Goal: Task Accomplishment & Management: Manage account settings

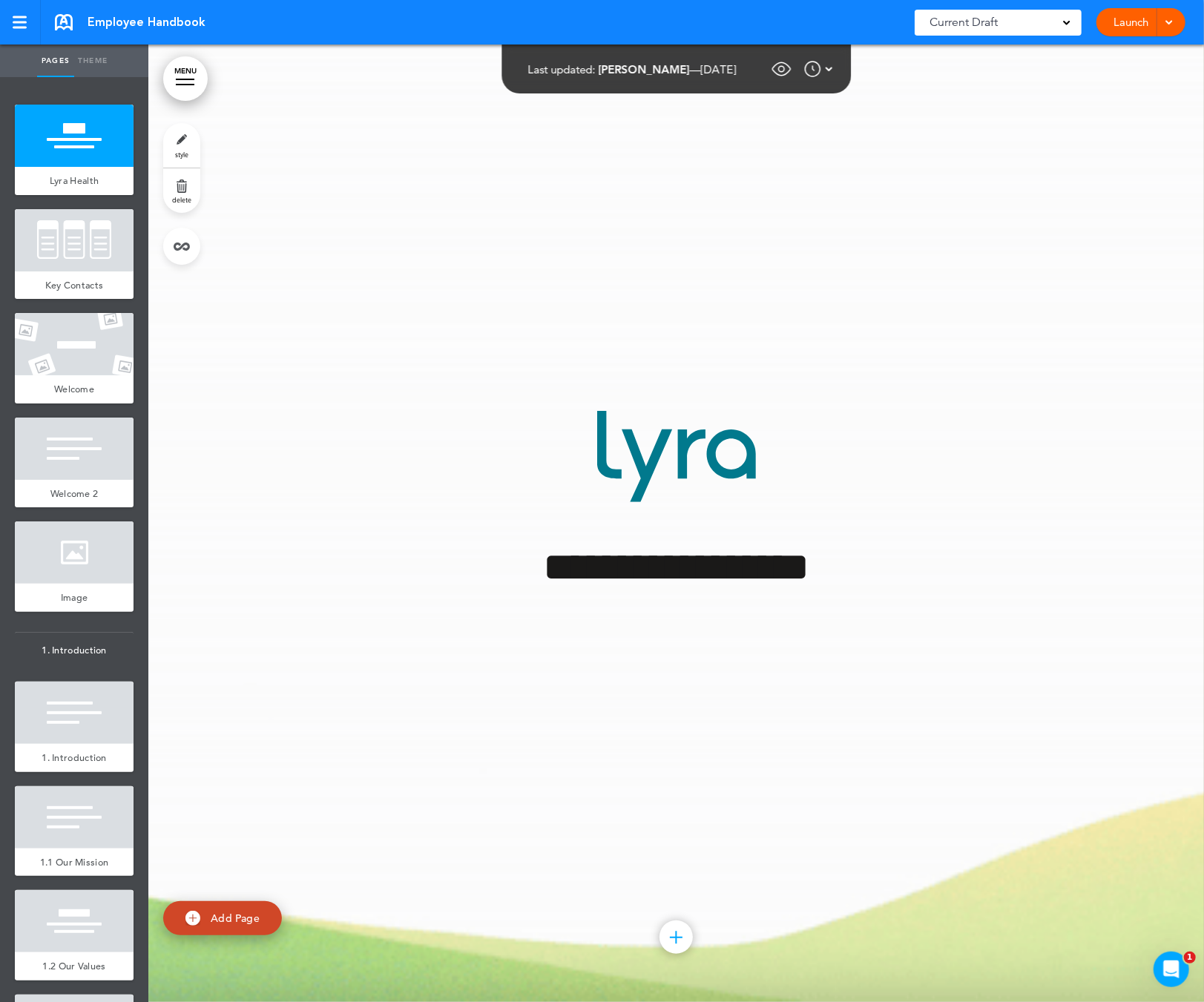
click at [453, 600] on div "**********" at bounding box center [676, 523] width 742 height 336
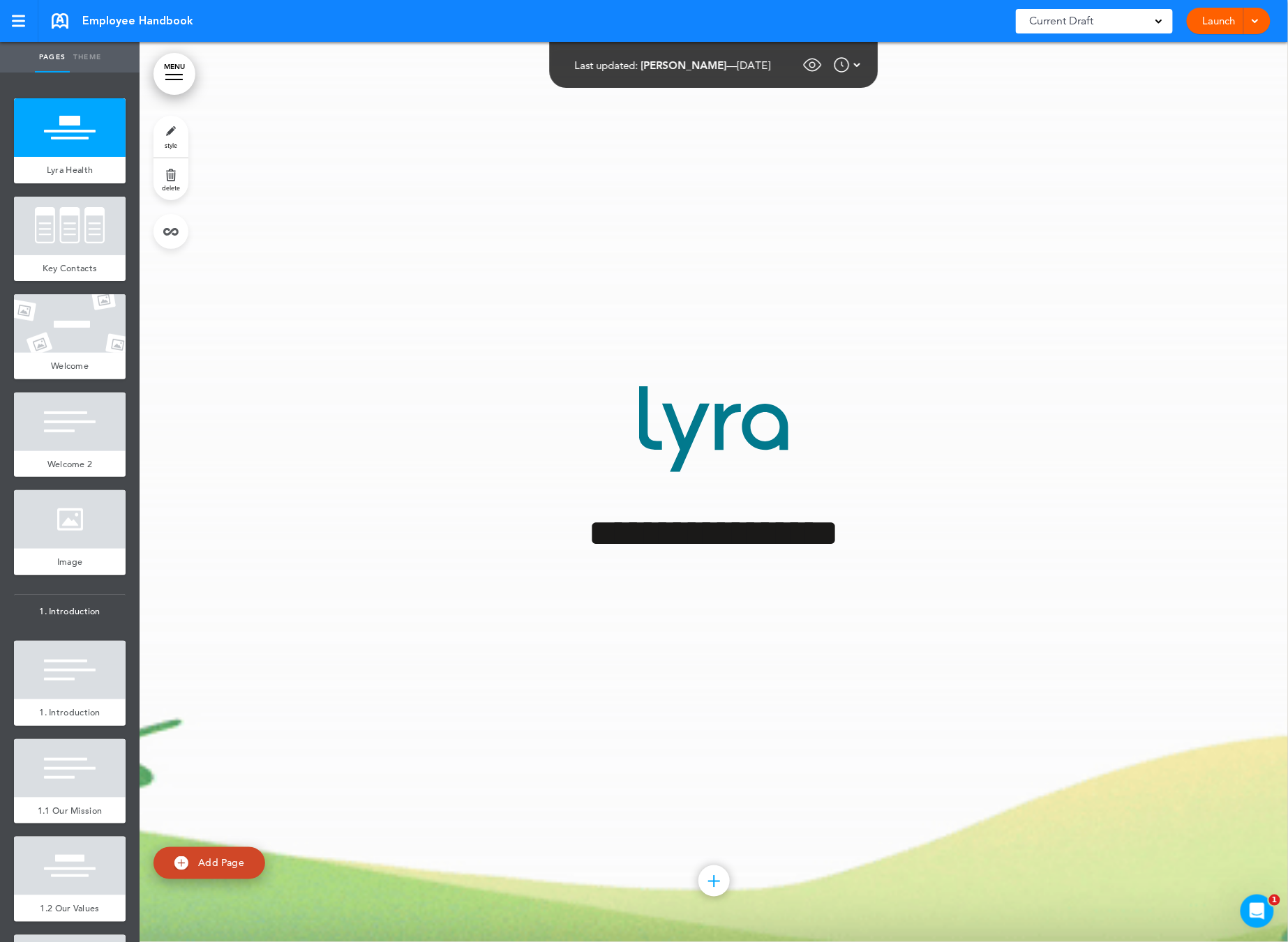
scroll to position [812, 0]
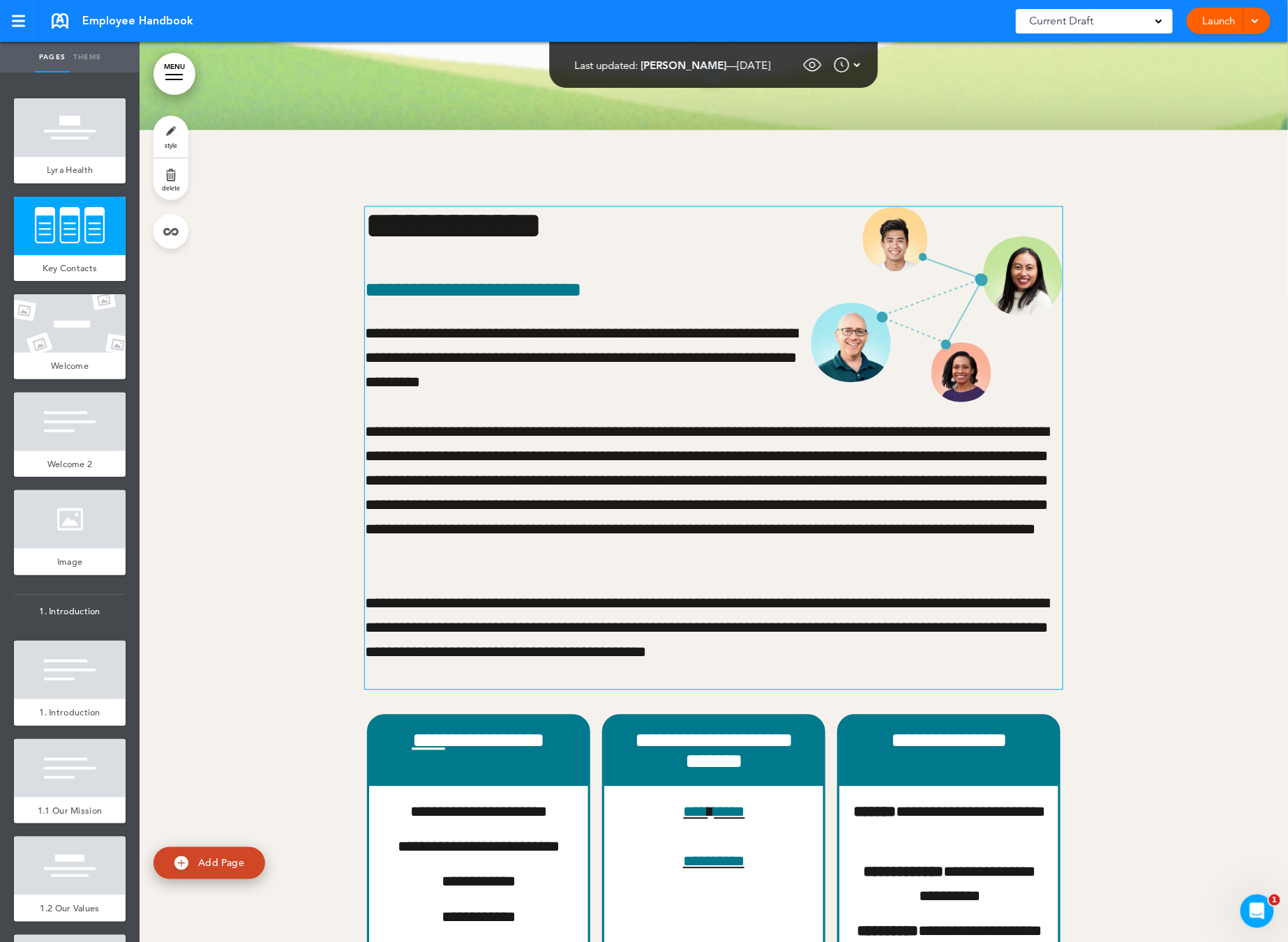
click at [835, 578] on div "**********" at bounding box center [713, 449] width 697 height 483
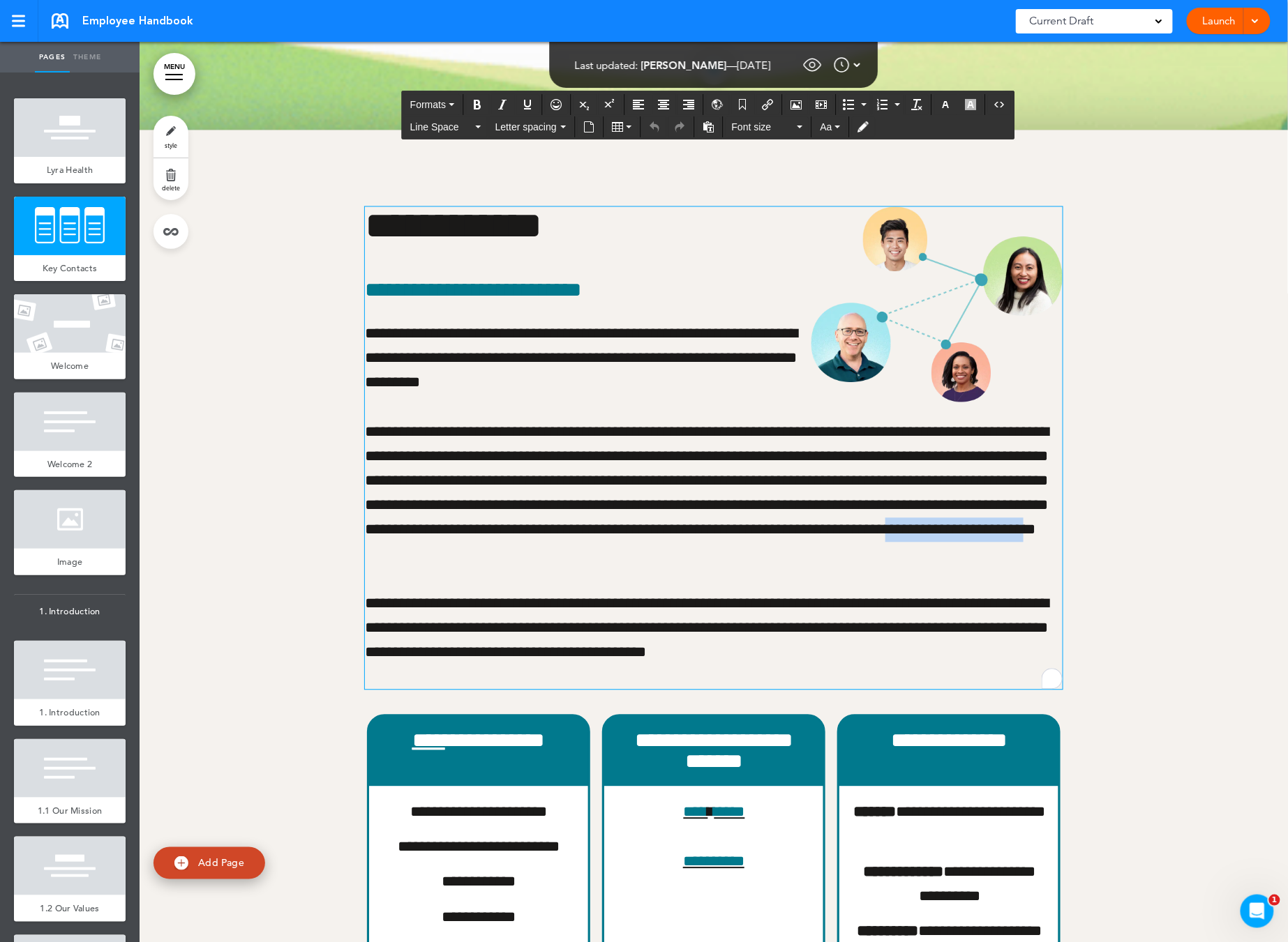
drag, startPoint x: 726, startPoint y: 558, endPoint x: 567, endPoint y: 553, distance: 159.1
click at [568, 553] on p "**********" at bounding box center [713, 494] width 697 height 147
click at [639, 495] on p "**********" at bounding box center [713, 494] width 697 height 147
drag, startPoint x: 639, startPoint y: 495, endPoint x: 709, endPoint y: 495, distance: 70.0
click at [709, 495] on p "**********" at bounding box center [713, 494] width 697 height 147
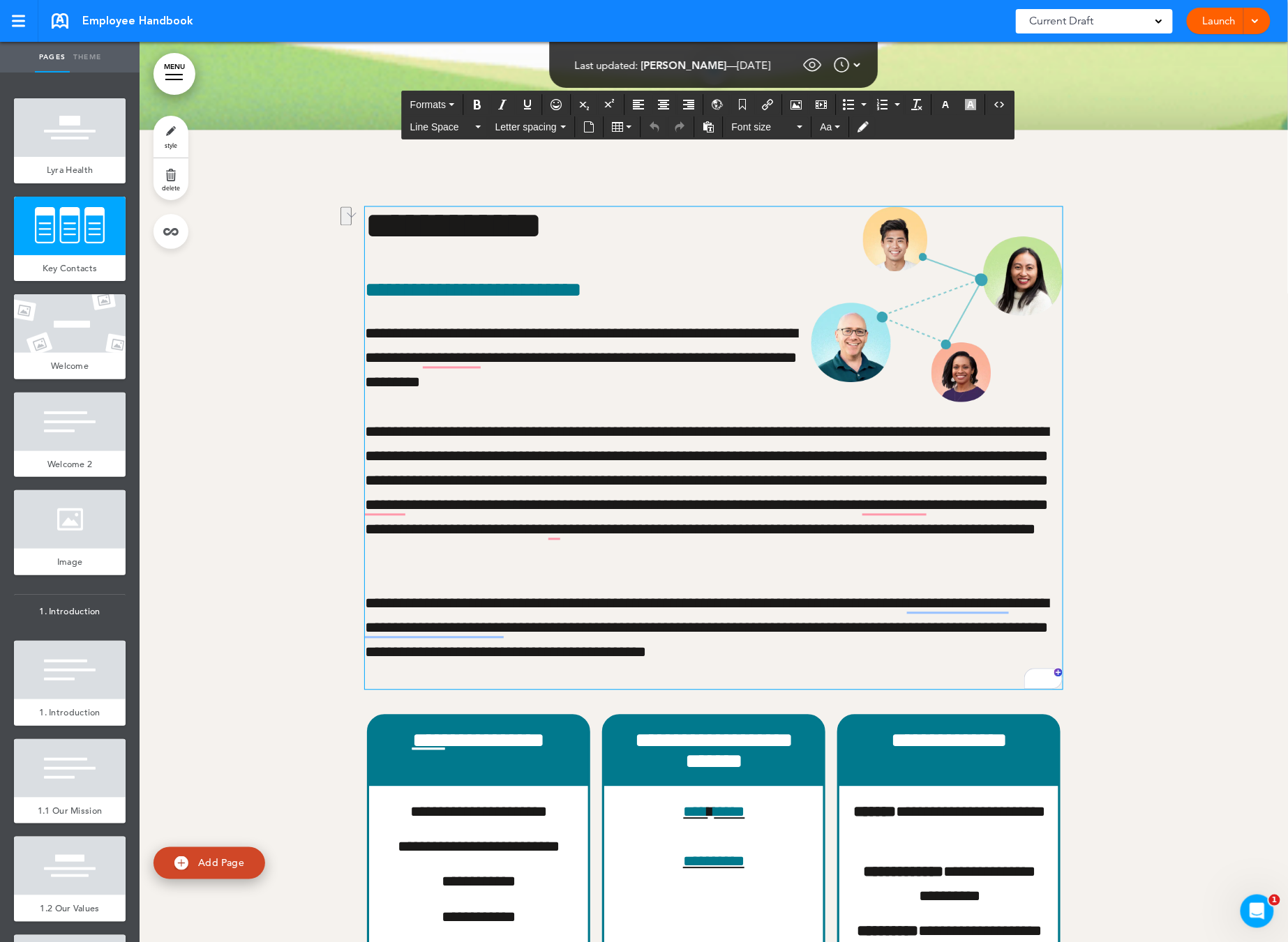
click at [729, 497] on p "**********" at bounding box center [713, 494] width 697 height 147
click at [884, 277] on img "To enrich screen reader interactions, please activate Accessibility in Grammarl…" at bounding box center [937, 305] width 251 height 195
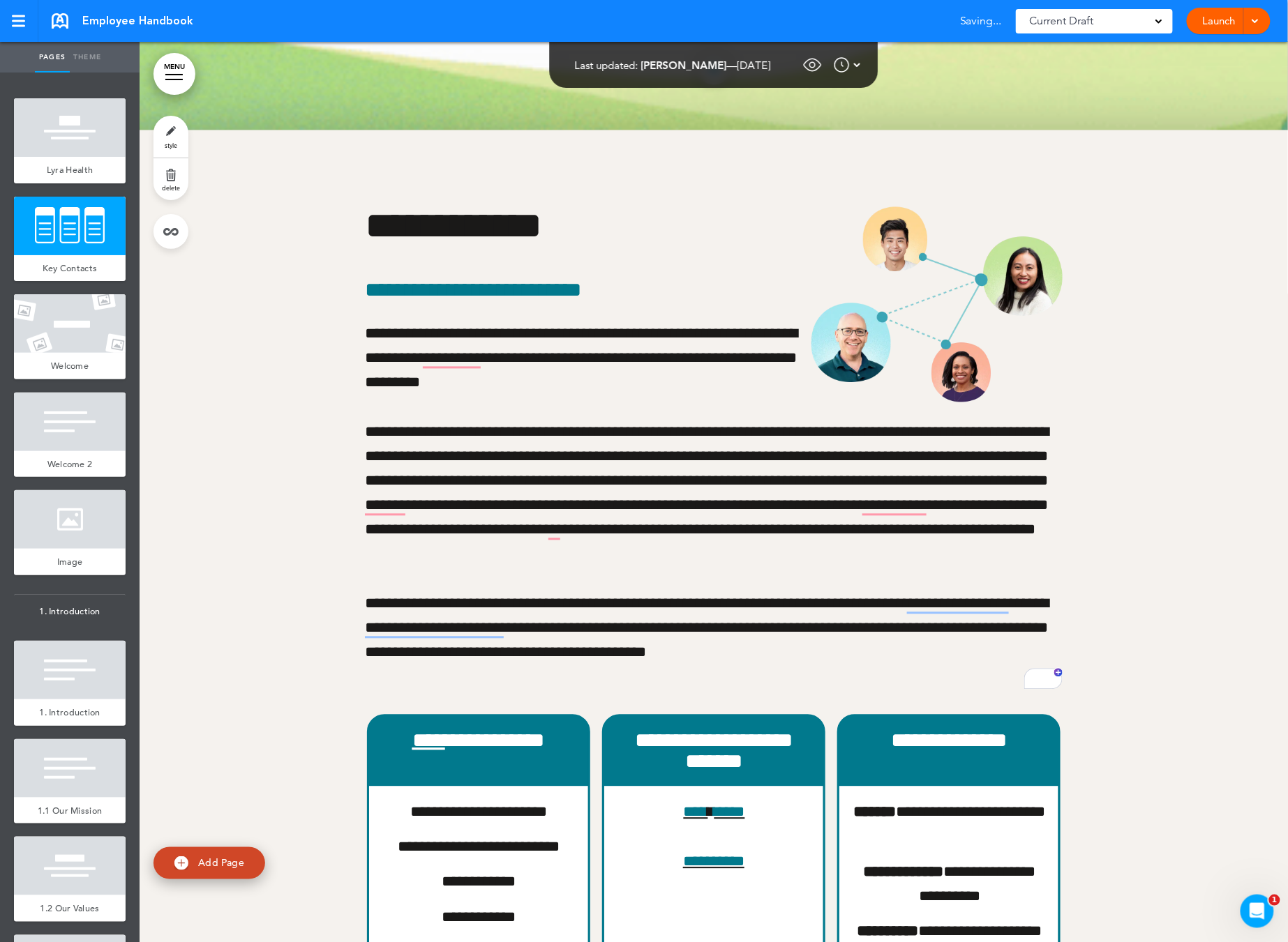
click at [1132, 369] on div at bounding box center [714, 713] width 1149 height 1166
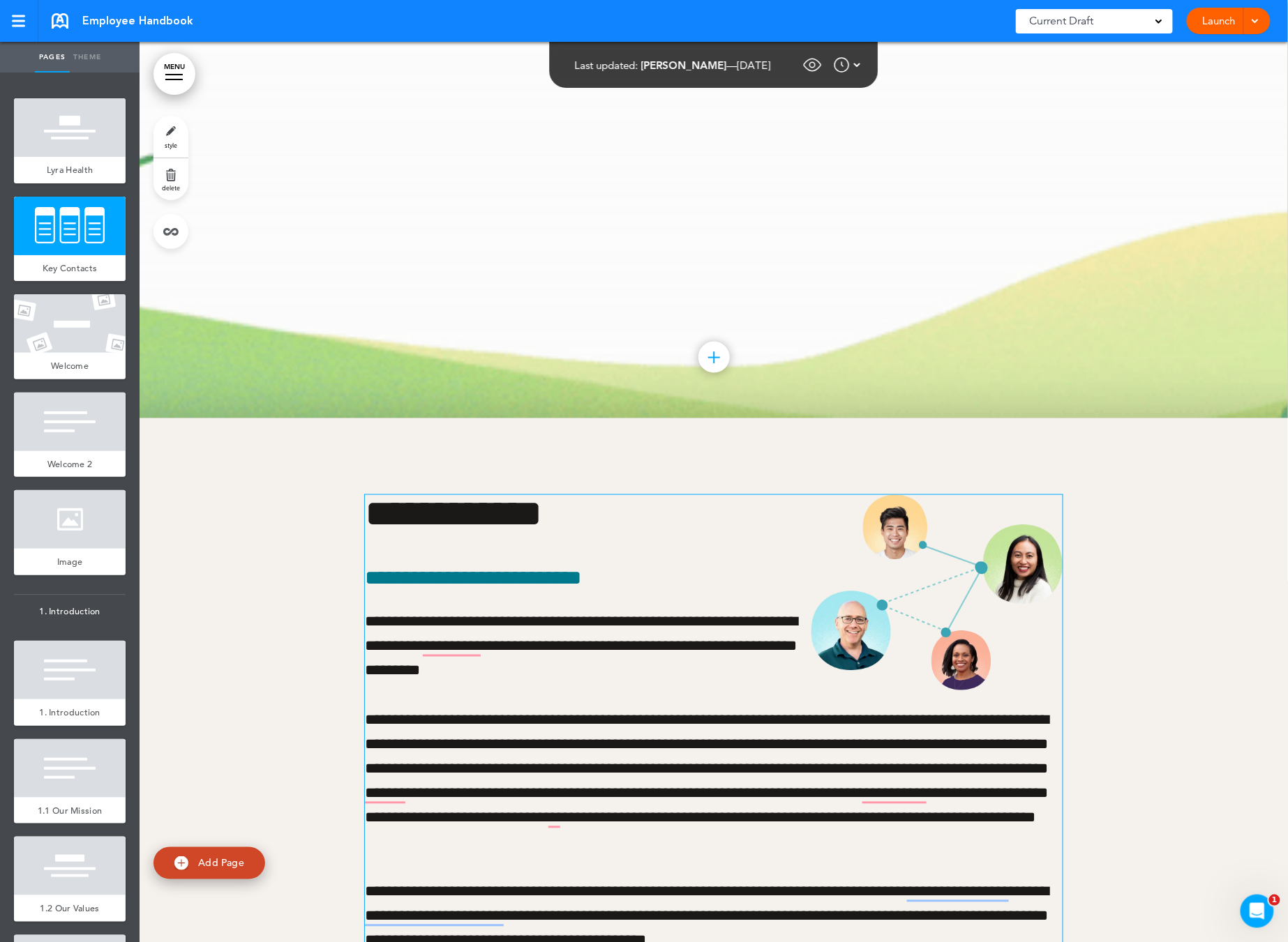
scroll to position [0, 0]
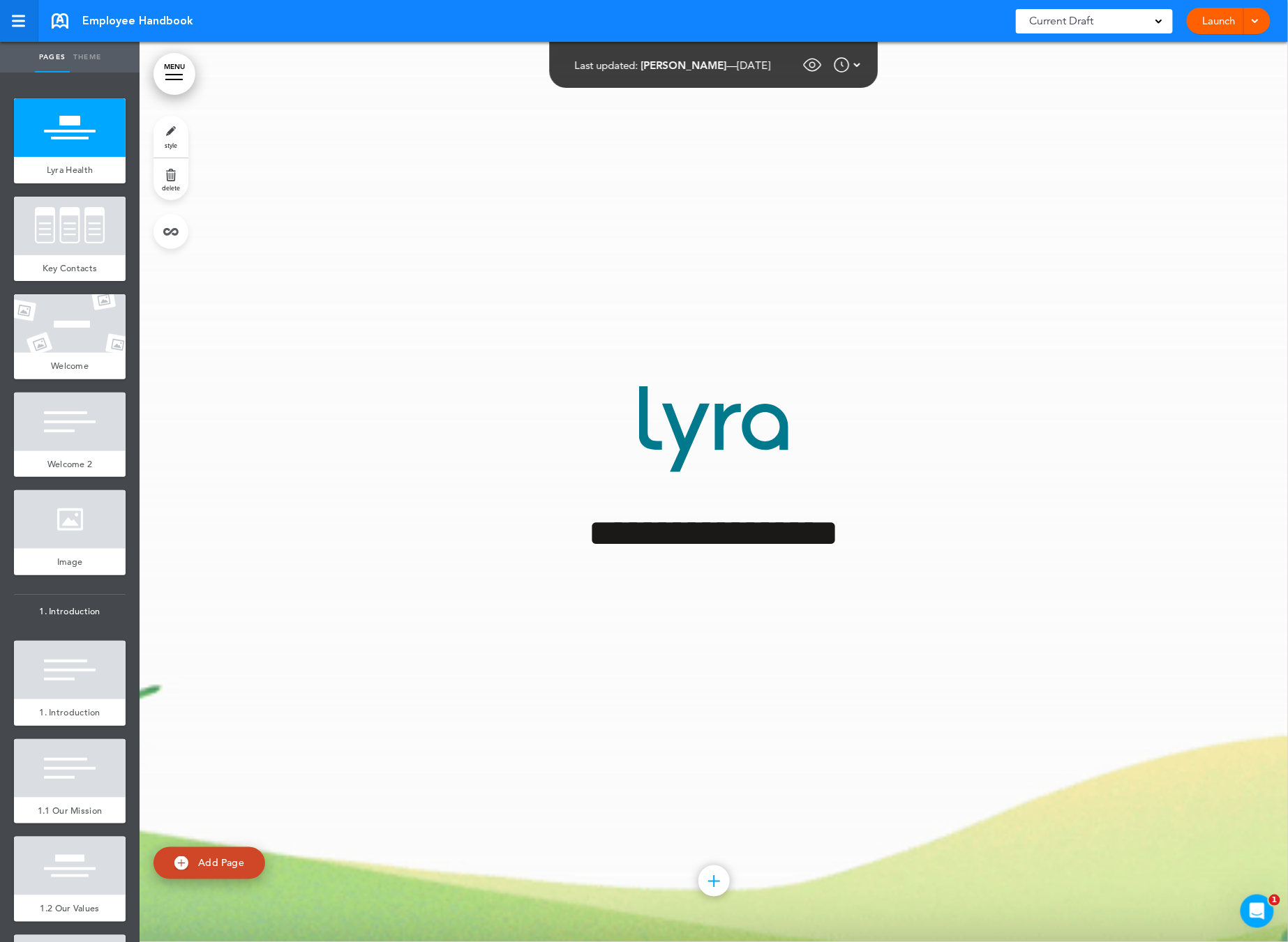
click at [8, 24] on link at bounding box center [19, 21] width 38 height 42
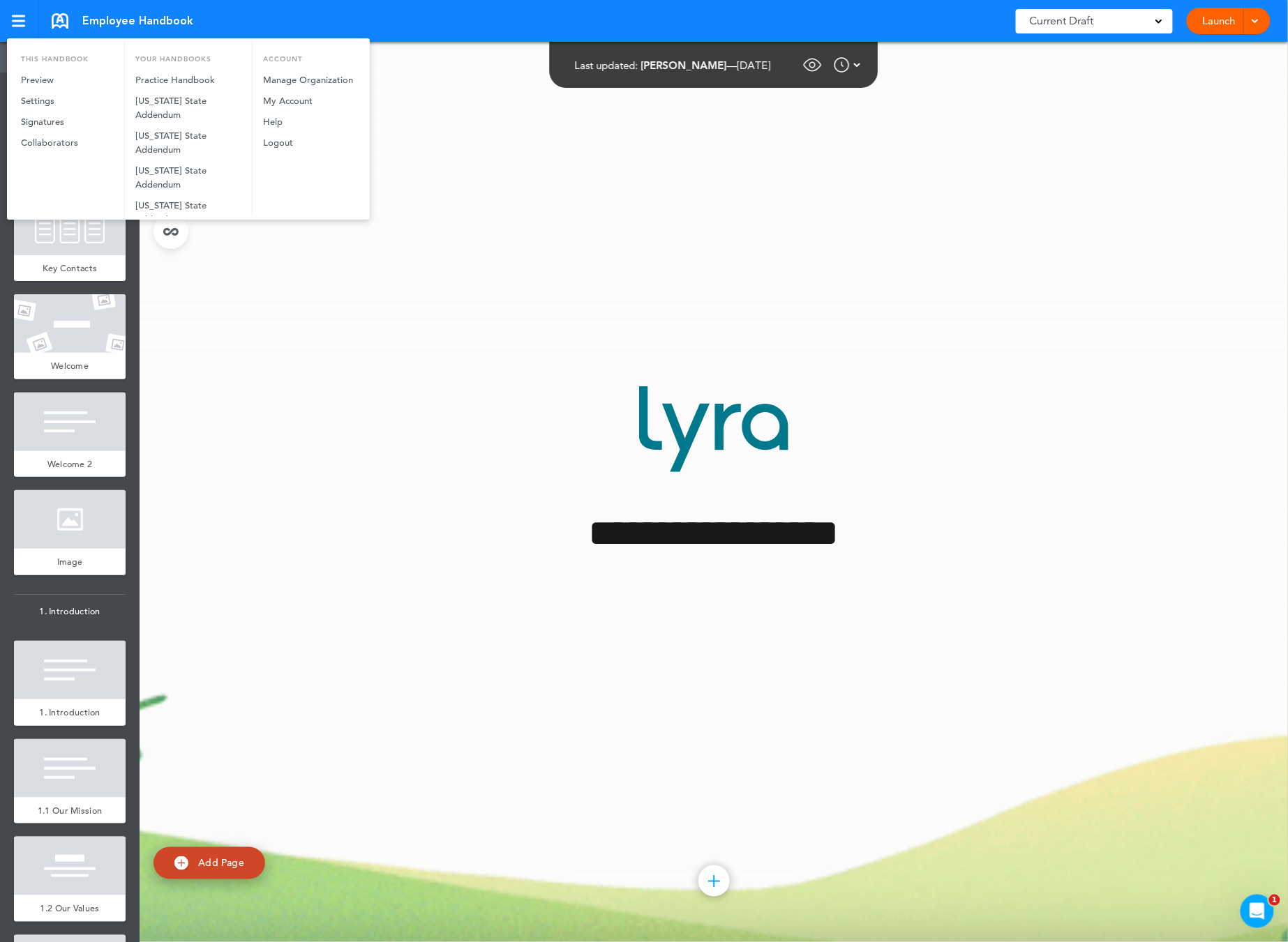
click at [16, 21] on div at bounding box center [644, 471] width 1288 height 942
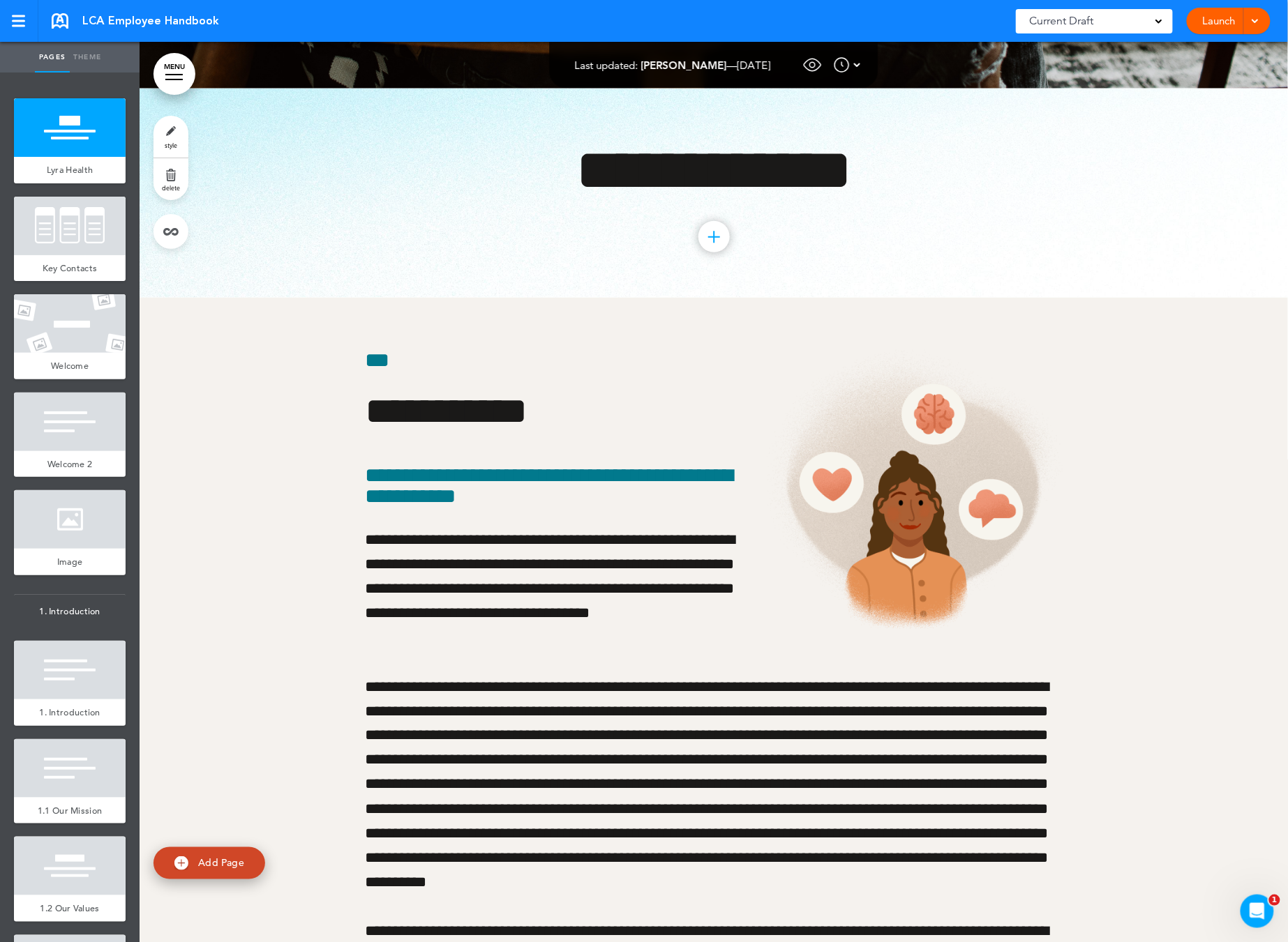
scroll to position [5111, 0]
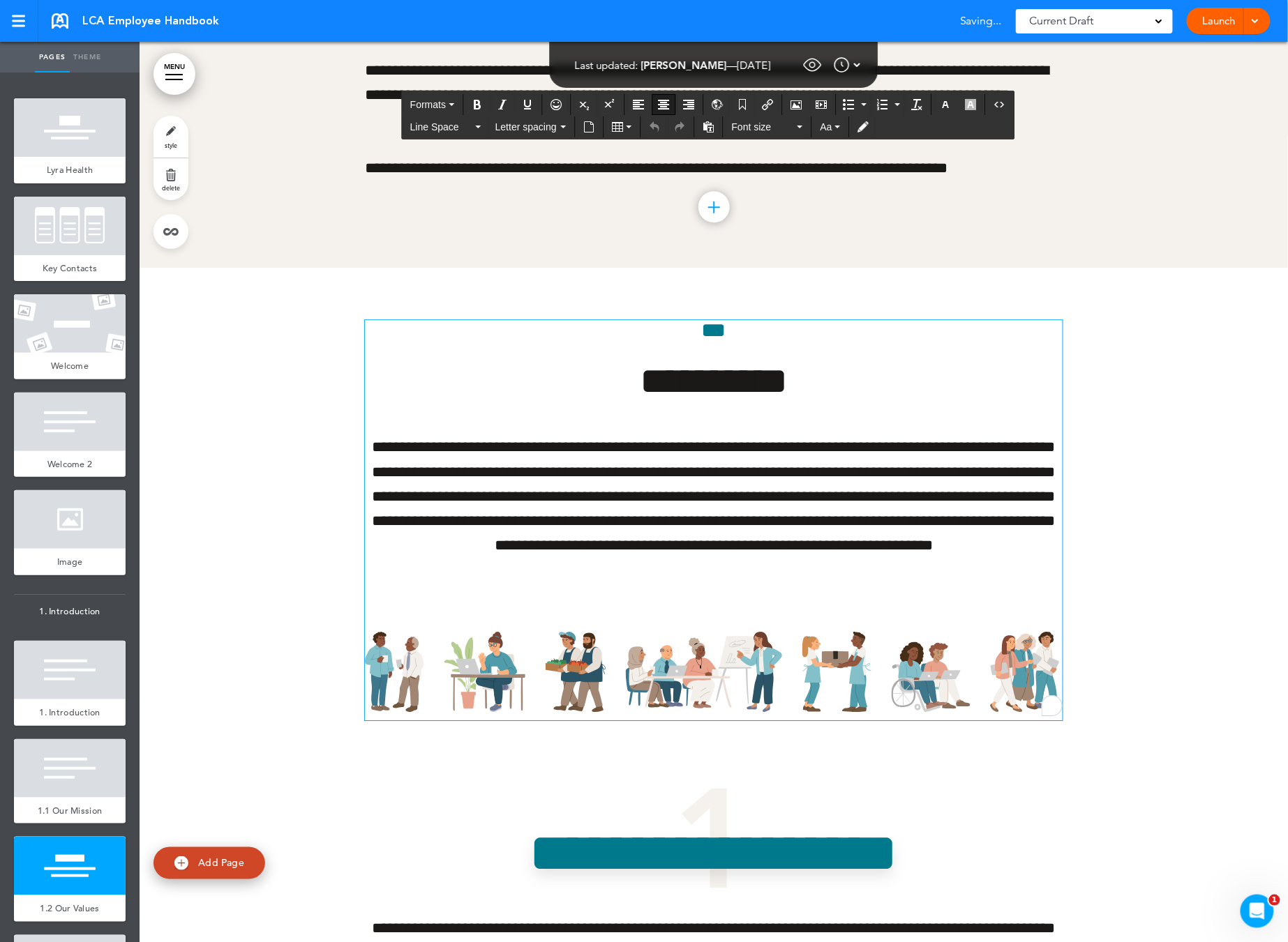
click at [643, 582] on p "**********" at bounding box center [713, 521] width 697 height 171
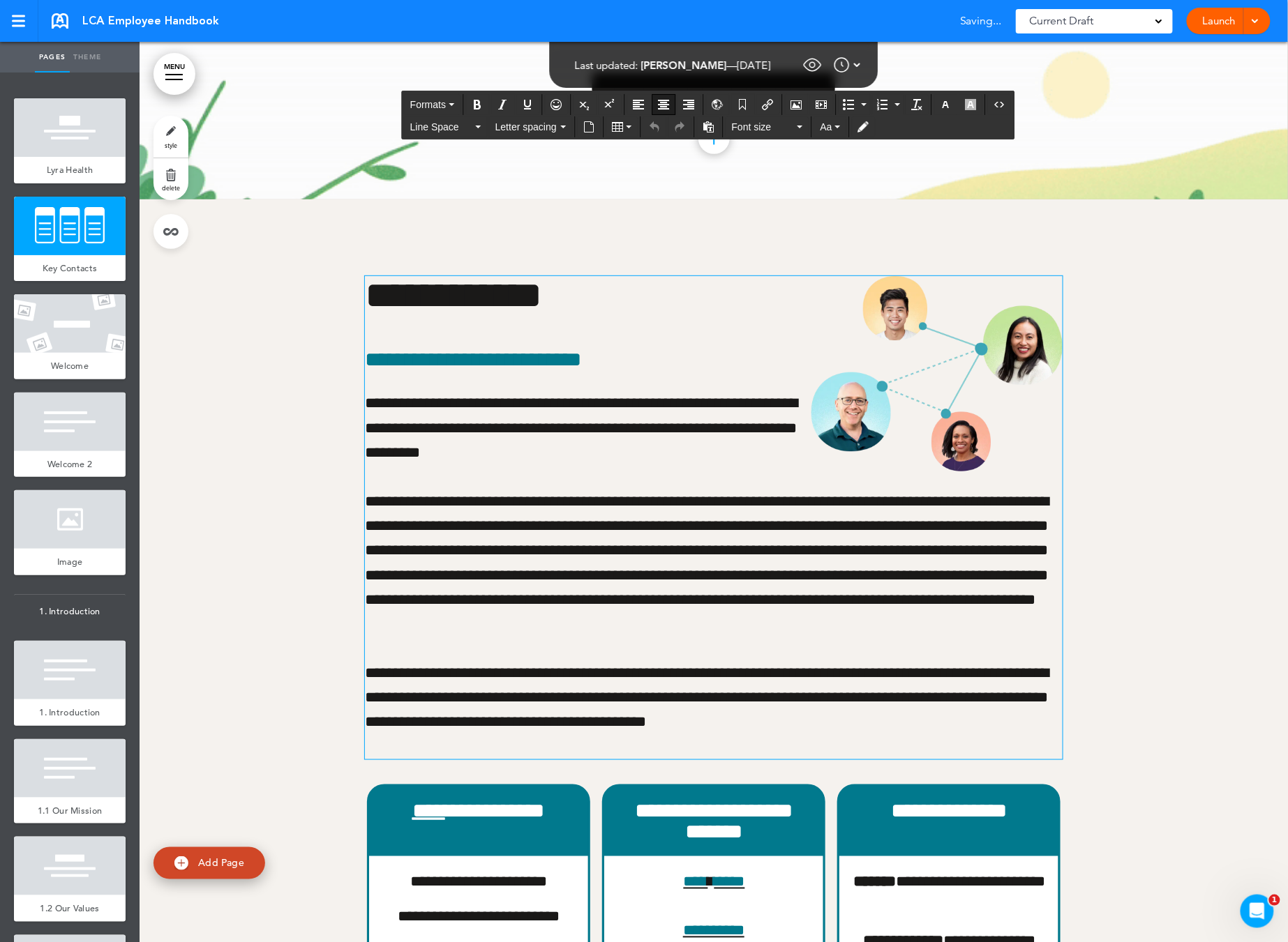
scroll to position [0, 0]
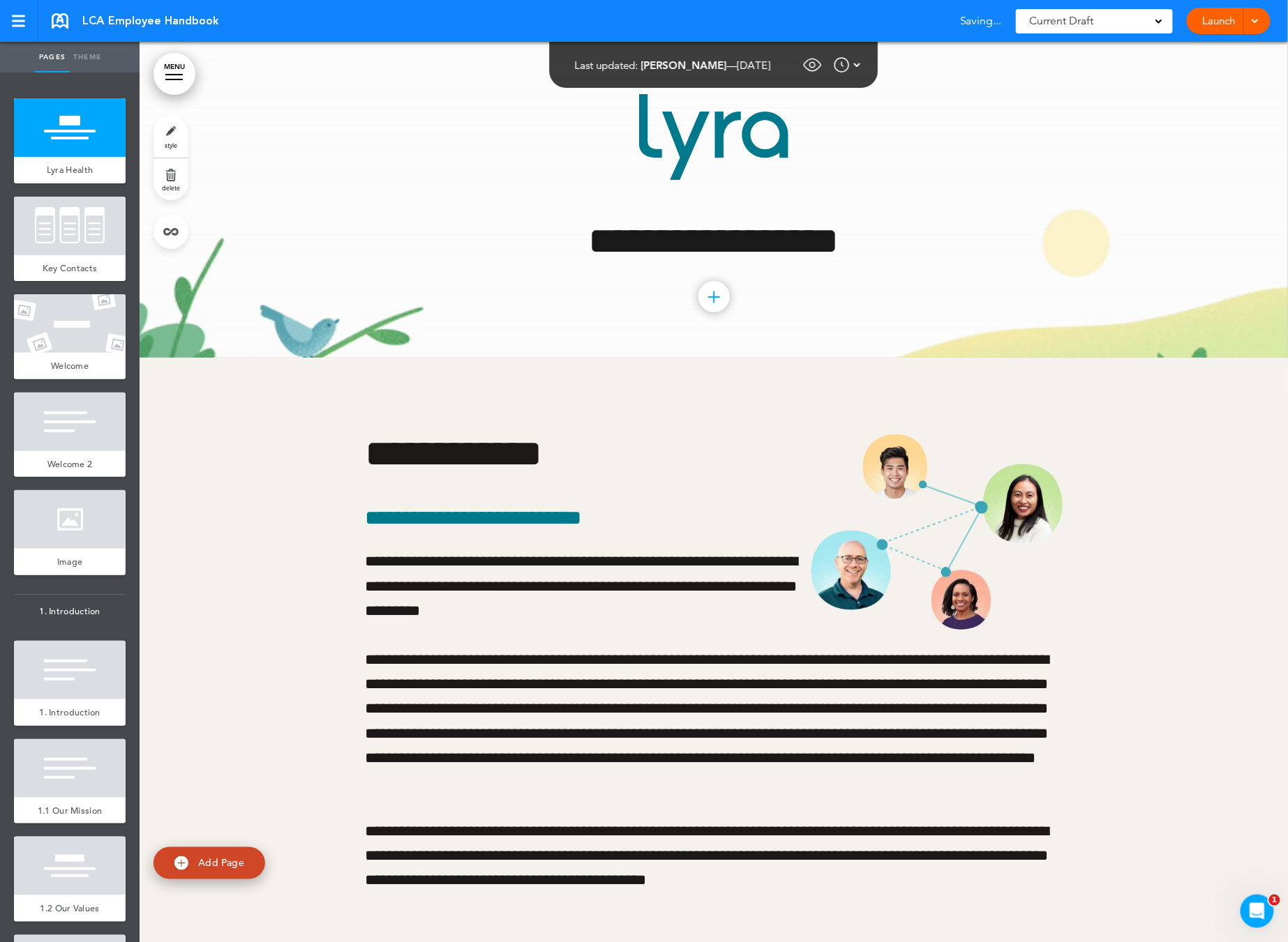
click at [722, 207] on div "**********" at bounding box center [713, 200] width 697 height 316
click at [47, 159] on div "Lyra Health" at bounding box center [70, 170] width 112 height 26
click at [905, 120] on div "**********" at bounding box center [713, 200] width 697 height 316
click at [83, 64] on link "Theme" at bounding box center [87, 57] width 35 height 30
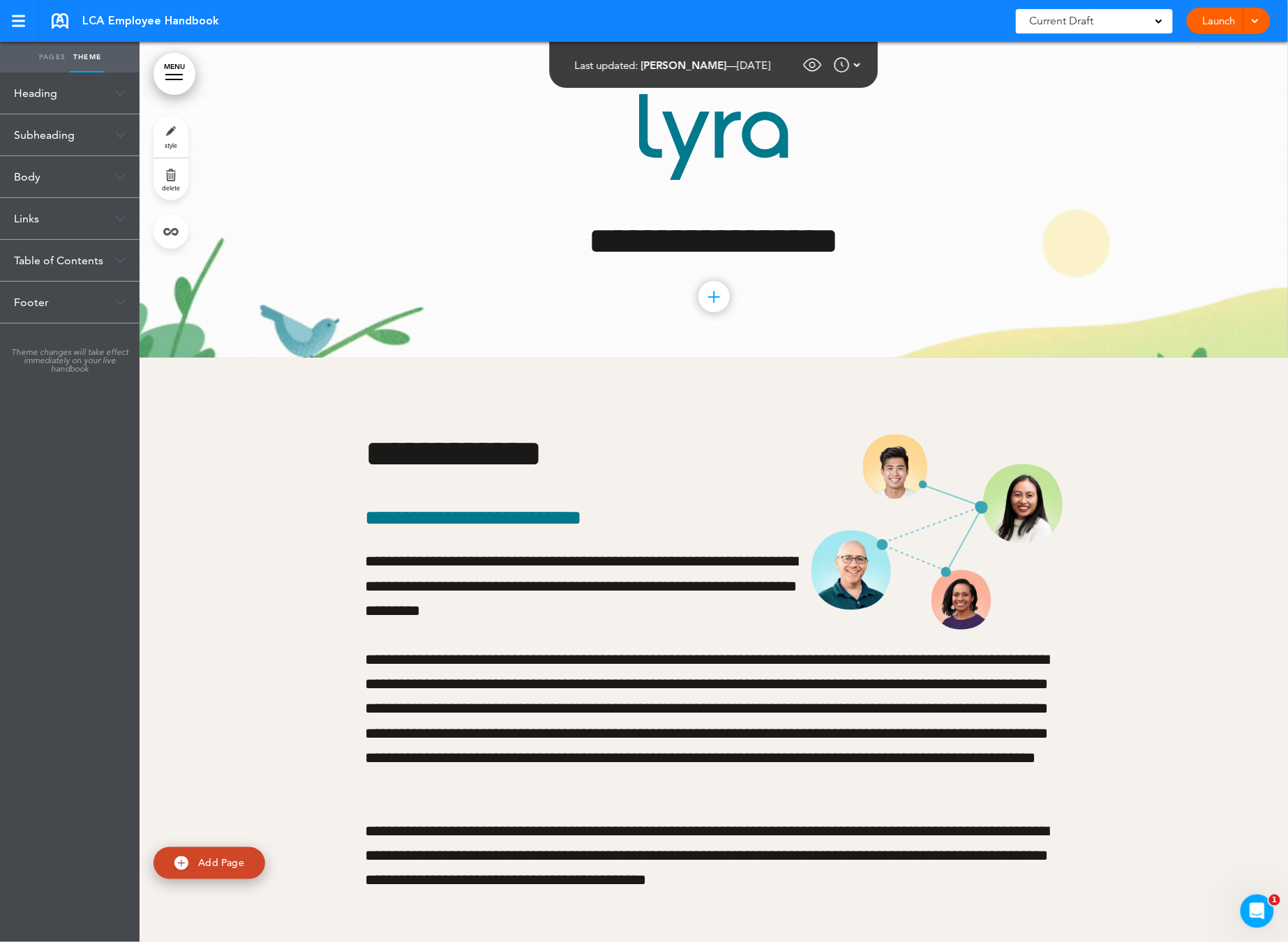
click at [48, 53] on link "Pages" at bounding box center [52, 57] width 35 height 30
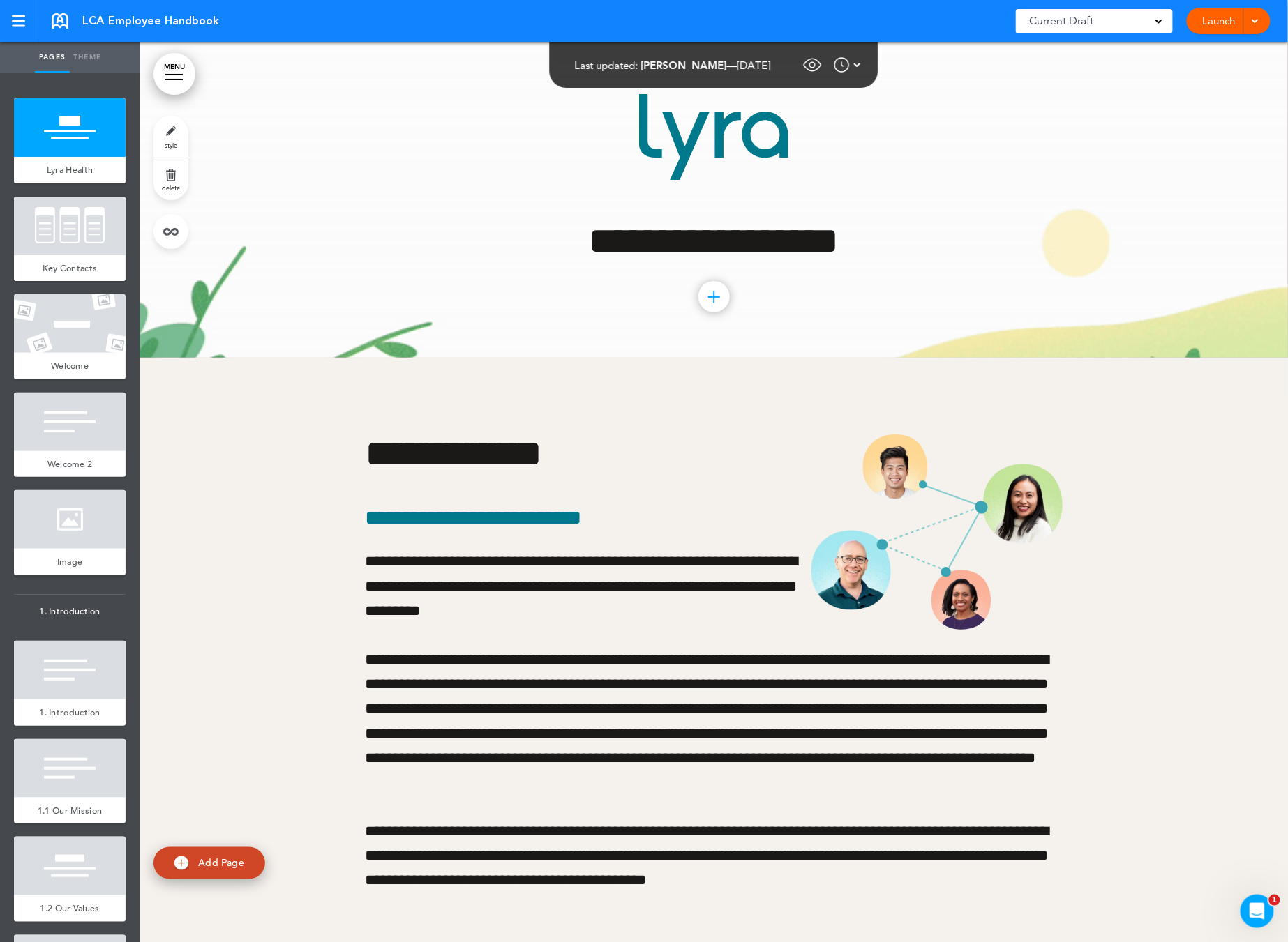
click at [859, 65] on img at bounding box center [857, 65] width 7 height 17
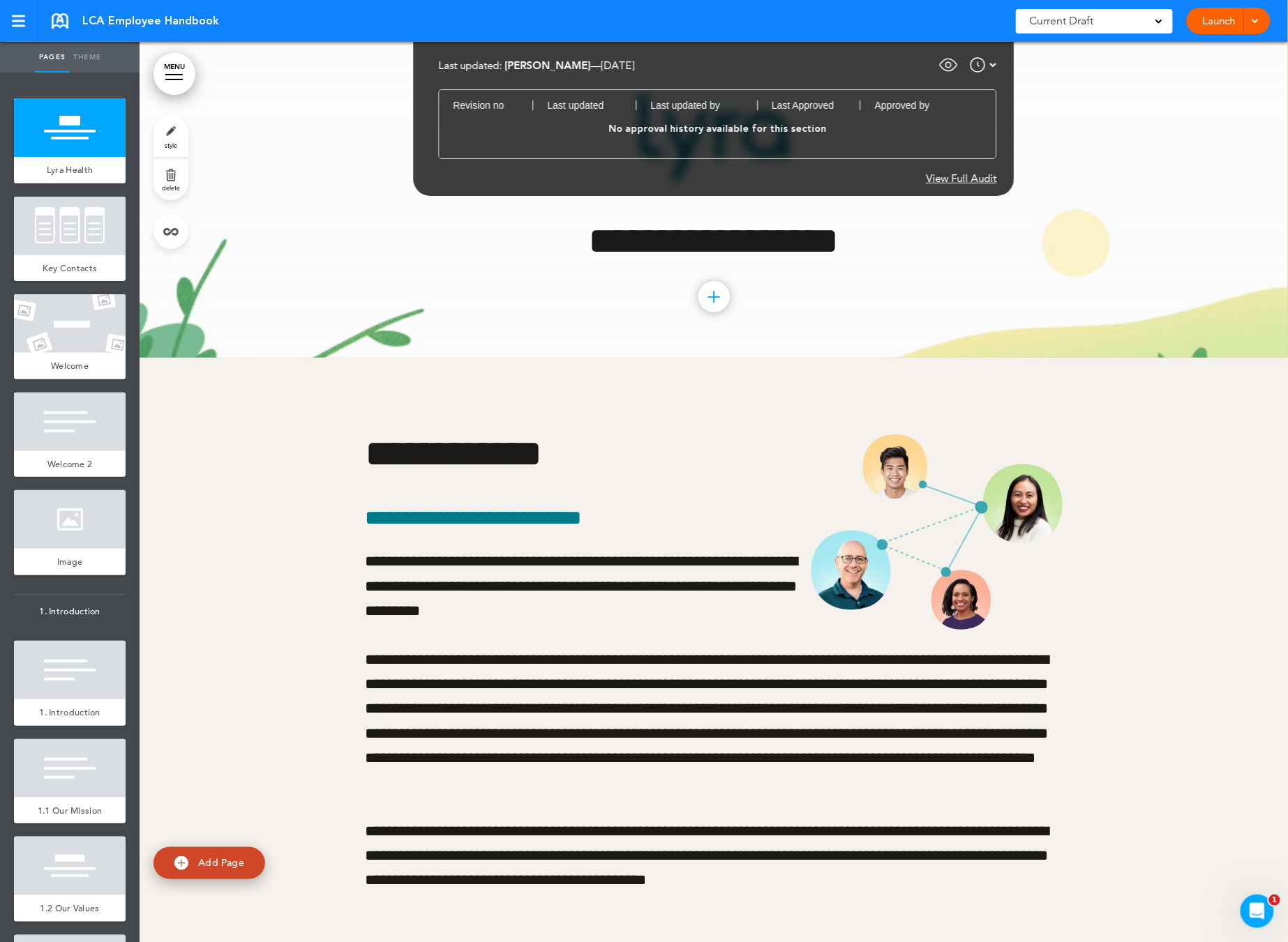
click at [846, 265] on div "**********" at bounding box center [713, 200] width 697 height 316
click at [705, 301] on div at bounding box center [714, 297] width 31 height 31
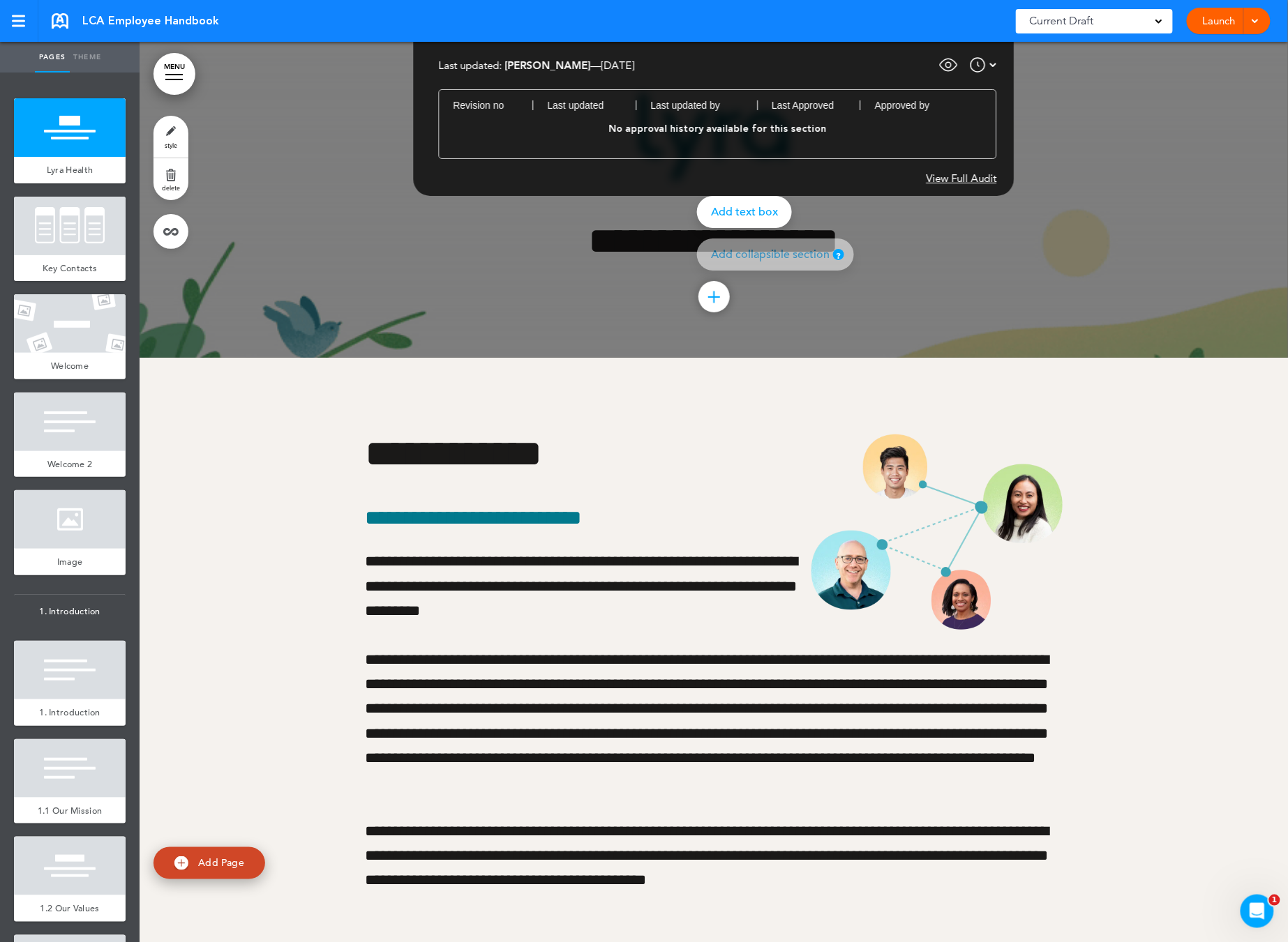
click at [1100, 249] on div at bounding box center [783, 471] width 1288 height 942
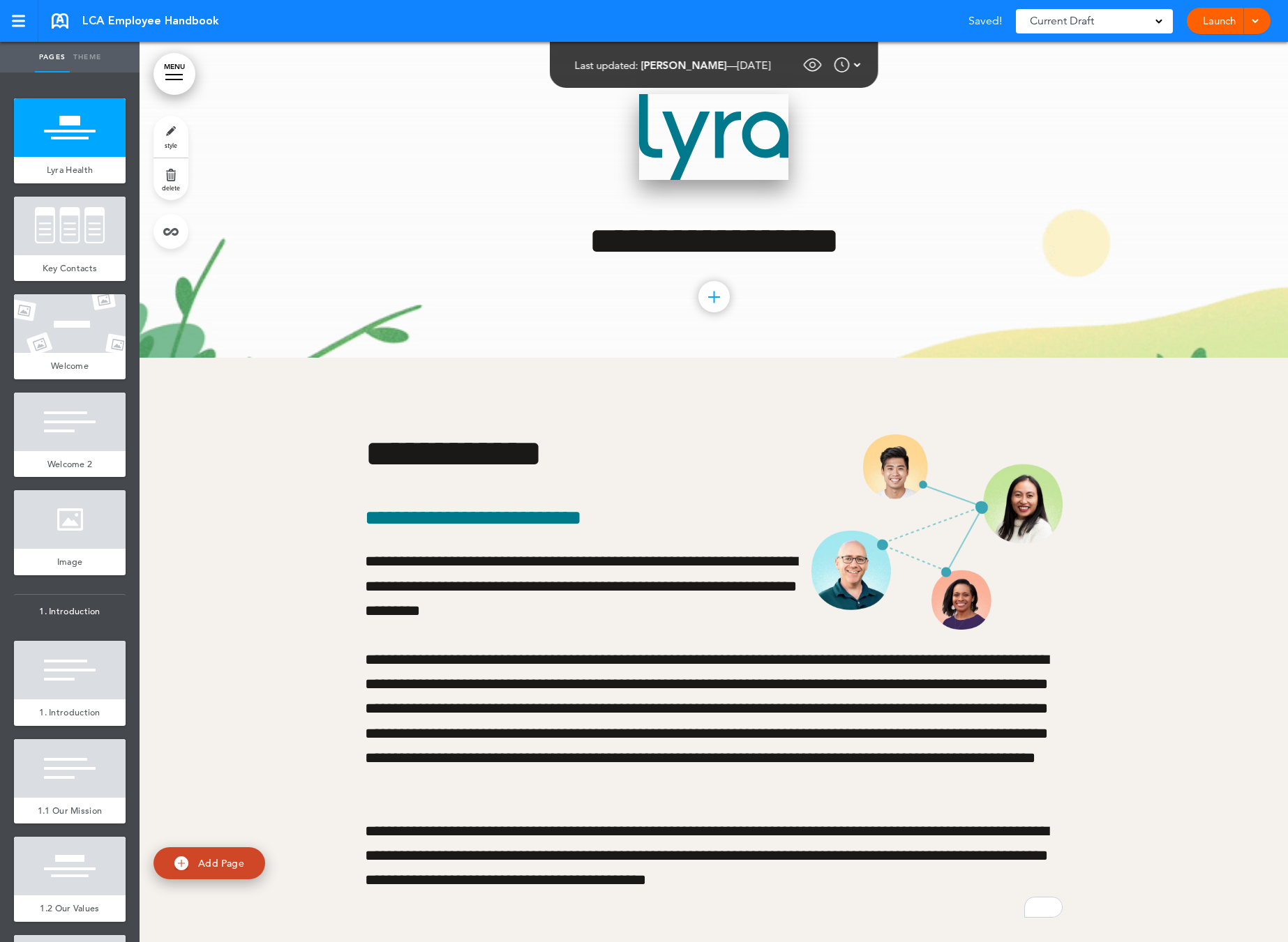
click at [712, 160] on img at bounding box center [714, 137] width 149 height 86
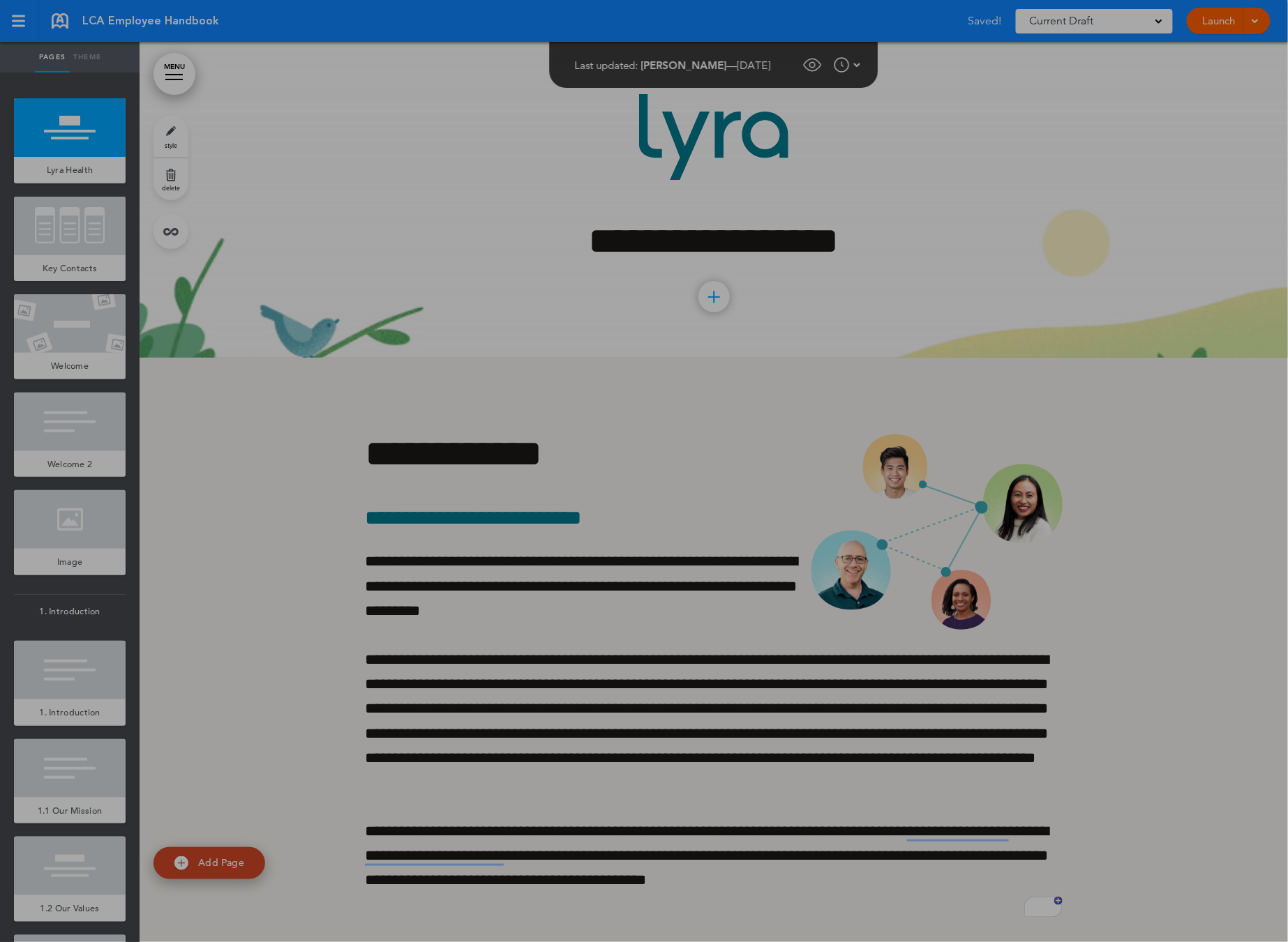
click at [929, 200] on div at bounding box center [644, 471] width 1288 height 942
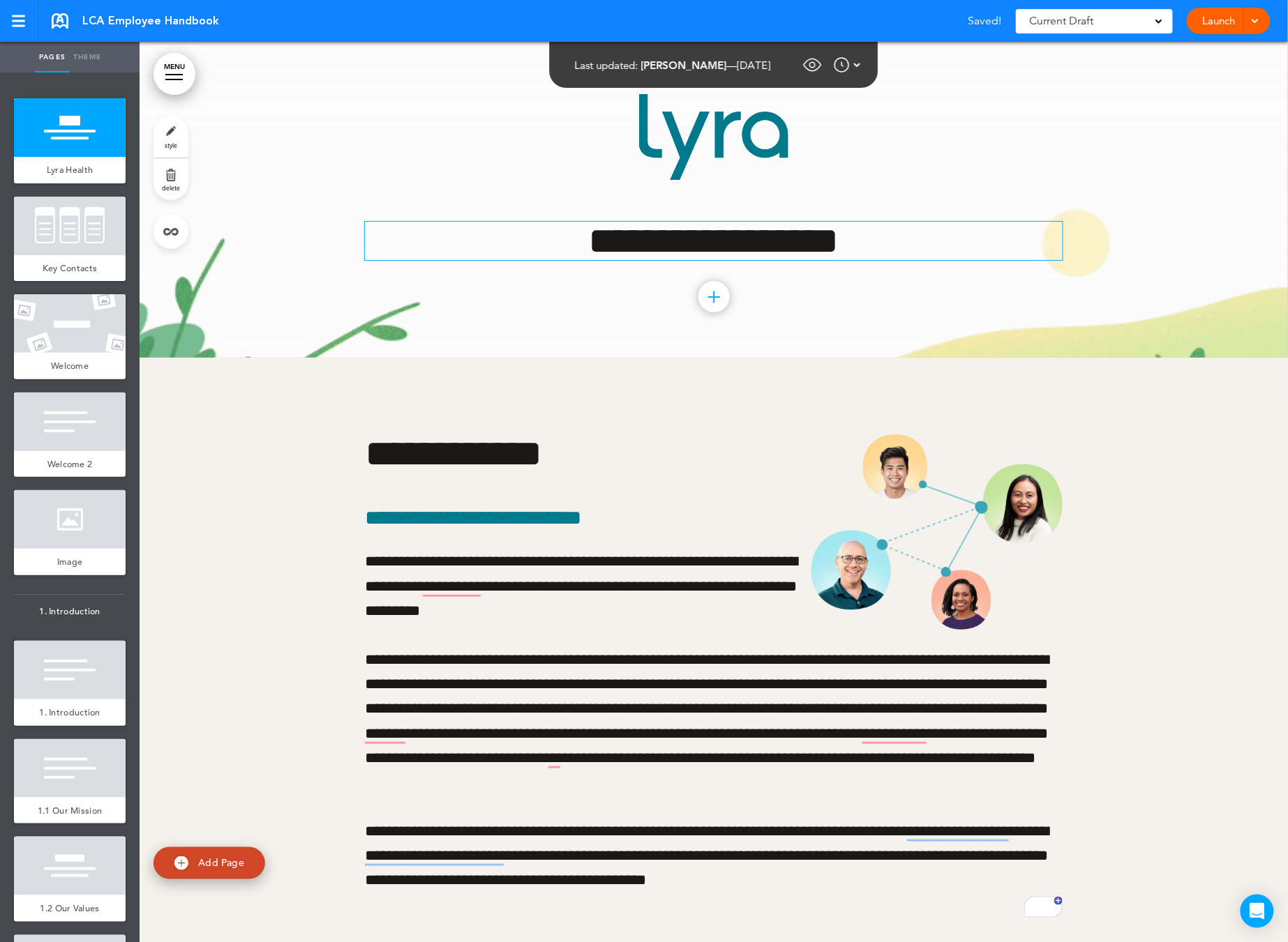
click at [1008, 241] on h1 "**********" at bounding box center [713, 241] width 697 height 38
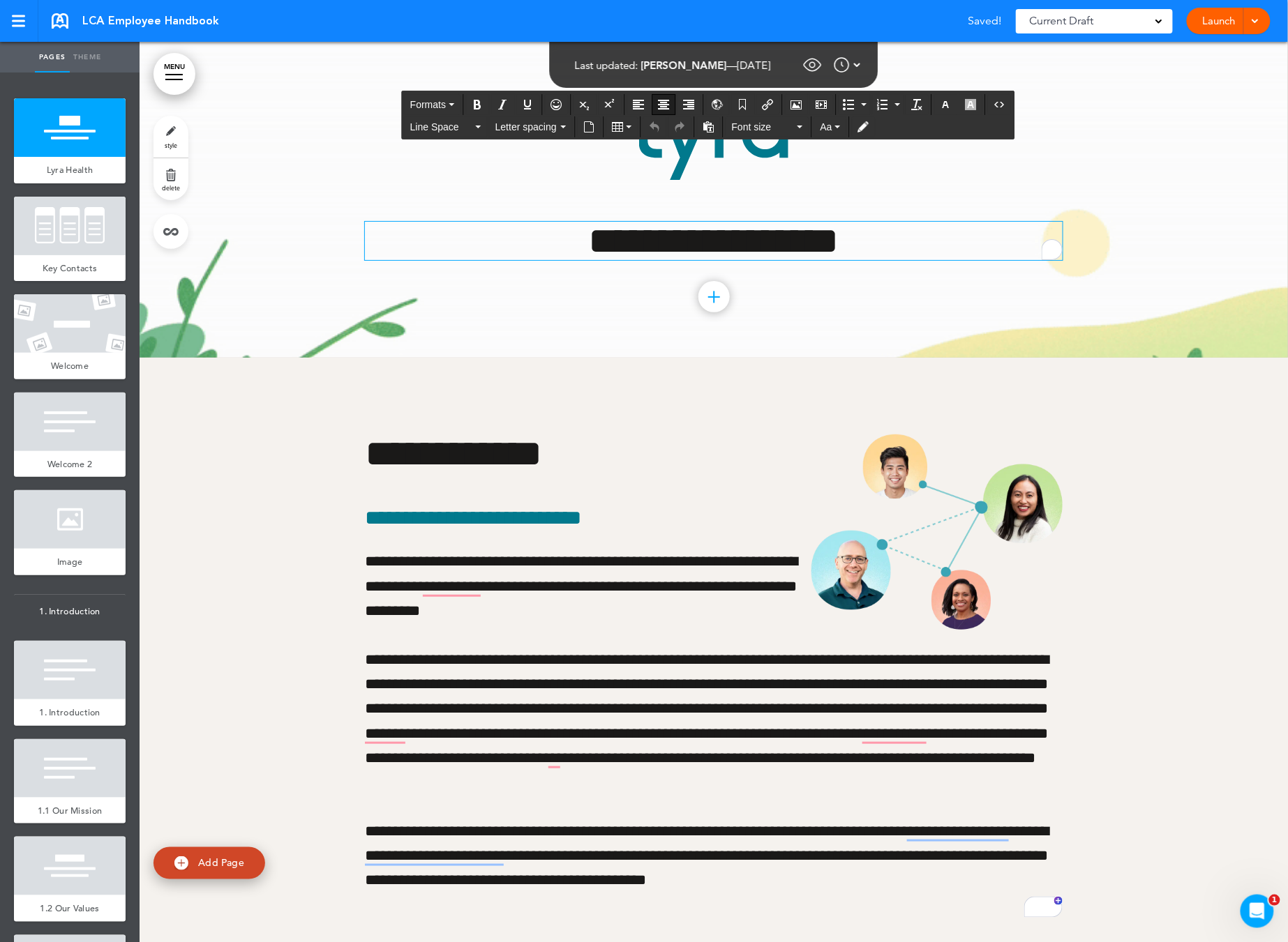
click at [1036, 197] on div "**********" at bounding box center [713, 200] width 697 height 316
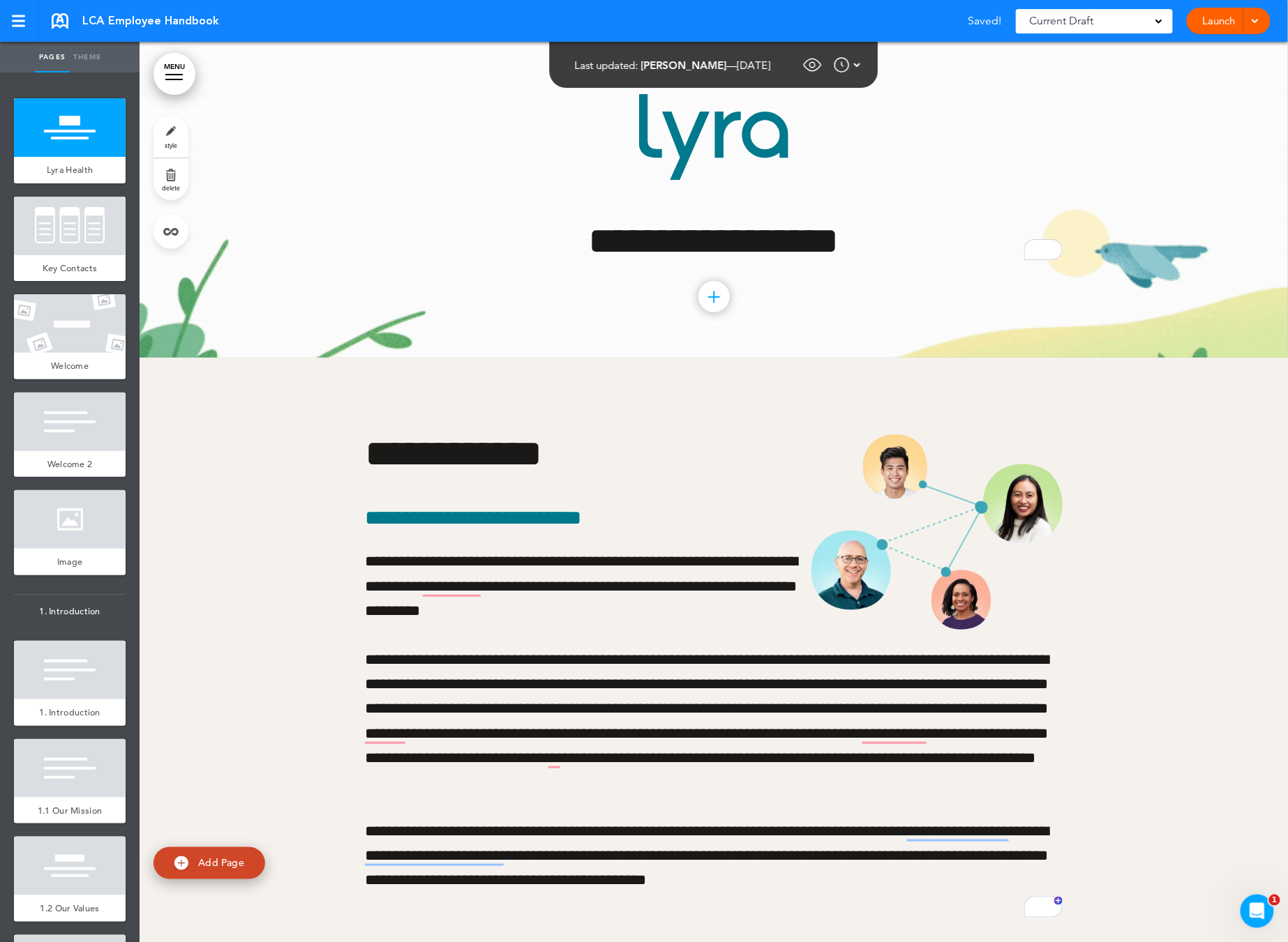
click at [1186, 214] on div at bounding box center [714, 200] width 1149 height 316
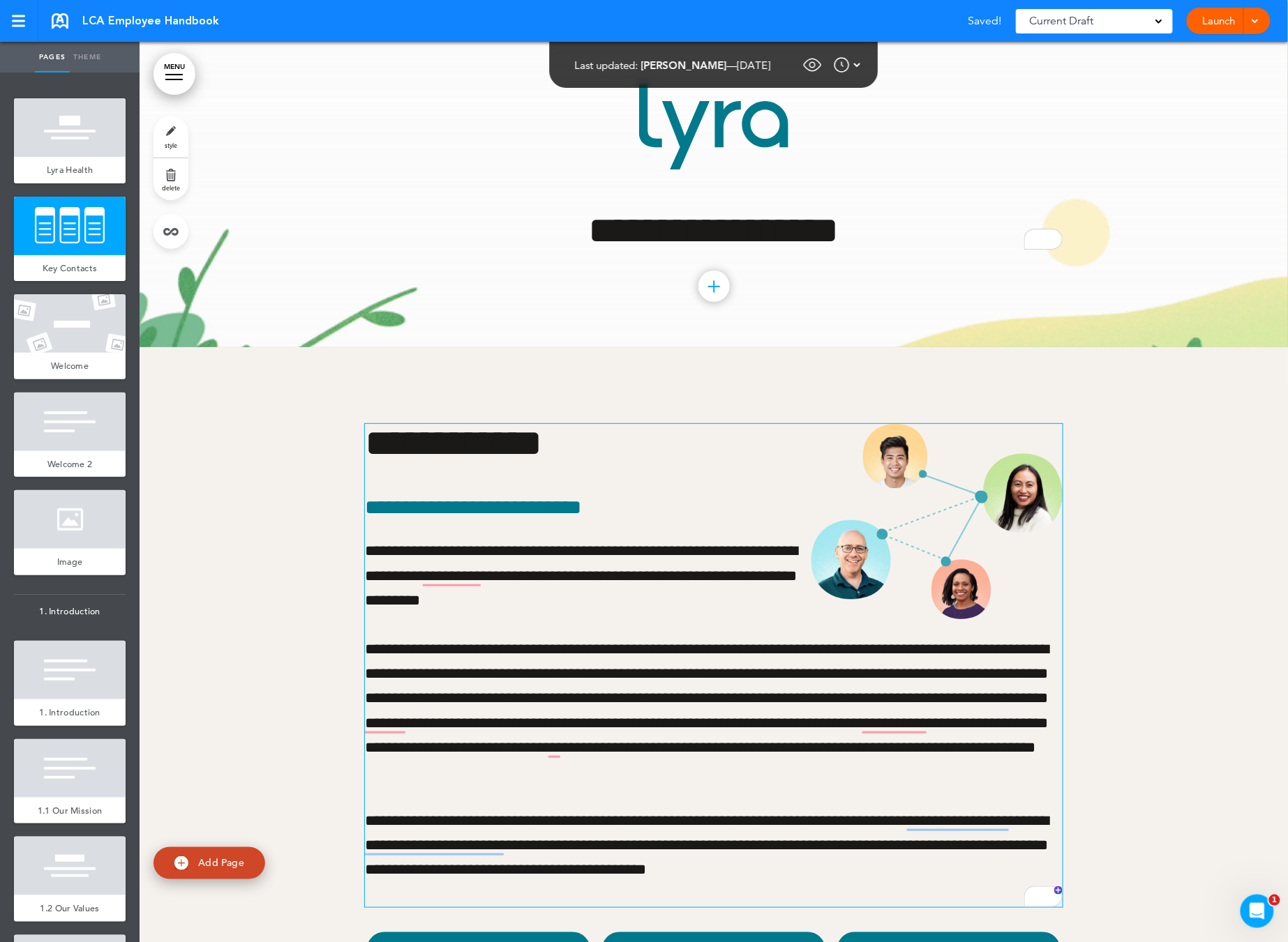
scroll to position [102, 0]
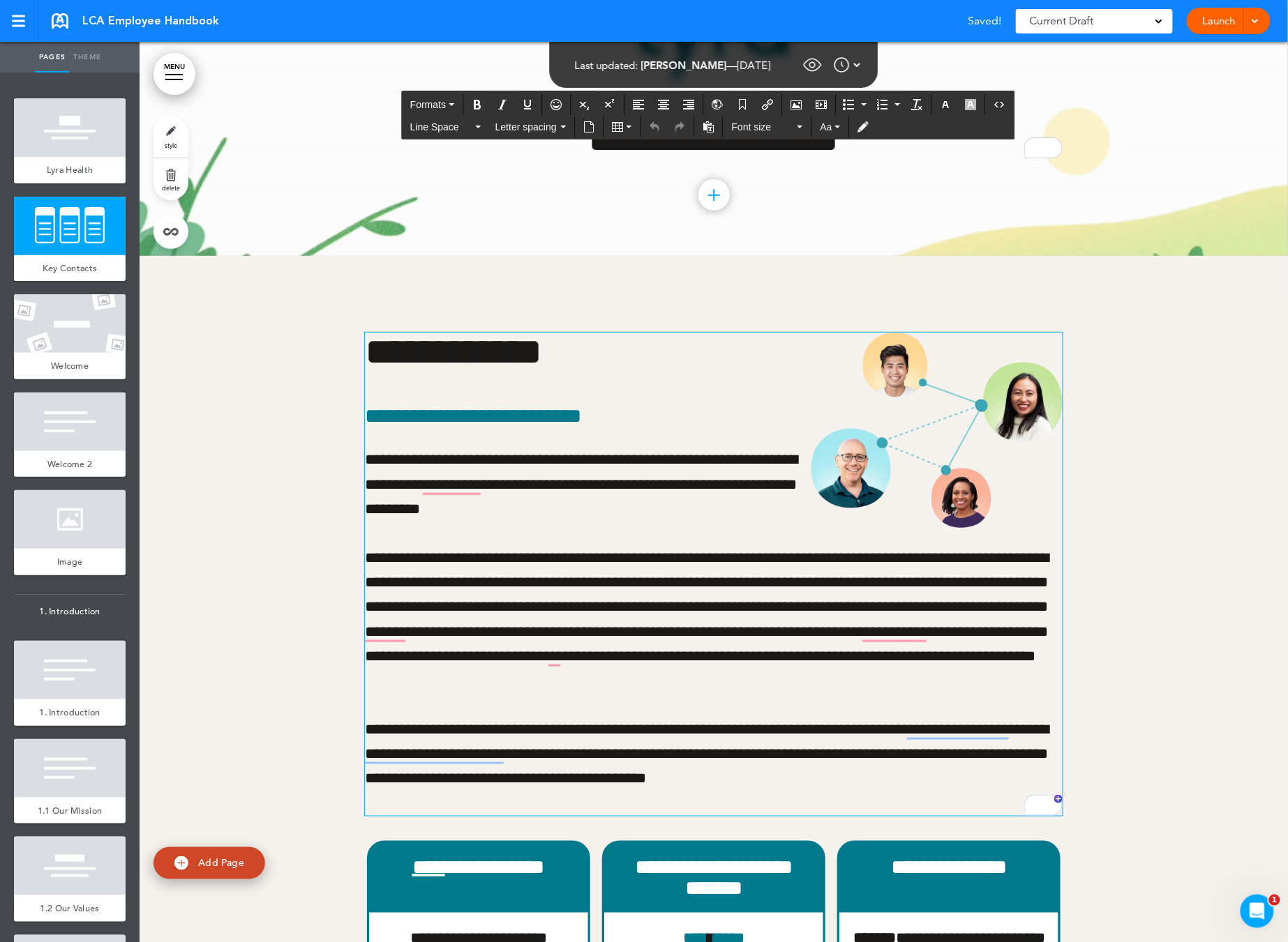
click at [472, 444] on div "**********" at bounding box center [713, 574] width 697 height 483
click at [544, 472] on p "**********" at bounding box center [713, 485] width 697 height 74
click at [452, 495] on p "**********" at bounding box center [713, 485] width 697 height 74
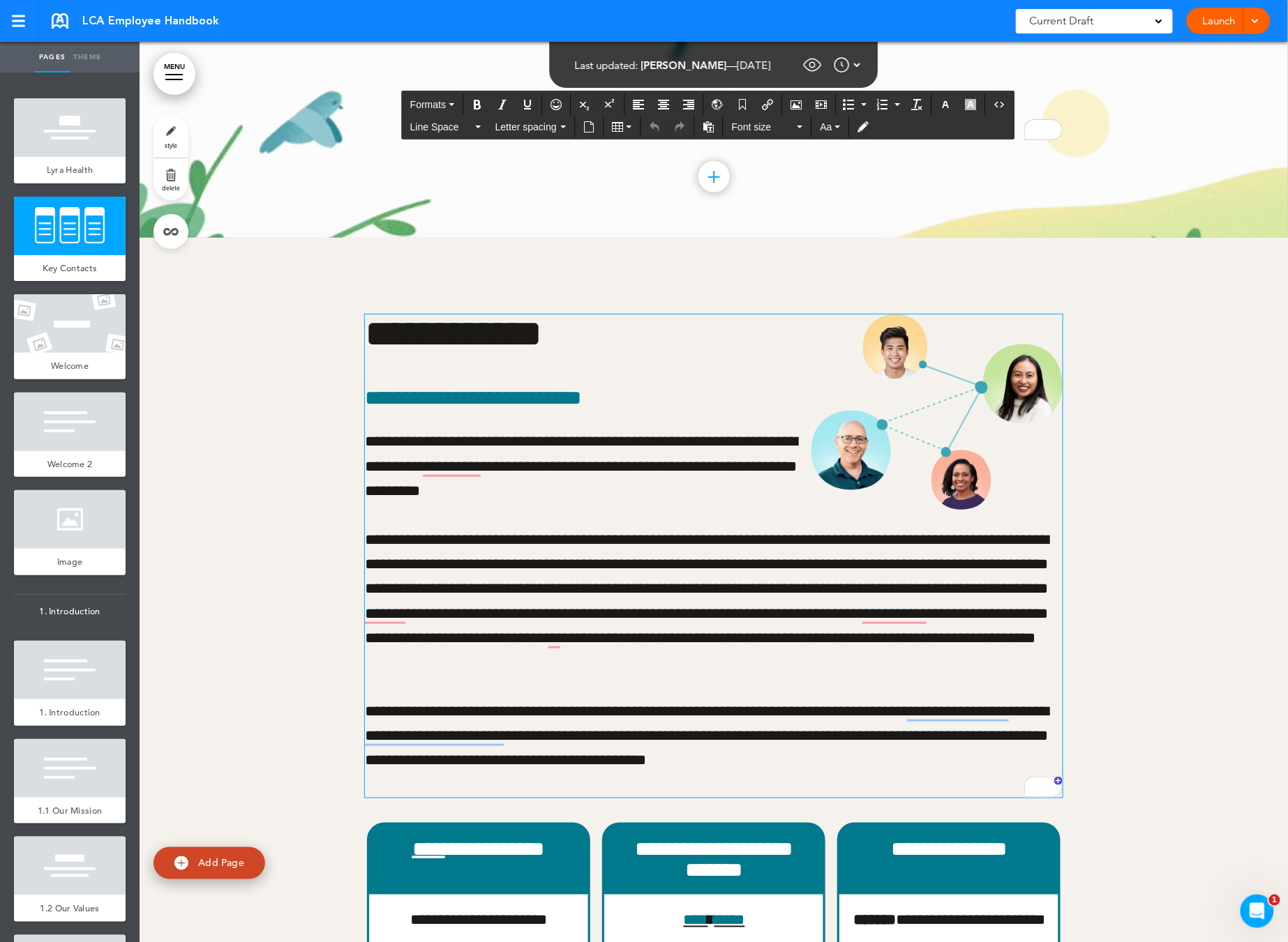
scroll to position [122, 0]
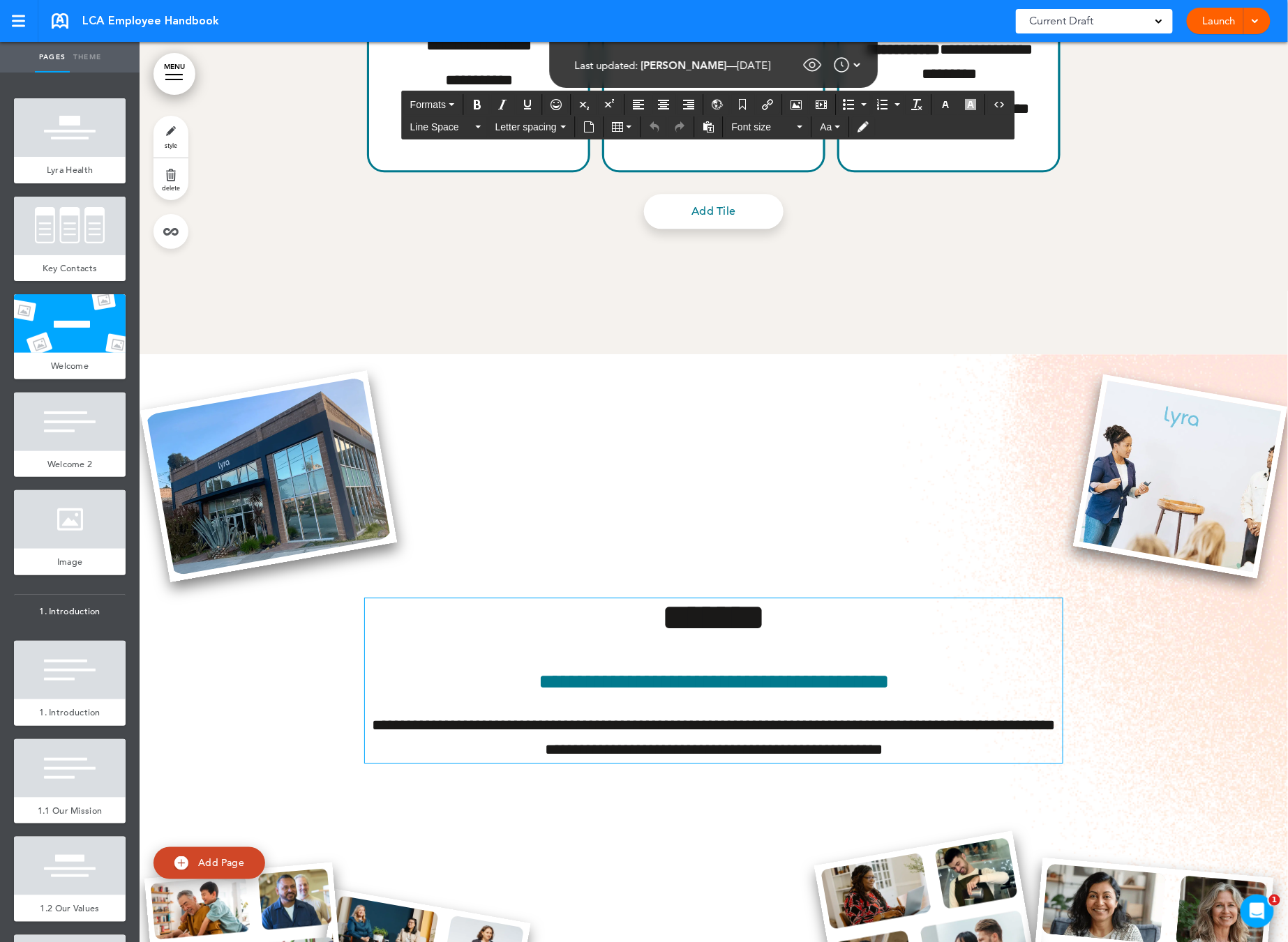
click at [688, 627] on h1 "*******" at bounding box center [713, 617] width 697 height 38
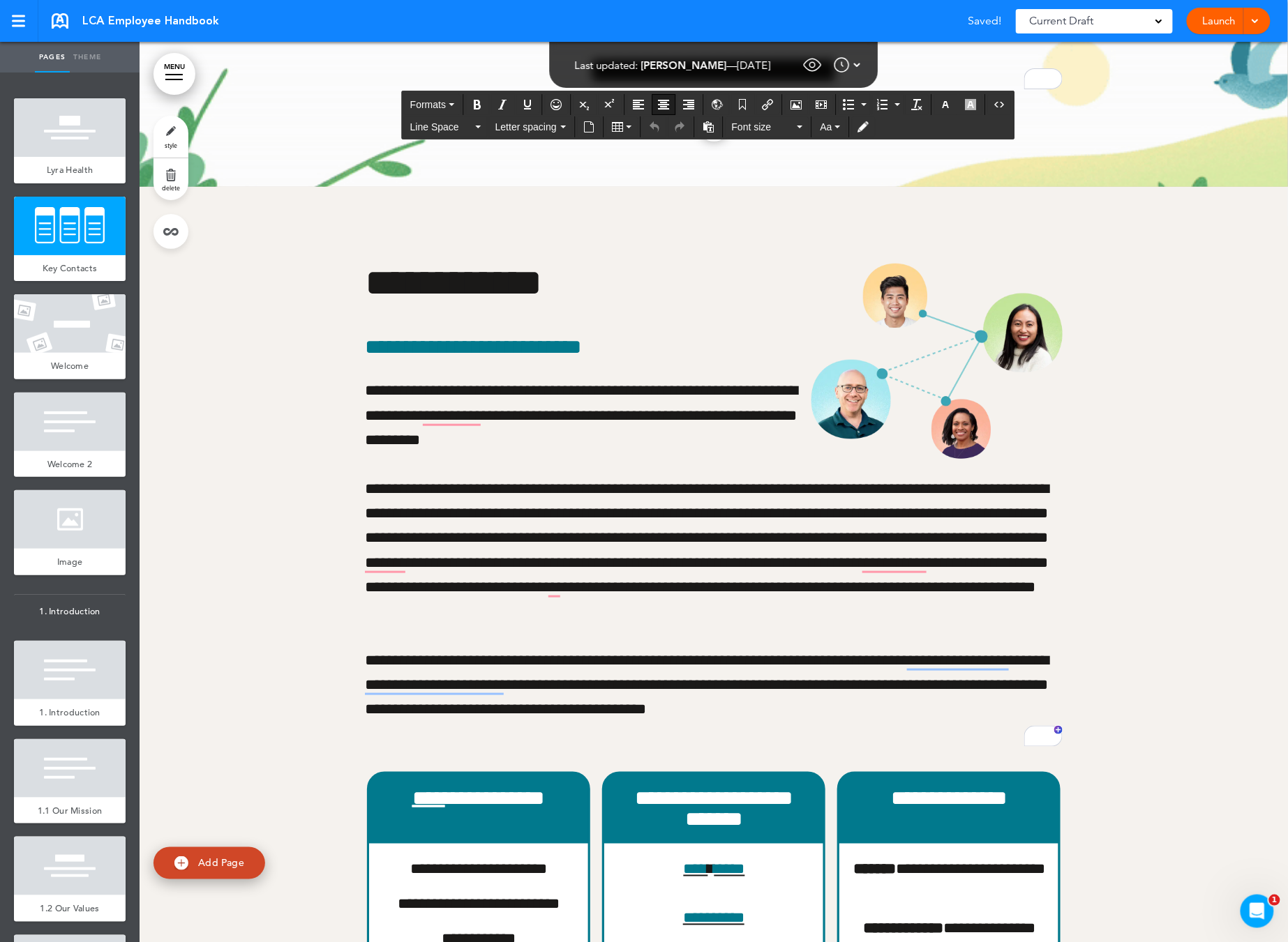
scroll to position [0, 0]
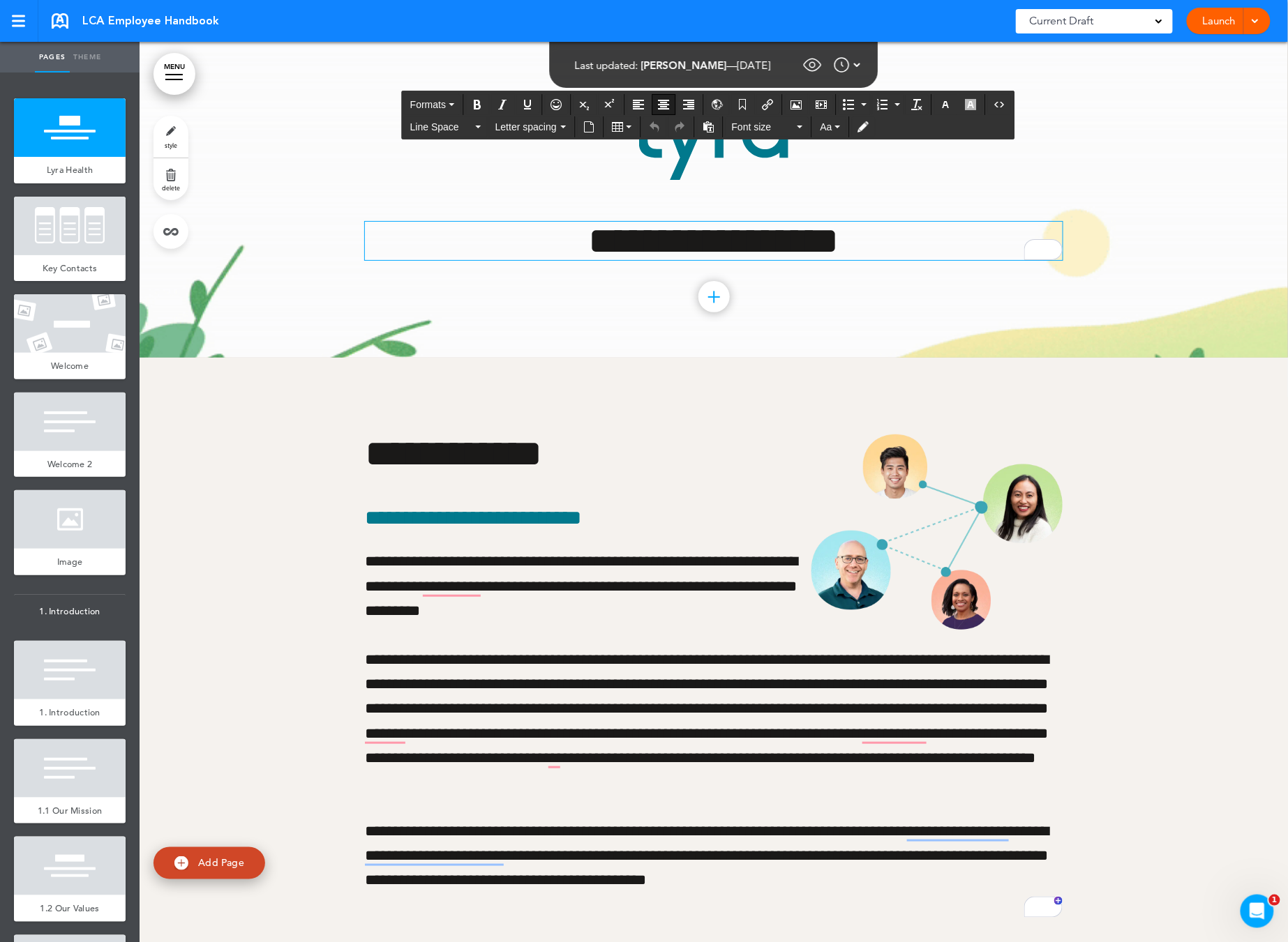
click at [767, 253] on h1 "**********" at bounding box center [713, 241] width 697 height 38
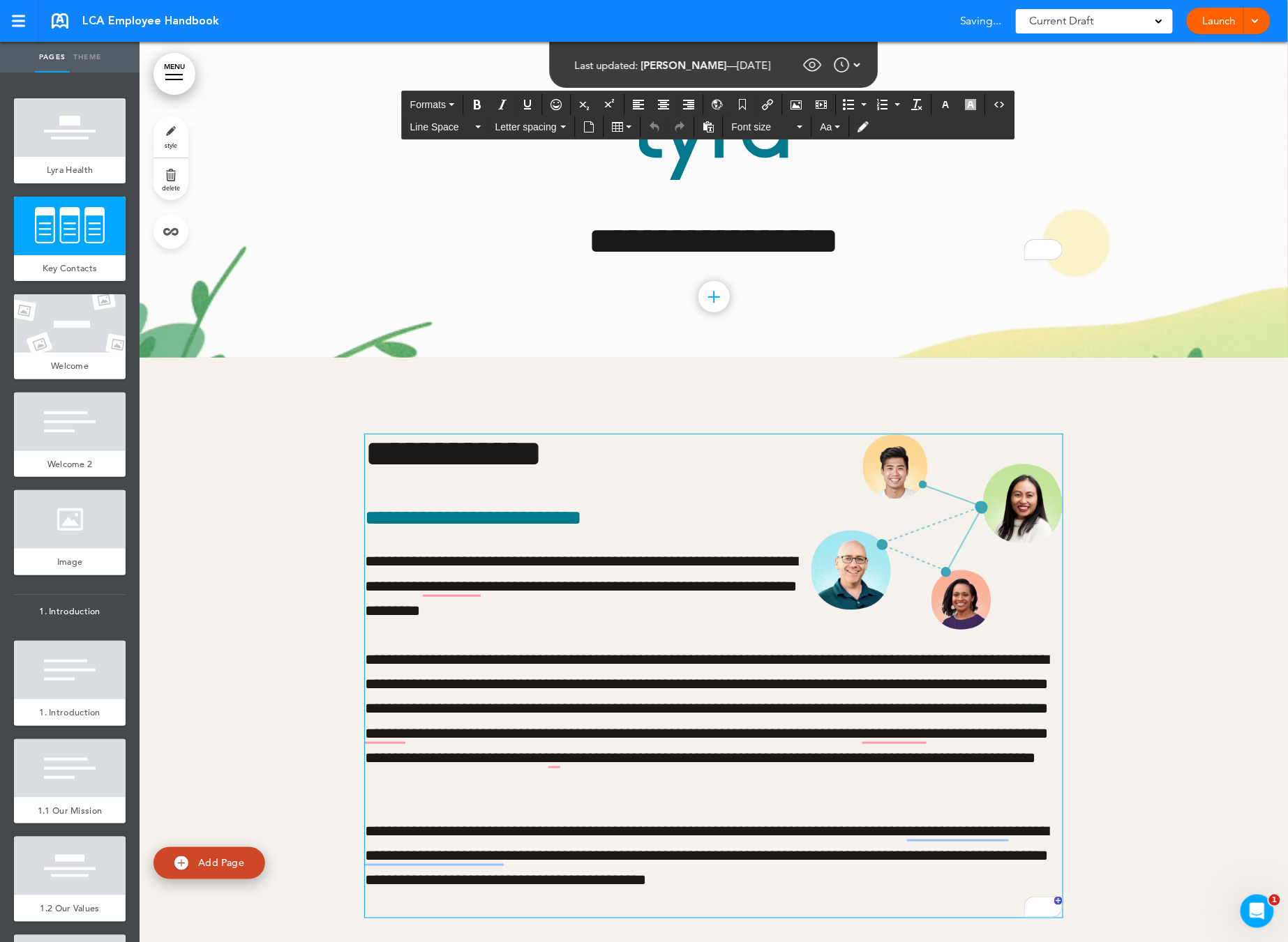
click at [687, 563] on p "**********" at bounding box center [713, 586] width 697 height 74
click at [80, 174] on div "Lyra Health" at bounding box center [70, 170] width 112 height 26
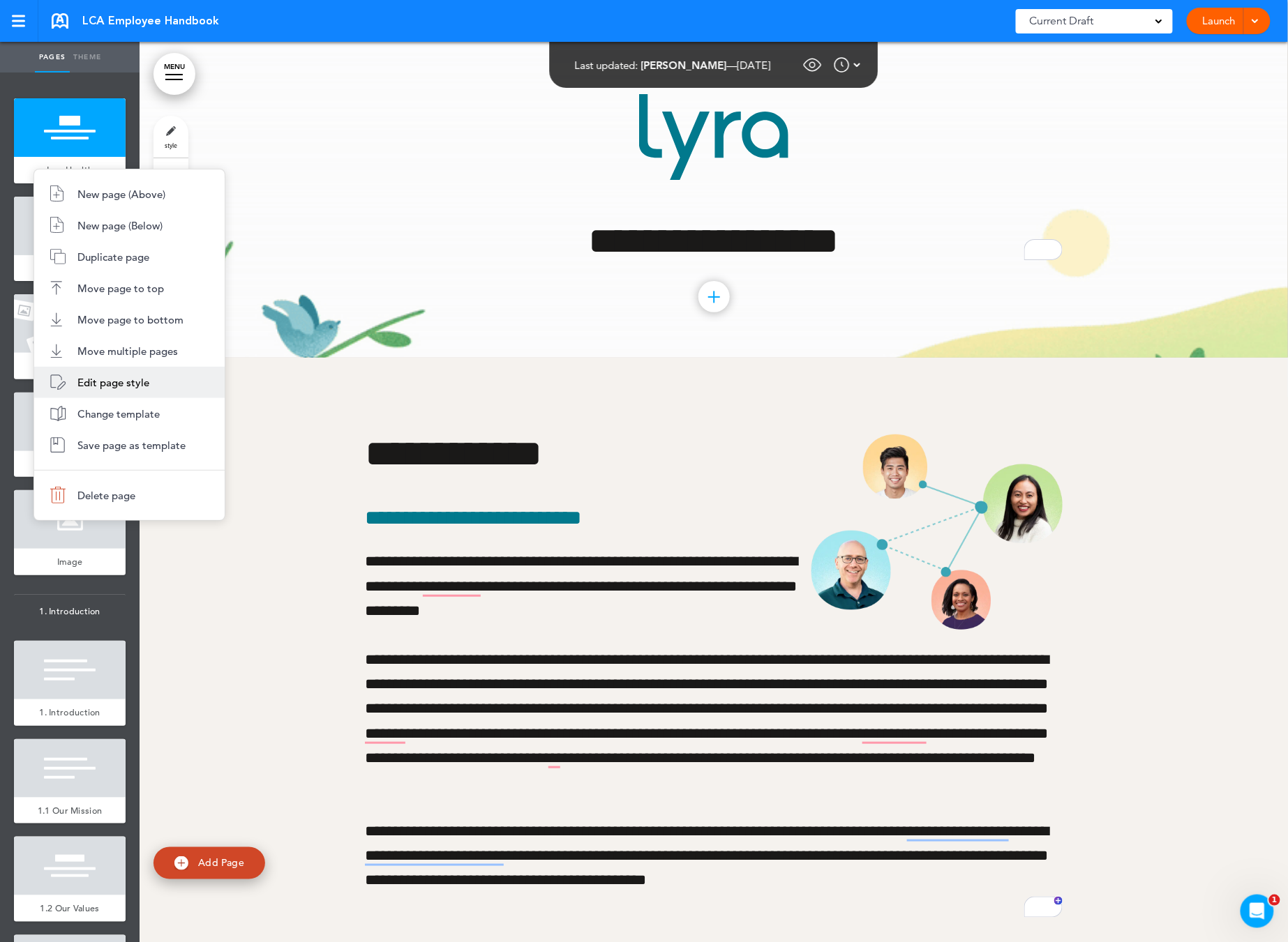
click at [132, 386] on span "Edit page style" at bounding box center [113, 382] width 72 height 13
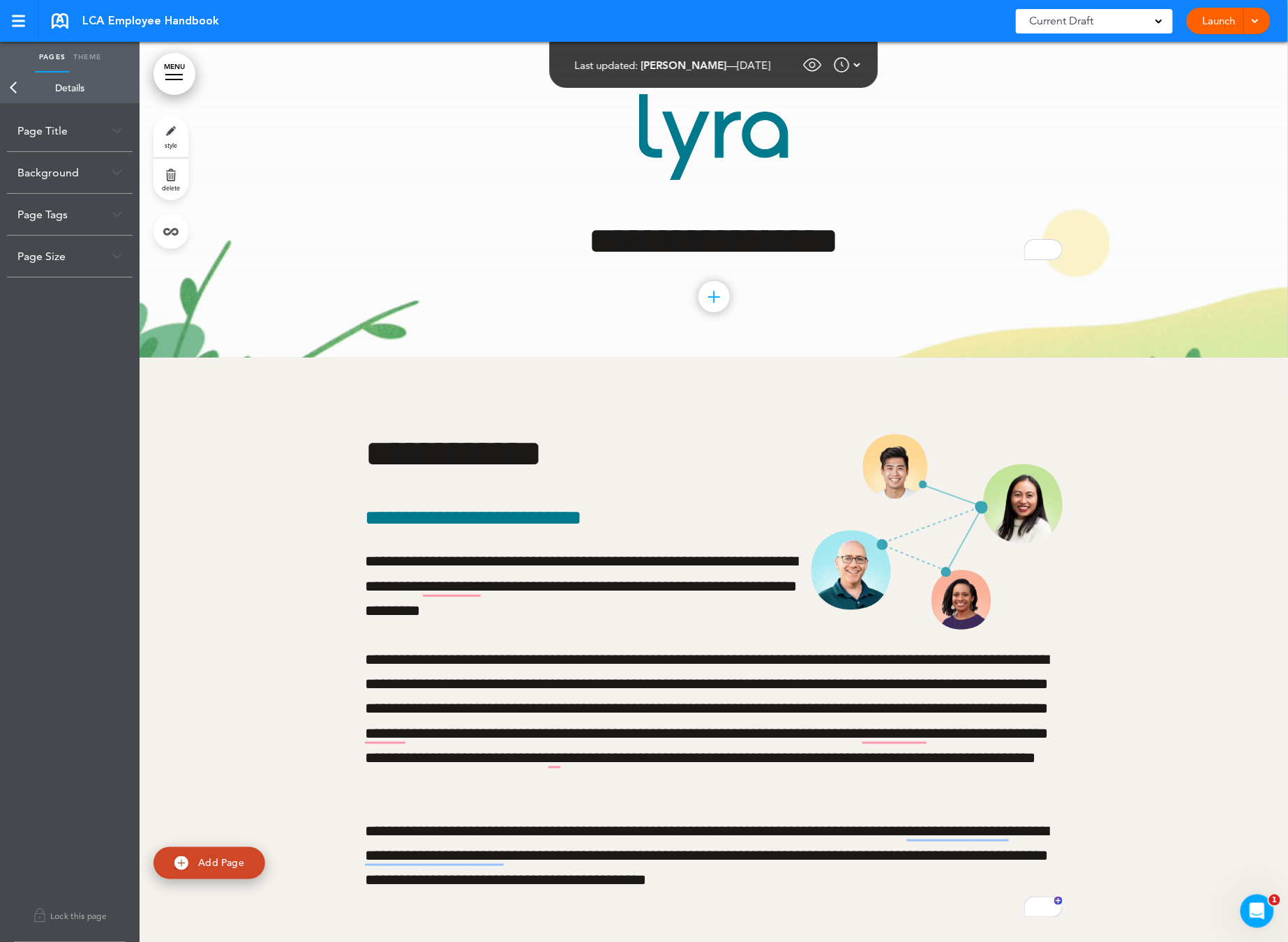
click at [93, 137] on div "Page Title" at bounding box center [69, 131] width 125 height 41
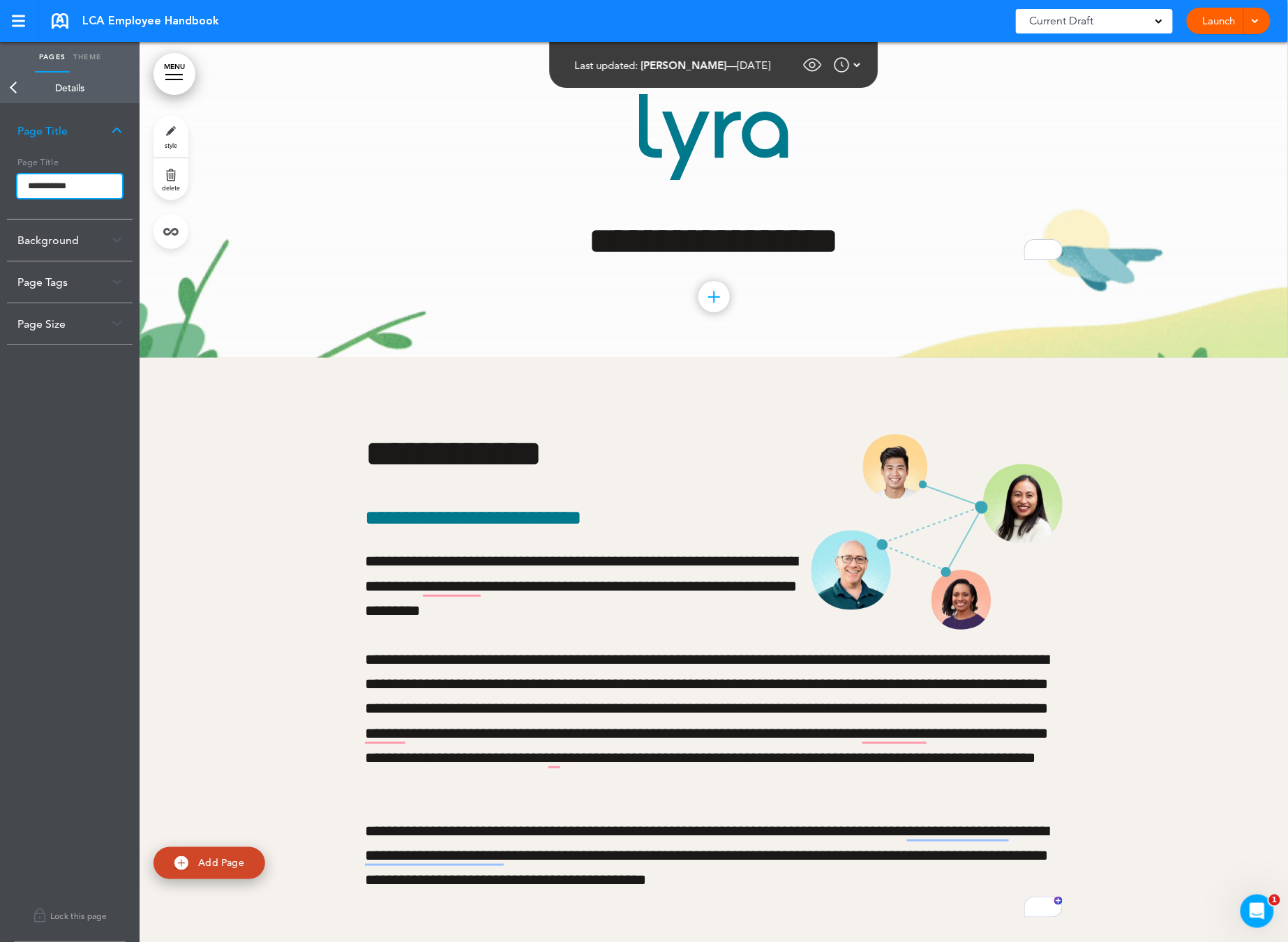
click at [66, 188] on input "**********" at bounding box center [70, 186] width 105 height 24
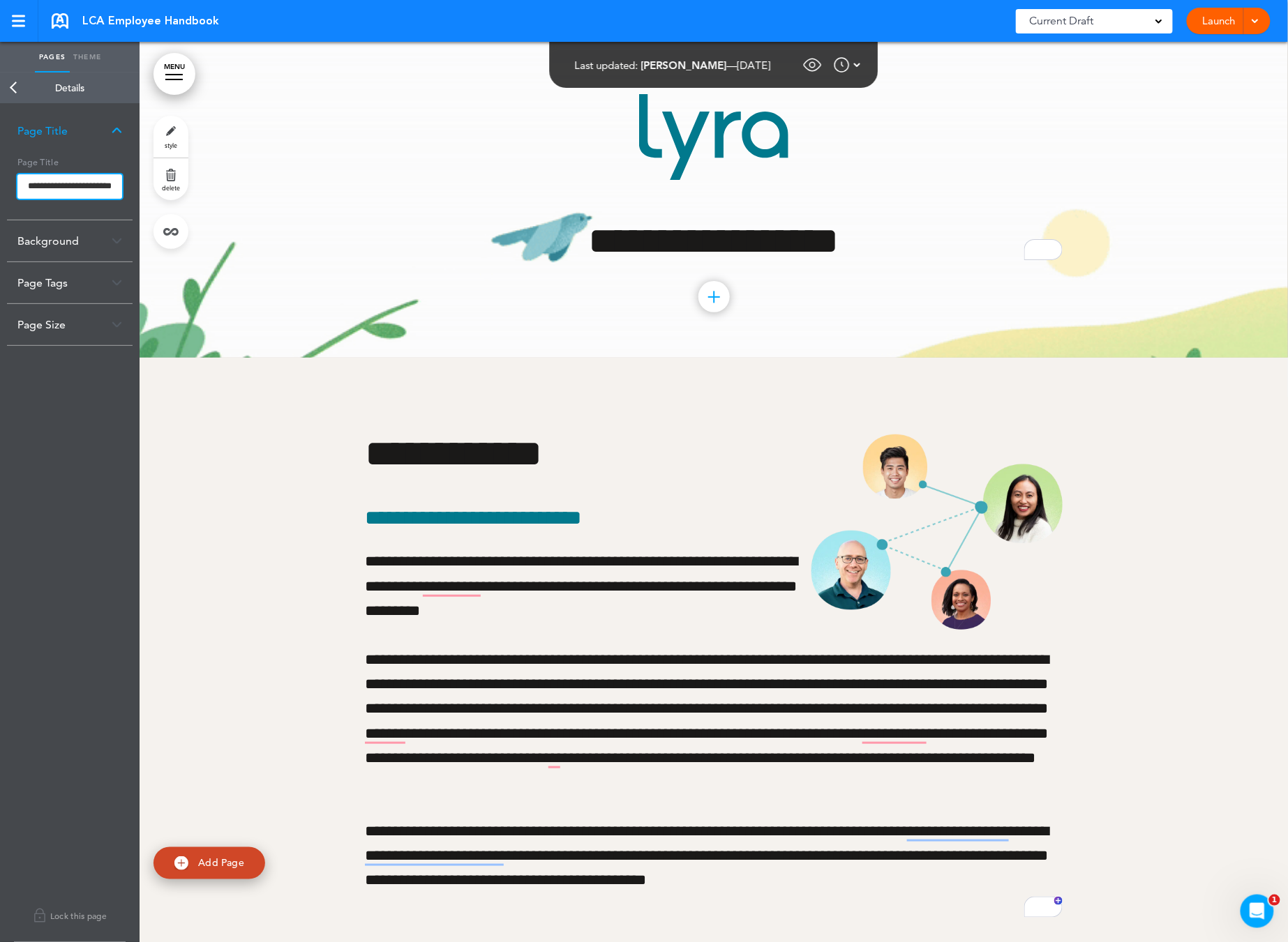
type input "**********"
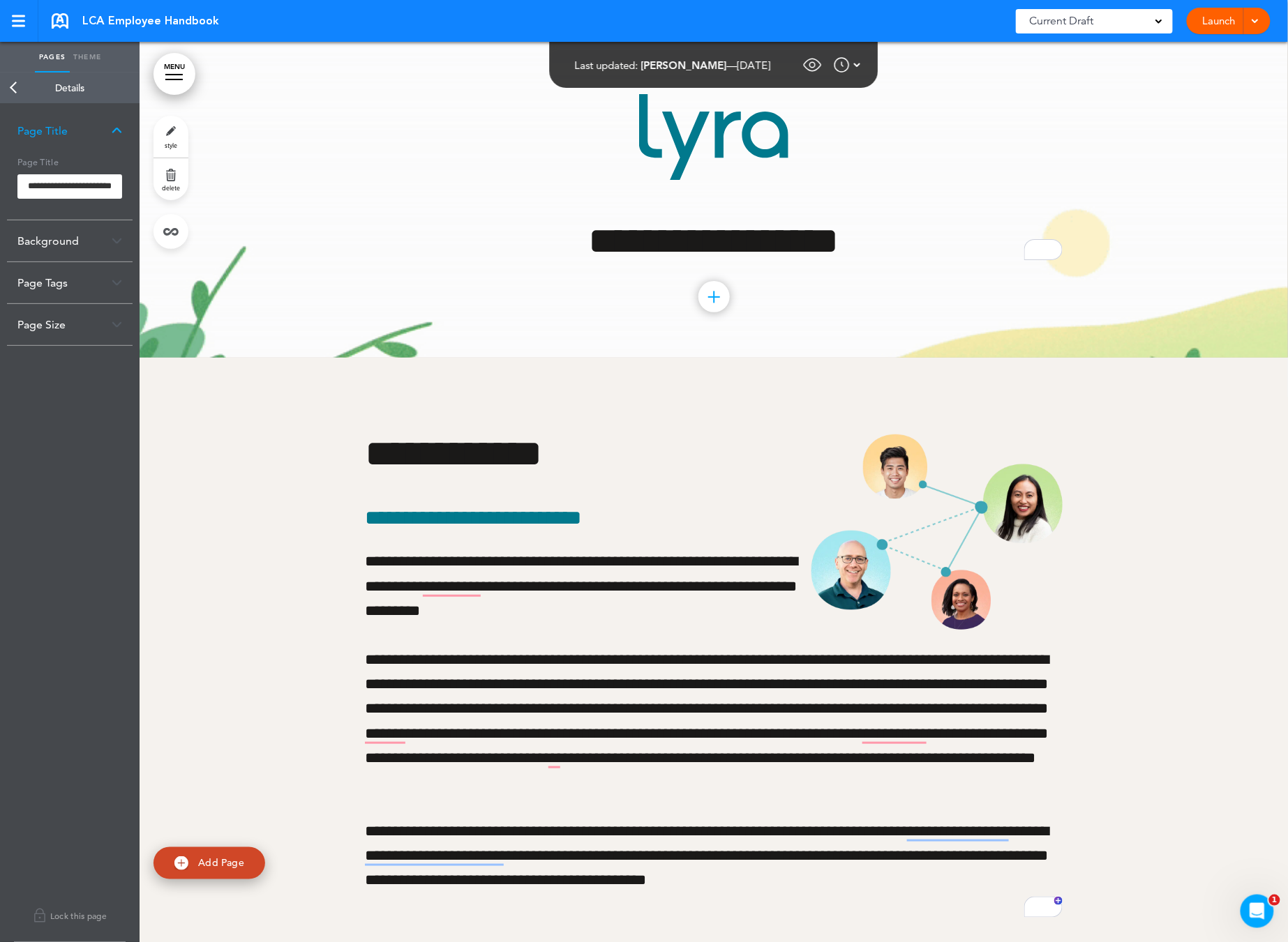
scroll to position [0, 0]
click at [17, 83] on body "Checking url availability Make this page common so it is available in other han…" at bounding box center [644, 471] width 1288 height 942
click at [16, 88] on link "Back" at bounding box center [13, 87] width 28 height 30
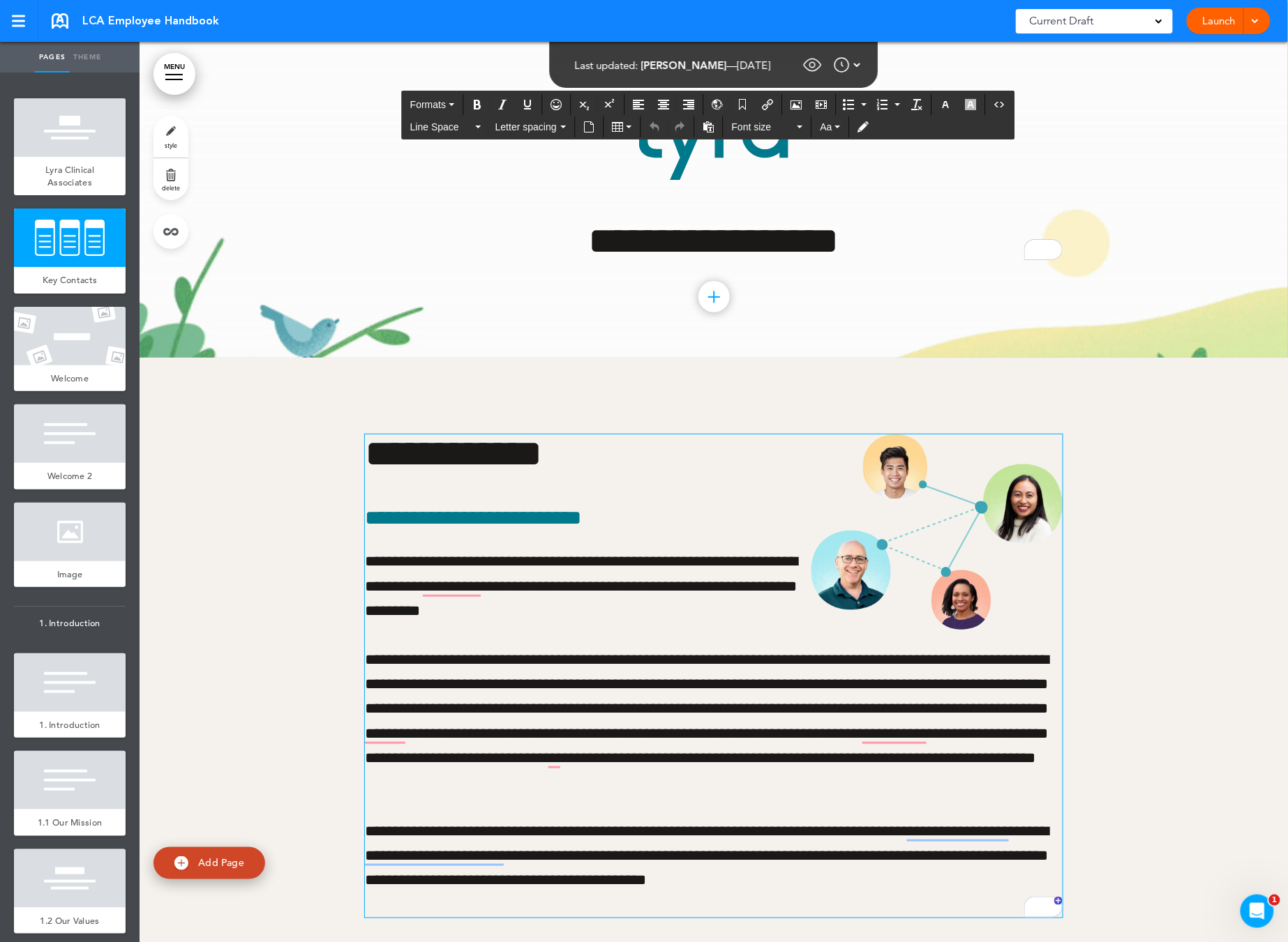
click at [833, 759] on p "**********" at bounding box center [713, 721] width 697 height 147
click at [678, 710] on p "**********" at bounding box center [713, 721] width 697 height 147
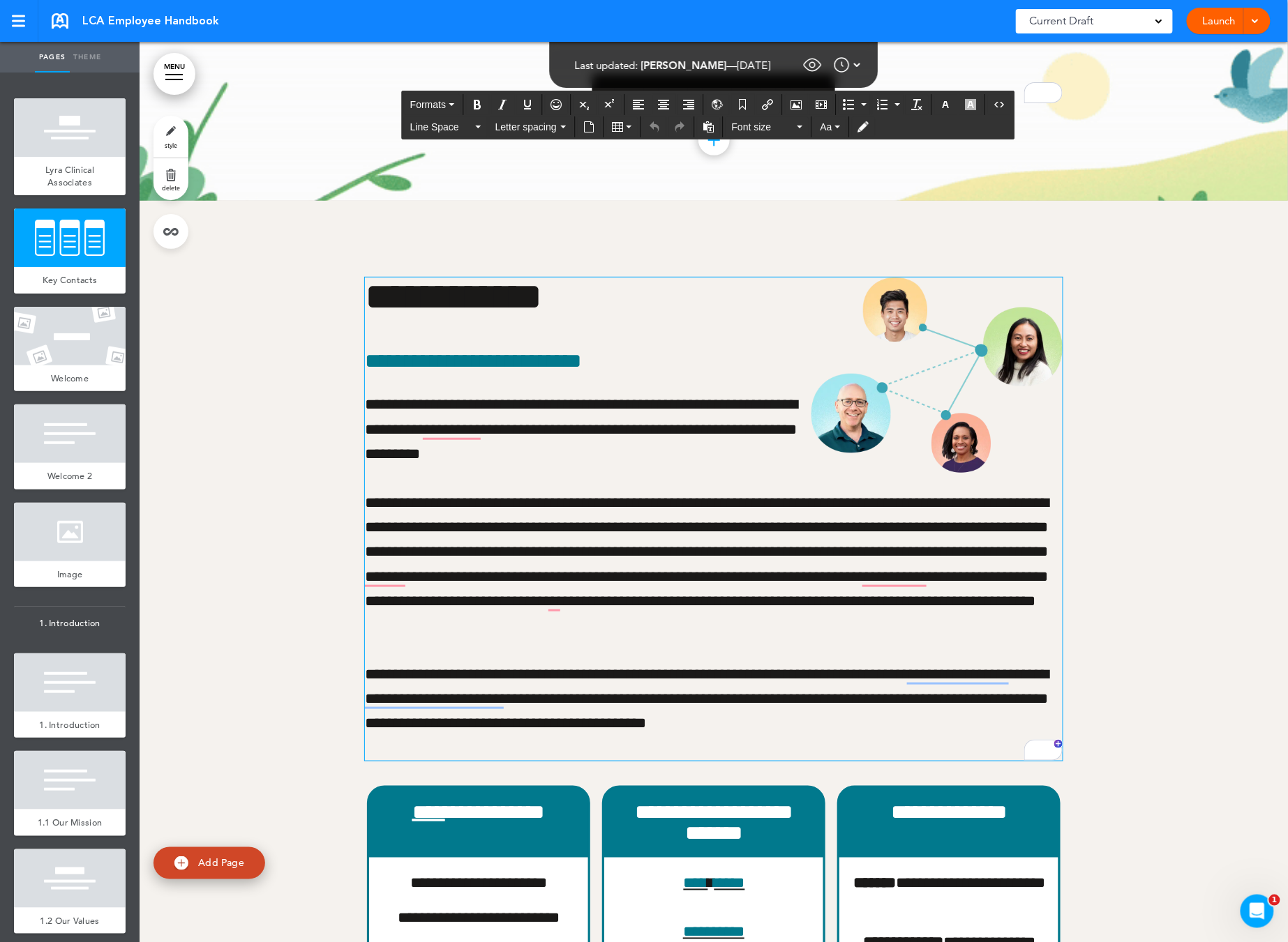
scroll to position [252, 0]
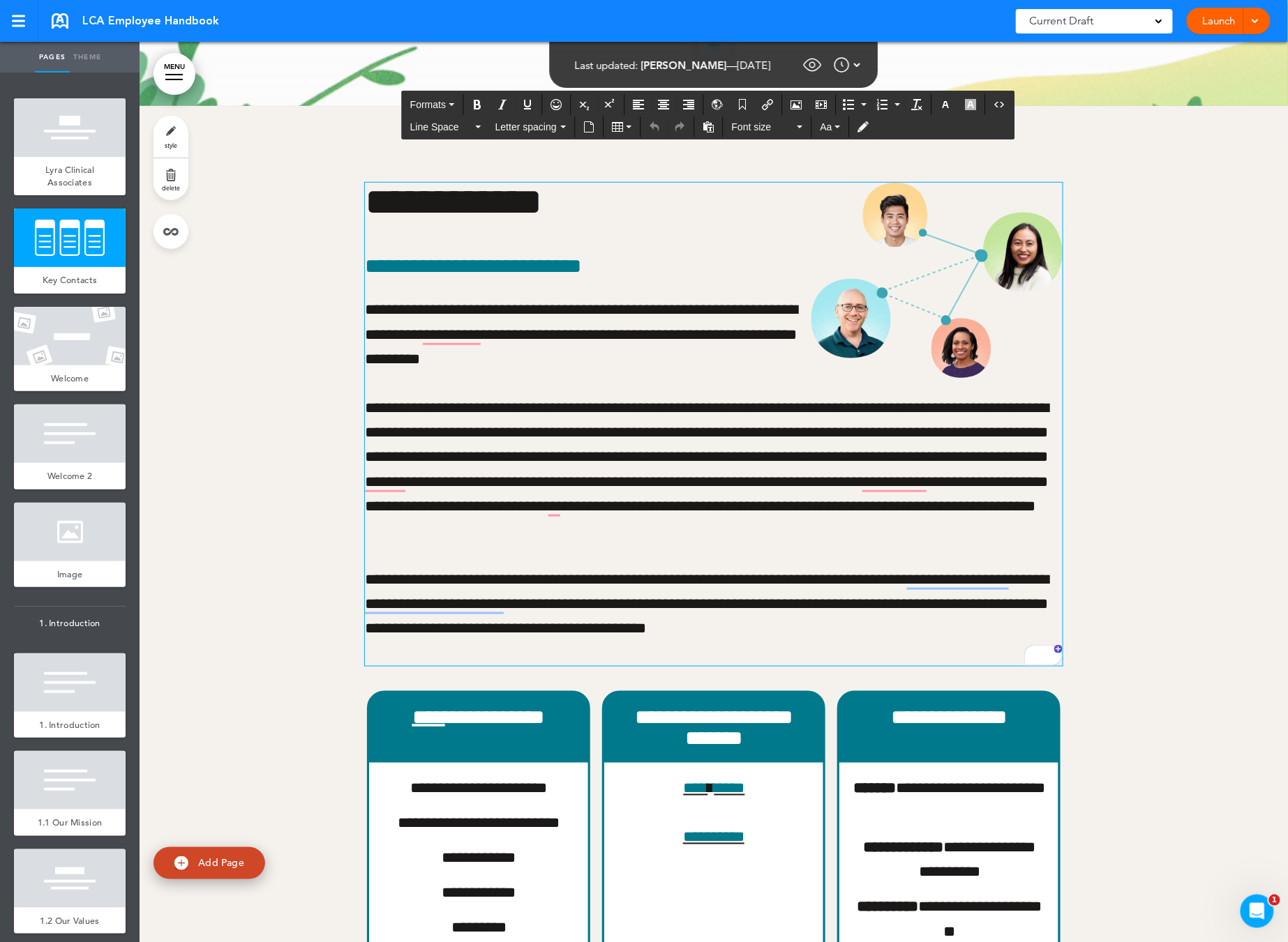
click at [839, 633] on p "**********" at bounding box center [713, 616] width 697 height 98
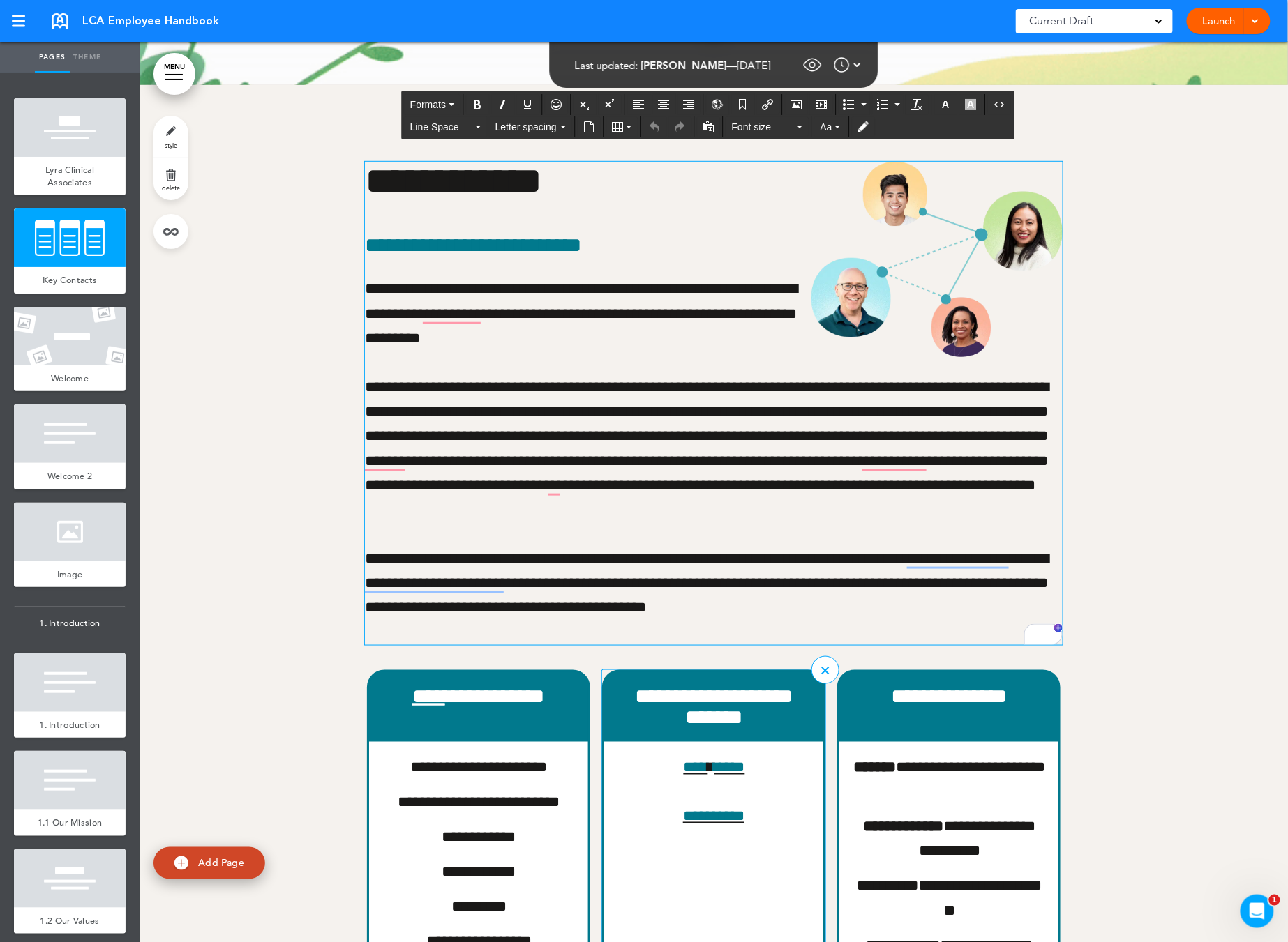
scroll to position [289, 0]
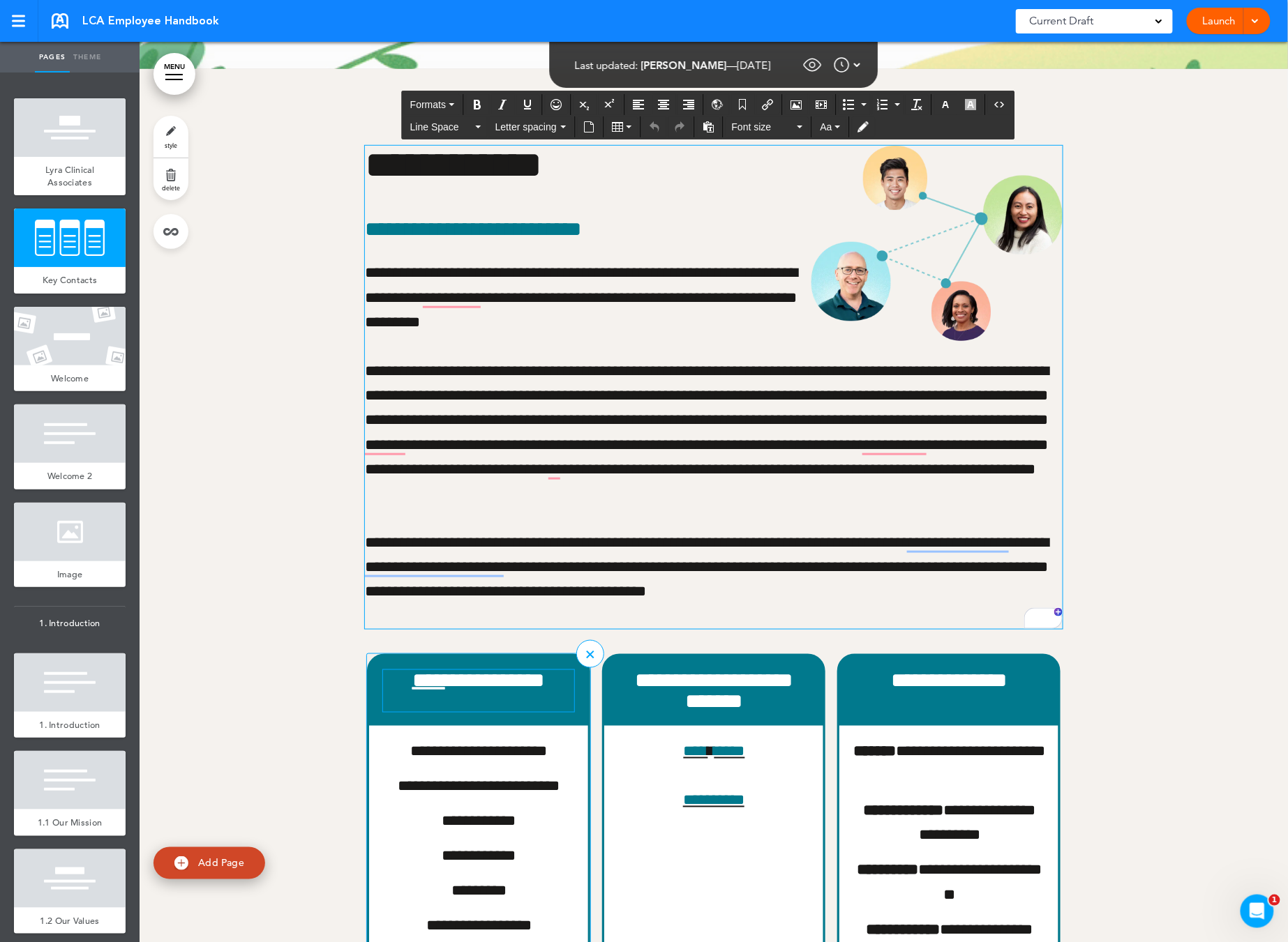
click at [412, 683] on link "****" at bounding box center [428, 680] width 33 height 21
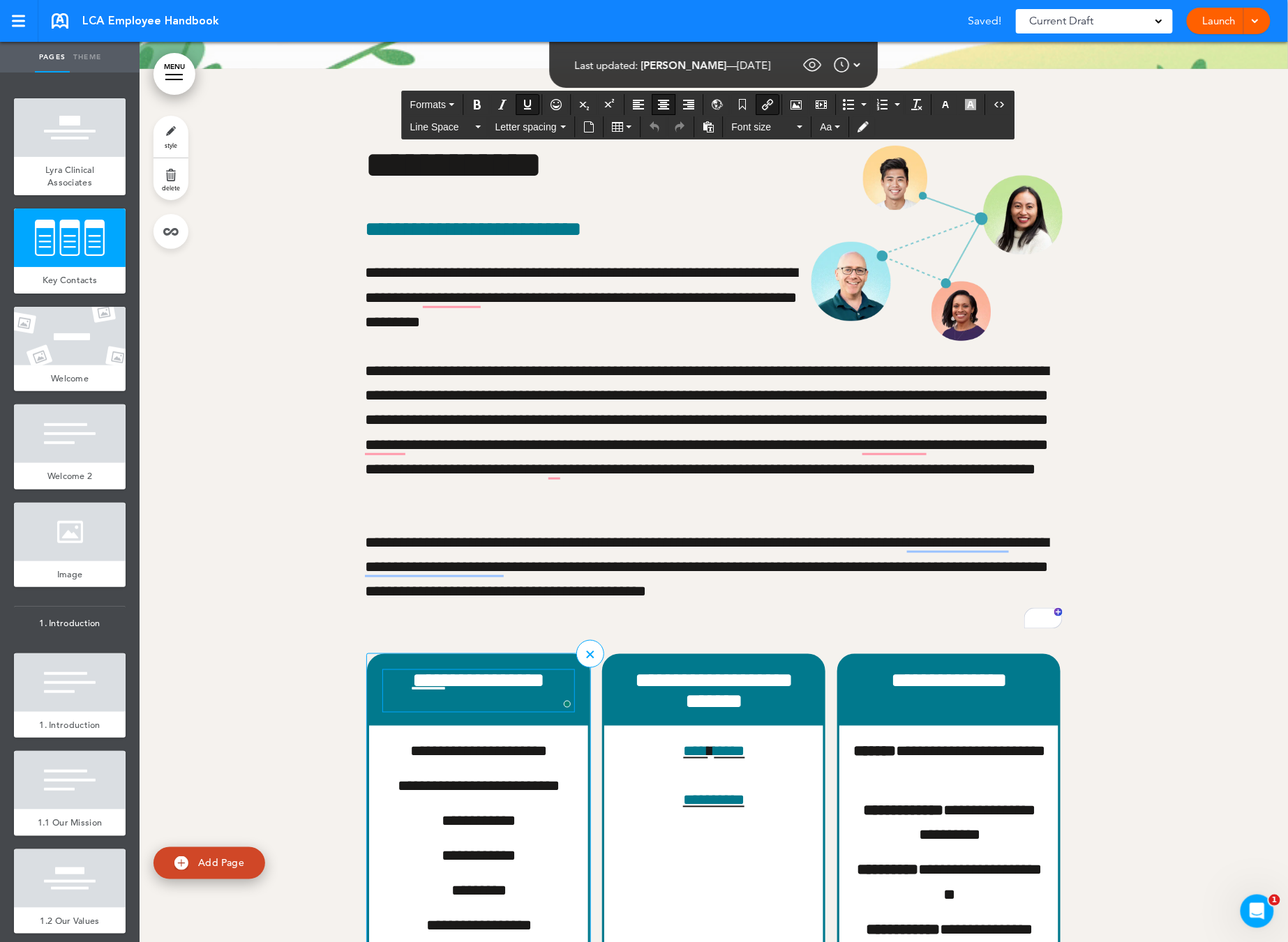
click at [418, 683] on link "****" at bounding box center [428, 680] width 33 height 21
click at [412, 684] on link "****" at bounding box center [428, 680] width 33 height 21
click at [414, 683] on link "****" at bounding box center [428, 680] width 33 height 21
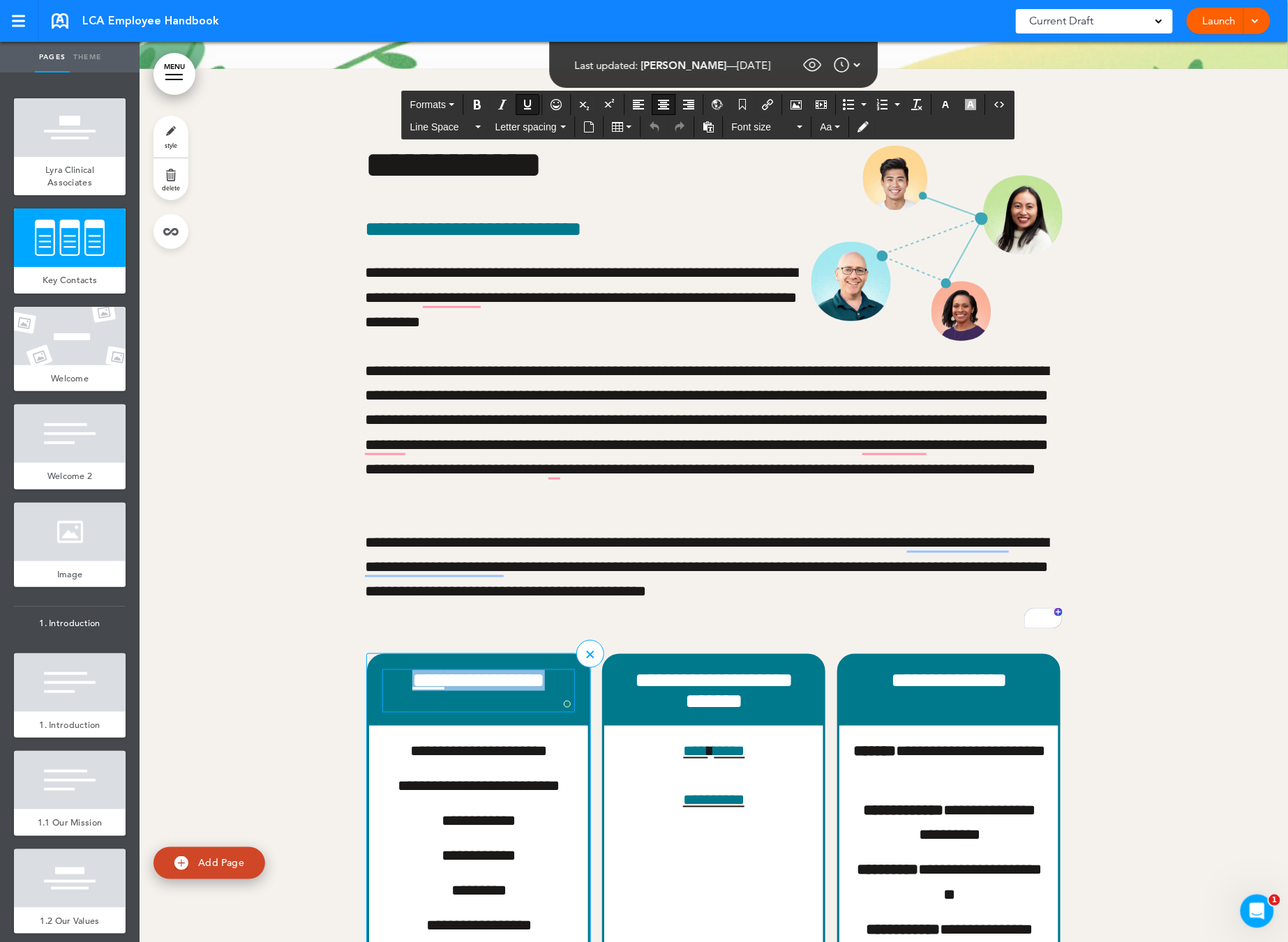
click at [449, 684] on span "**********" at bounding box center [478, 680] width 132 height 21
click at [418, 689] on link "****" at bounding box center [428, 680] width 33 height 21
click at [777, 105] on button "Insert/edit airmason link" at bounding box center [768, 105] width 23 height 20
type input "****"
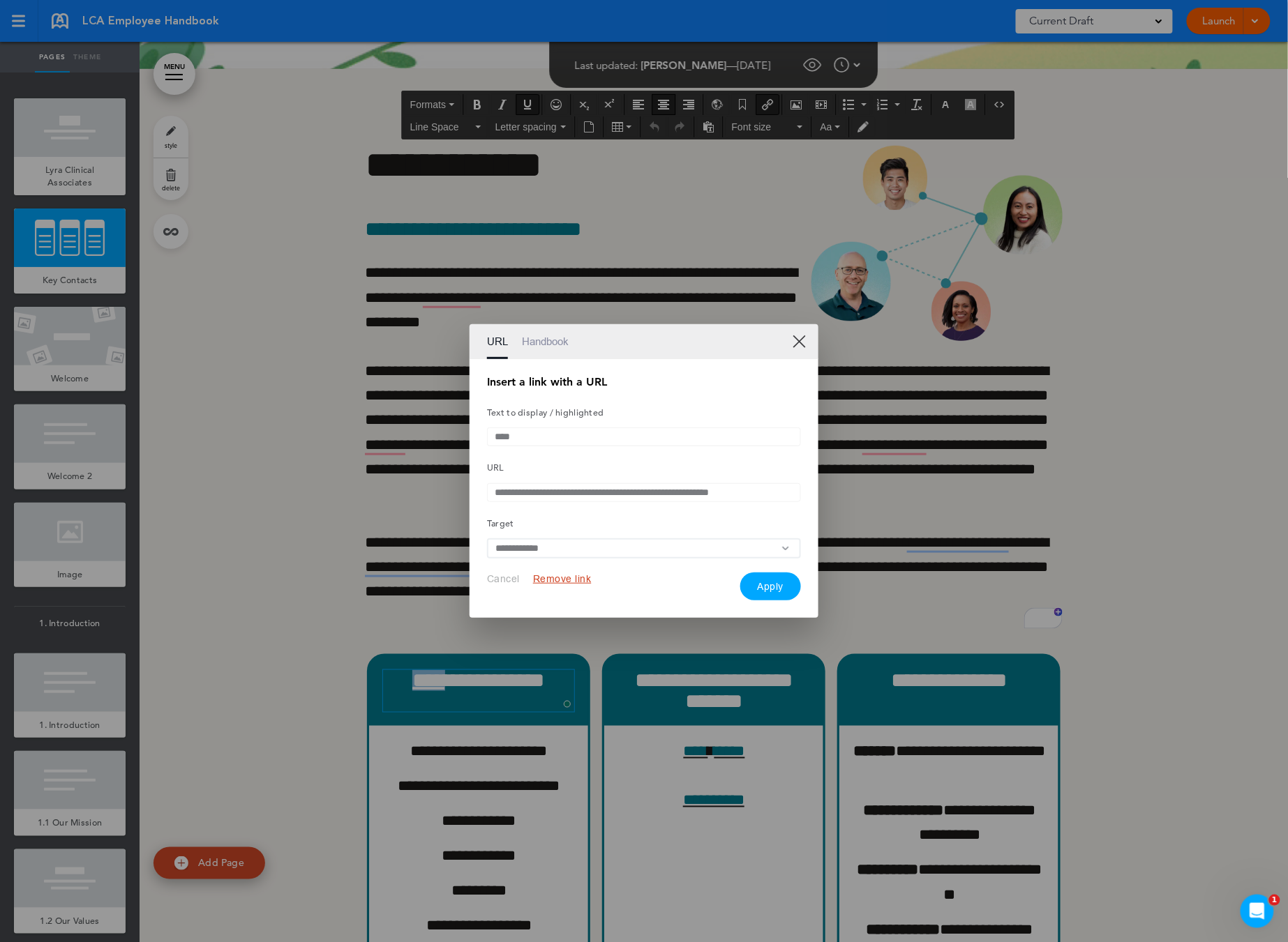
click at [591, 486] on input "**********" at bounding box center [644, 493] width 314 height 19
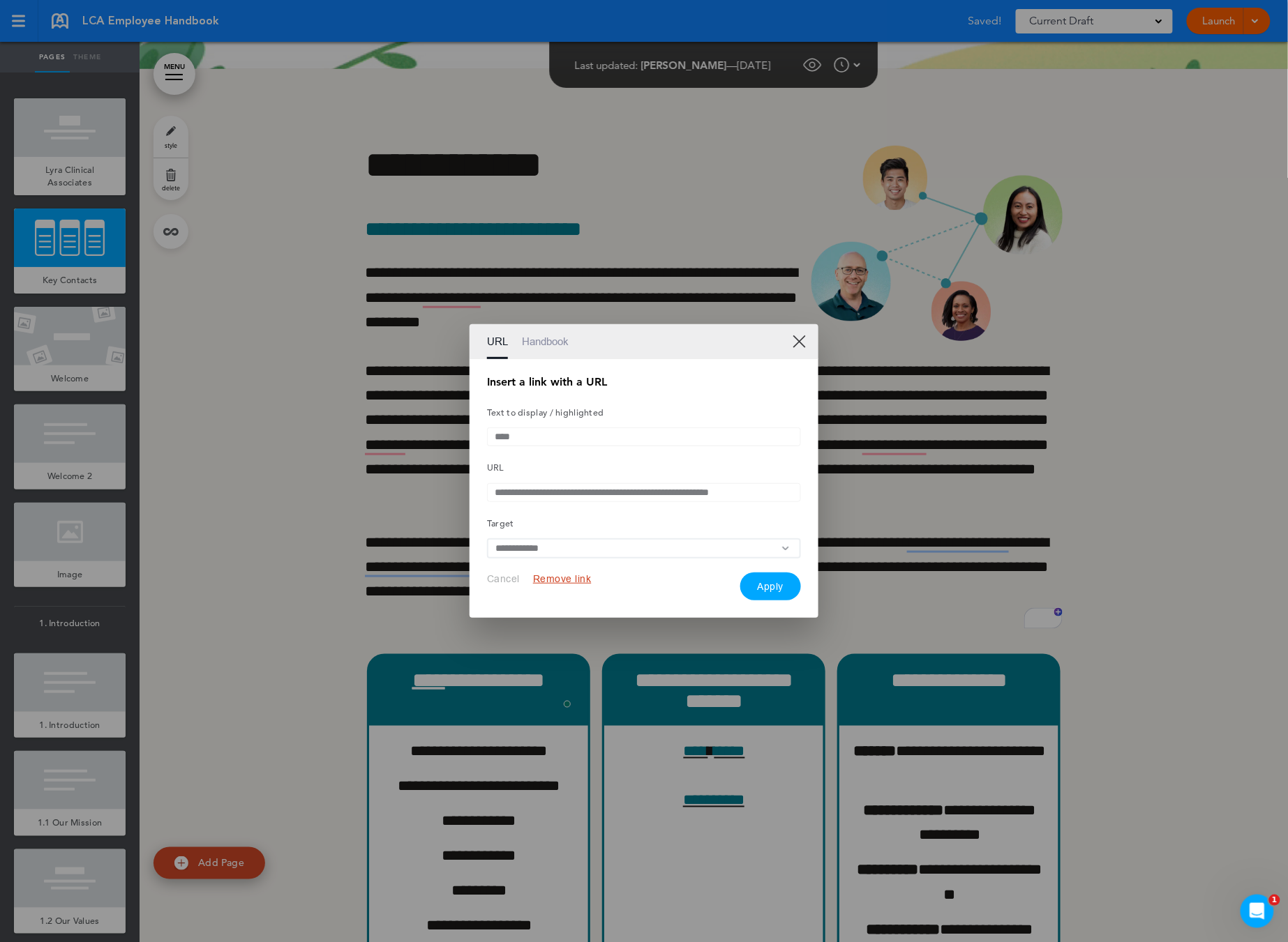
click at [591, 486] on input "**********" at bounding box center [644, 493] width 314 height 19
paste input "text"
type input "**********"
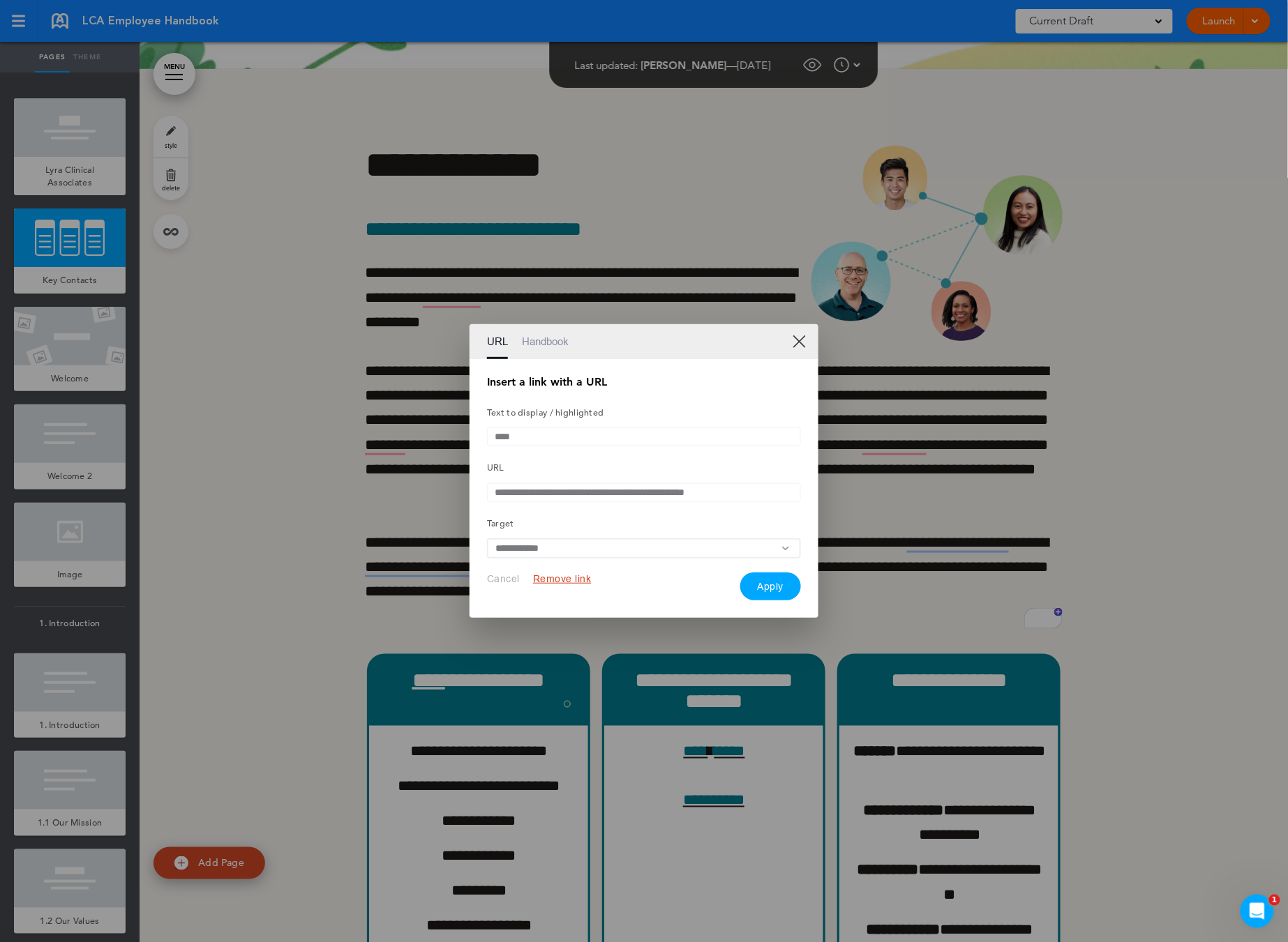
click at [786, 609] on div "**********" at bounding box center [644, 488] width 349 height 260
click at [777, 600] on button "Apply" at bounding box center [770, 586] width 62 height 28
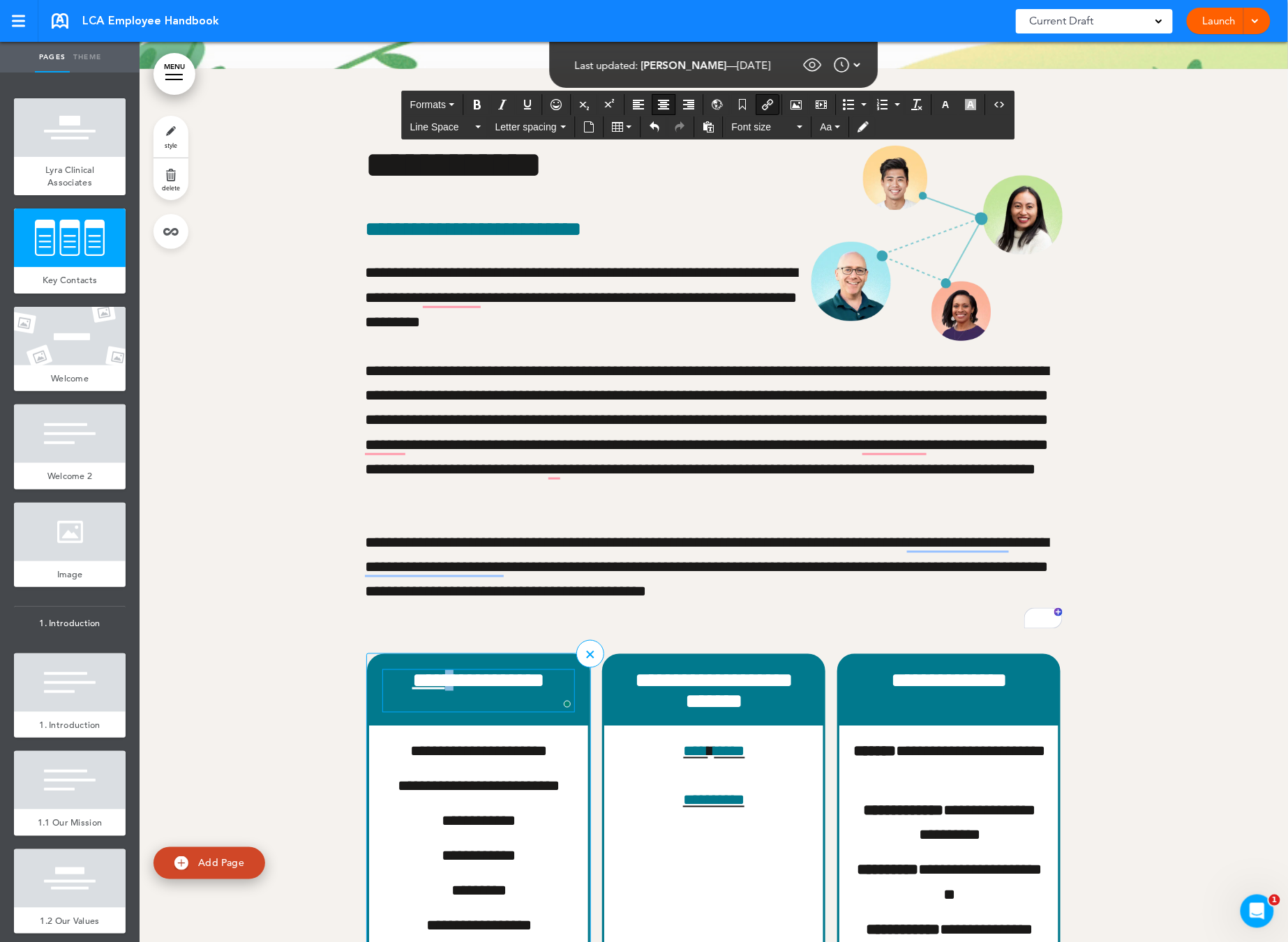
click at [427, 690] on span "**********" at bounding box center [478, 680] width 132 height 21
click at [427, 690] on link "****" at bounding box center [428, 680] width 33 height 21
click at [415, 690] on link "****" at bounding box center [433, 680] width 41 height 21
click at [412, 682] on link "****" at bounding box center [428, 680] width 33 height 21
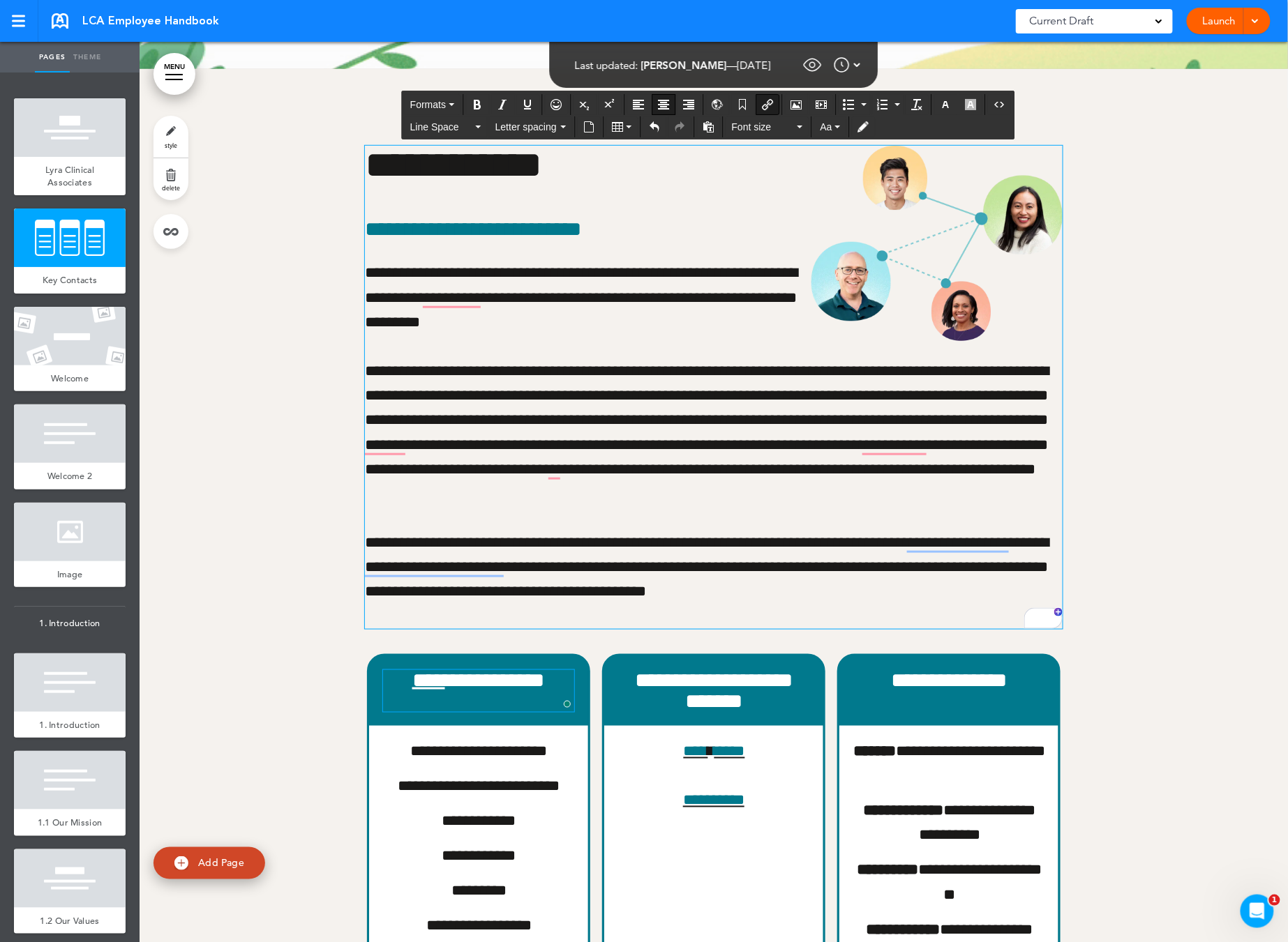
click at [576, 614] on p "**********" at bounding box center [713, 580] width 697 height 98
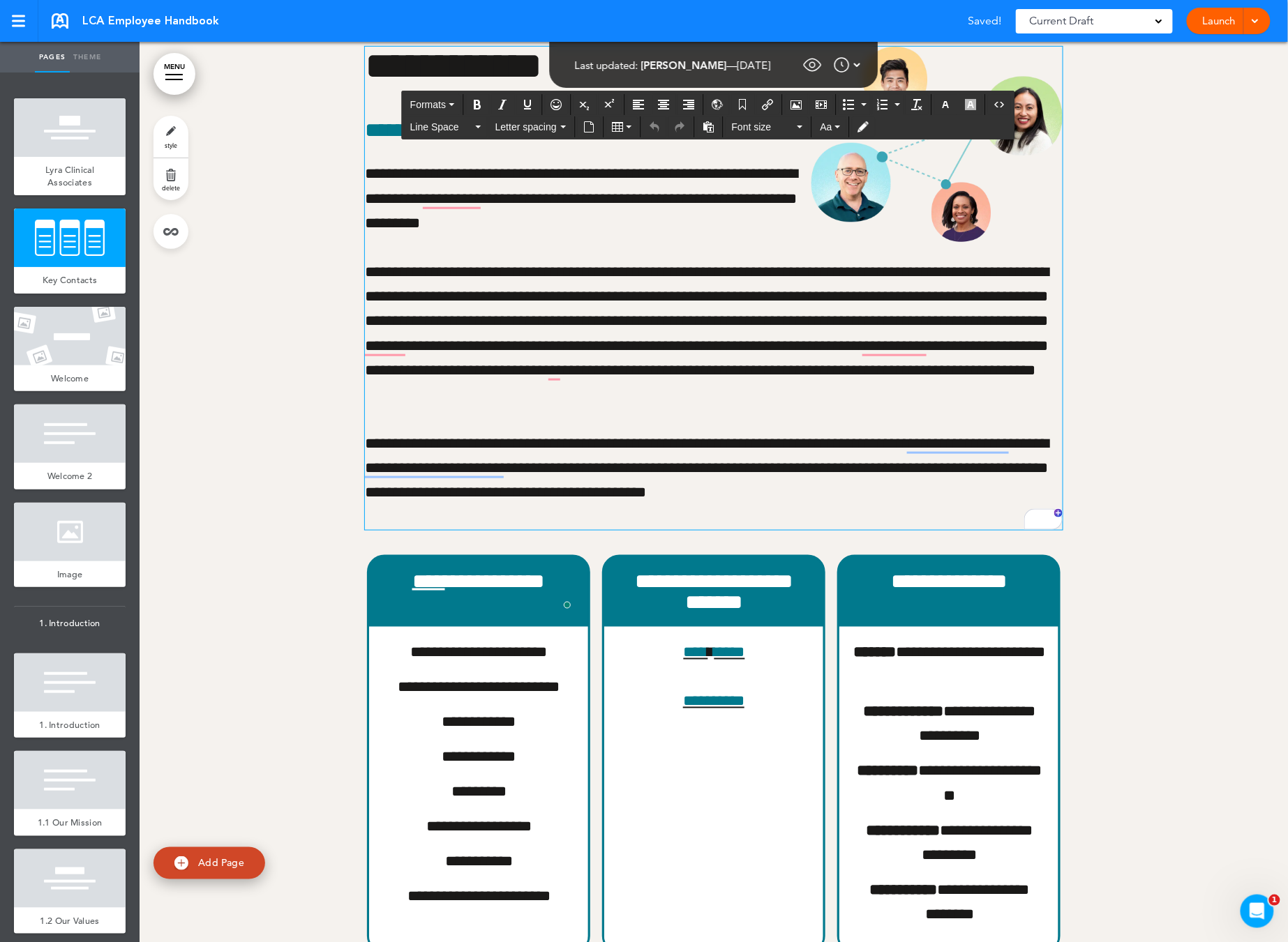
scroll to position [407, 0]
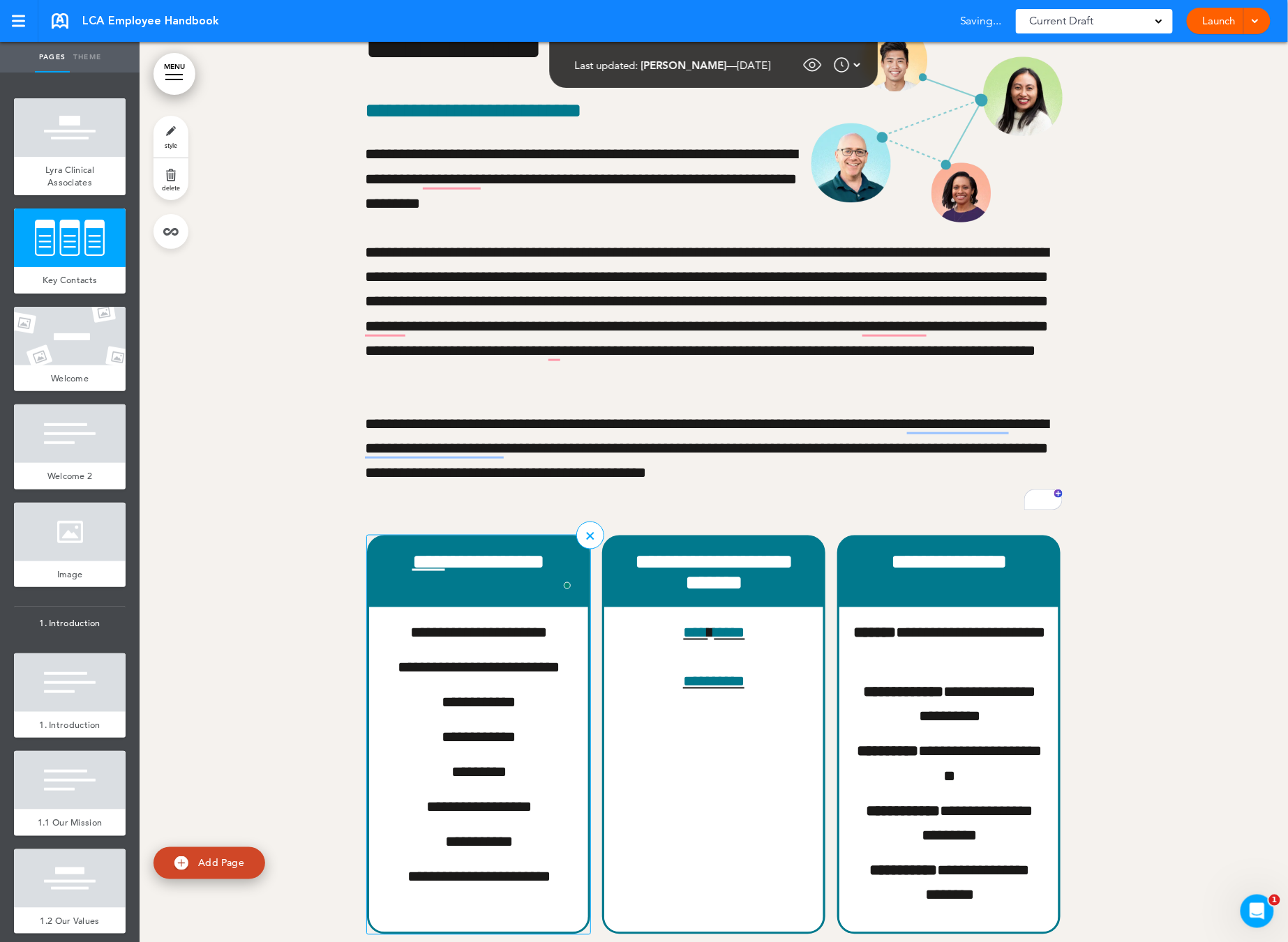
click at [562, 584] on div at bounding box center [568, 586] width 13 height 14
click at [567, 587] on div at bounding box center [568, 586] width 13 height 14
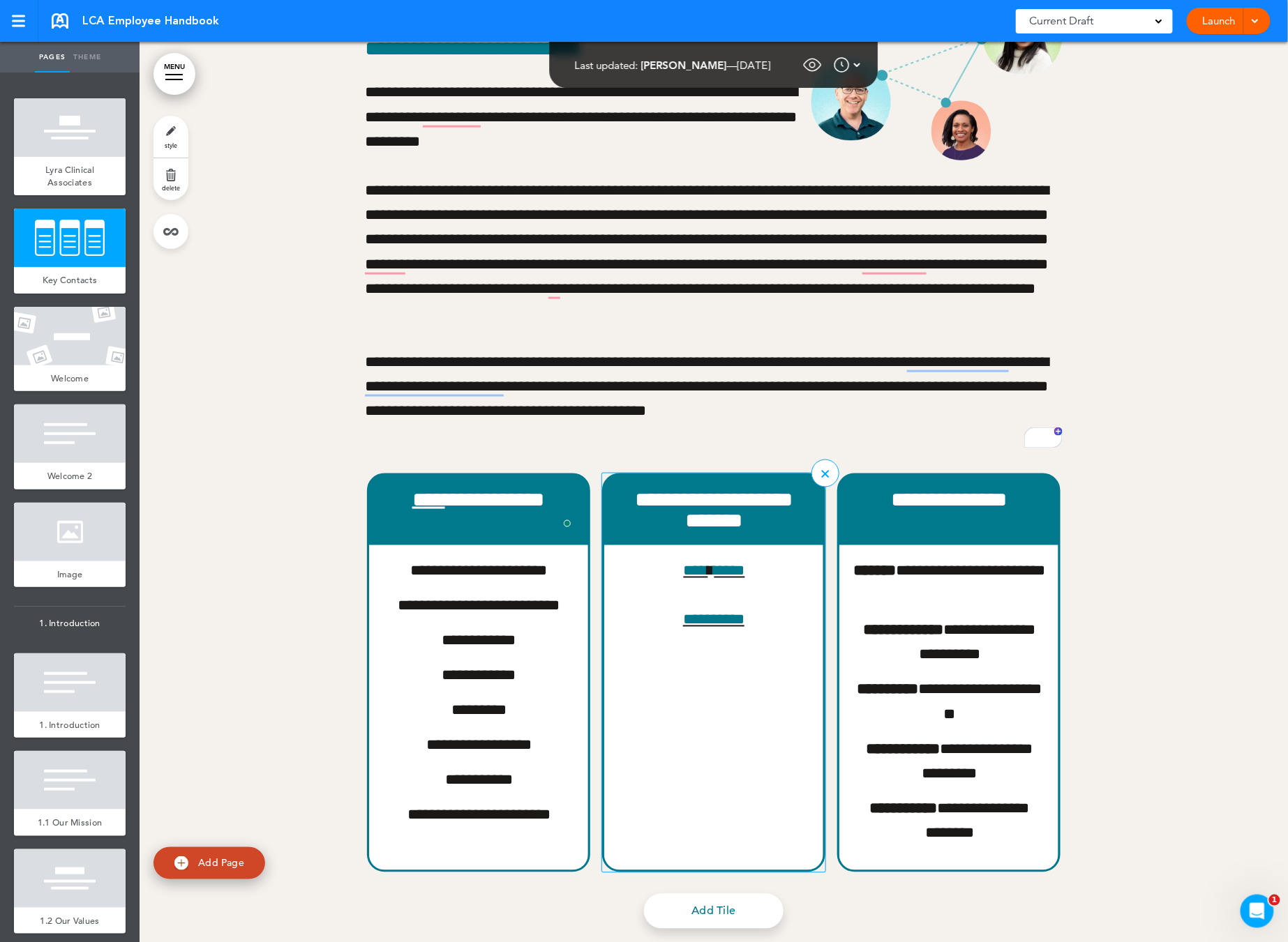
scroll to position [472, 0]
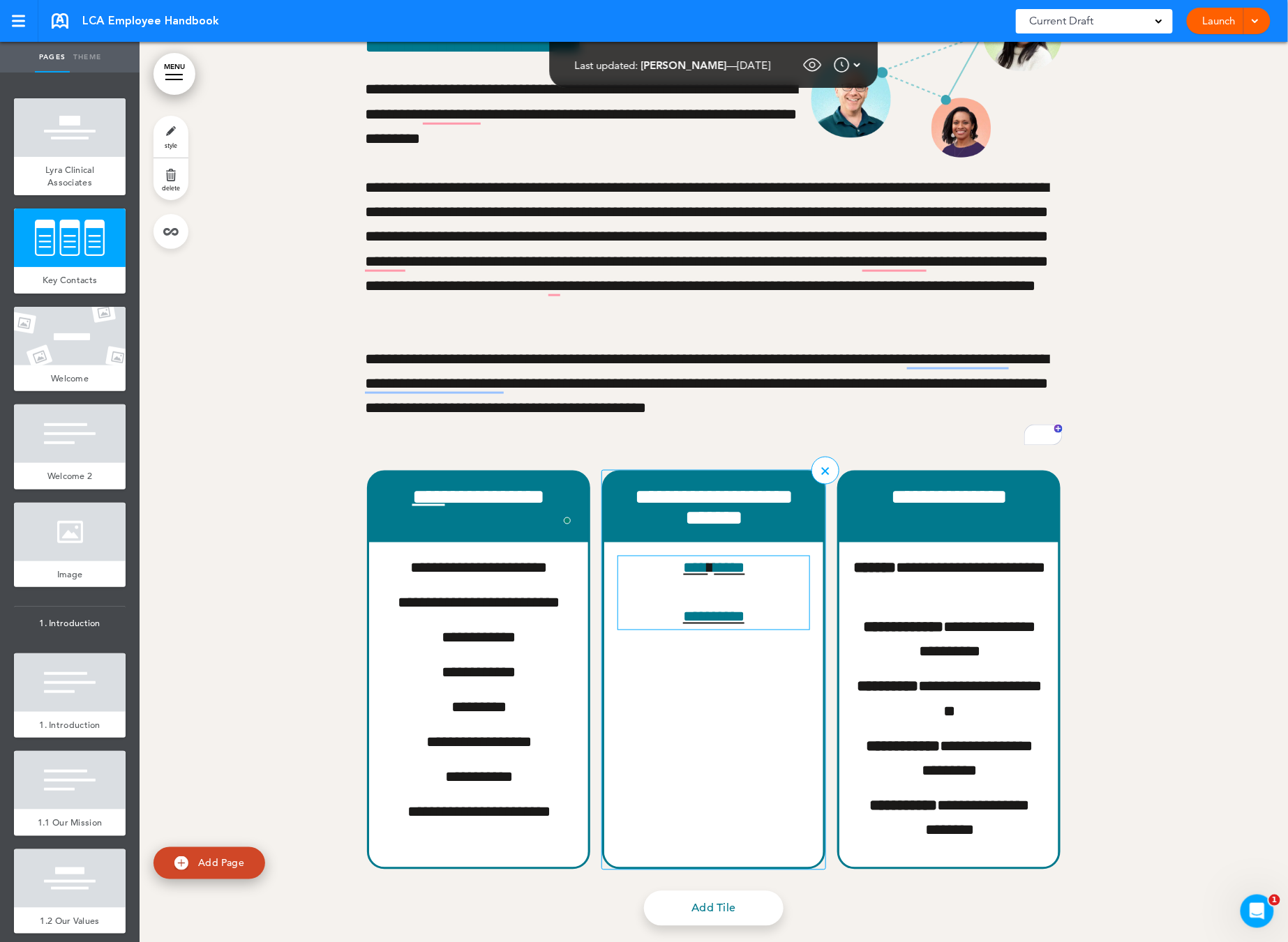
click at [719, 572] on link "*****" at bounding box center [729, 568] width 30 height 16
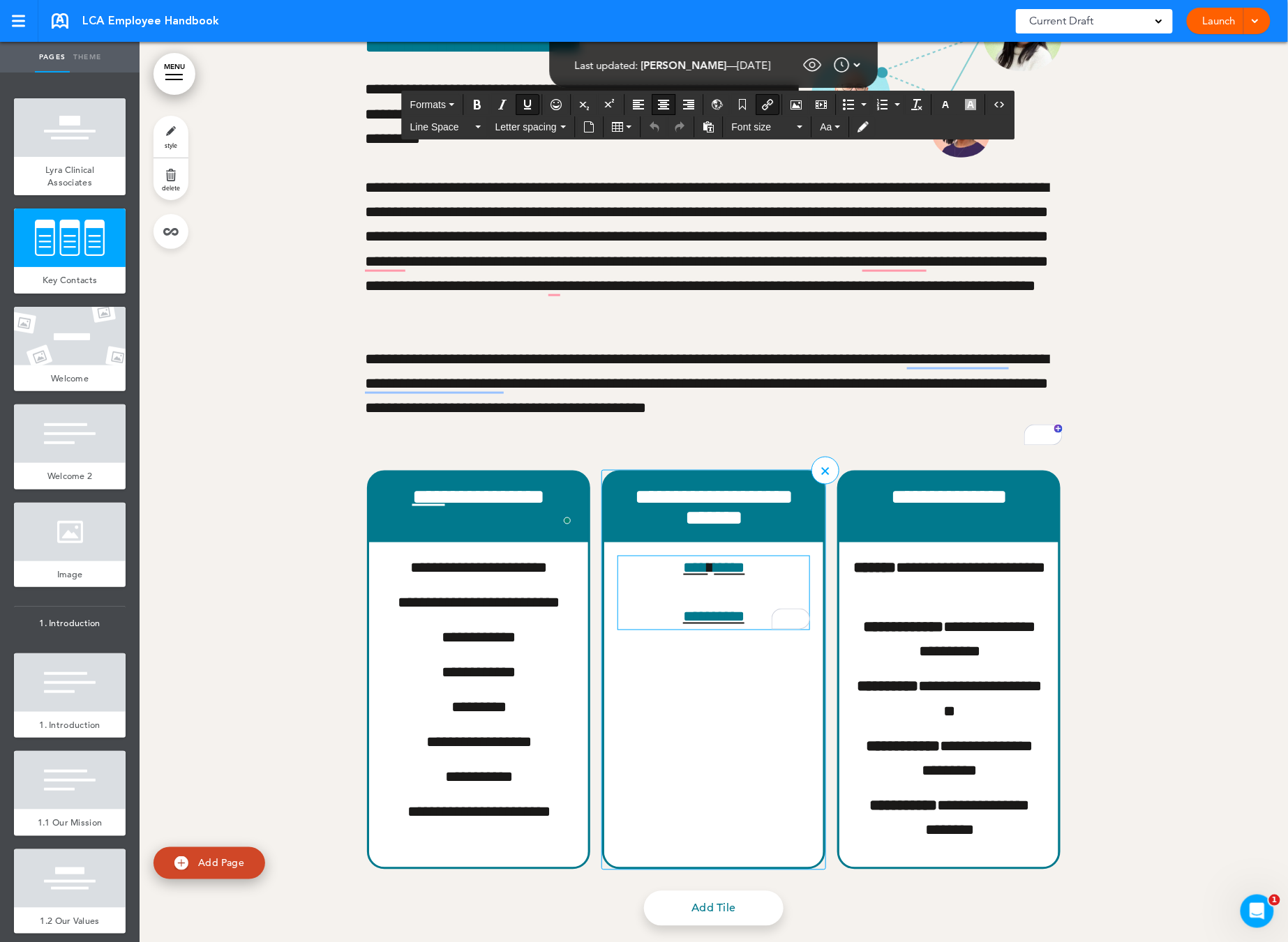
click at [713, 611] on link "**********" at bounding box center [714, 617] width 62 height 16
click at [1181, 725] on div at bounding box center [714, 469] width 1149 height 1166
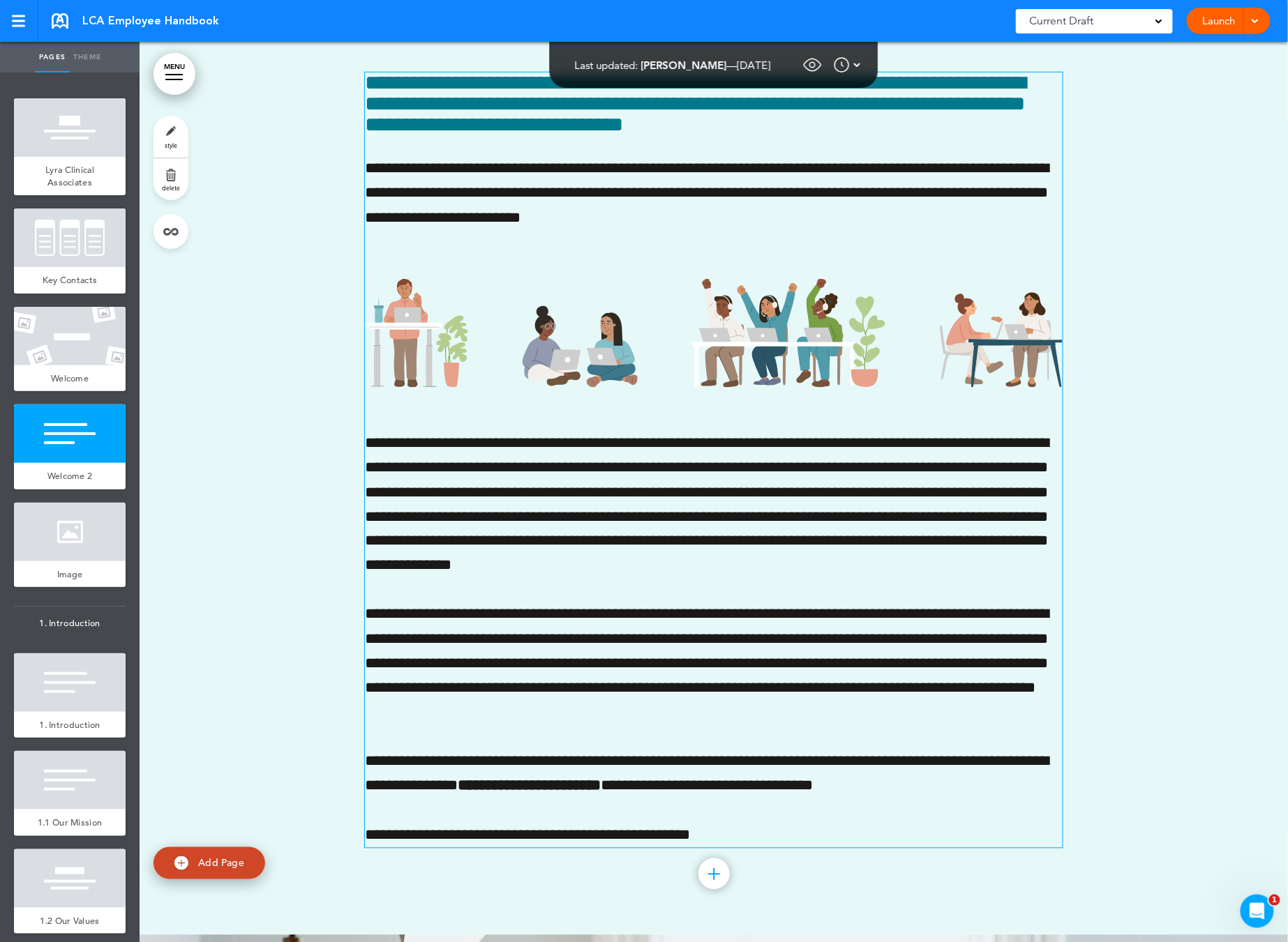
scroll to position [2407, 0]
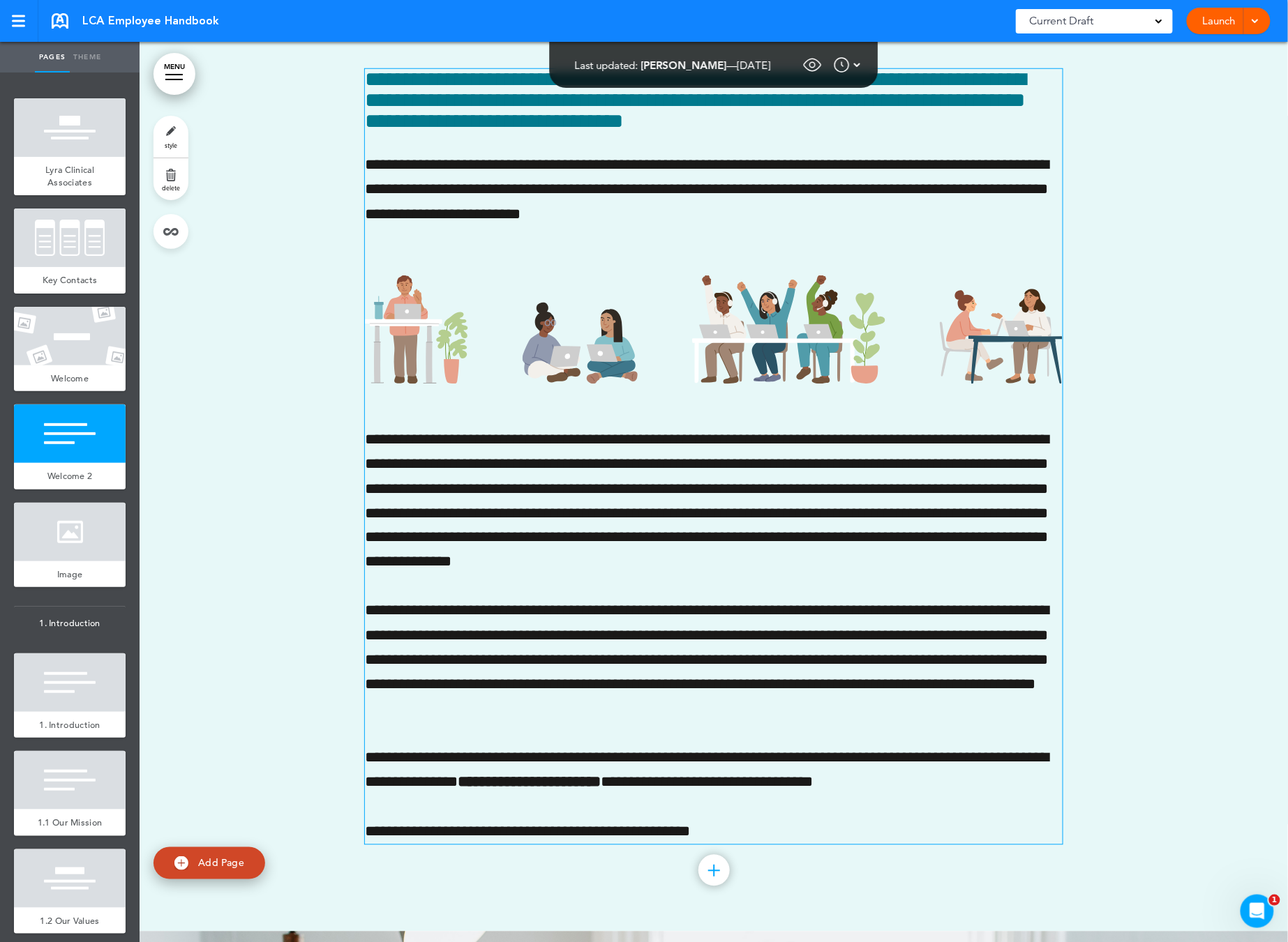
click at [450, 783] on p "**********" at bounding box center [713, 770] width 697 height 49
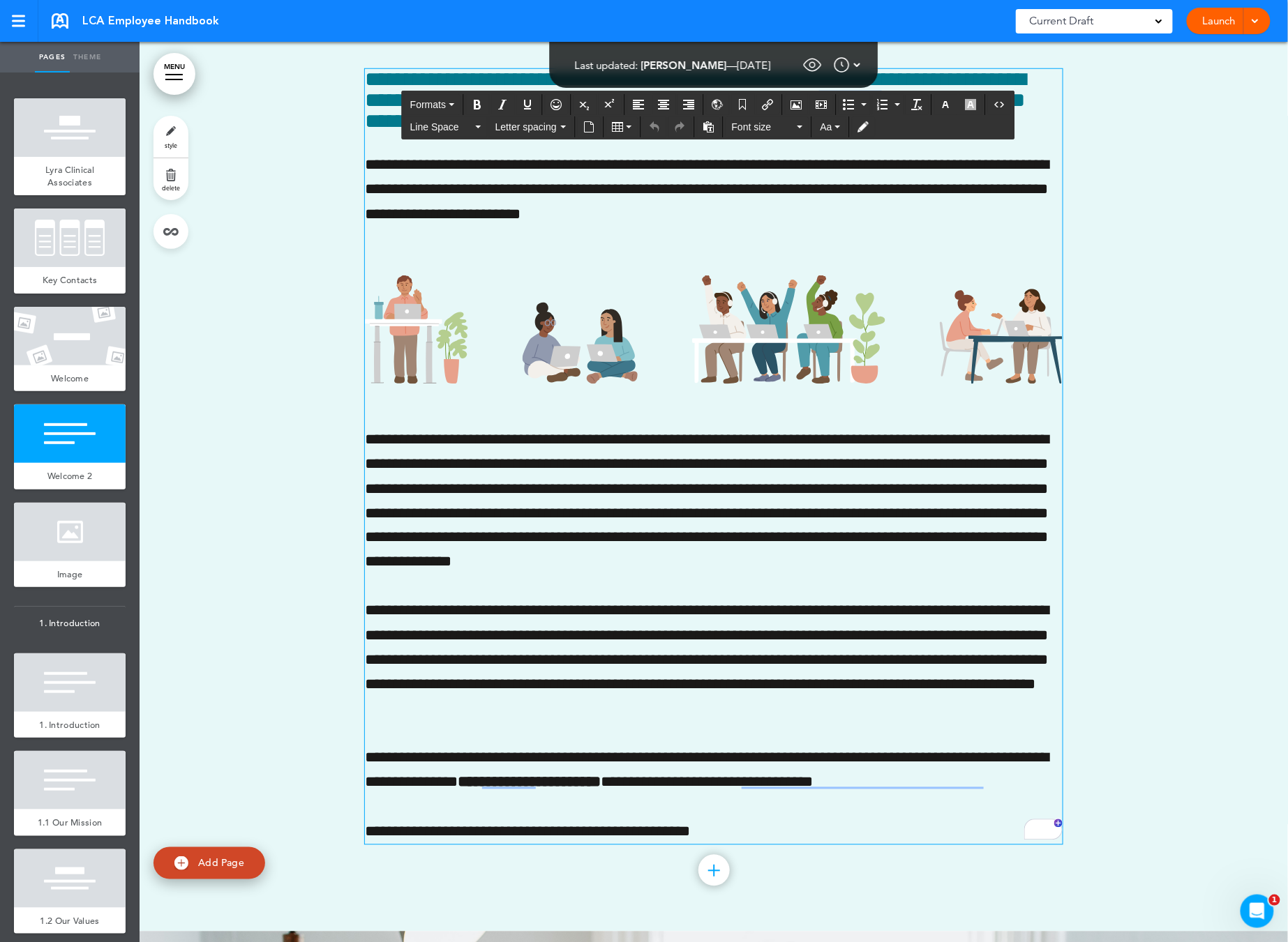
click at [455, 773] on p "**********" at bounding box center [713, 770] width 697 height 49
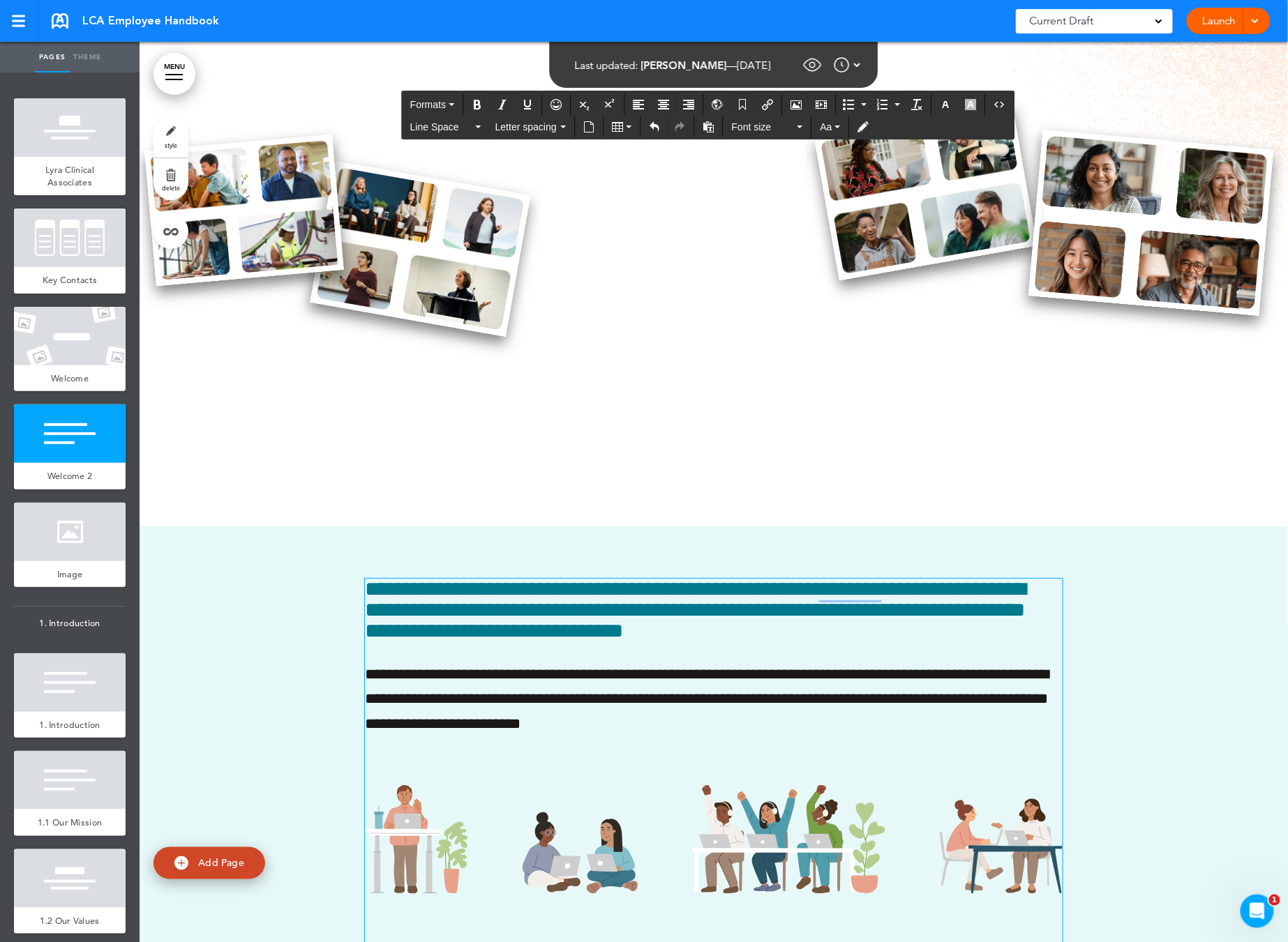
scroll to position [1758, 0]
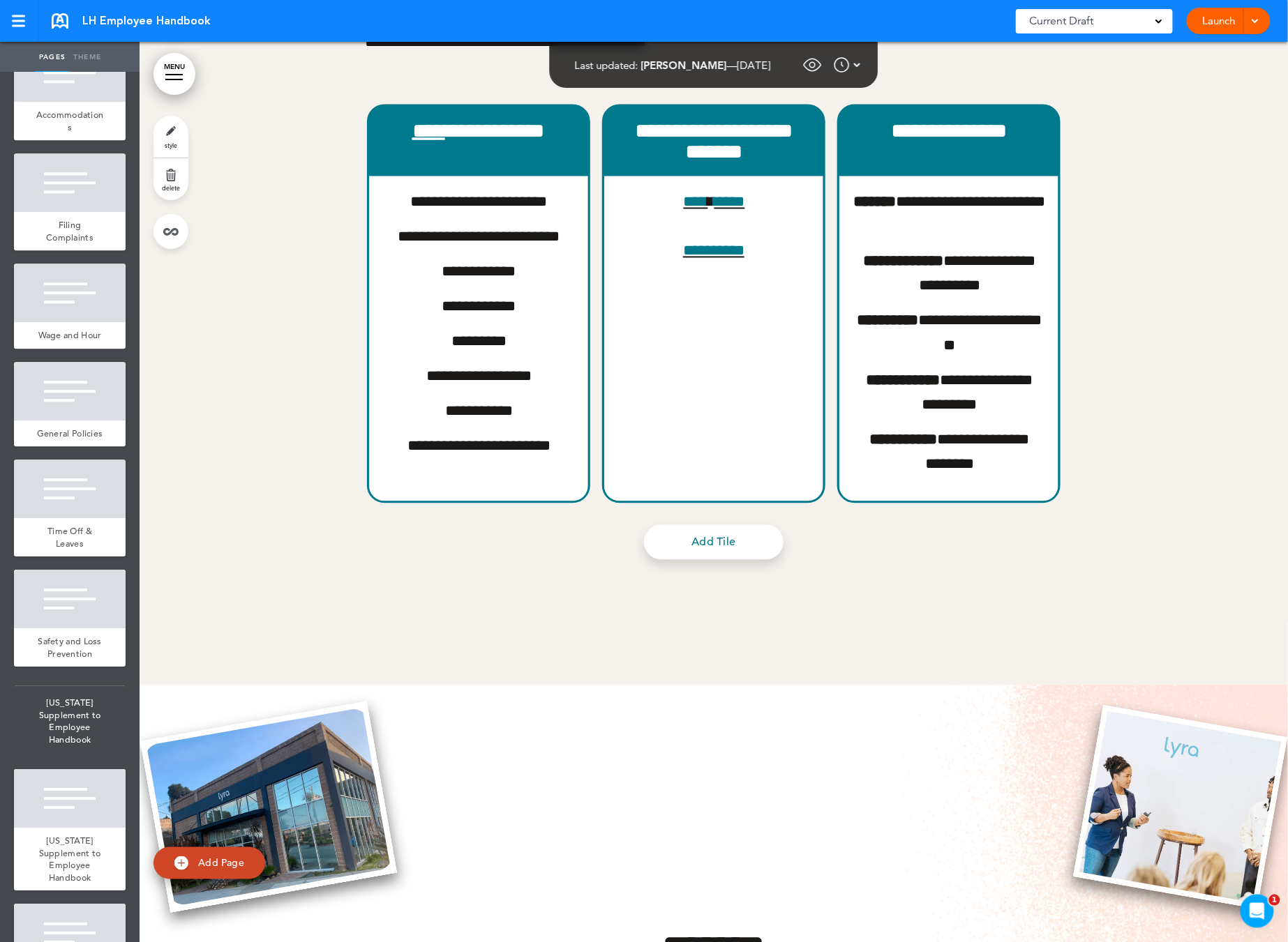
scroll to position [12833, 0]
type input "**********"
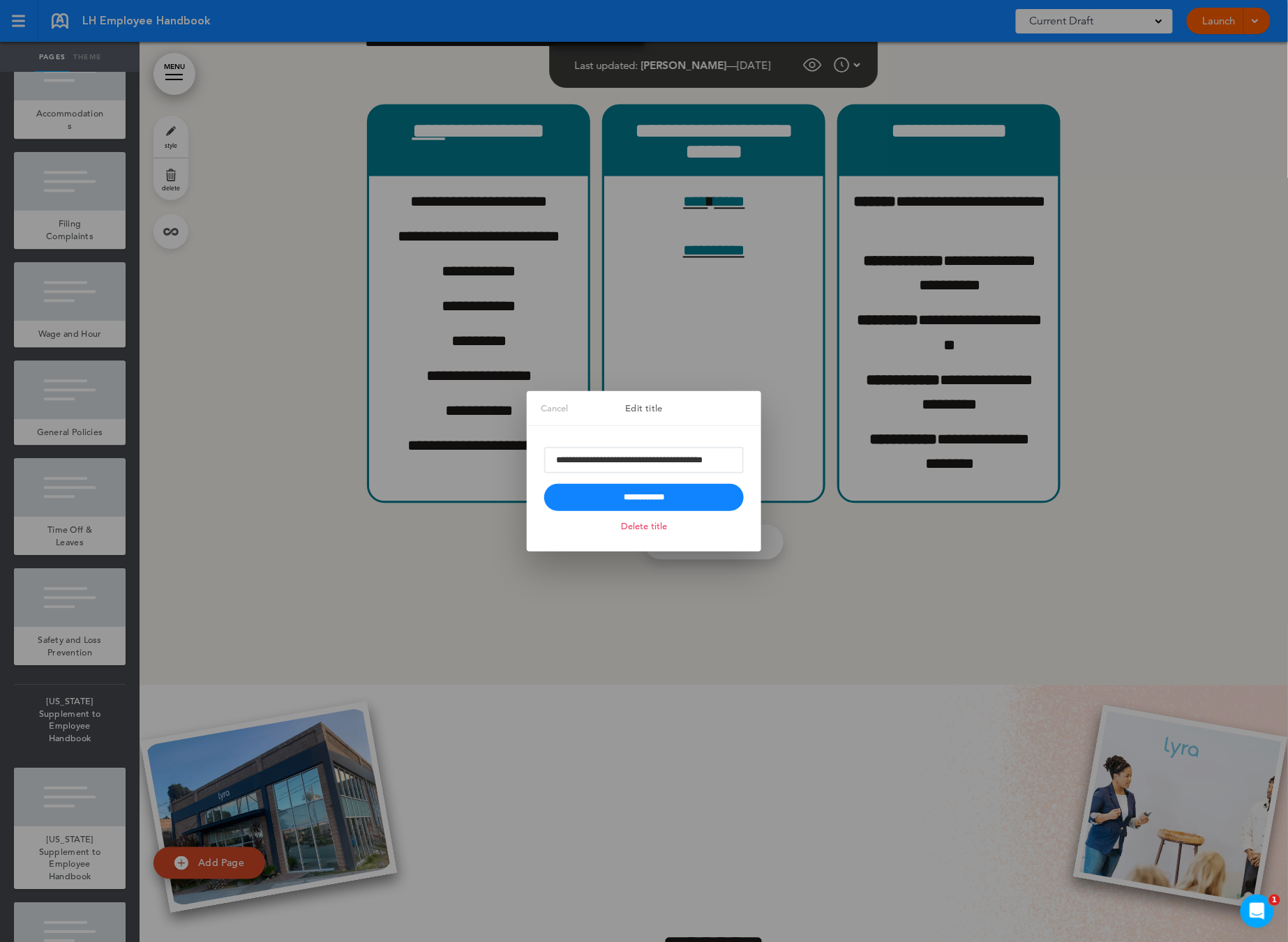
click at [548, 402] on link "Cancel" at bounding box center [554, 408] width 55 height 35
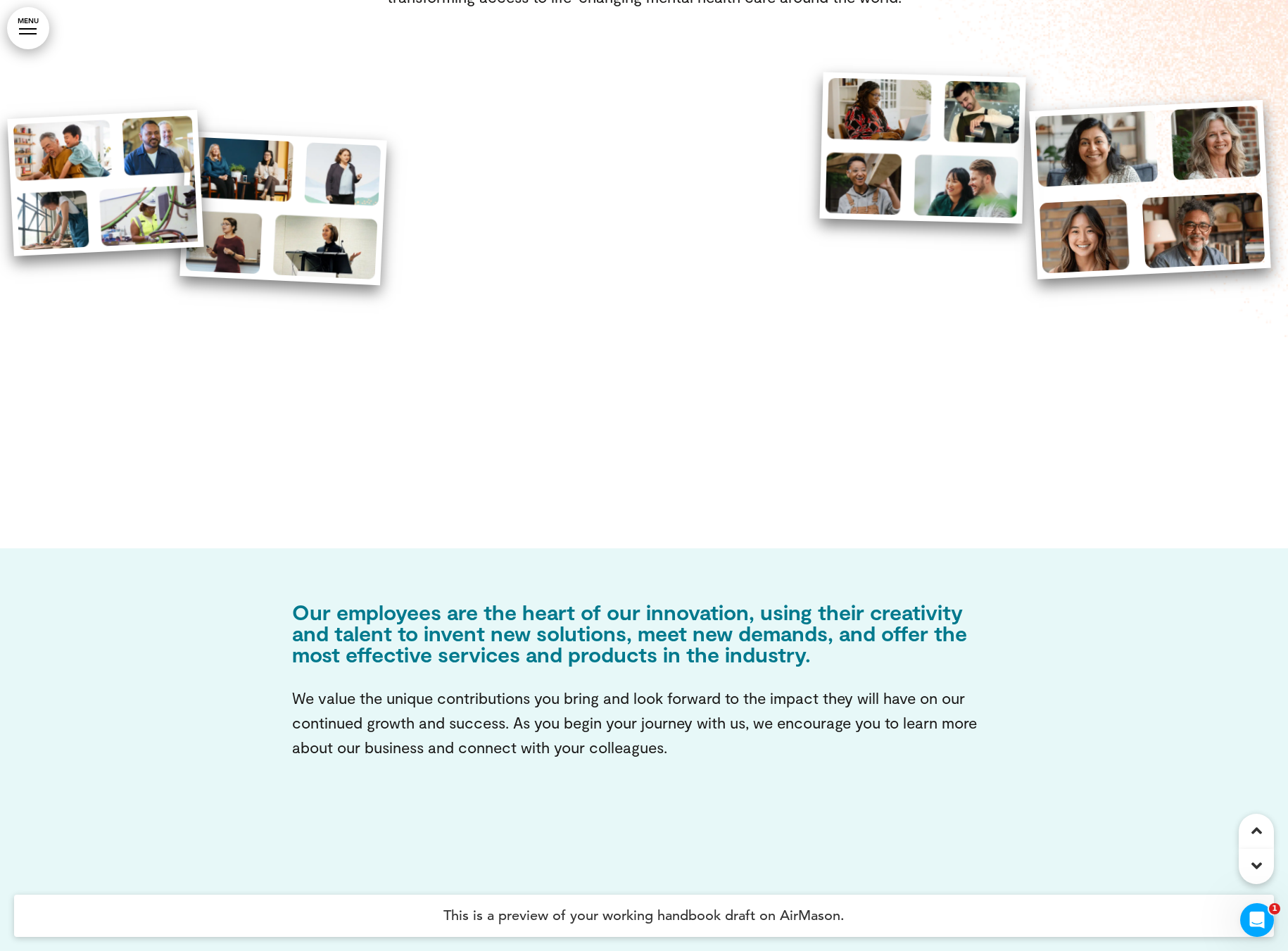
scroll to position [1965, 0]
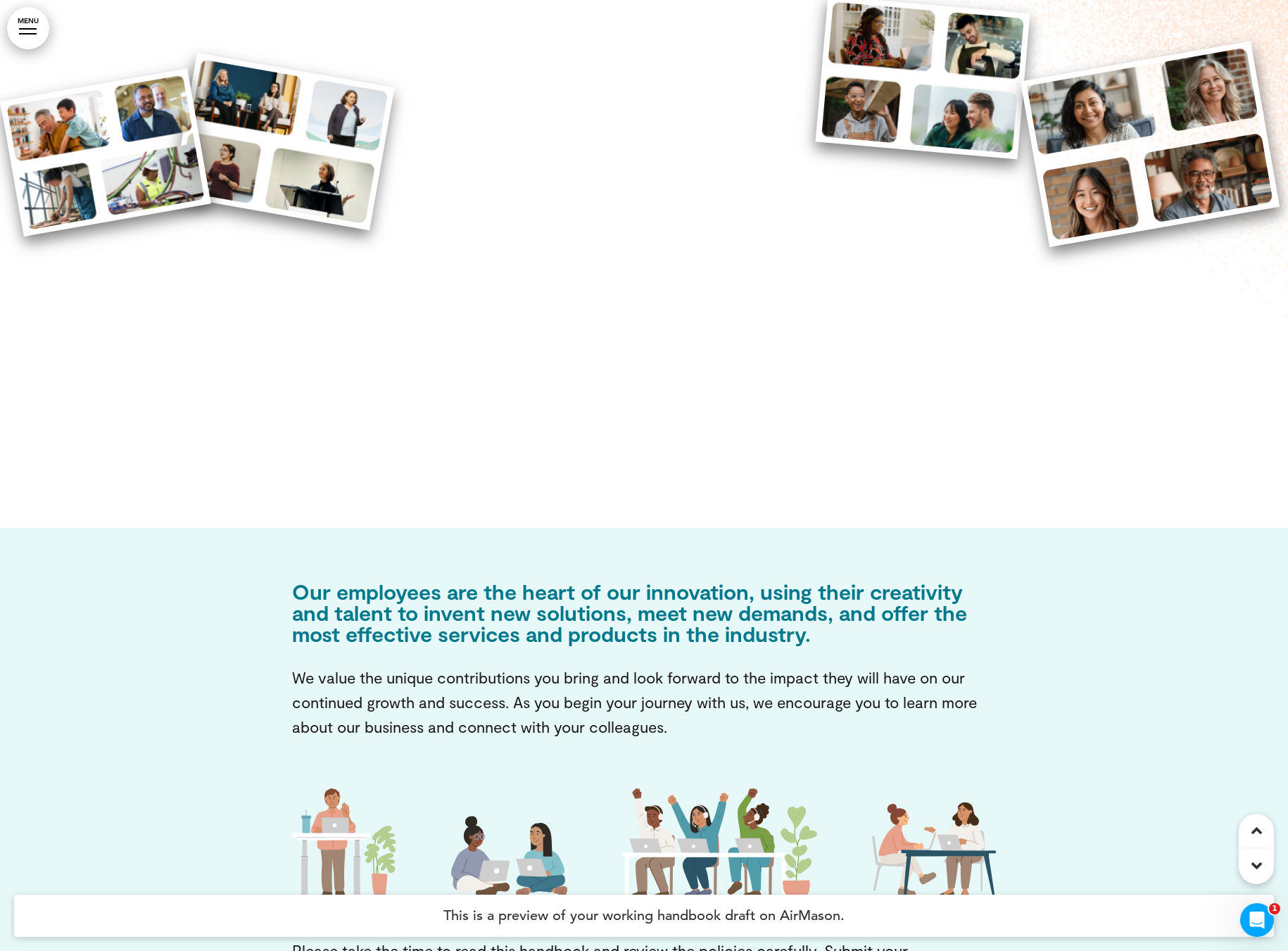
click at [1257, 865] on icon at bounding box center [1257, 866] width 11 height 17
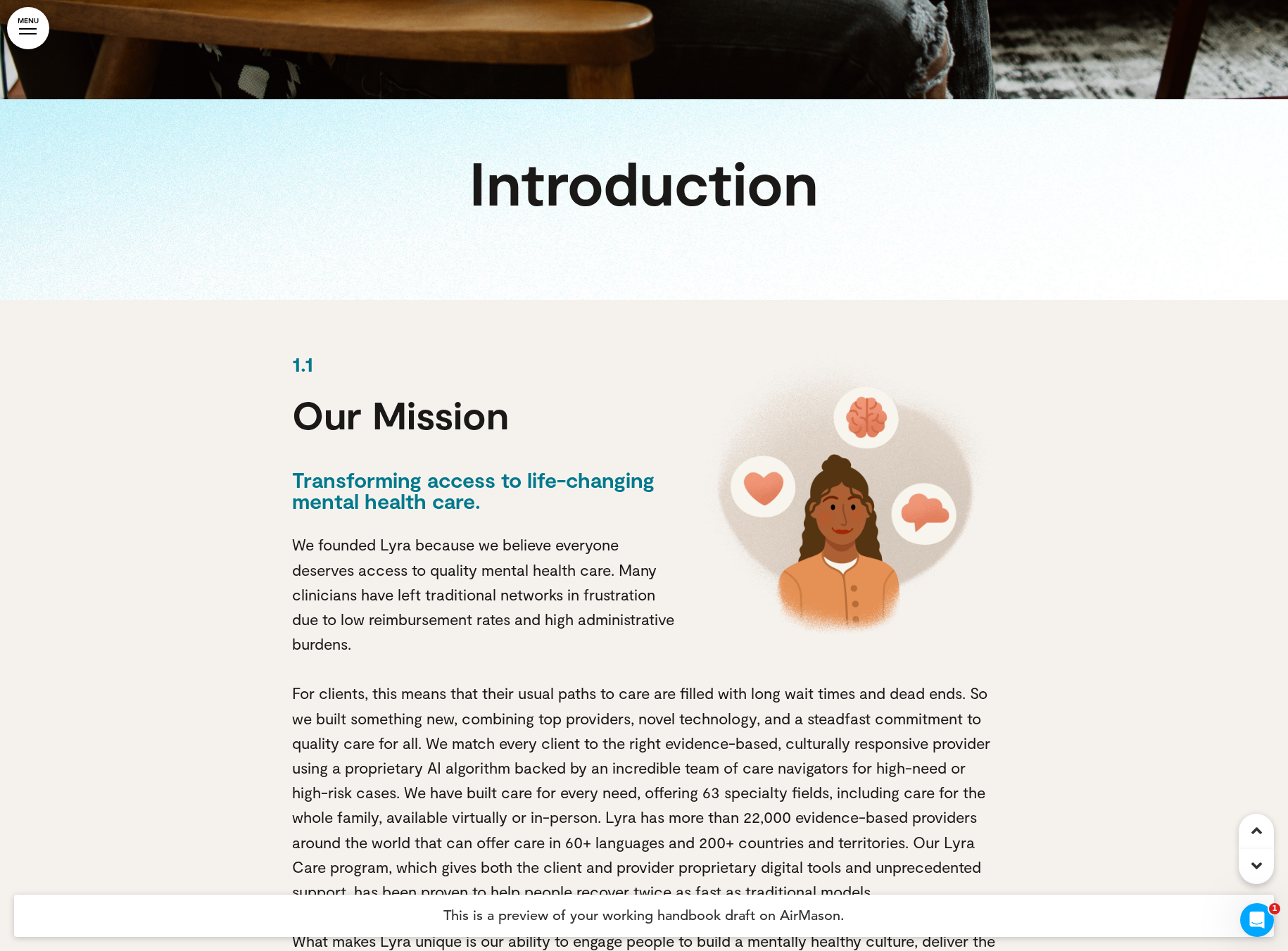
click at [1258, 859] on icon at bounding box center [1257, 866] width 11 height 17
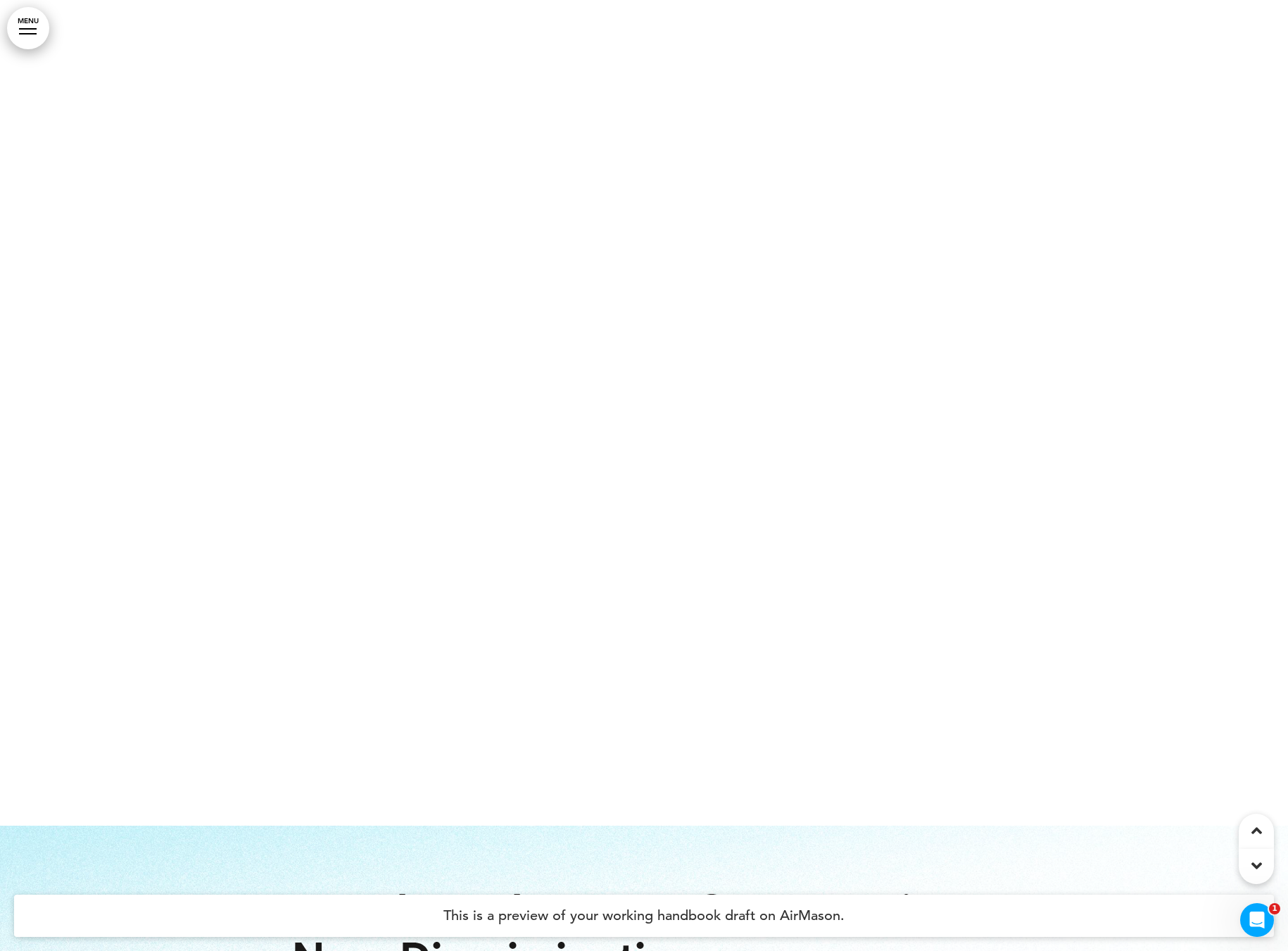
scroll to position [11760, 0]
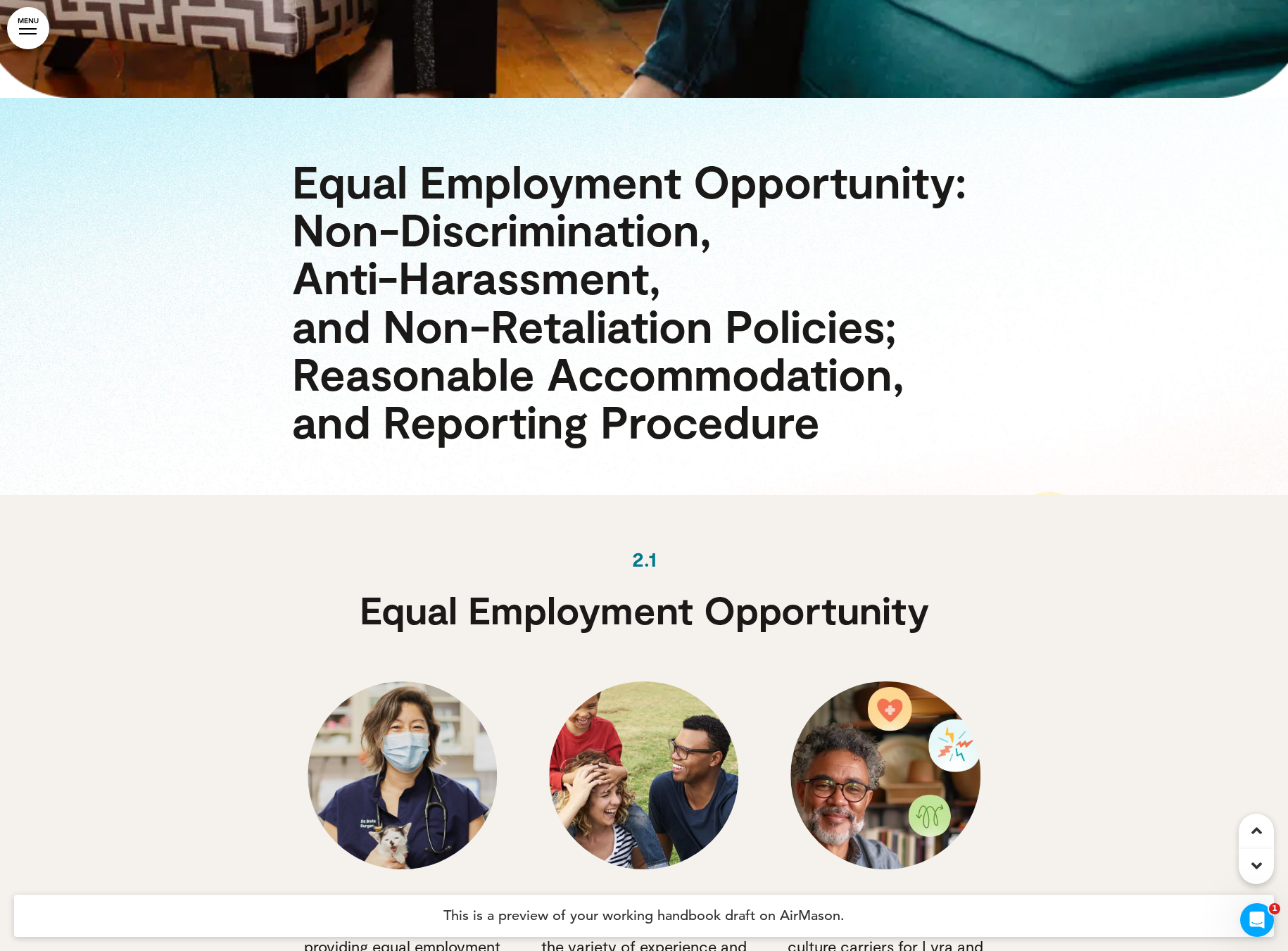
click at [44, 31] on link "MENU" at bounding box center [28, 28] width 42 height 42
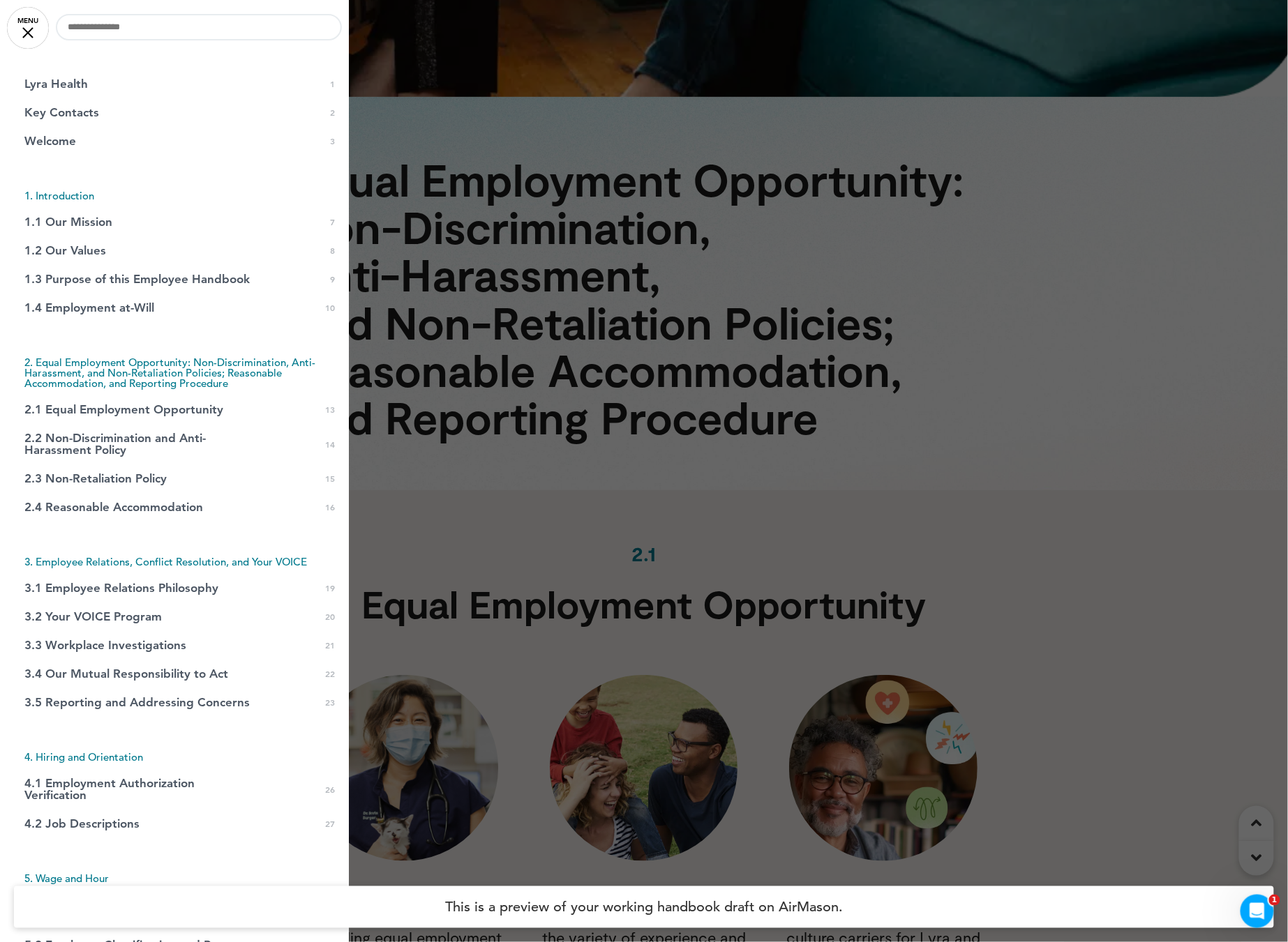
click at [20, 34] on link "MENU" at bounding box center [28, 28] width 42 height 42
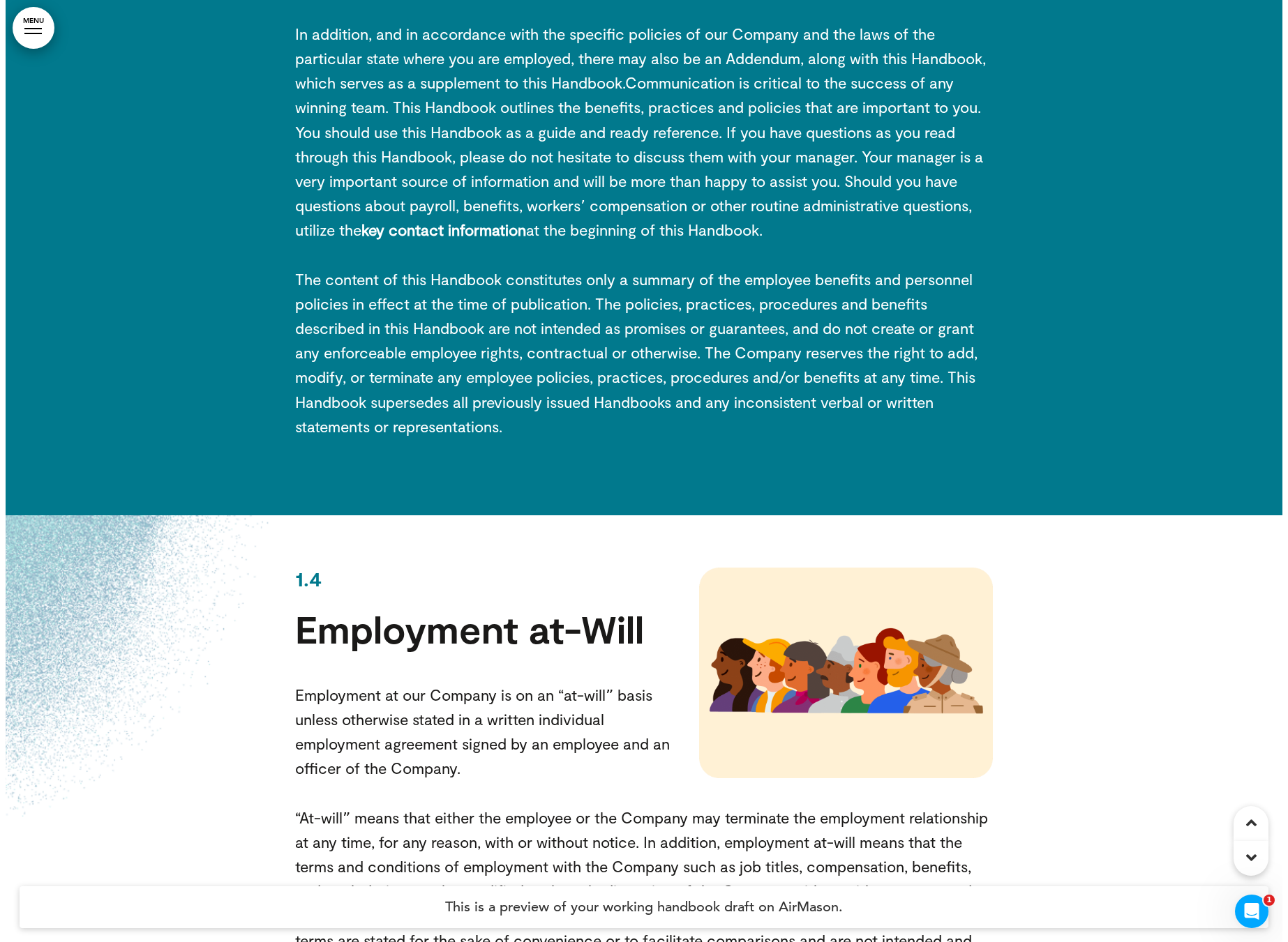
scroll to position [8271, 0]
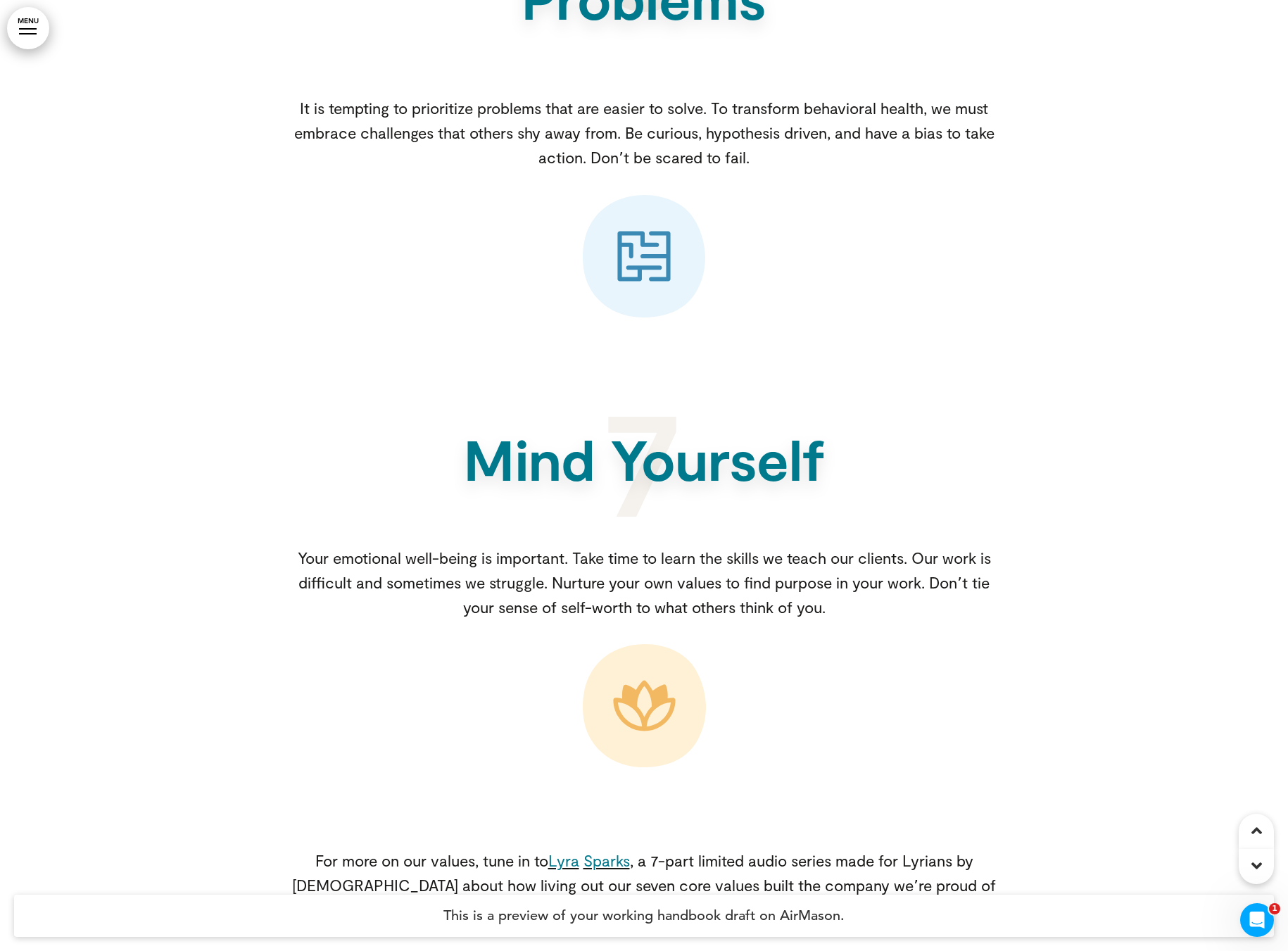
click at [29, 21] on link "MENU" at bounding box center [28, 28] width 42 height 42
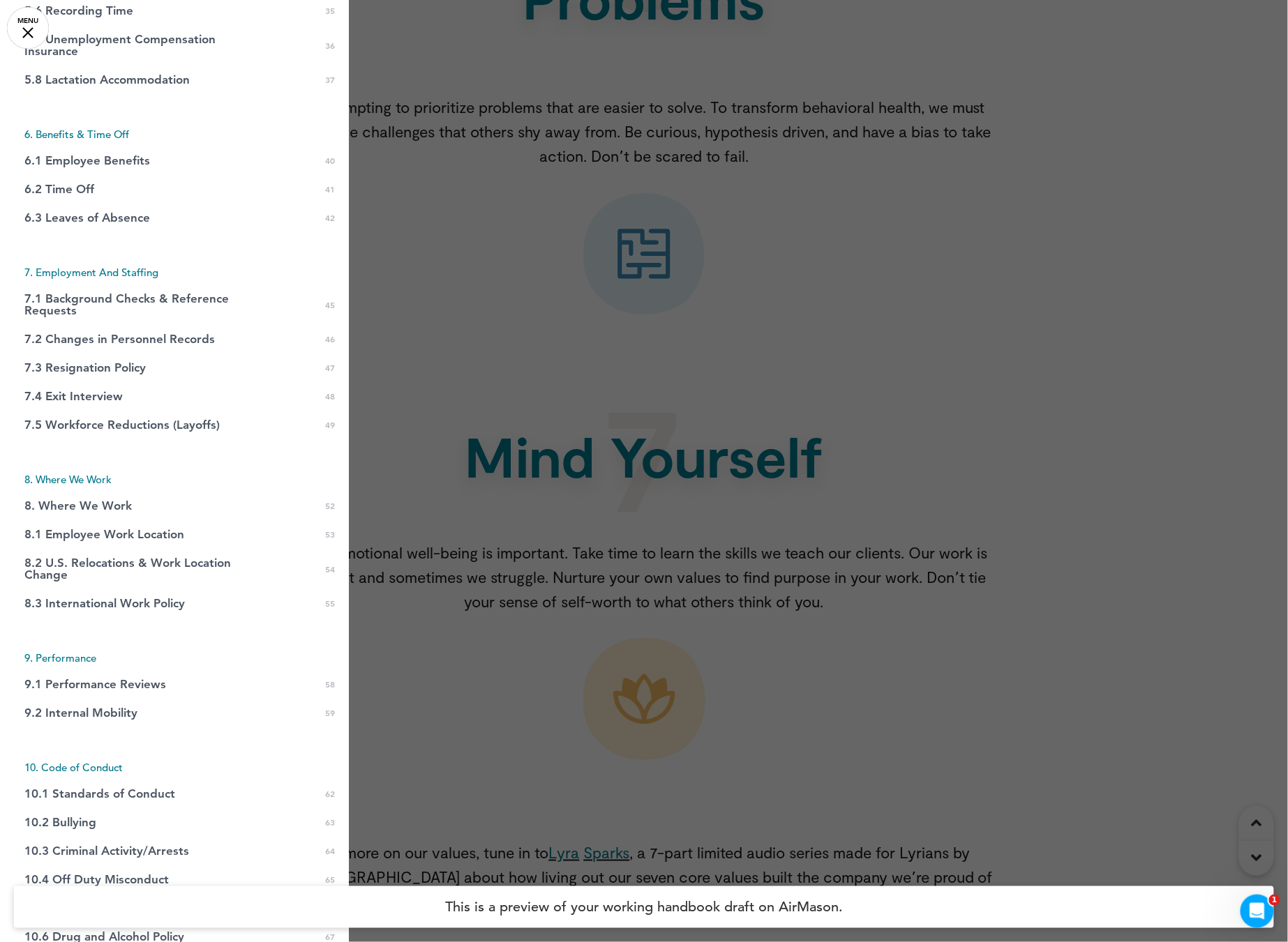
scroll to position [4057, 0]
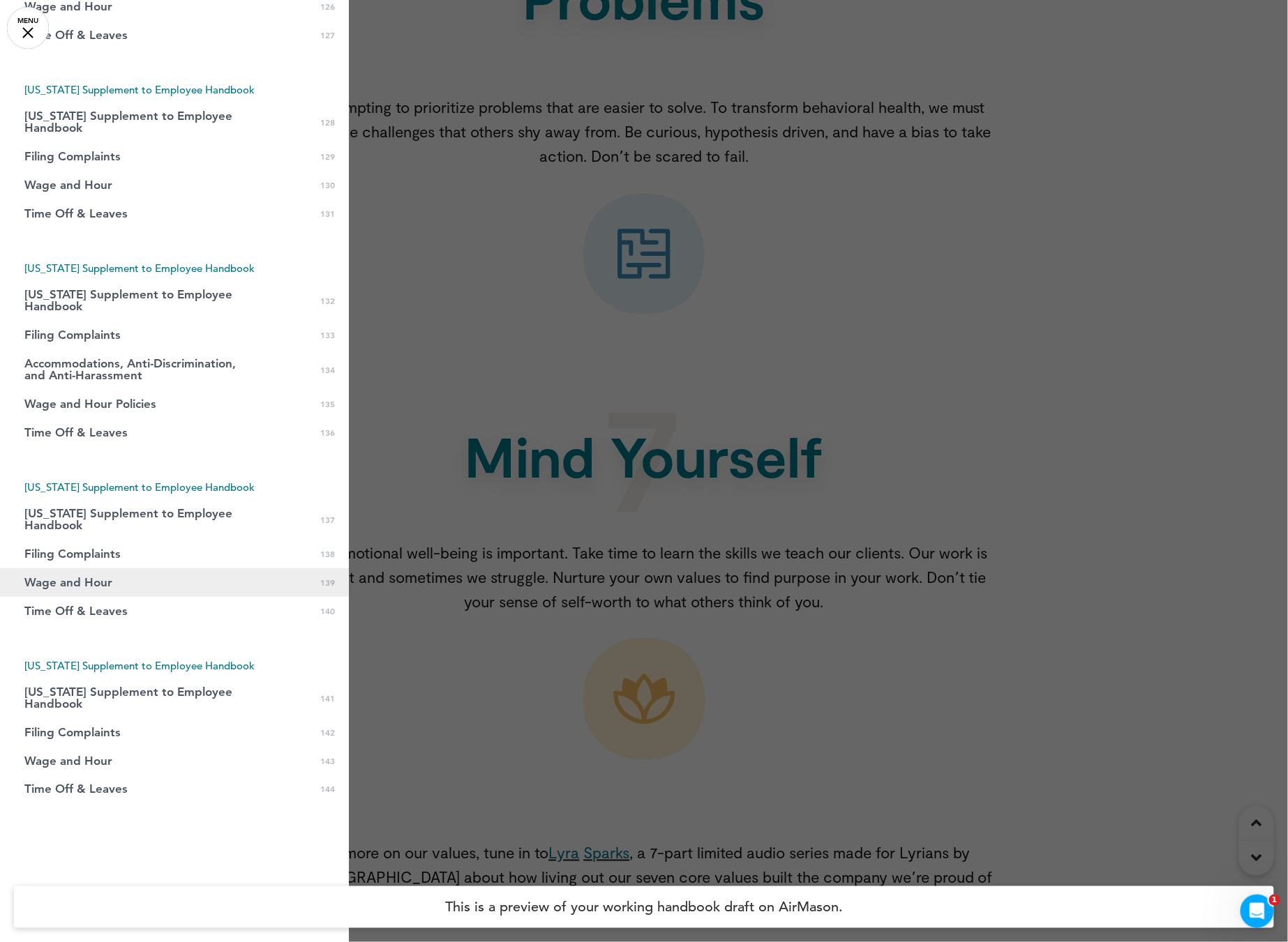
click at [119, 571] on link "Wage and Hour 0 139" at bounding box center [174, 582] width 349 height 28
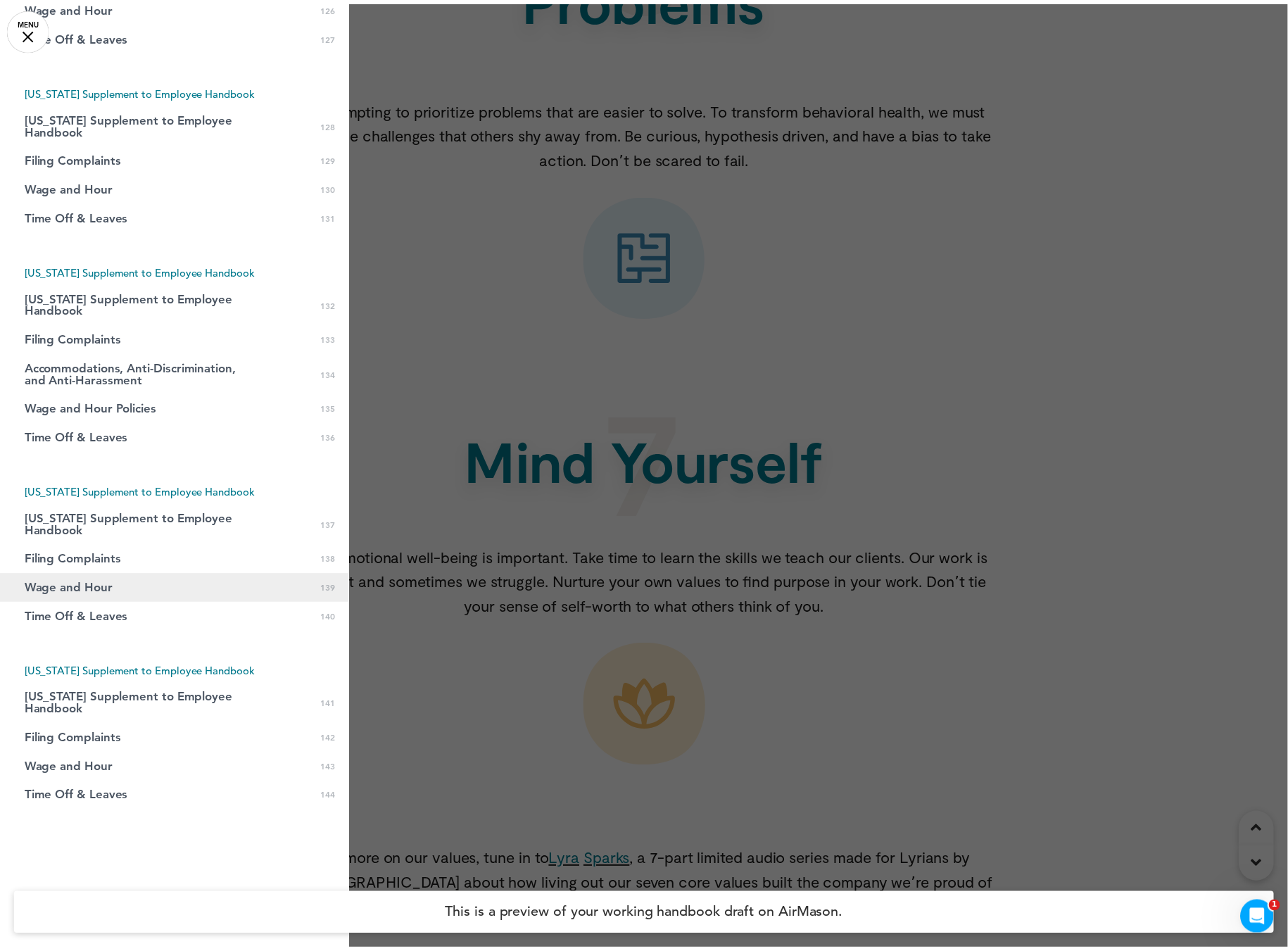
scroll to position [195641, 0]
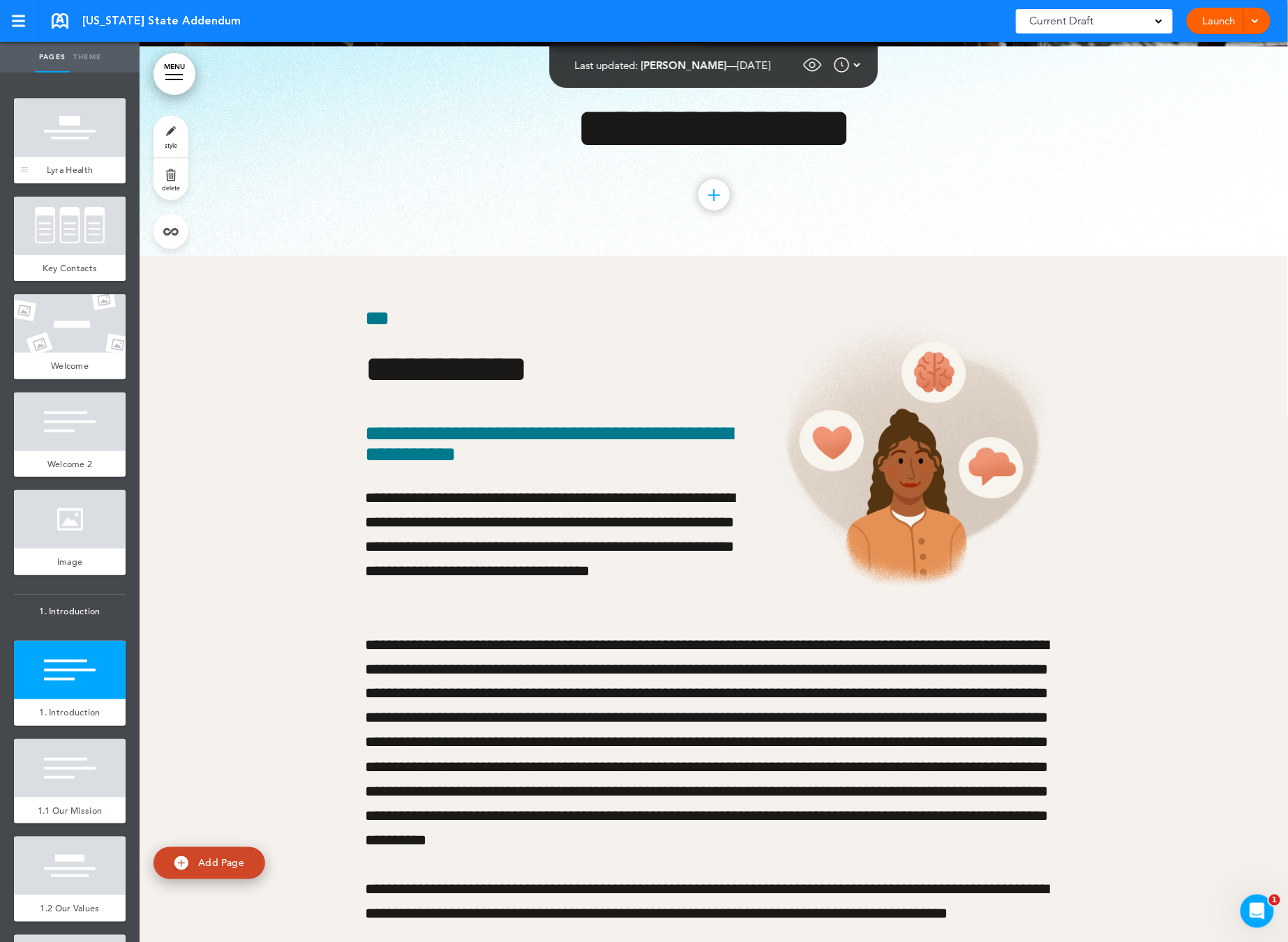
click at [71, 155] on div at bounding box center [70, 127] width 112 height 59
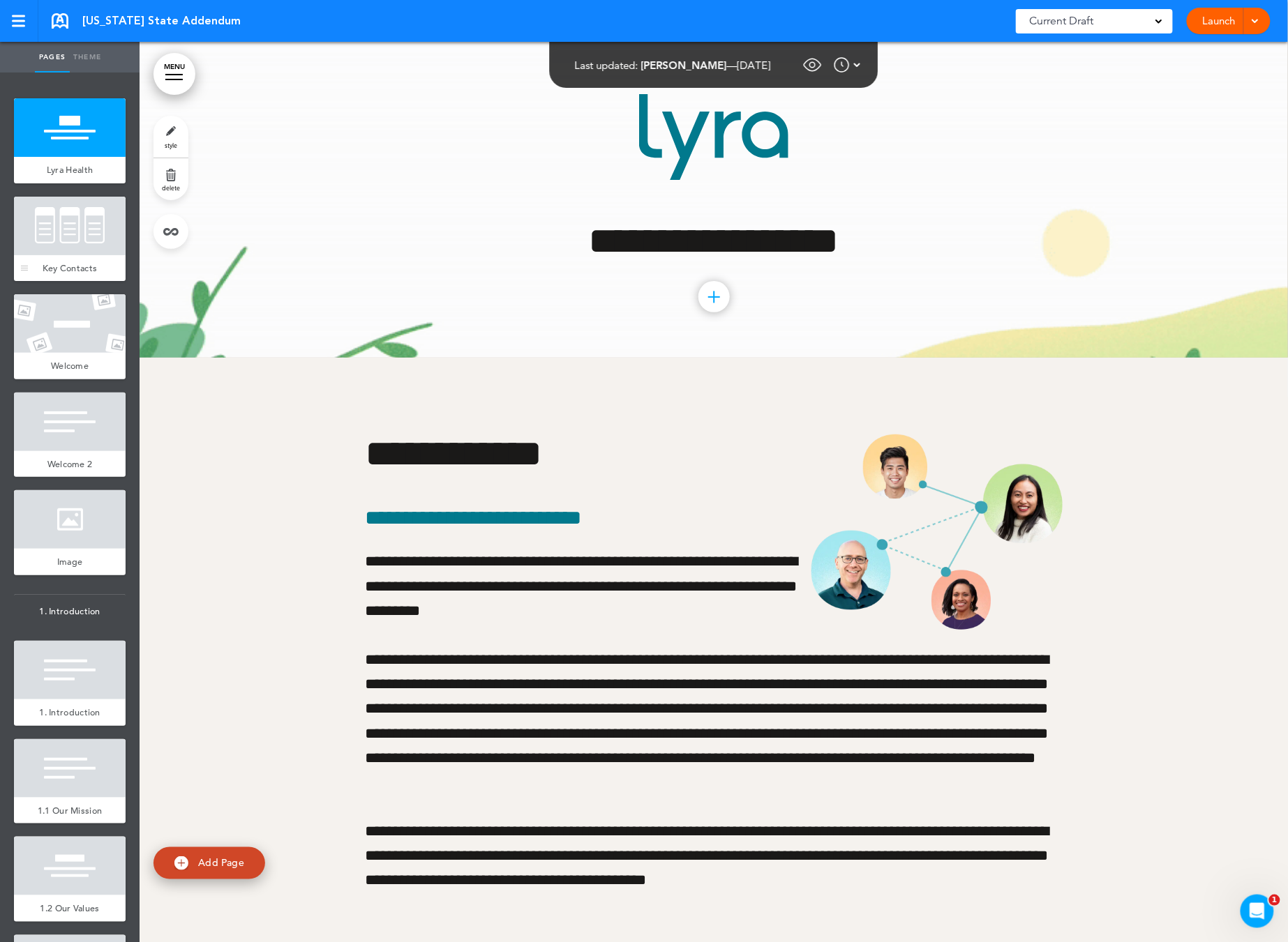
click at [49, 240] on div at bounding box center [70, 226] width 112 height 59
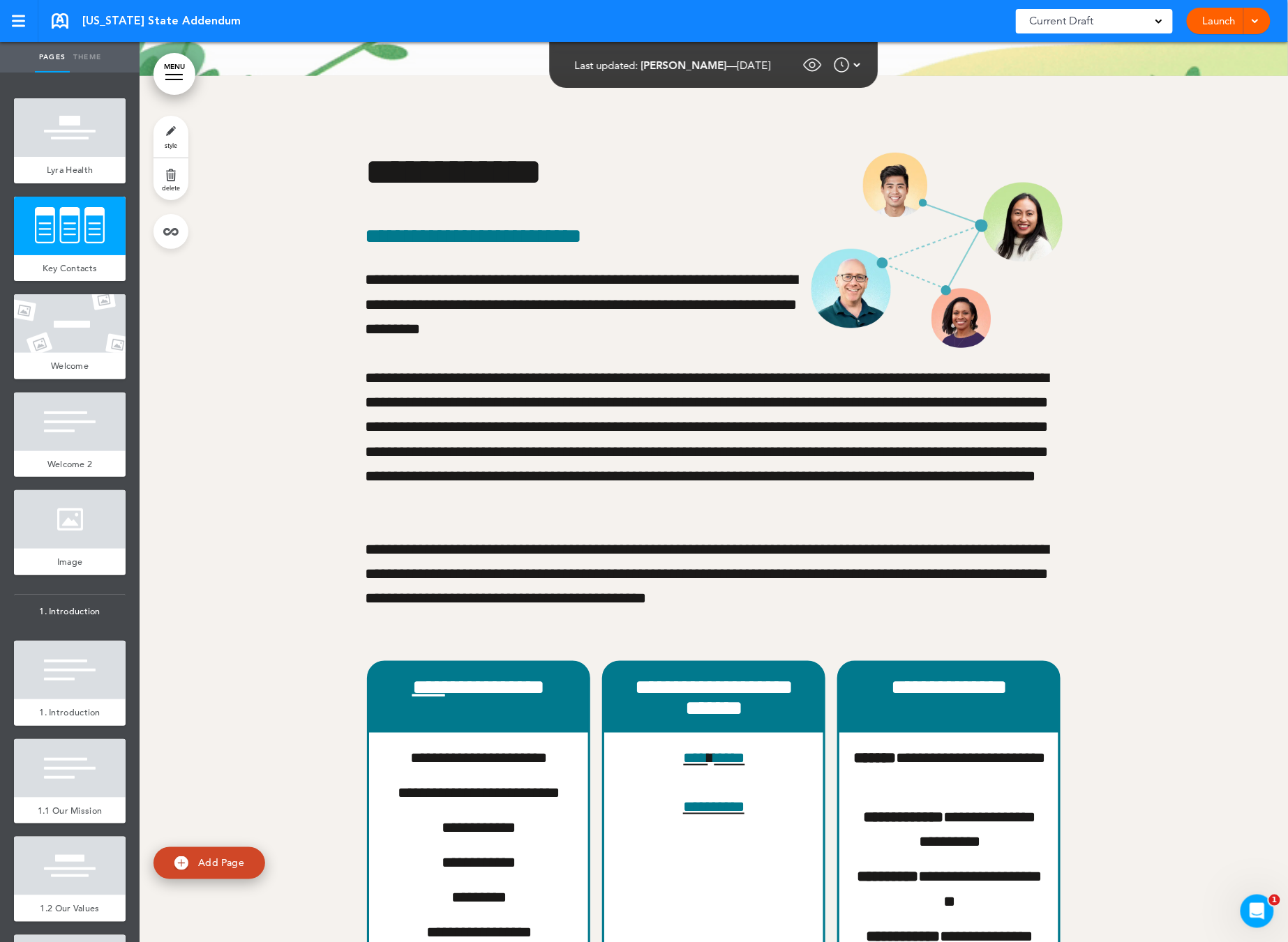
scroll to position [316, 0]
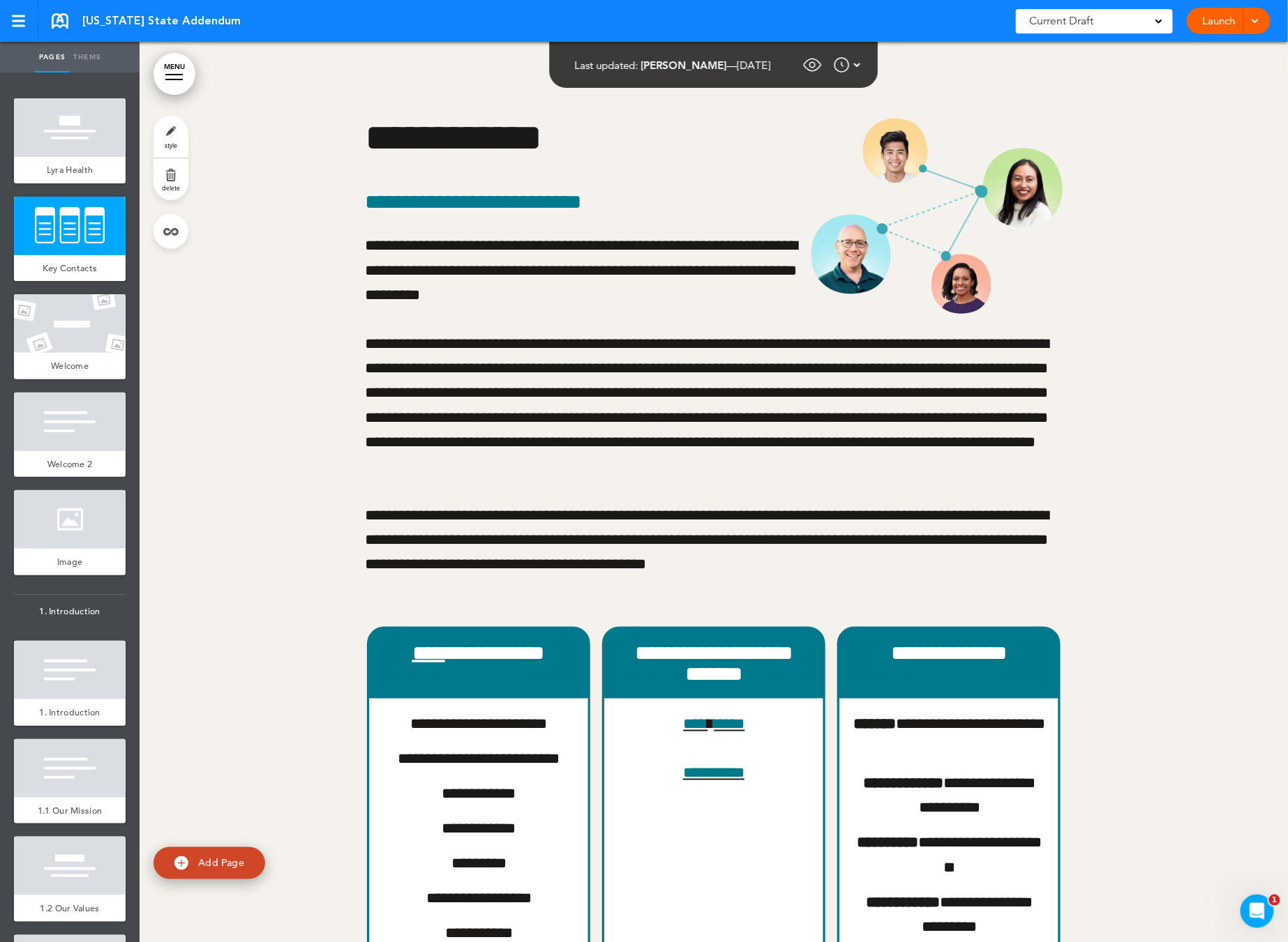
click at [171, 185] on span "delete" at bounding box center [171, 188] width 18 height 8
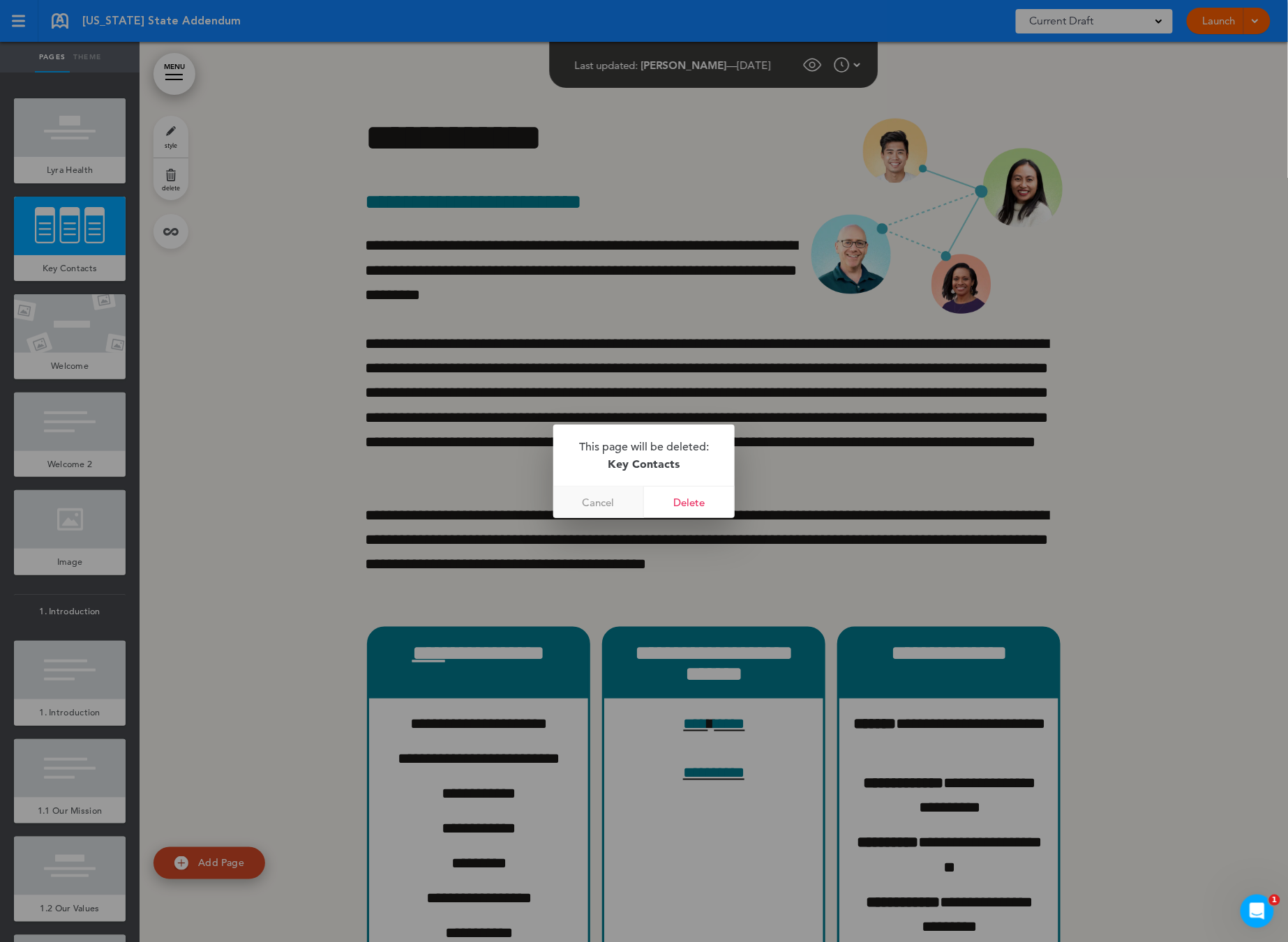
click at [612, 500] on link "Cancel" at bounding box center [598, 502] width 91 height 31
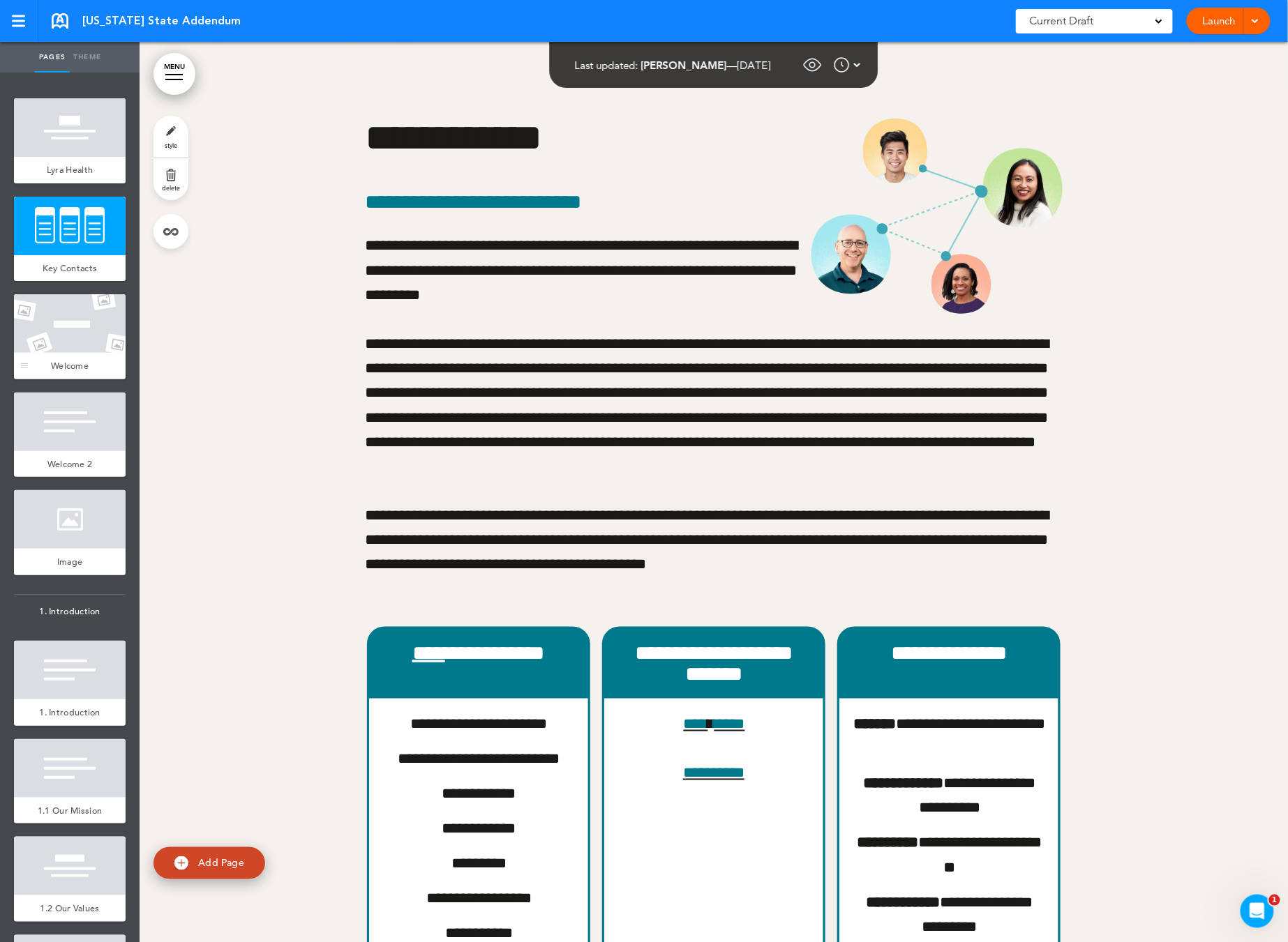
click at [74, 366] on span "Welcome" at bounding box center [69, 365] width 38 height 12
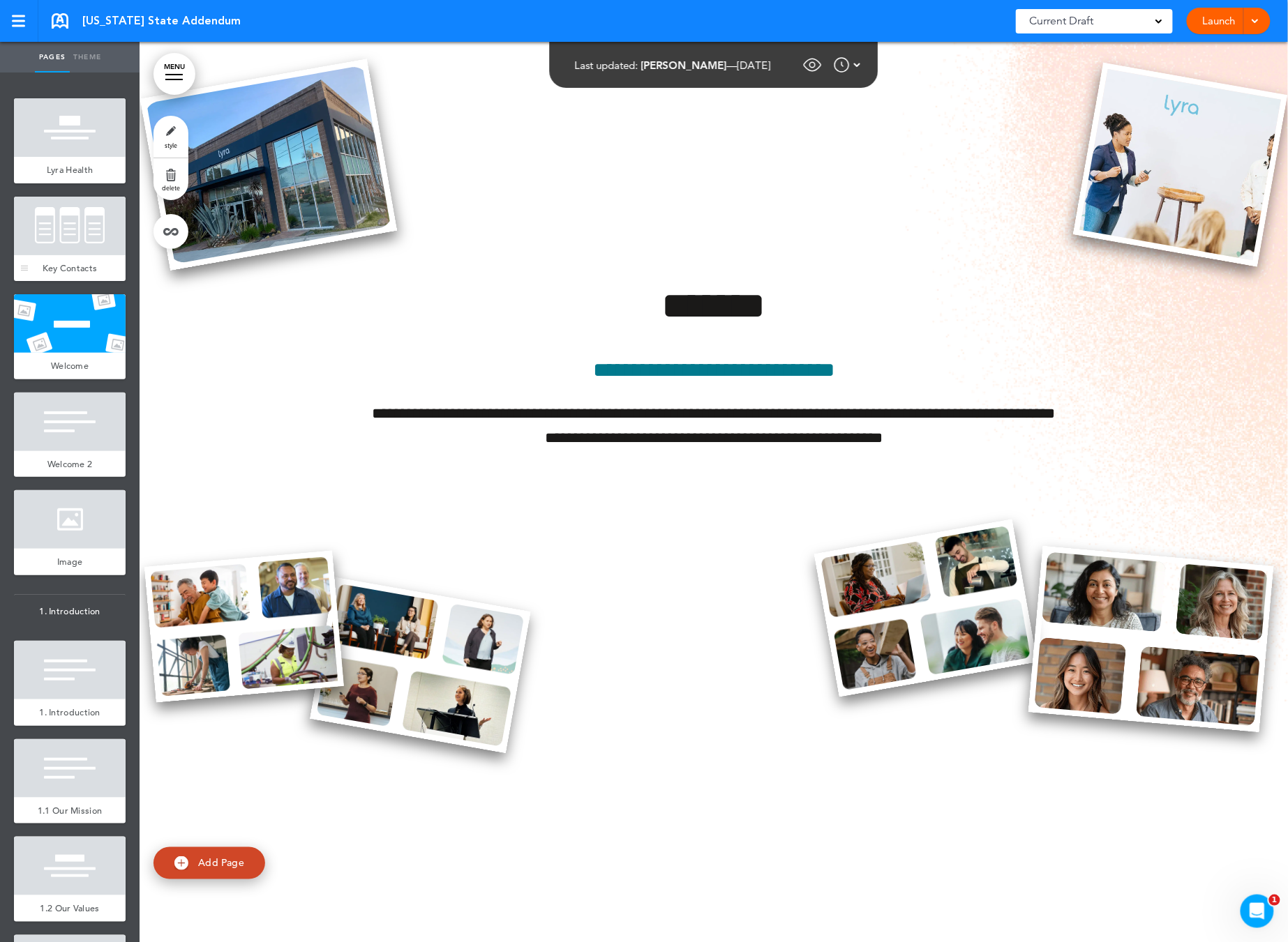
click at [55, 246] on div at bounding box center [70, 226] width 112 height 59
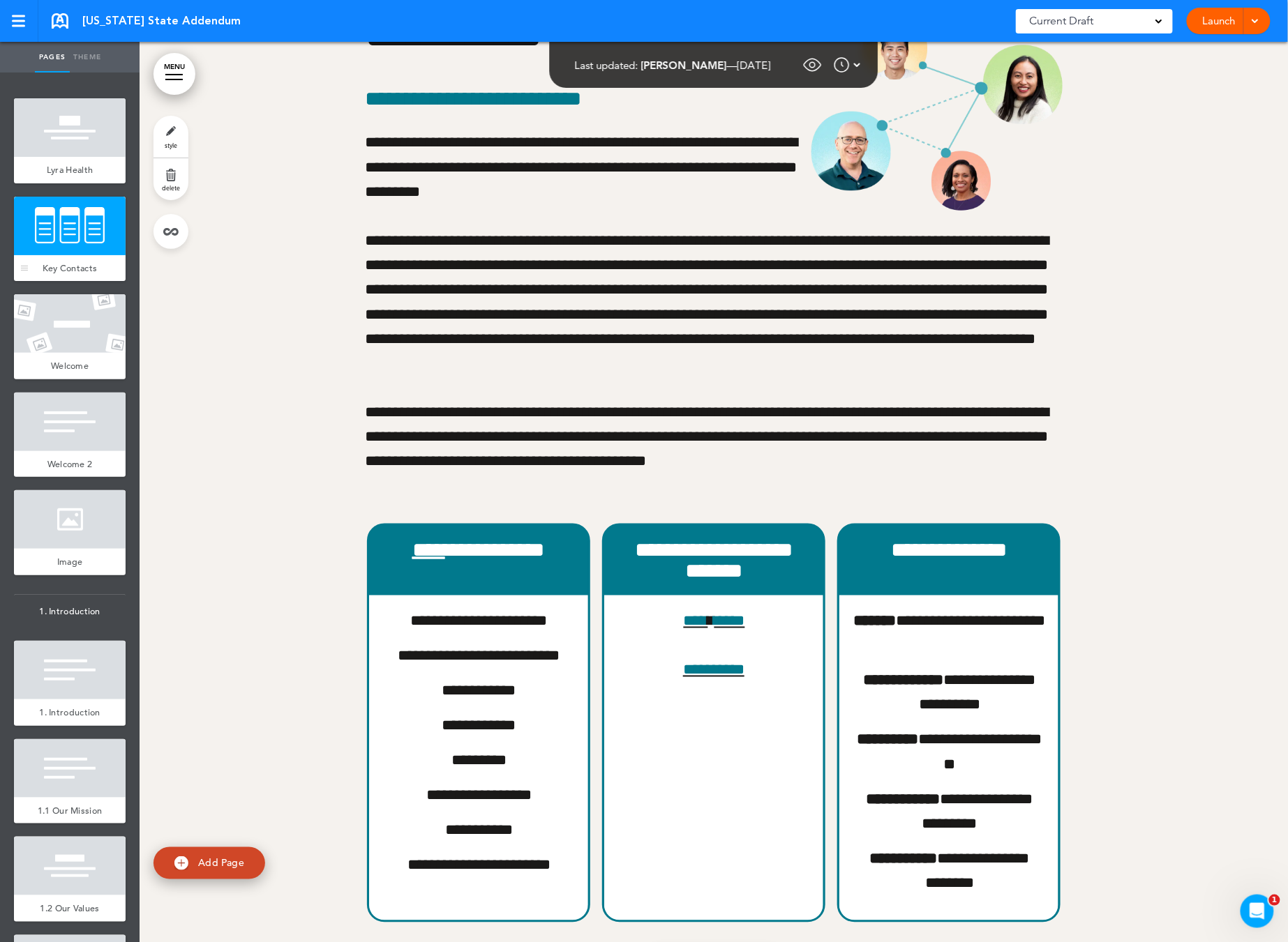
scroll to position [316, 0]
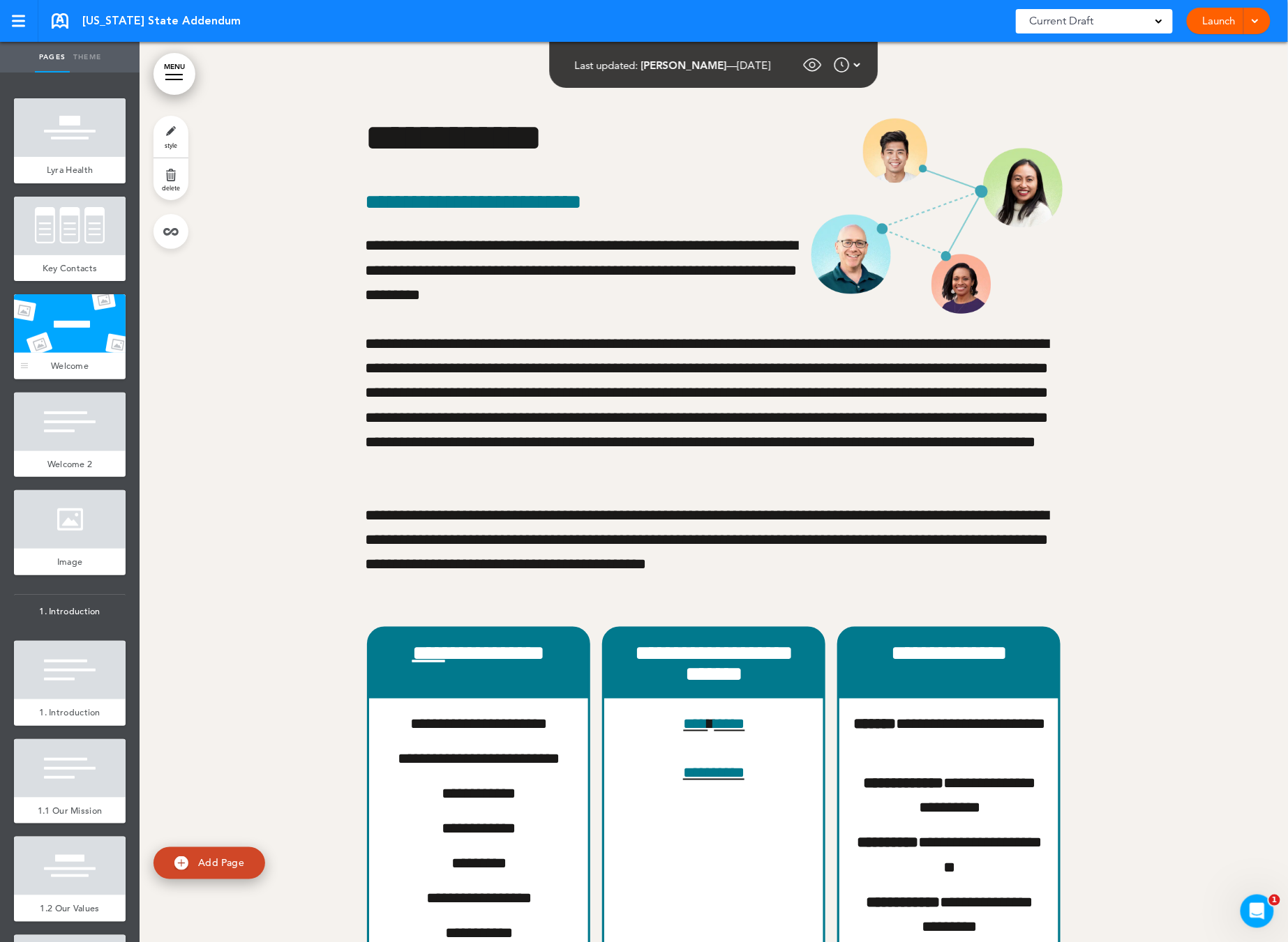
click at [81, 360] on span "Welcome" at bounding box center [69, 365] width 38 height 12
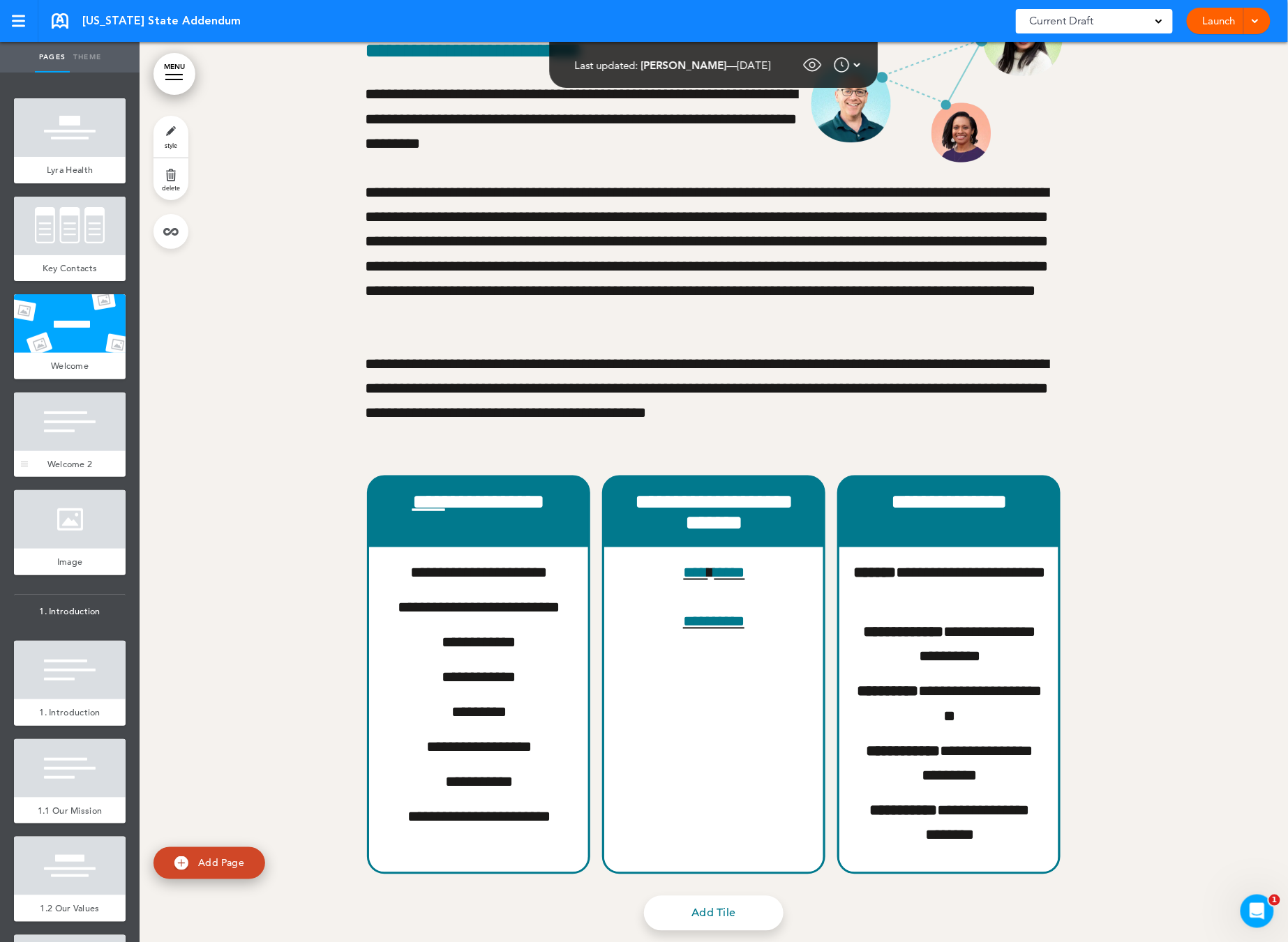
scroll to position [1481, 0]
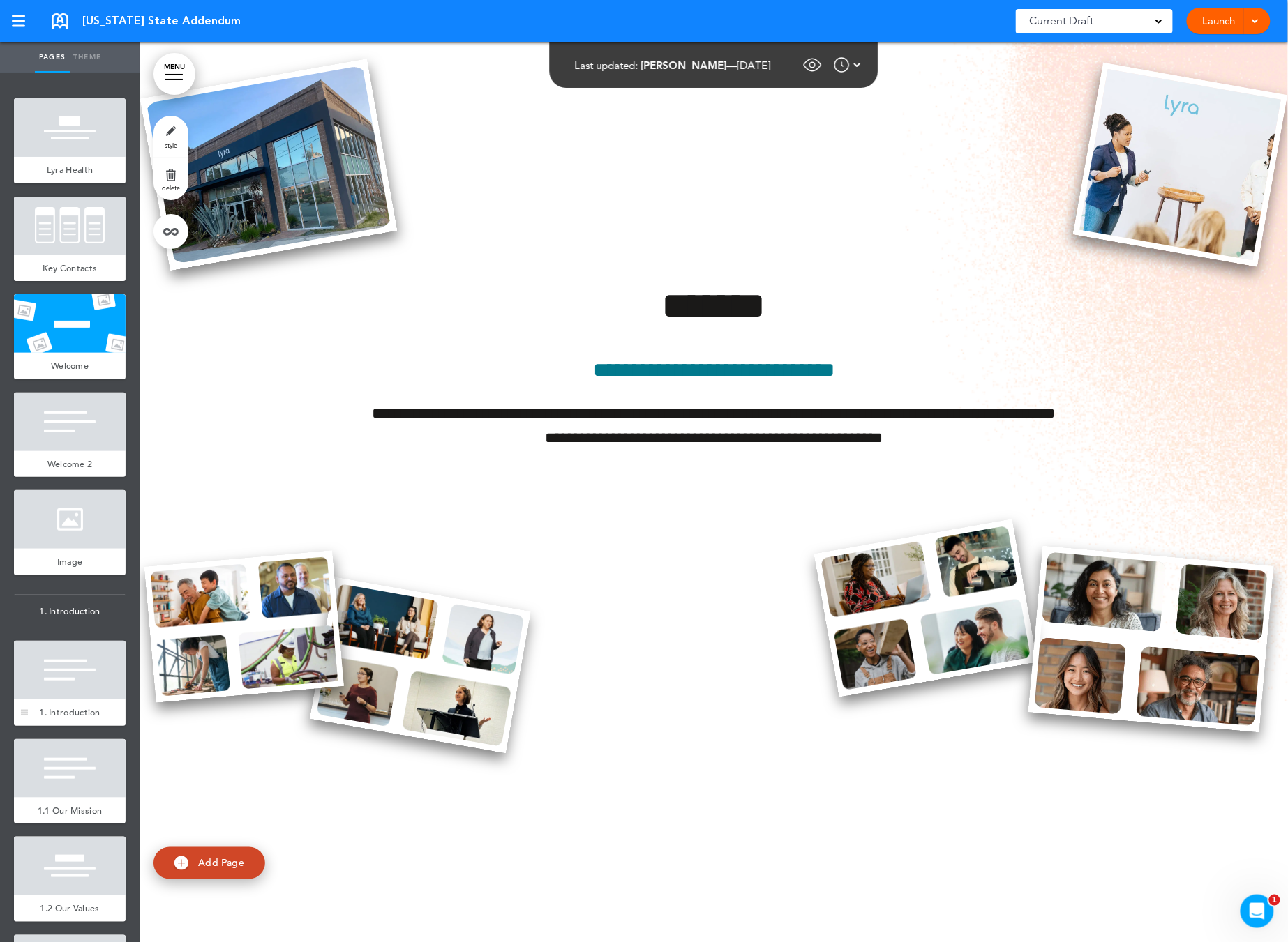
click at [38, 647] on div at bounding box center [70, 670] width 112 height 59
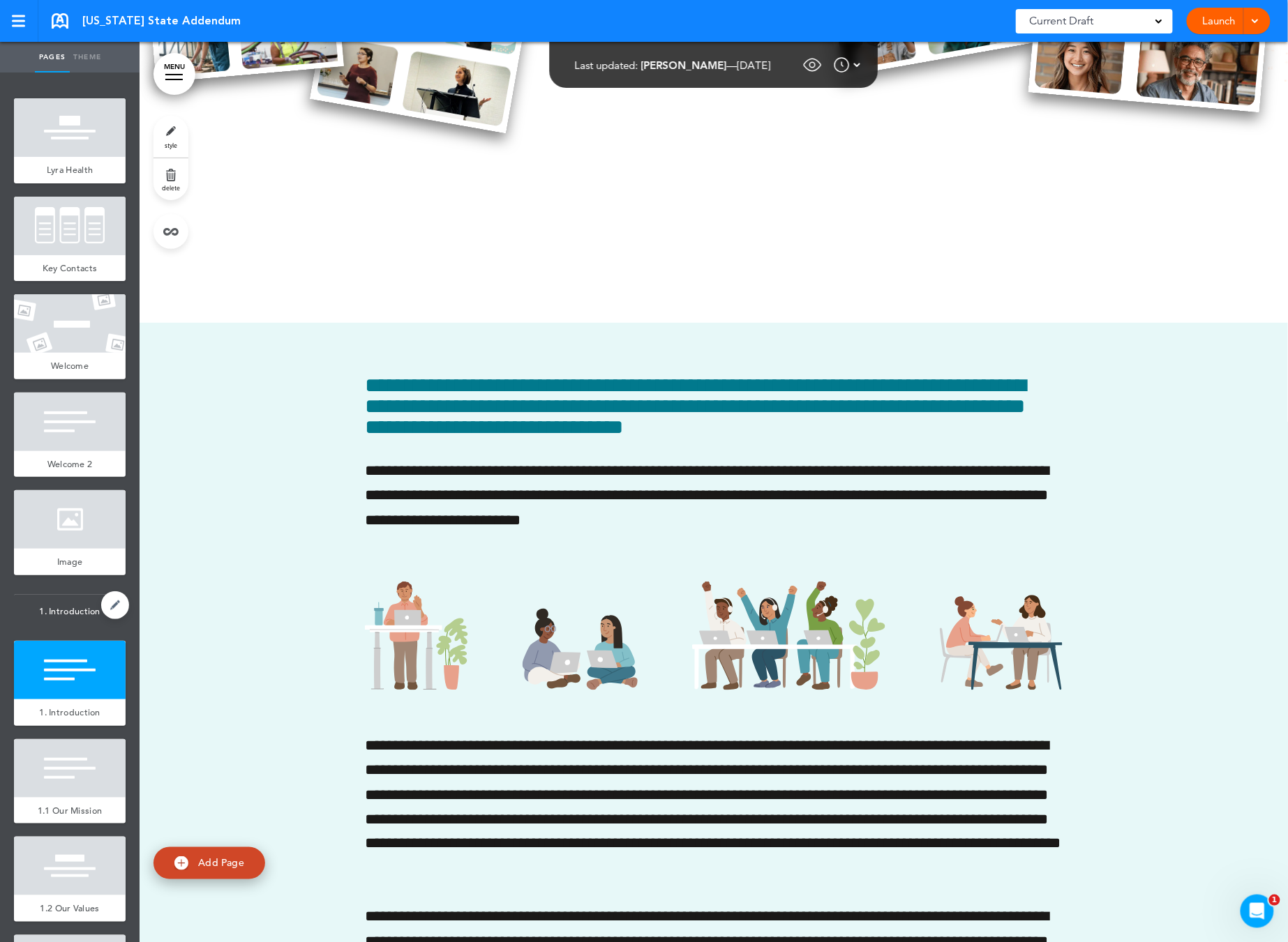
scroll to position [4193, 0]
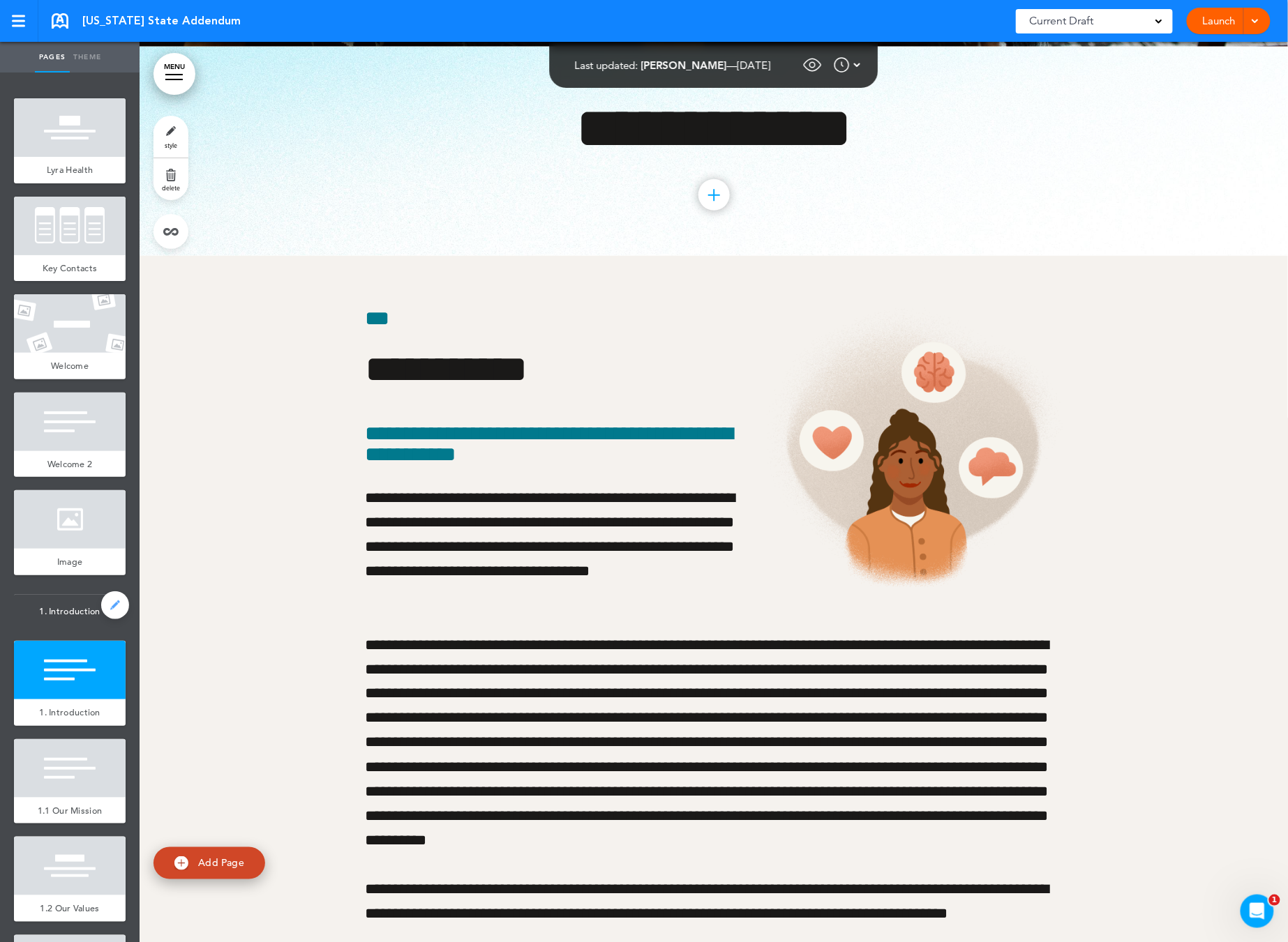
click at [101, 606] on link at bounding box center [115, 605] width 28 height 28
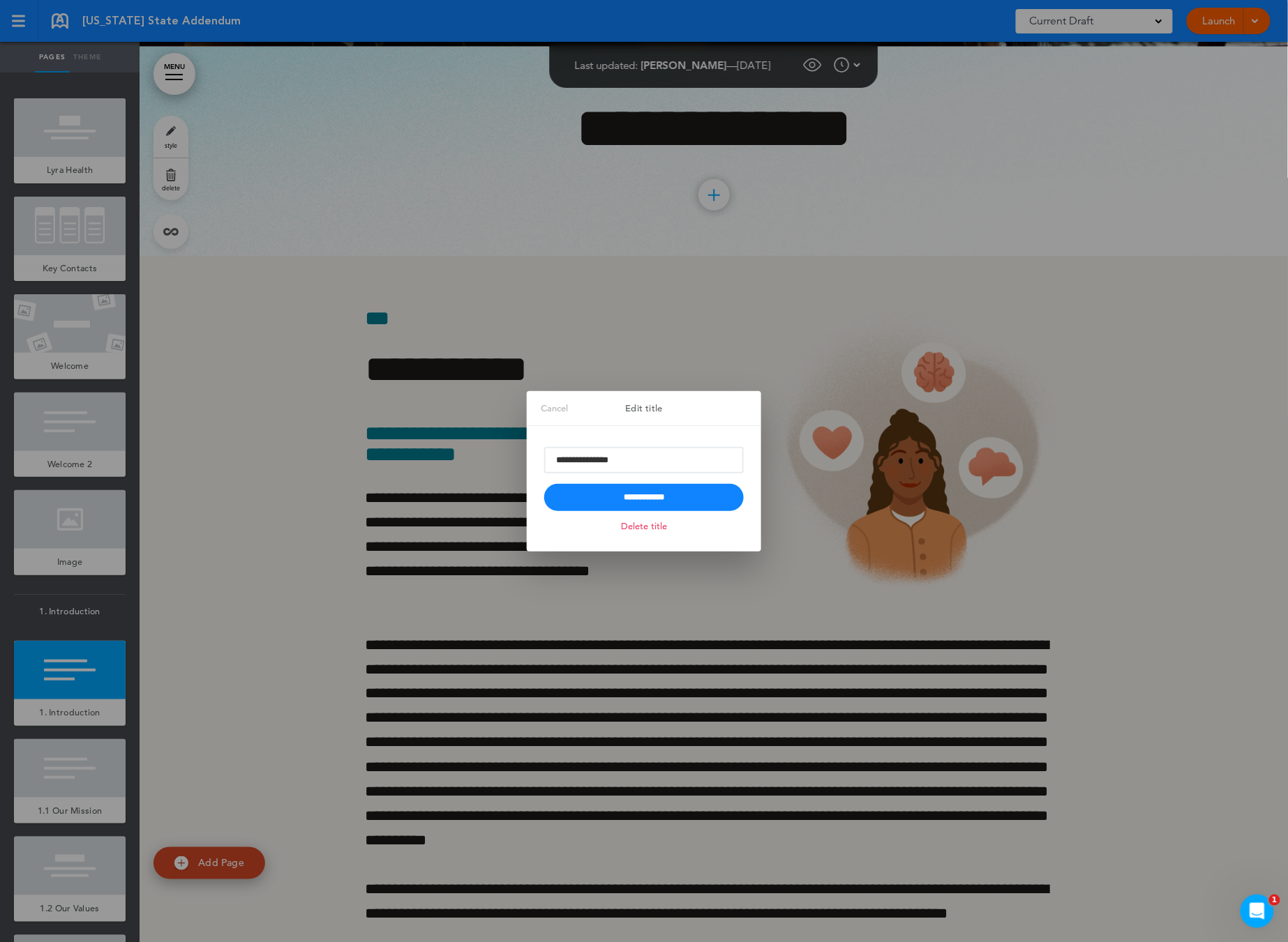
click at [545, 403] on link "Cancel" at bounding box center [554, 408] width 55 height 35
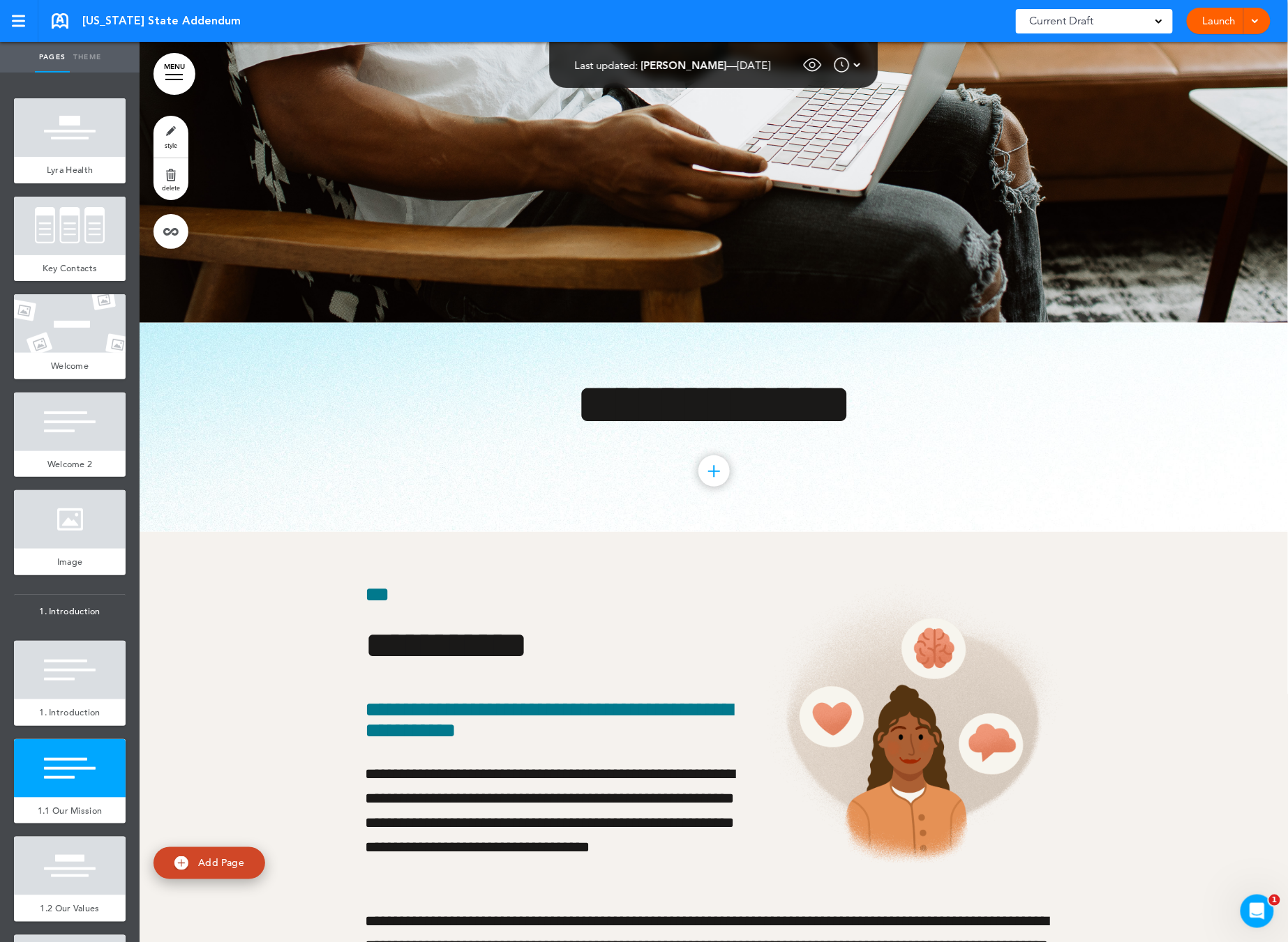
scroll to position [3653, 0]
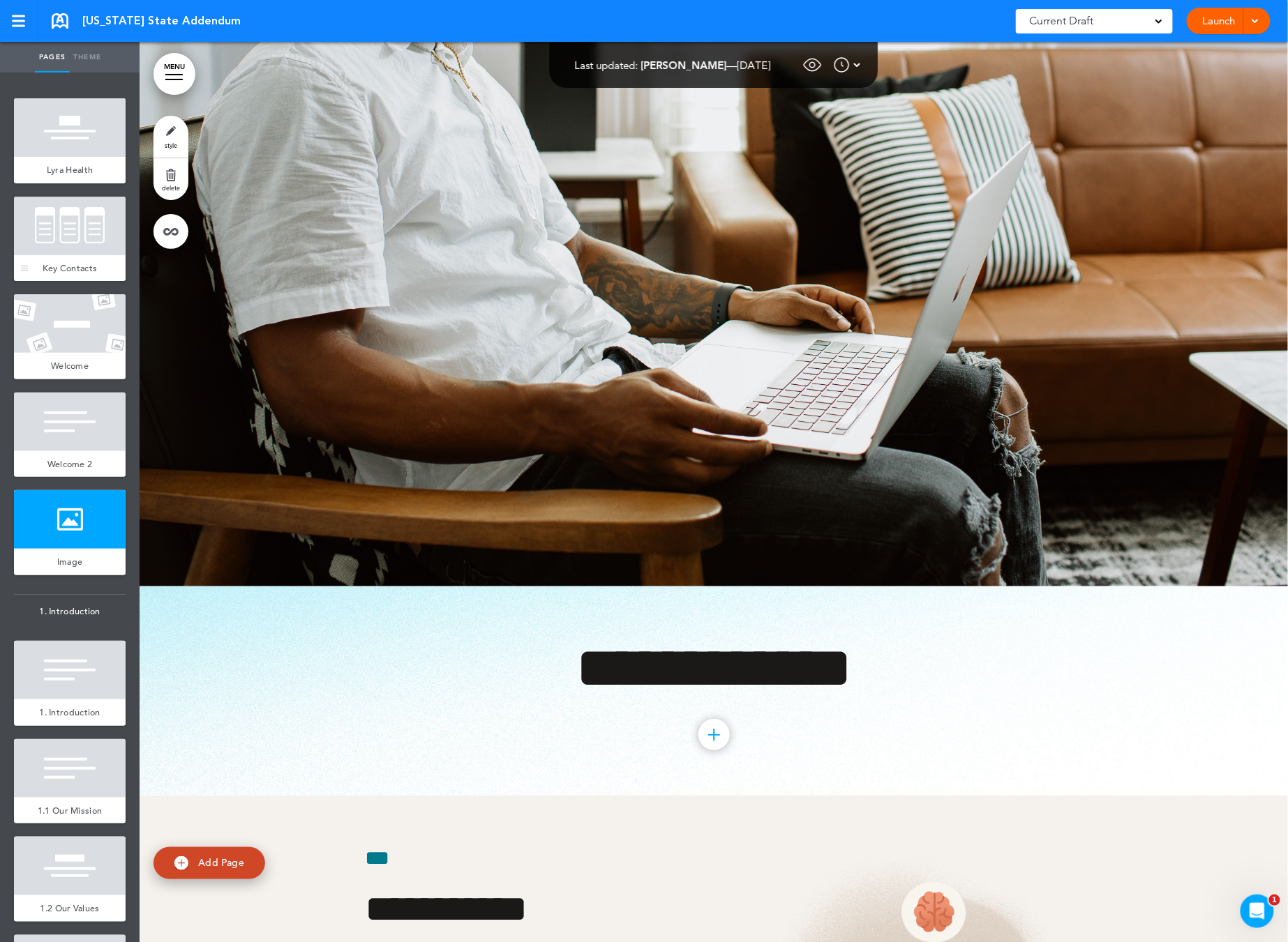
click at [78, 252] on div at bounding box center [70, 226] width 112 height 59
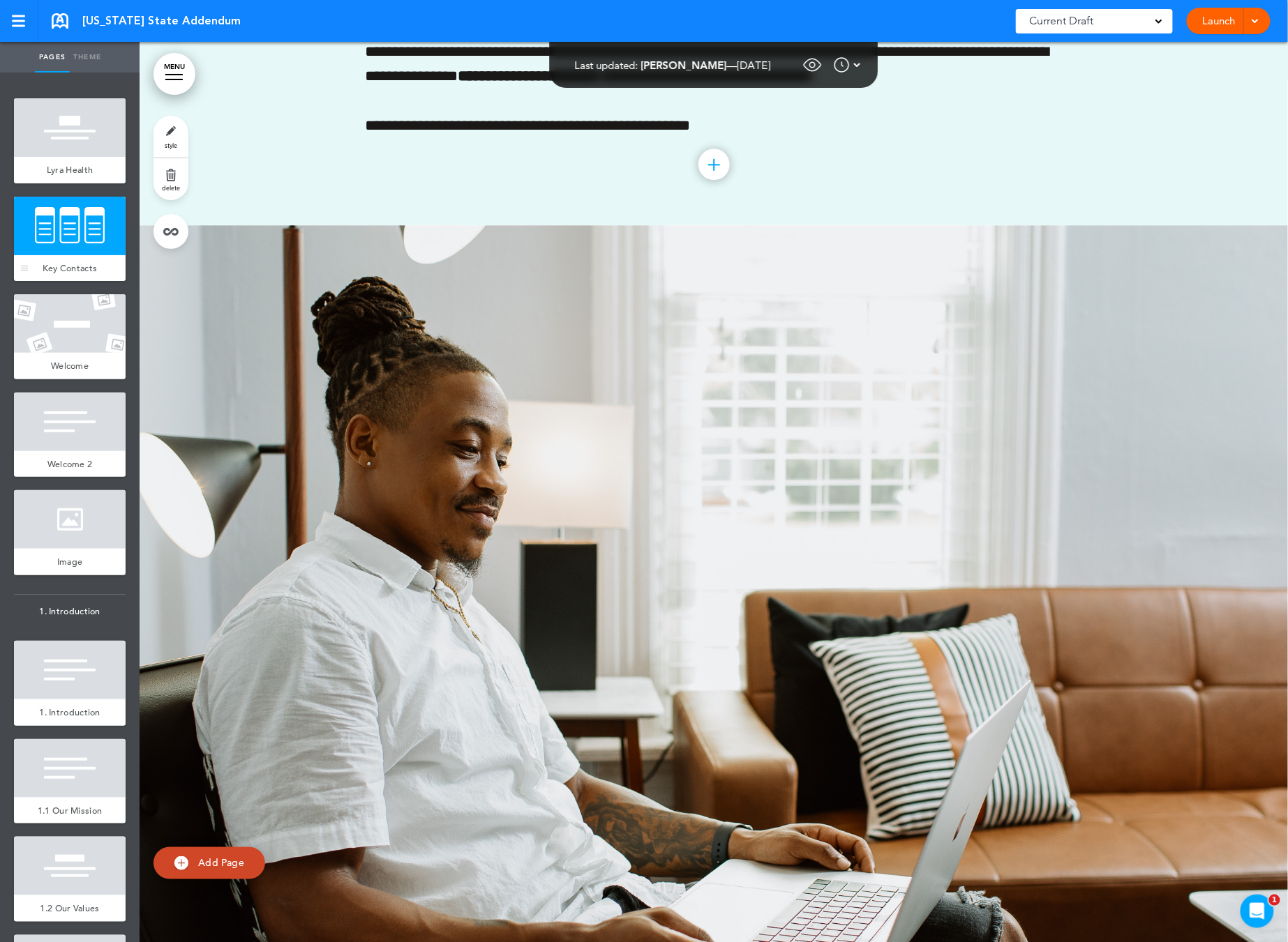
scroll to position [316, 0]
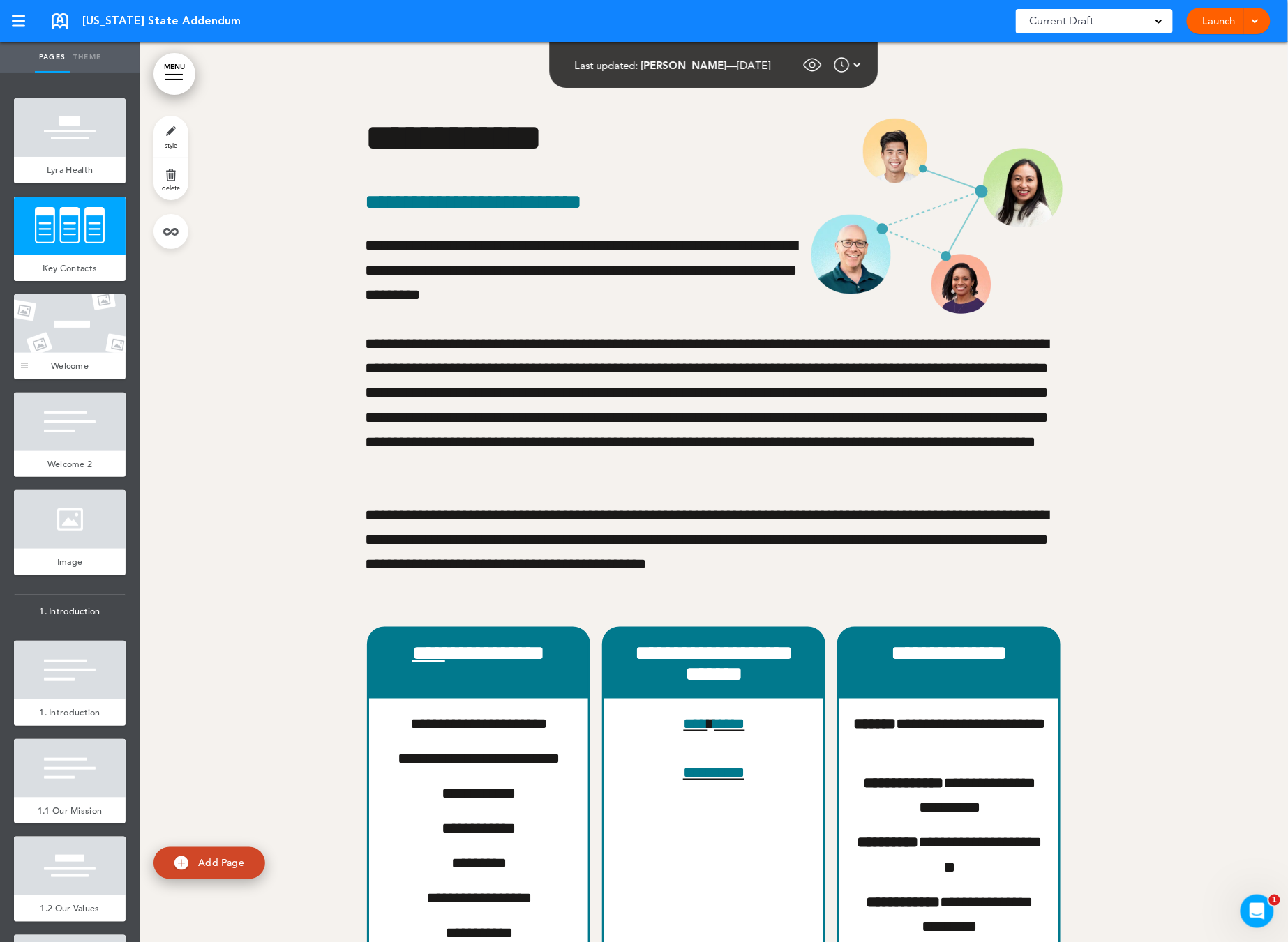
click at [67, 328] on div at bounding box center [70, 323] width 112 height 59
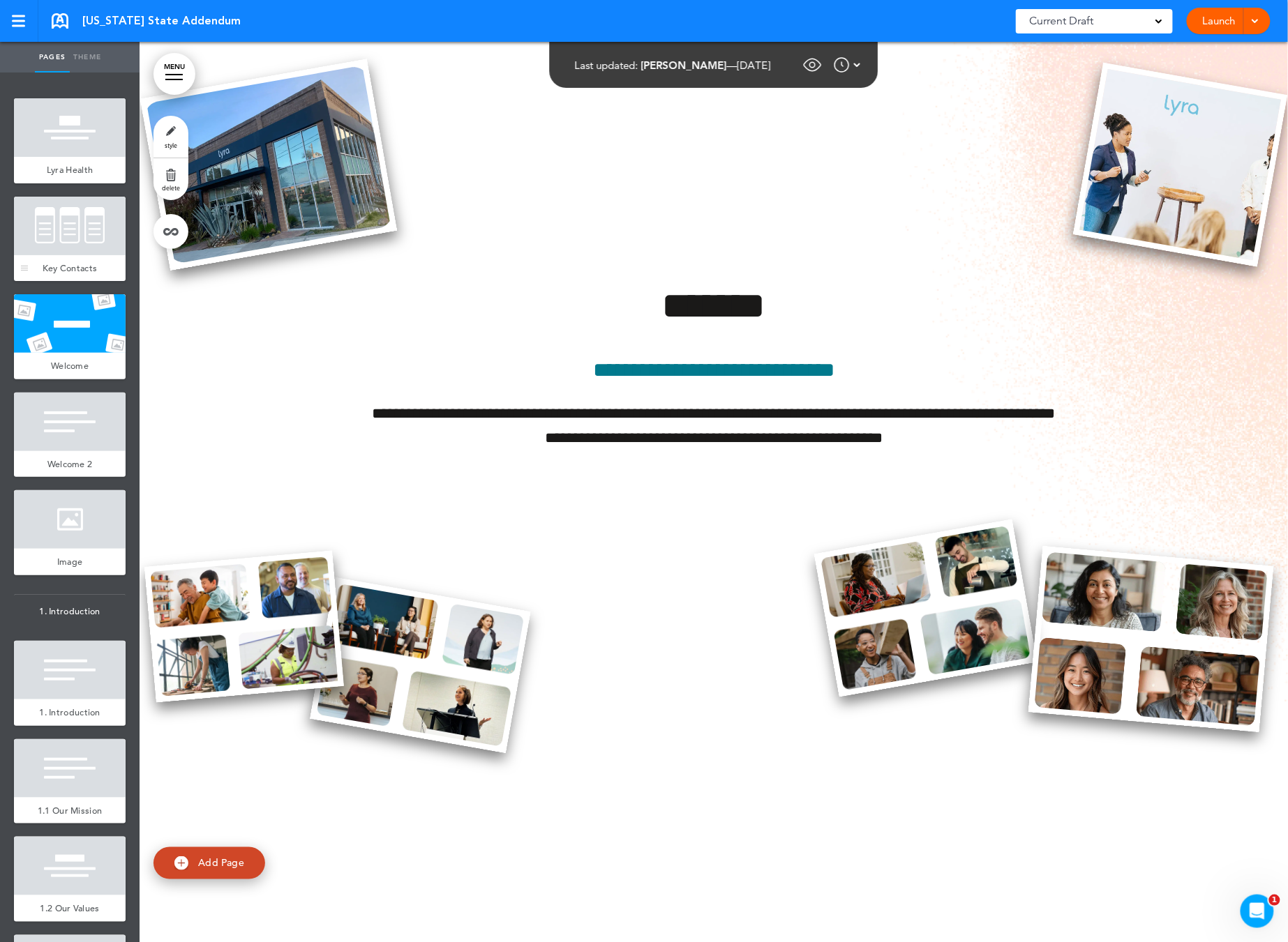
click at [64, 246] on div at bounding box center [70, 226] width 112 height 59
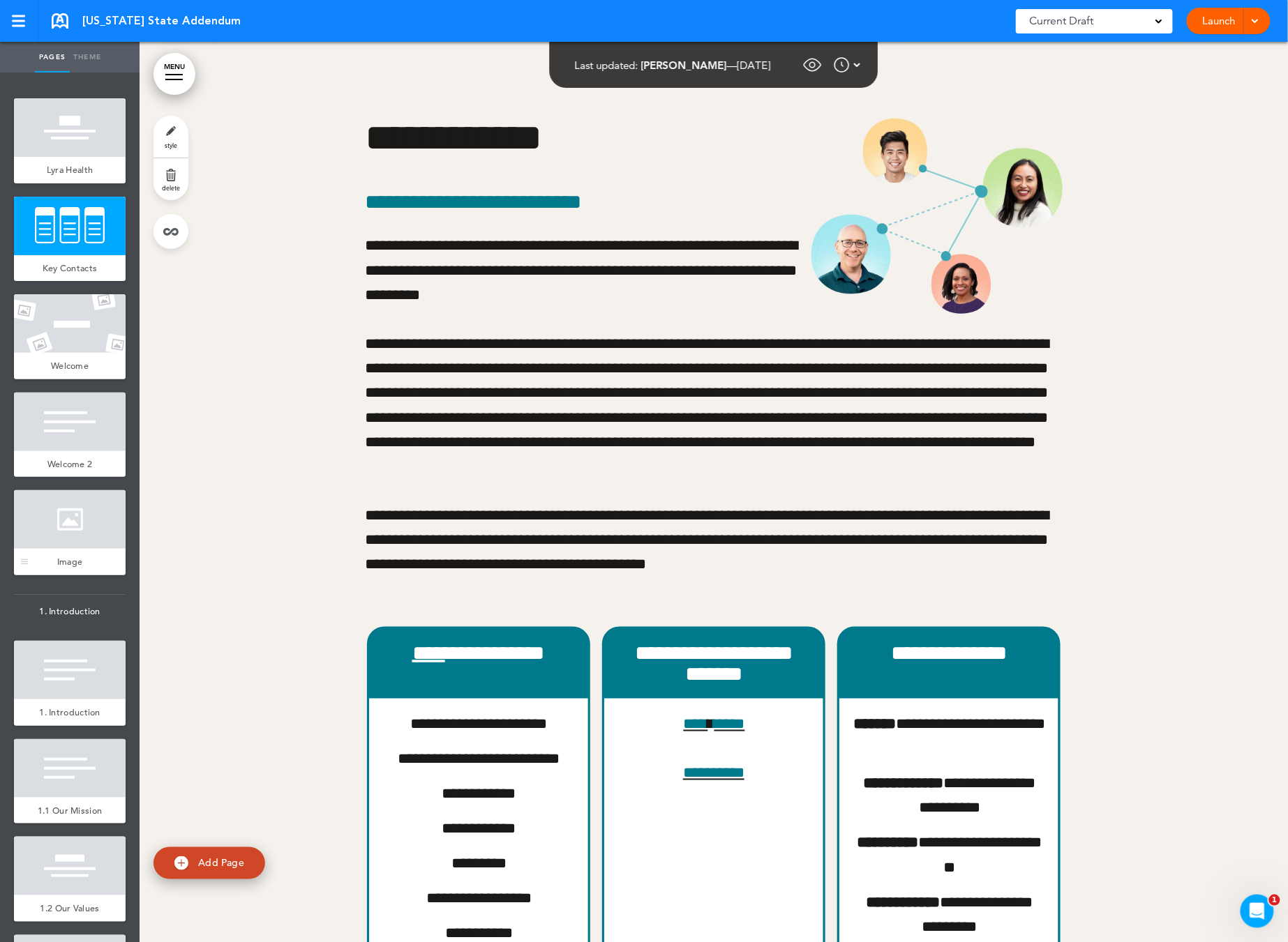
click at [72, 512] on div at bounding box center [70, 519] width 112 height 59
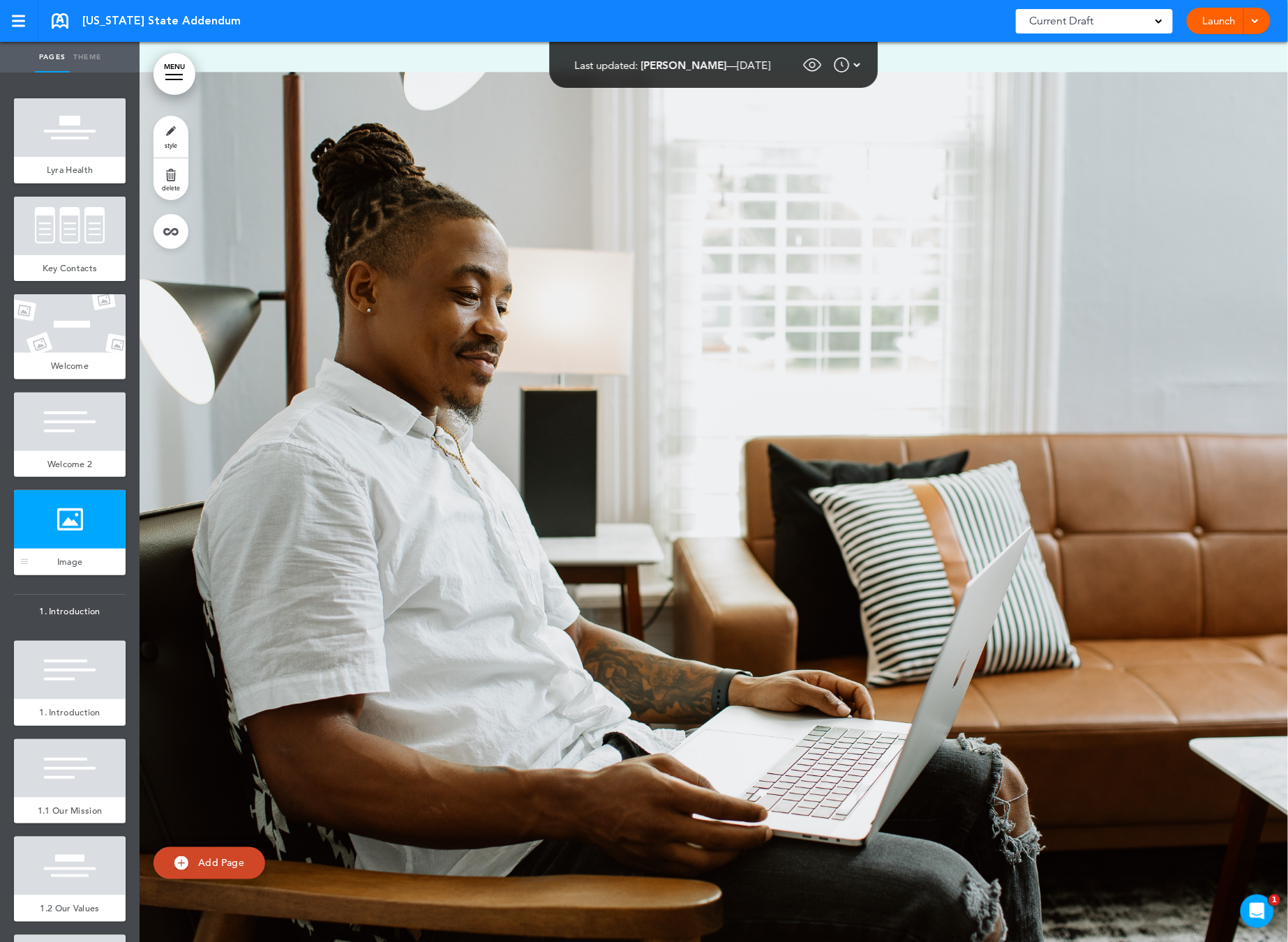
scroll to position [3292, 0]
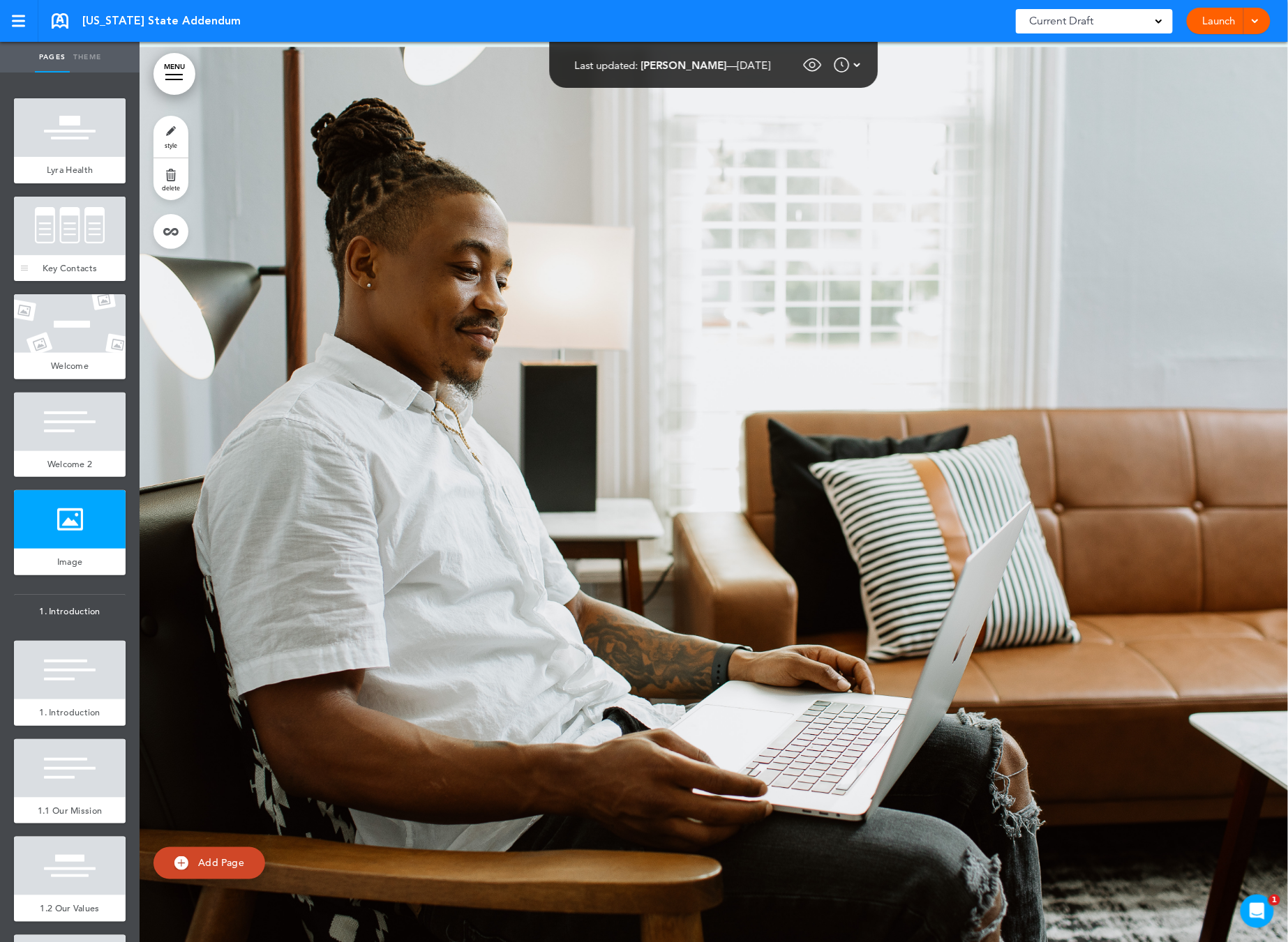
click at [63, 241] on div at bounding box center [70, 226] width 112 height 59
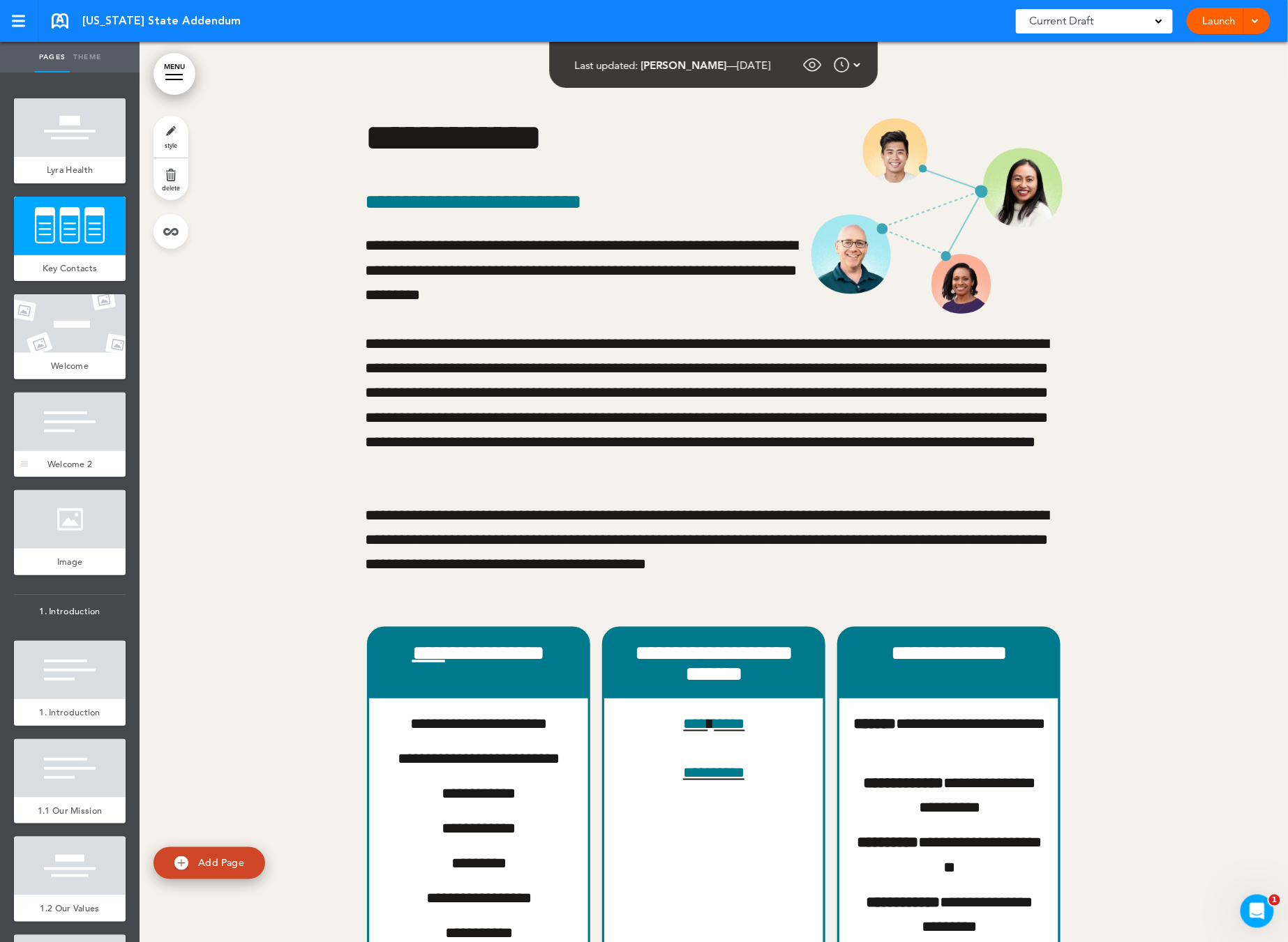
click at [72, 396] on div at bounding box center [70, 422] width 112 height 59
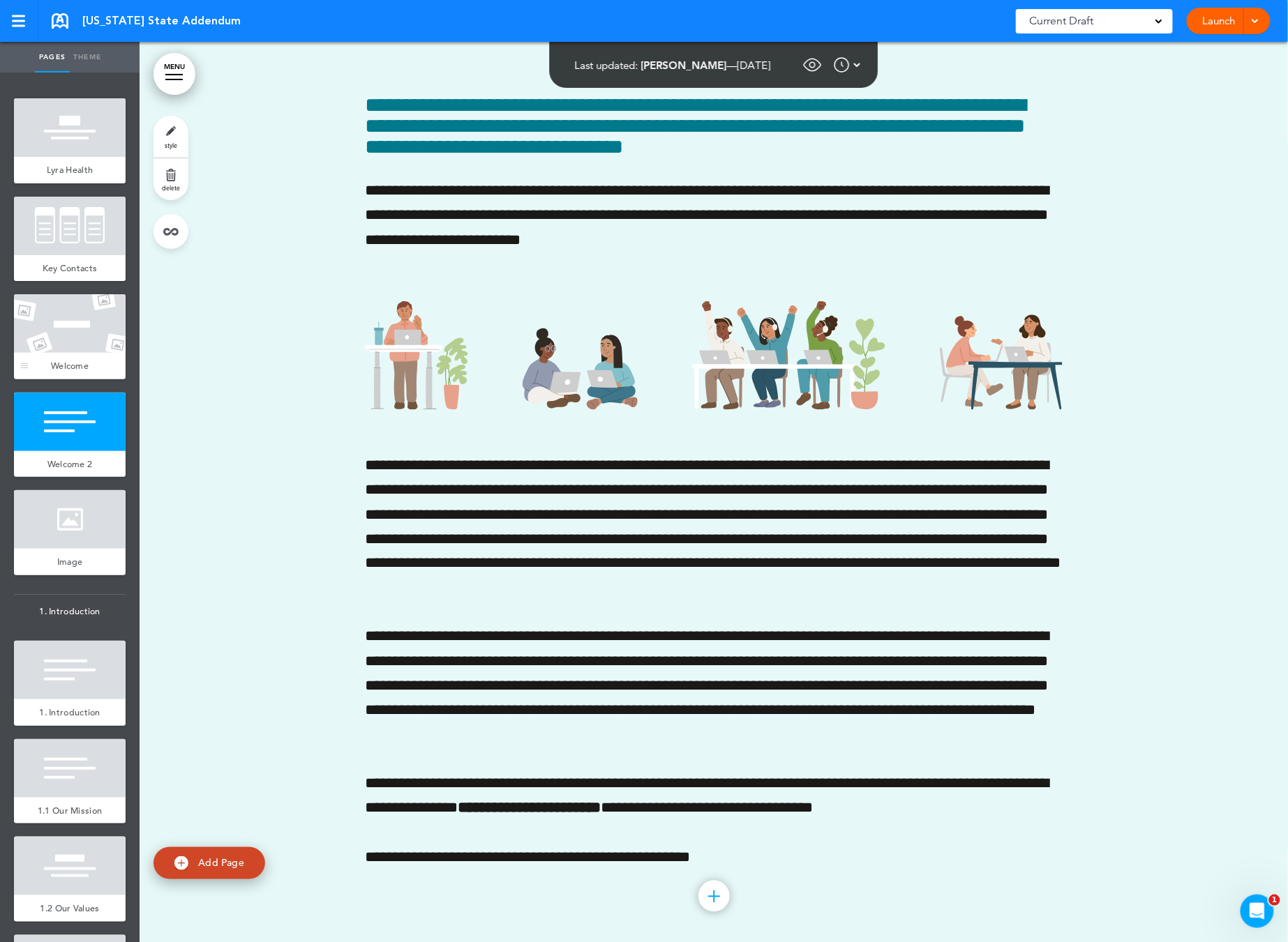
click at [77, 352] on div at bounding box center [70, 323] width 112 height 59
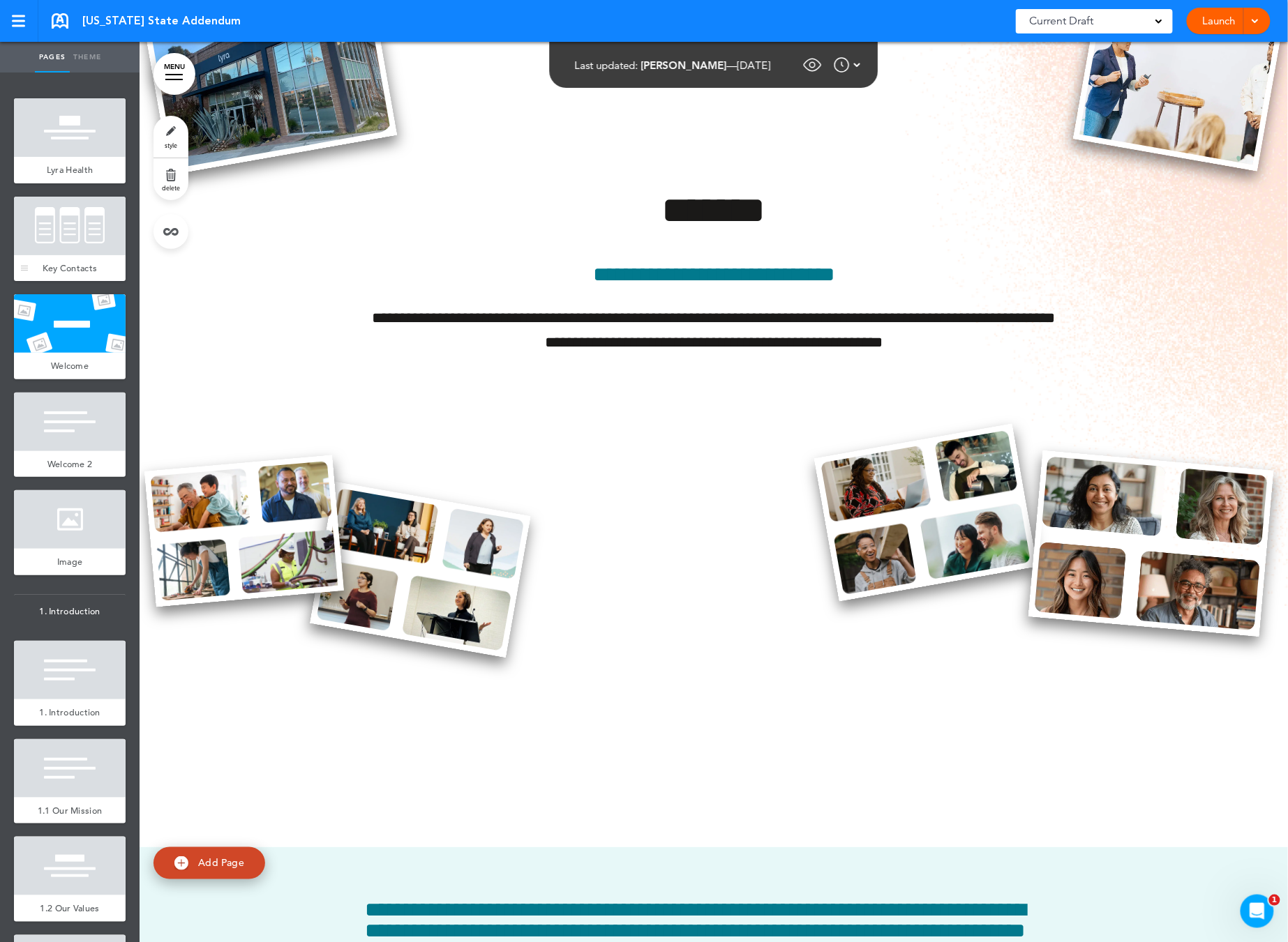
scroll to position [1481, 0]
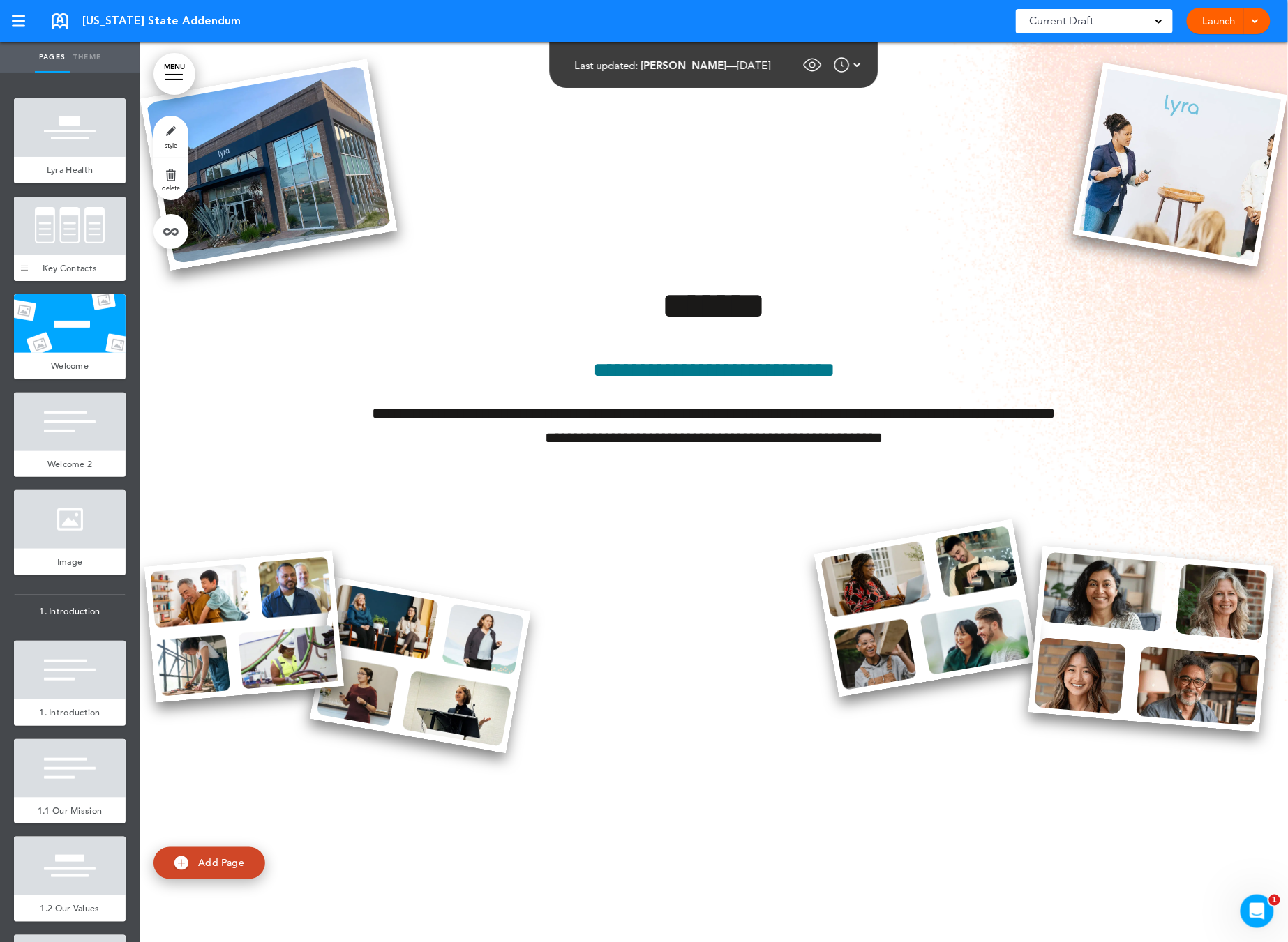
click at [29, 254] on div at bounding box center [25, 239] width 21 height 85
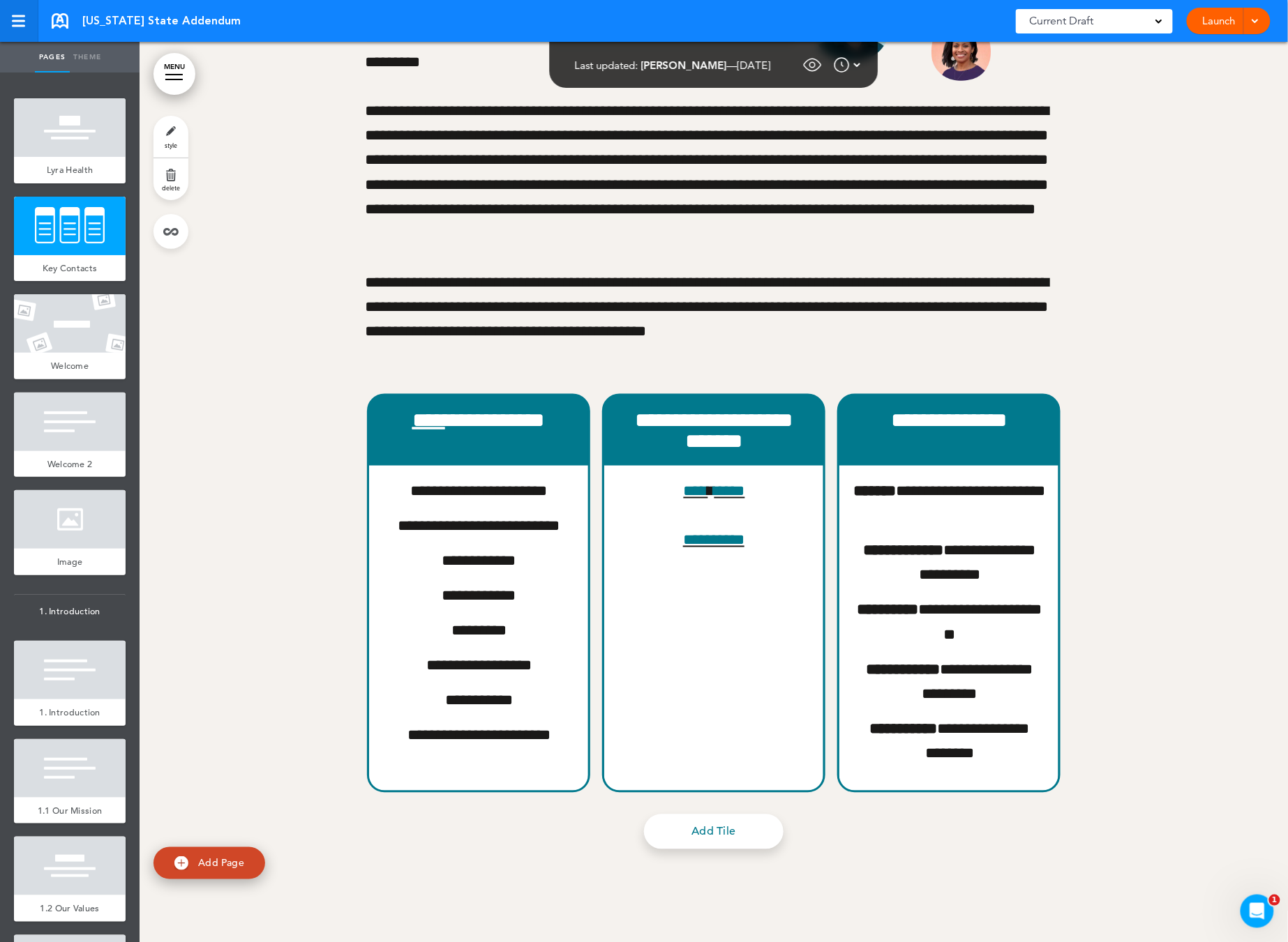
scroll to position [316, 0]
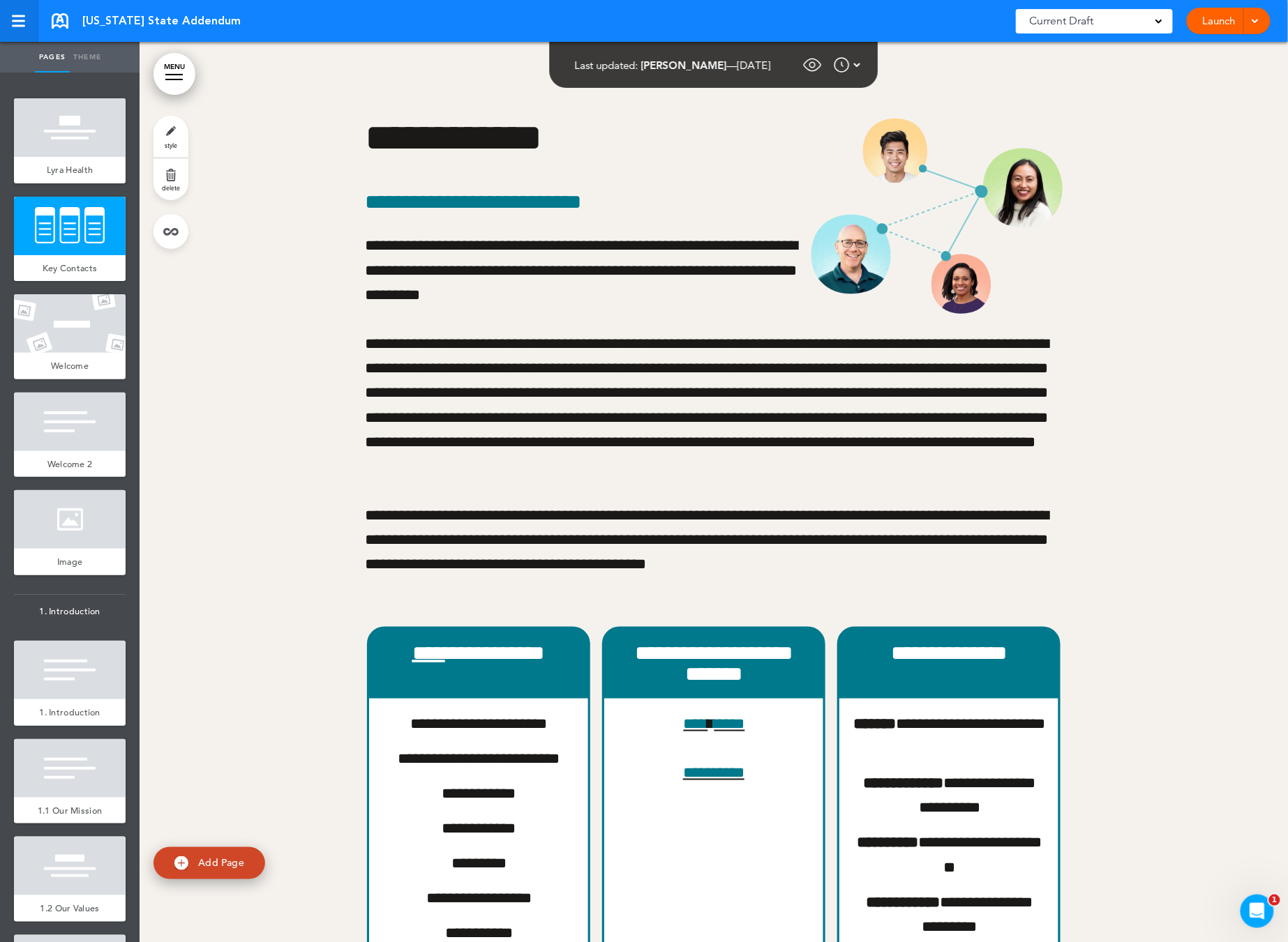
click at [16, 5] on link at bounding box center [19, 21] width 38 height 42
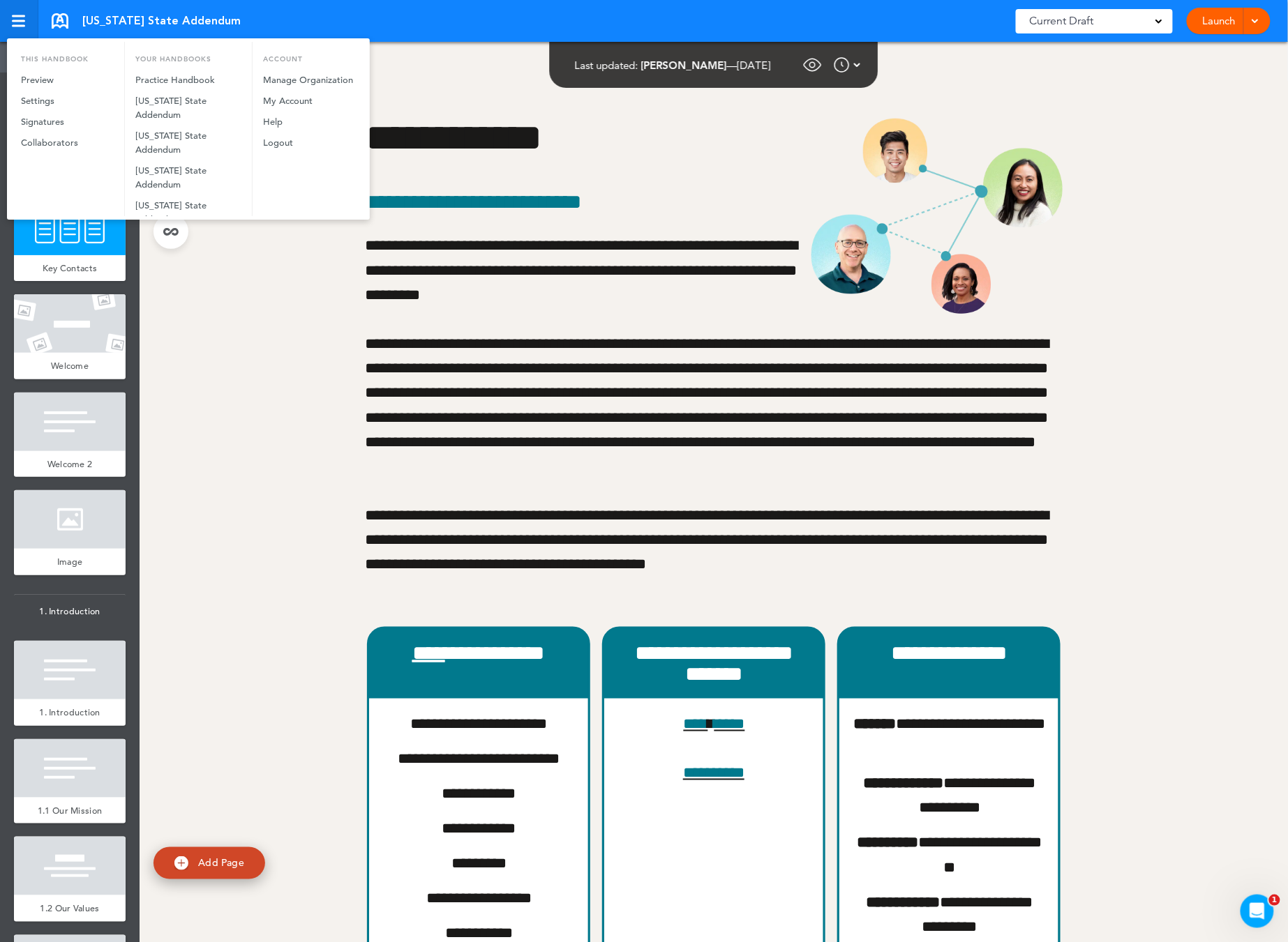
click at [16, 5] on div at bounding box center [644, 471] width 1288 height 942
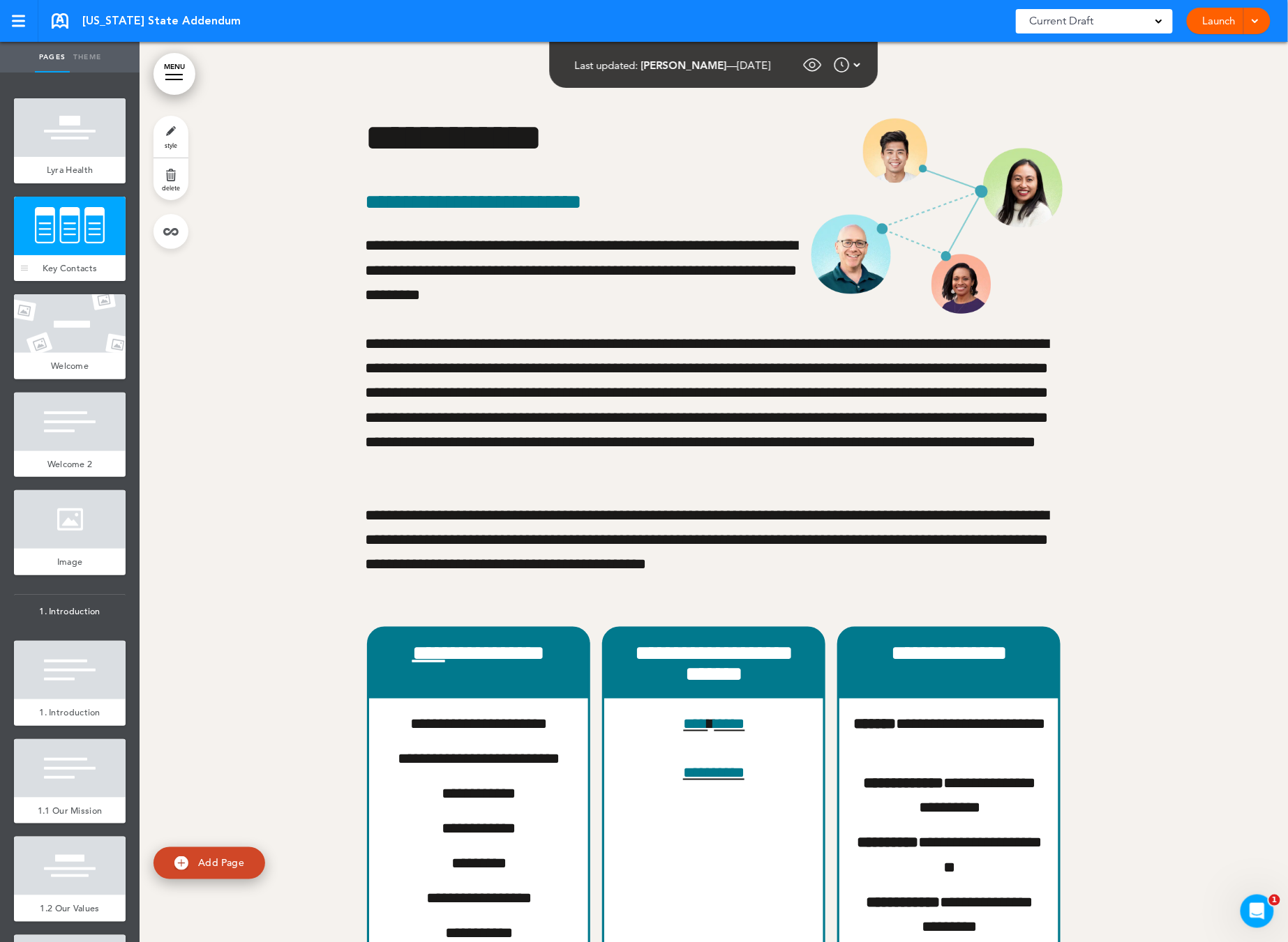
click at [45, 255] on div "Key Contacts" at bounding box center [70, 268] width 112 height 26
click at [170, 188] on span "delete" at bounding box center [171, 188] width 18 height 8
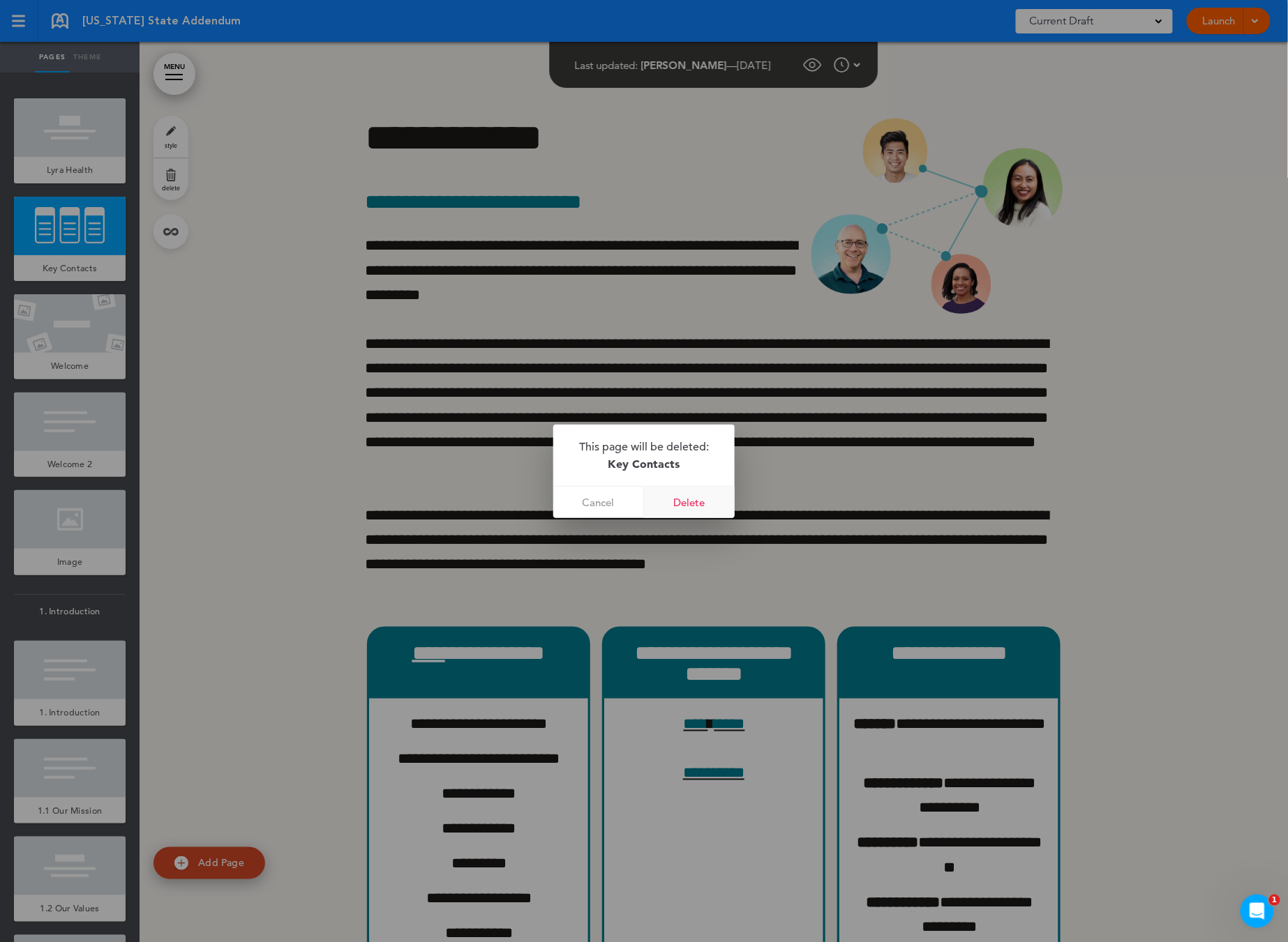
click at [726, 501] on link "Delete" at bounding box center [689, 502] width 91 height 31
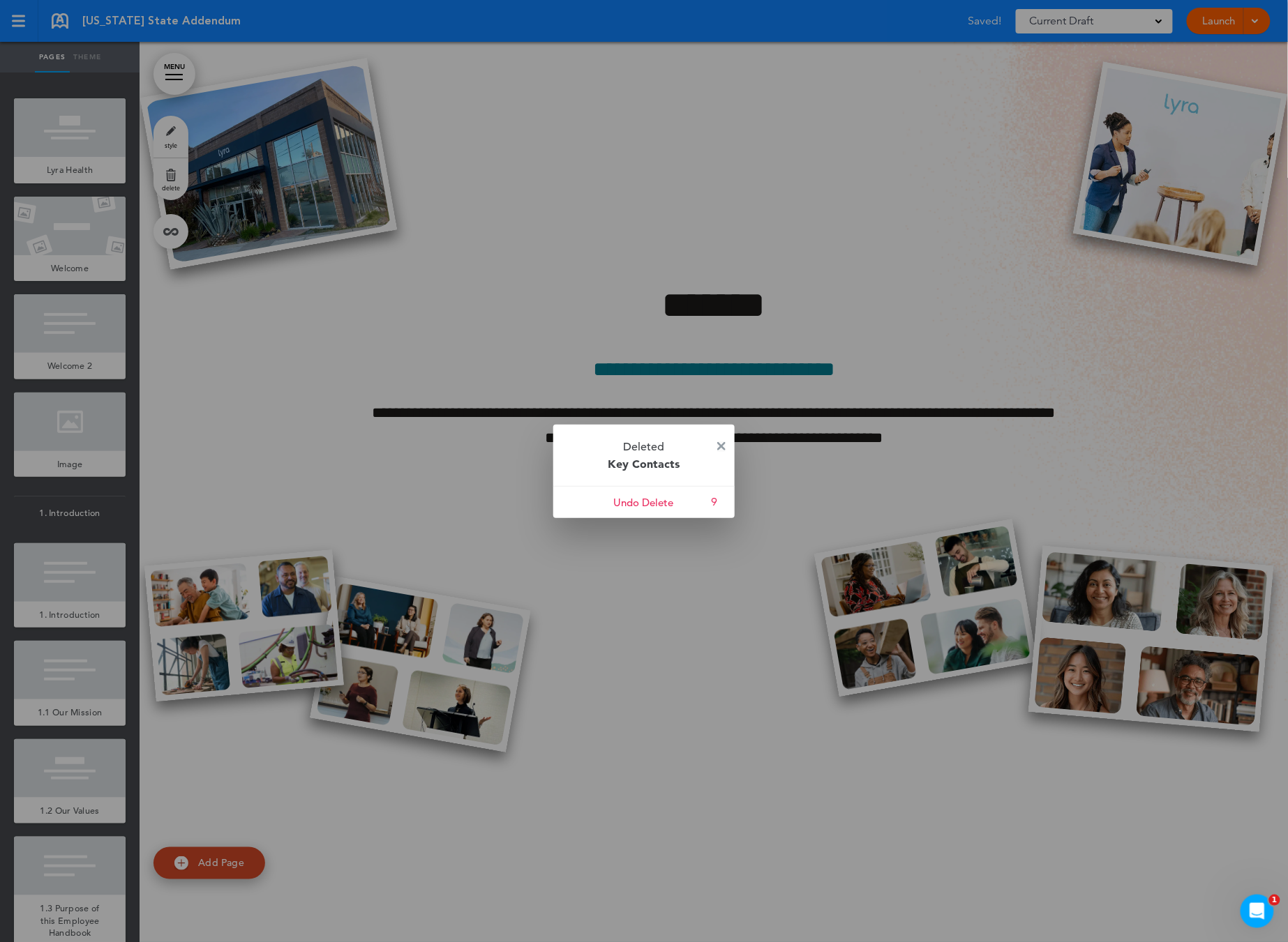
click at [722, 444] on img at bounding box center [722, 447] width 8 height 8
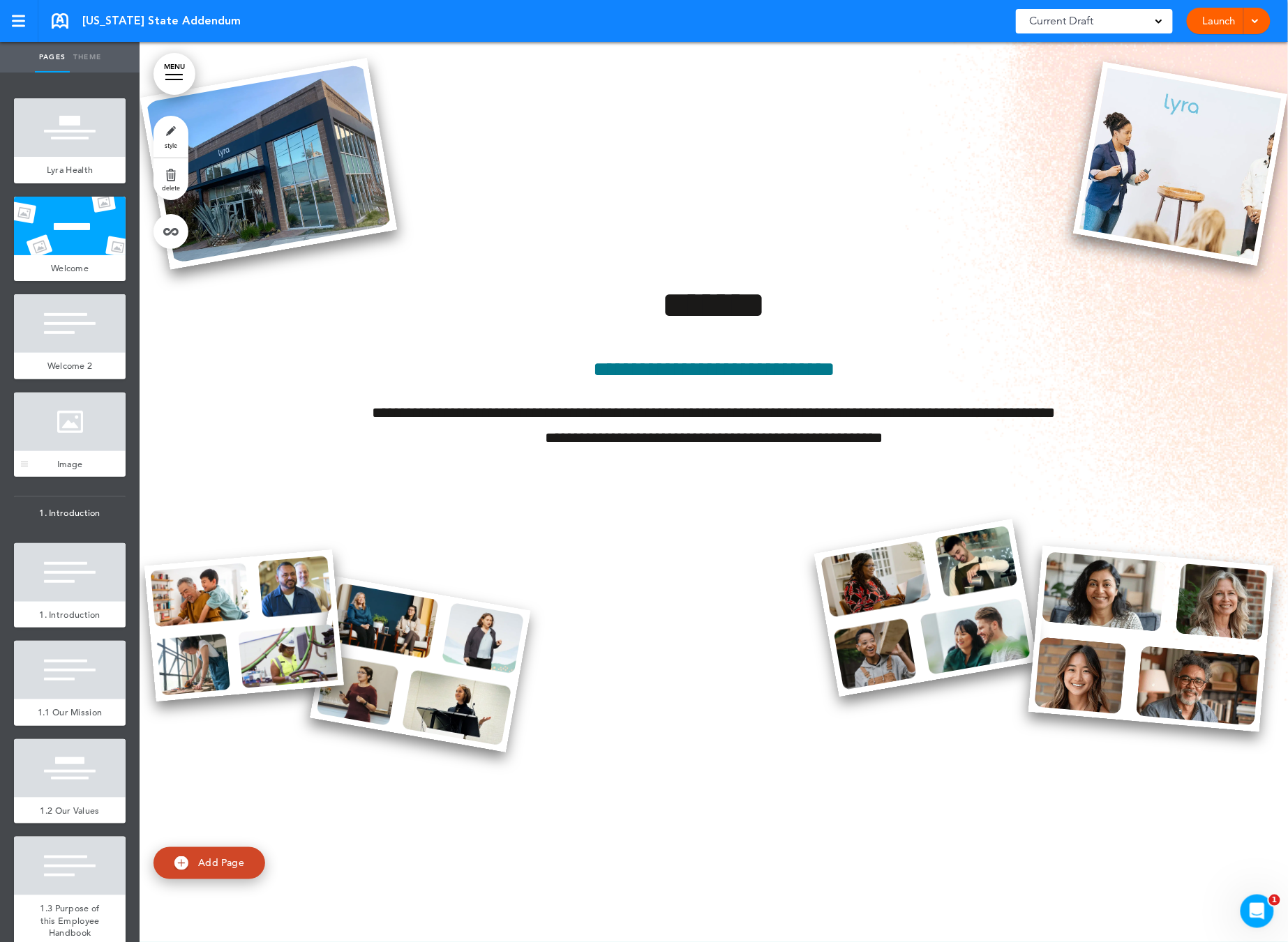
click at [90, 427] on div at bounding box center [70, 422] width 112 height 59
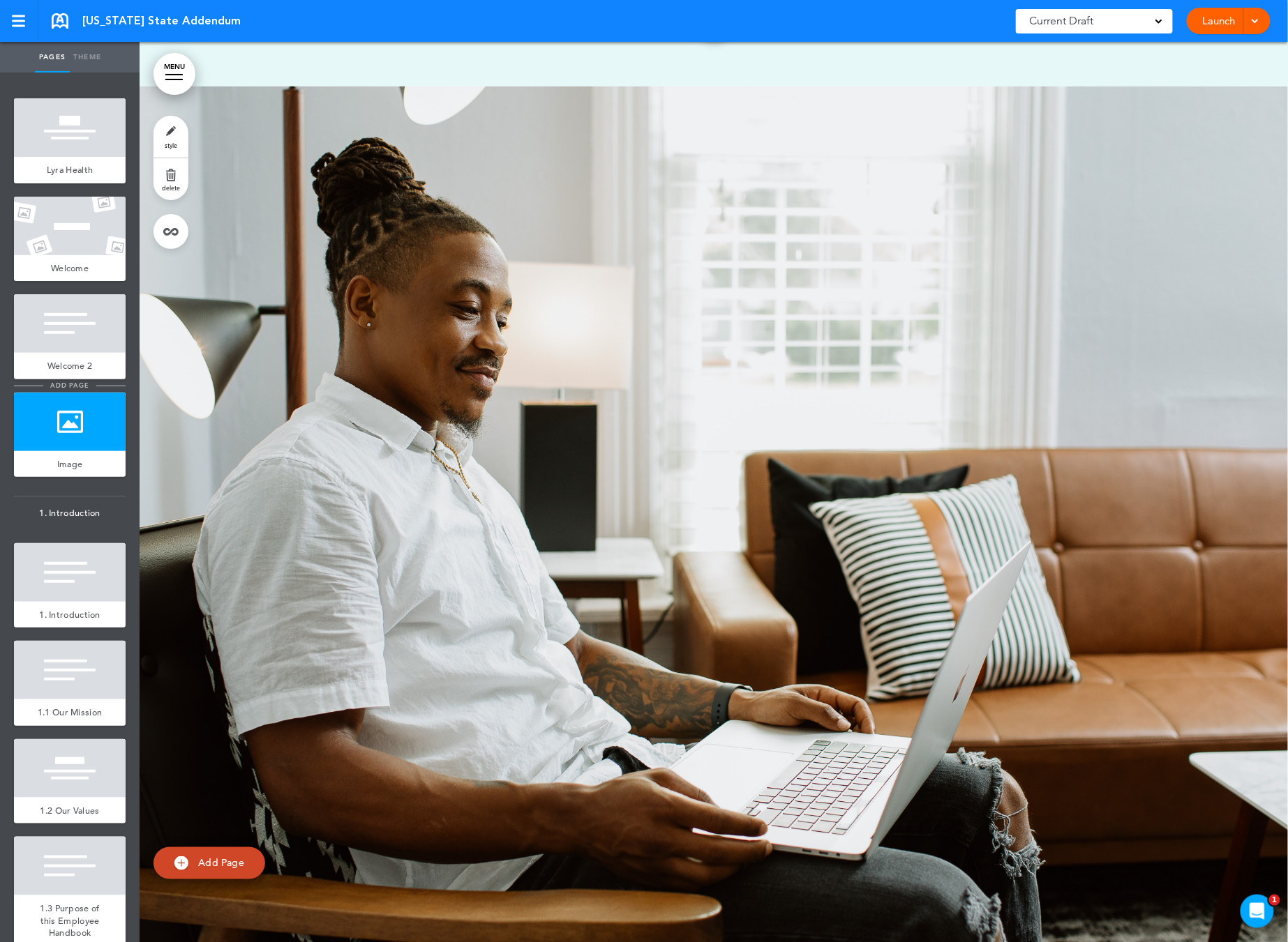
scroll to position [2127, 0]
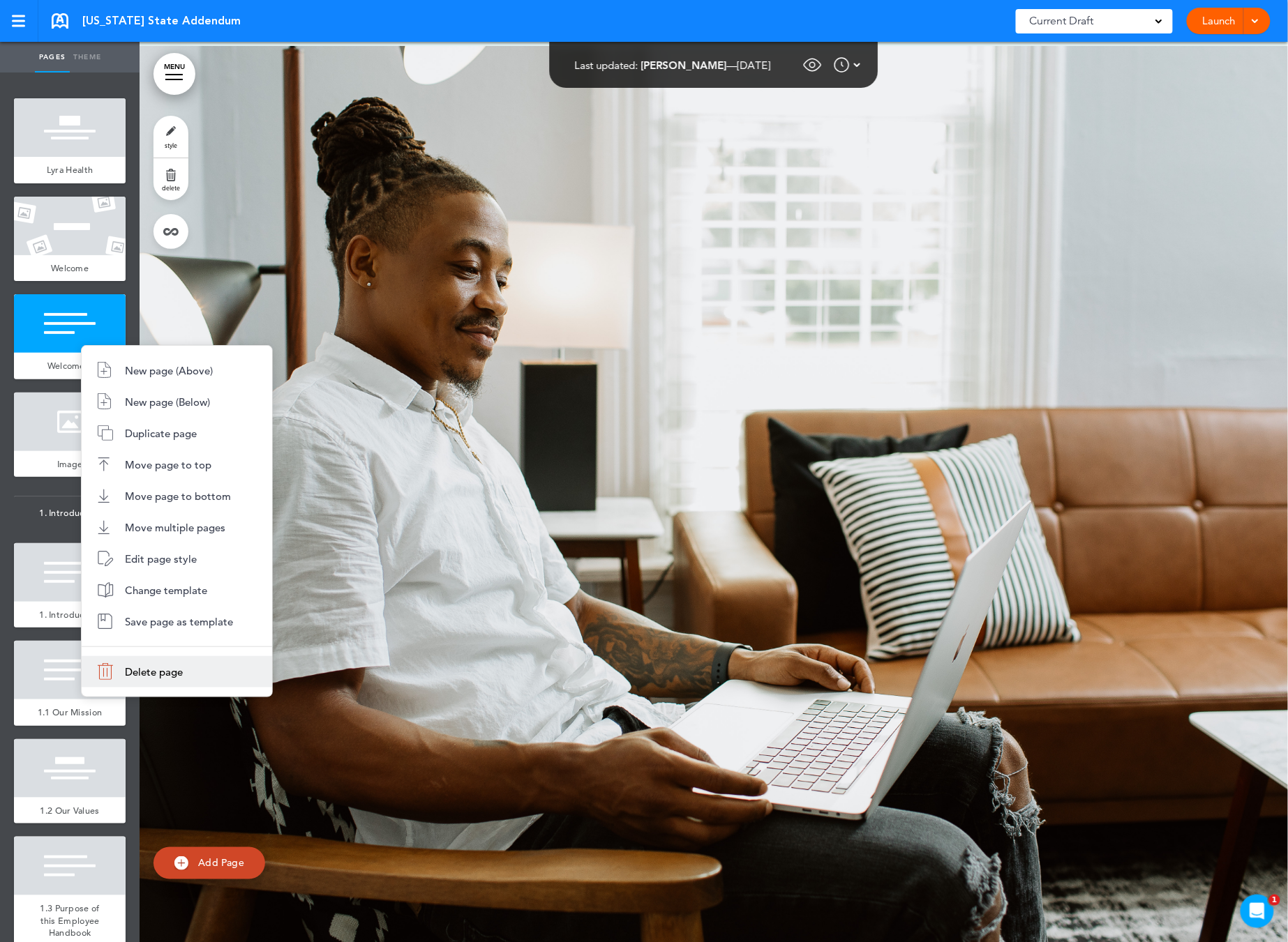
click at [167, 682] on li "Delete page" at bounding box center [176, 672] width 190 height 31
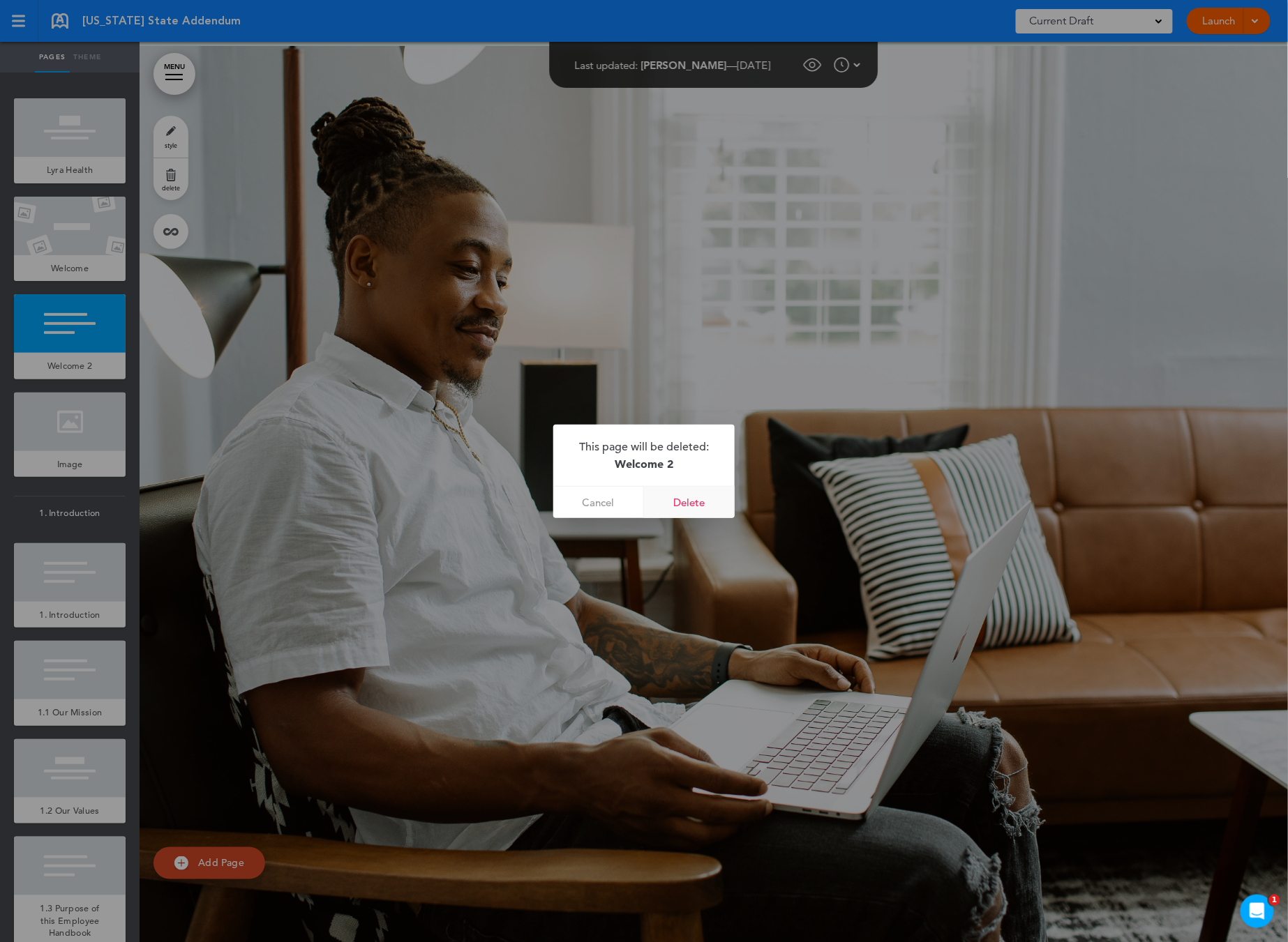
click at [704, 505] on link "Delete" at bounding box center [689, 502] width 91 height 31
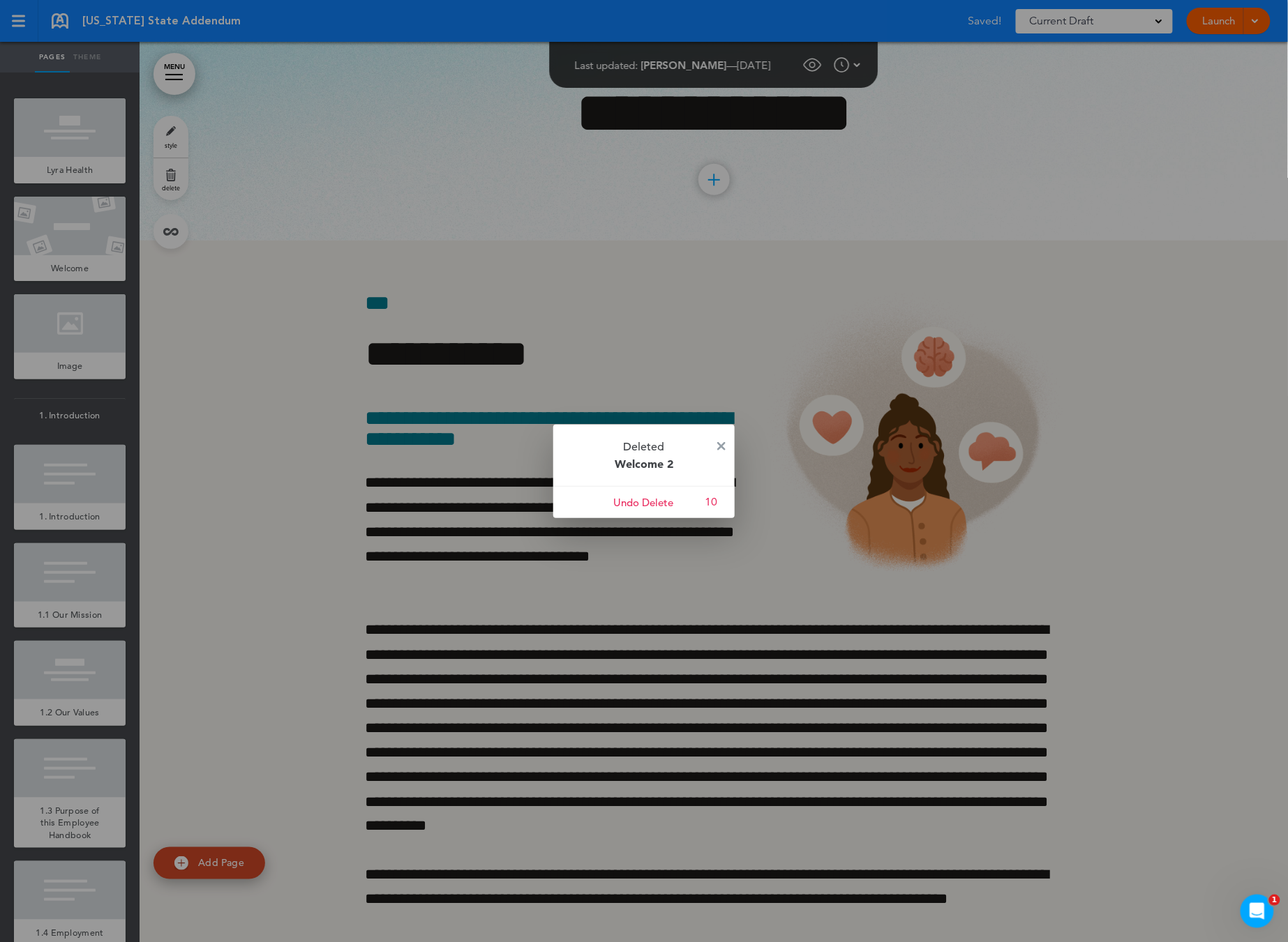
scroll to position [1216, 0]
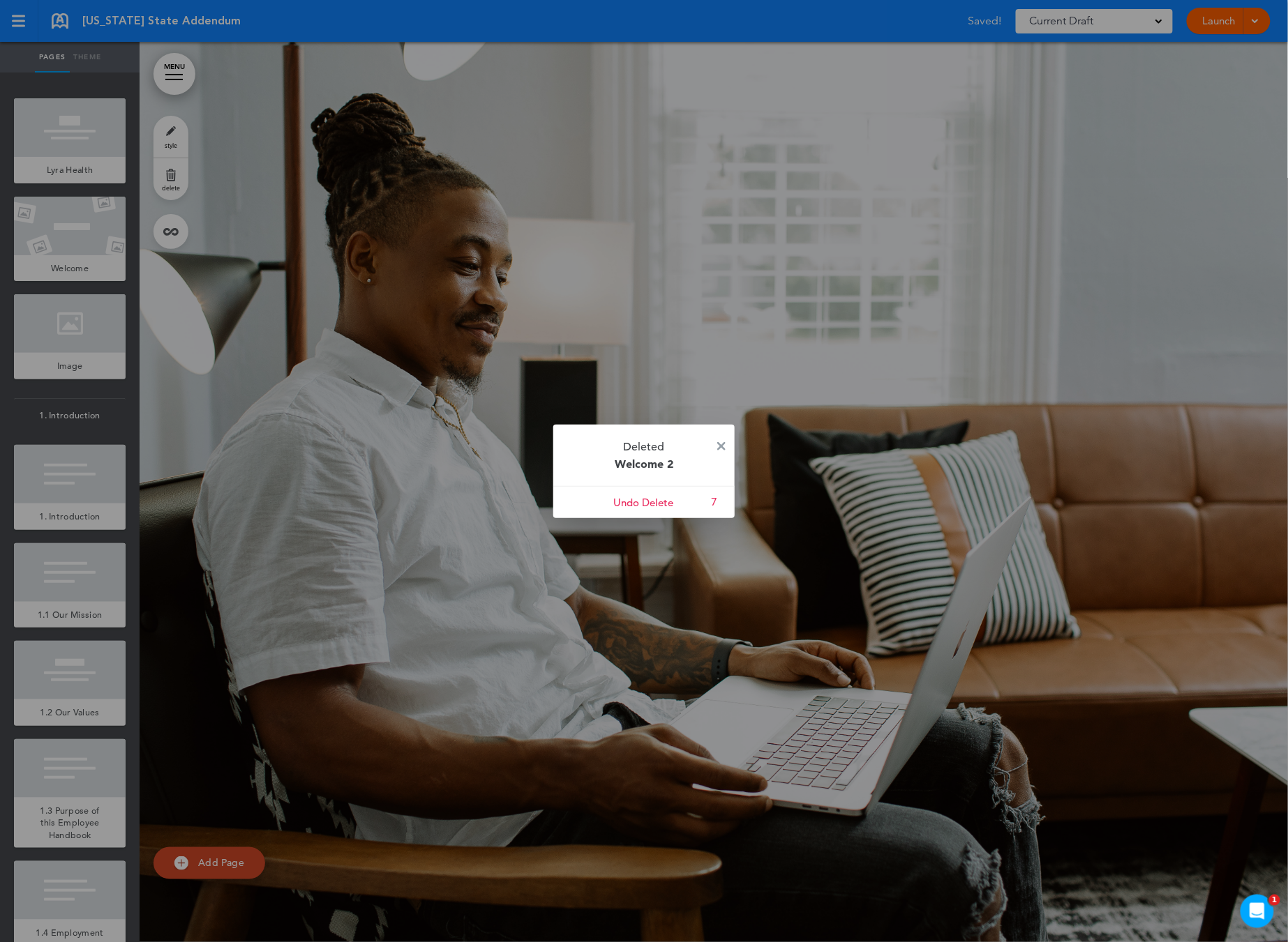
click at [729, 444] on p "Deleted Welcome 2" at bounding box center [644, 455] width 181 height 62
click at [717, 445] on img at bounding box center [722, 447] width 8 height 8
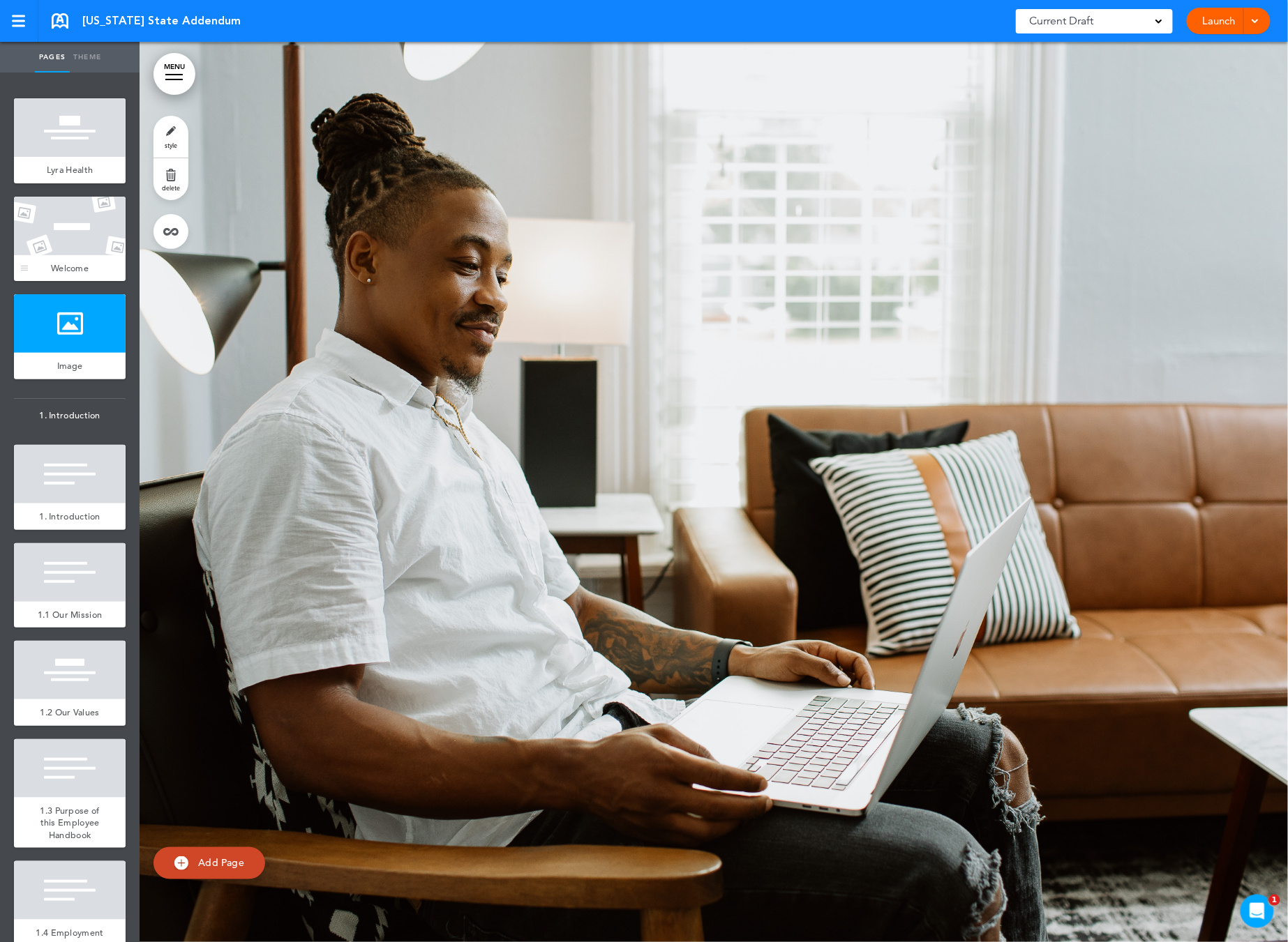
click at [113, 243] on div at bounding box center [70, 226] width 112 height 59
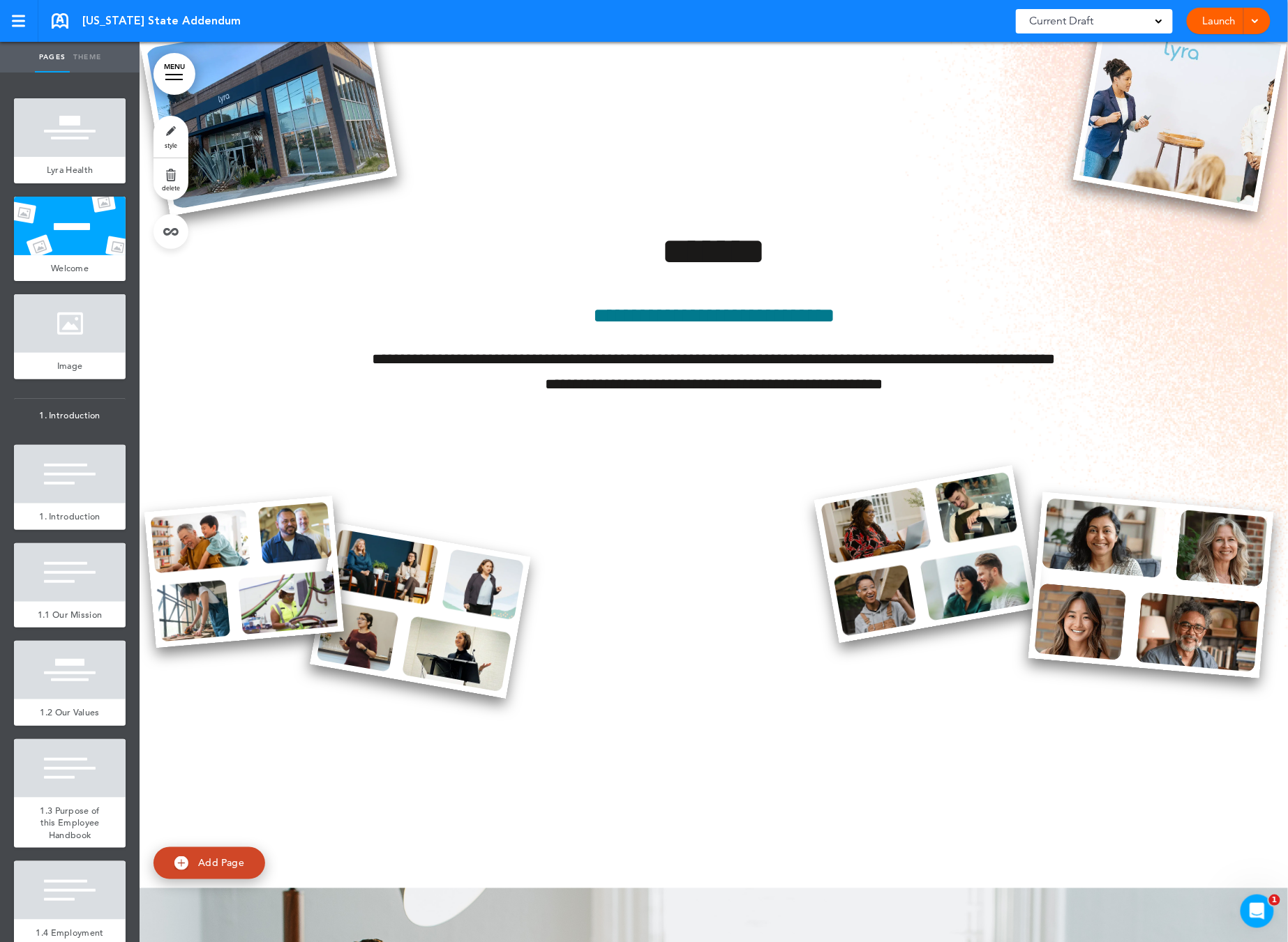
scroll to position [316, 0]
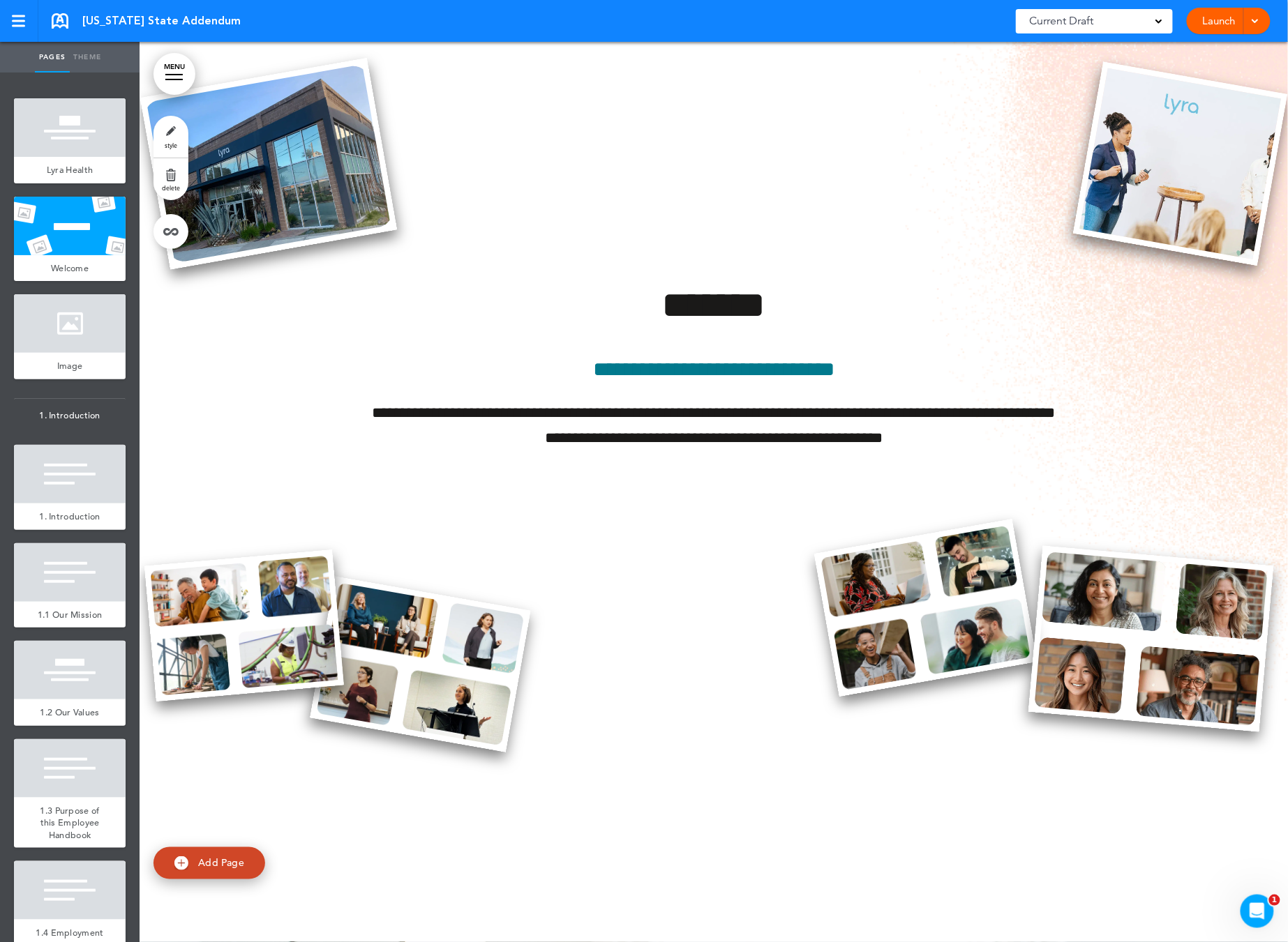
click at [166, 192] on span "delete" at bounding box center [171, 188] width 18 height 8
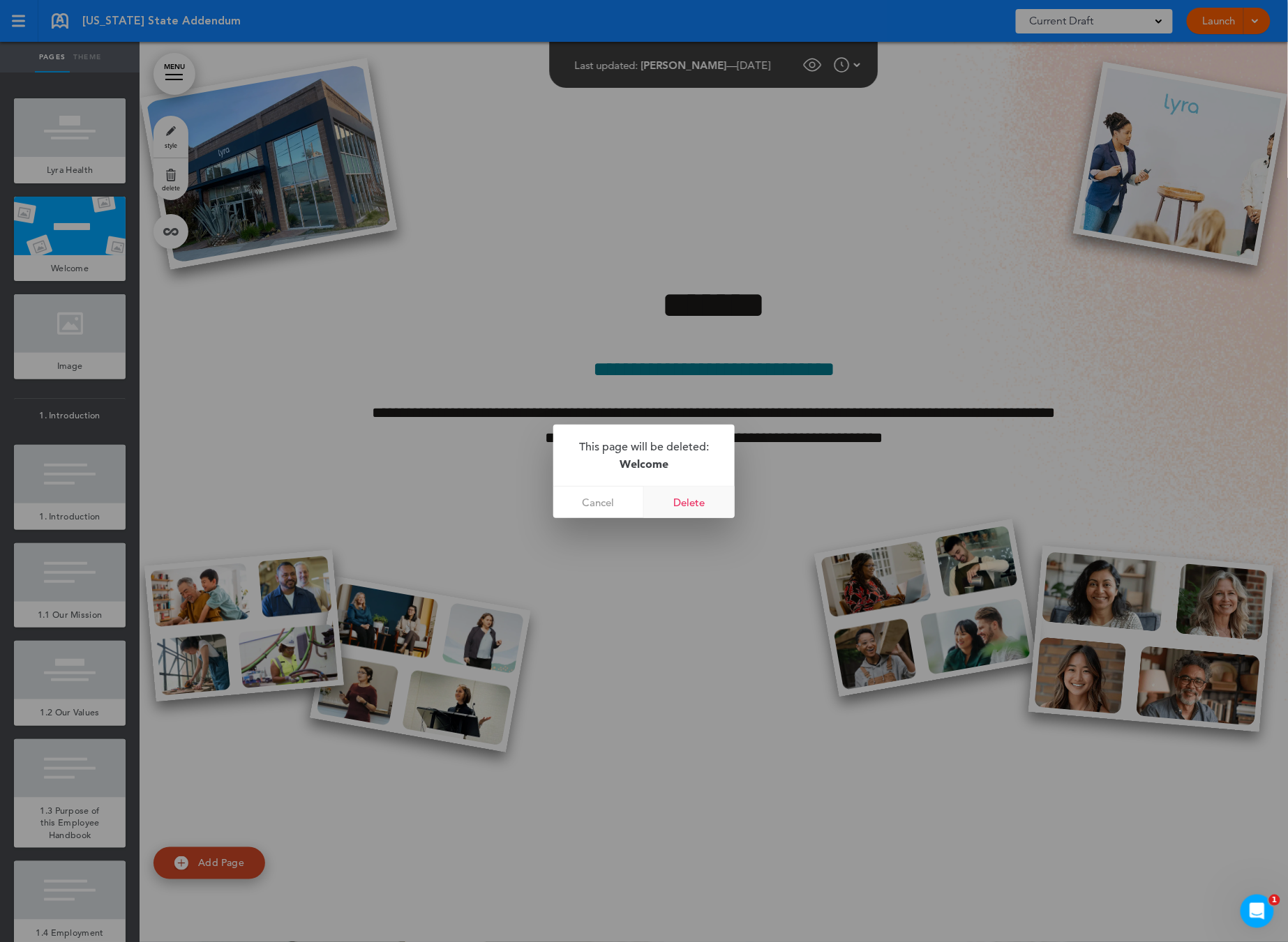
click at [674, 490] on link "Delete" at bounding box center [689, 502] width 91 height 31
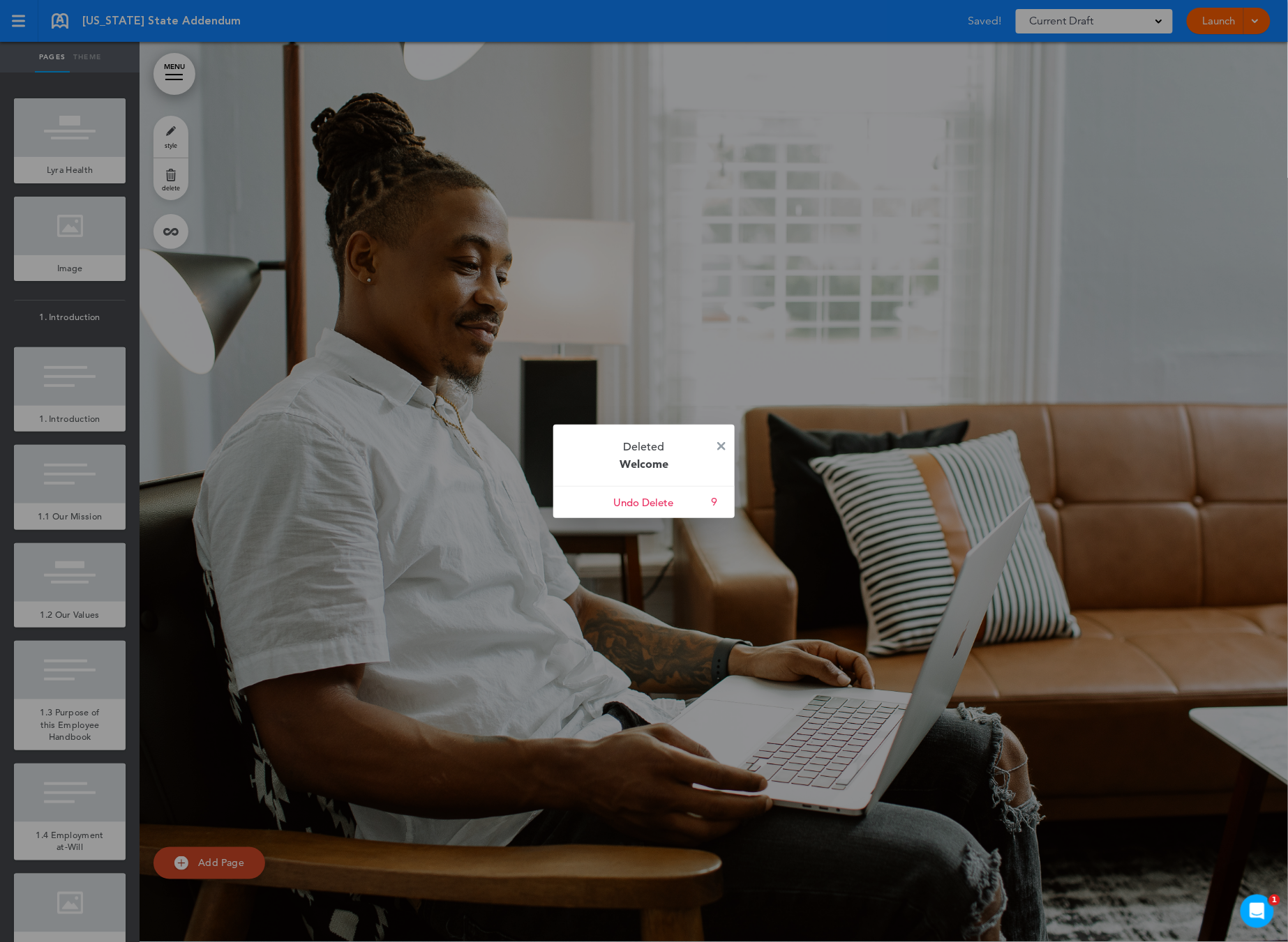
click at [197, 394] on div at bounding box center [644, 471] width 1288 height 942
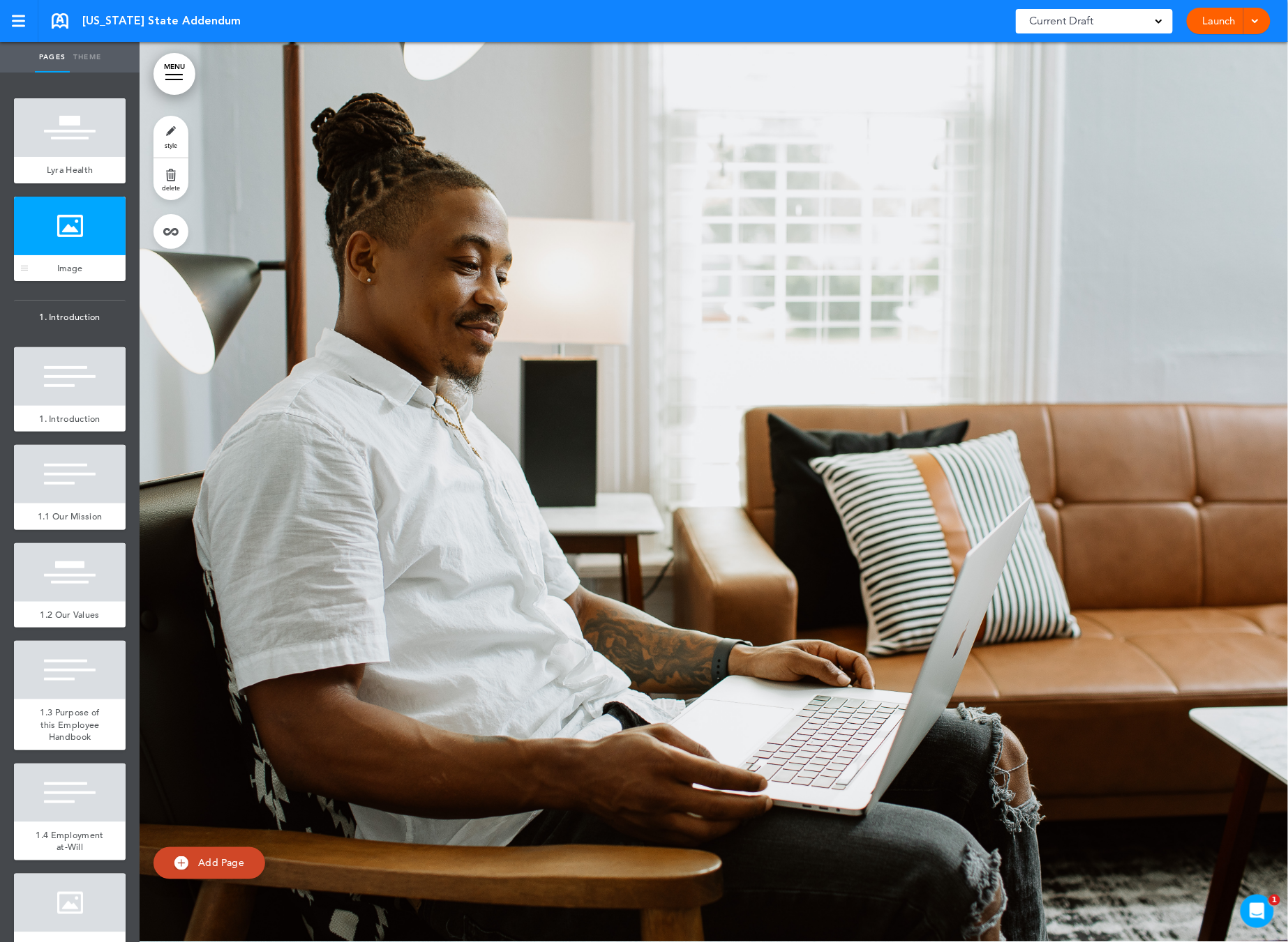
click at [56, 257] on div "Image" at bounding box center [70, 268] width 112 height 26
click at [169, 187] on span "delete" at bounding box center [171, 188] width 18 height 8
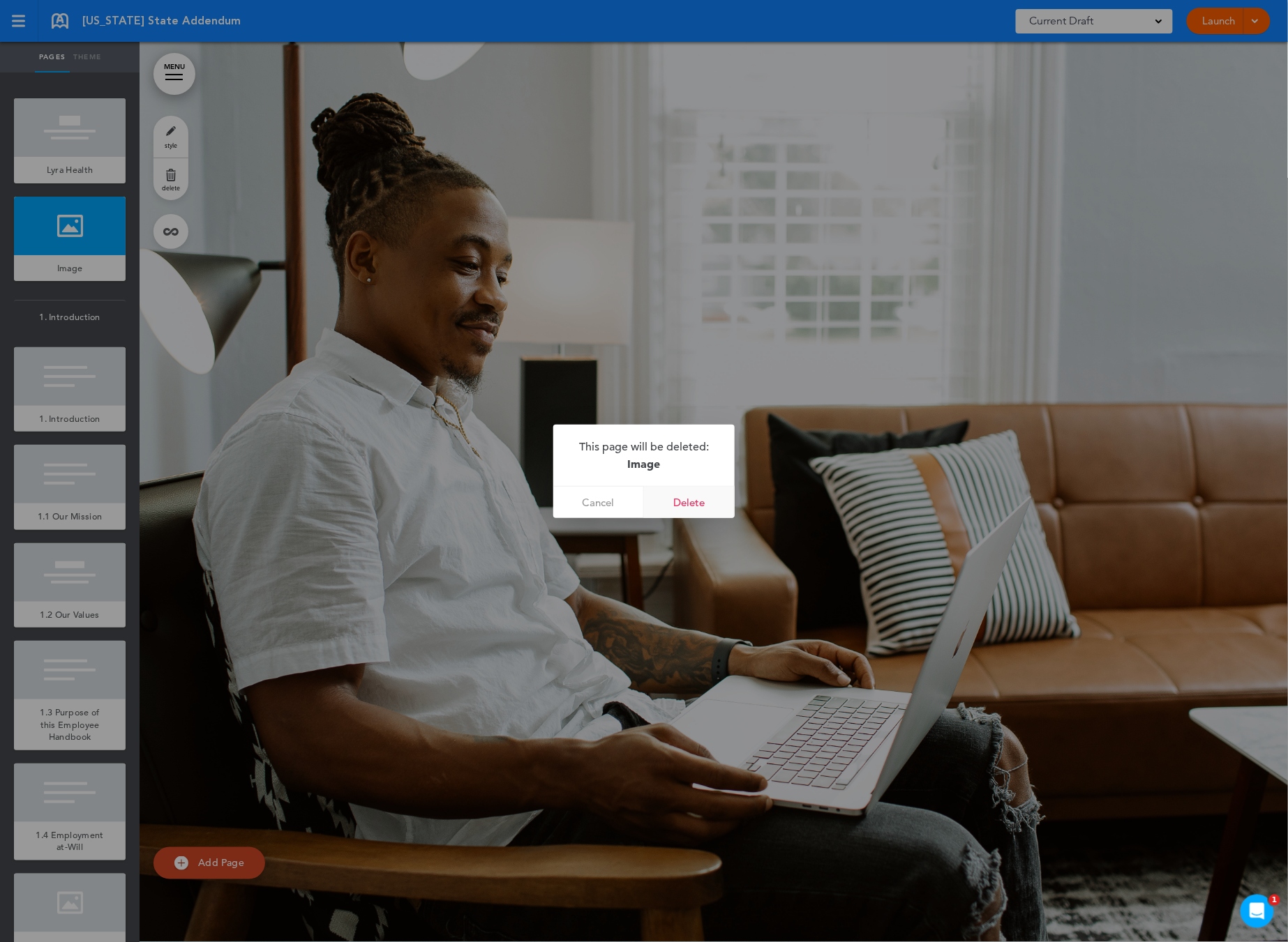
click at [676, 500] on link "Delete" at bounding box center [689, 502] width 91 height 31
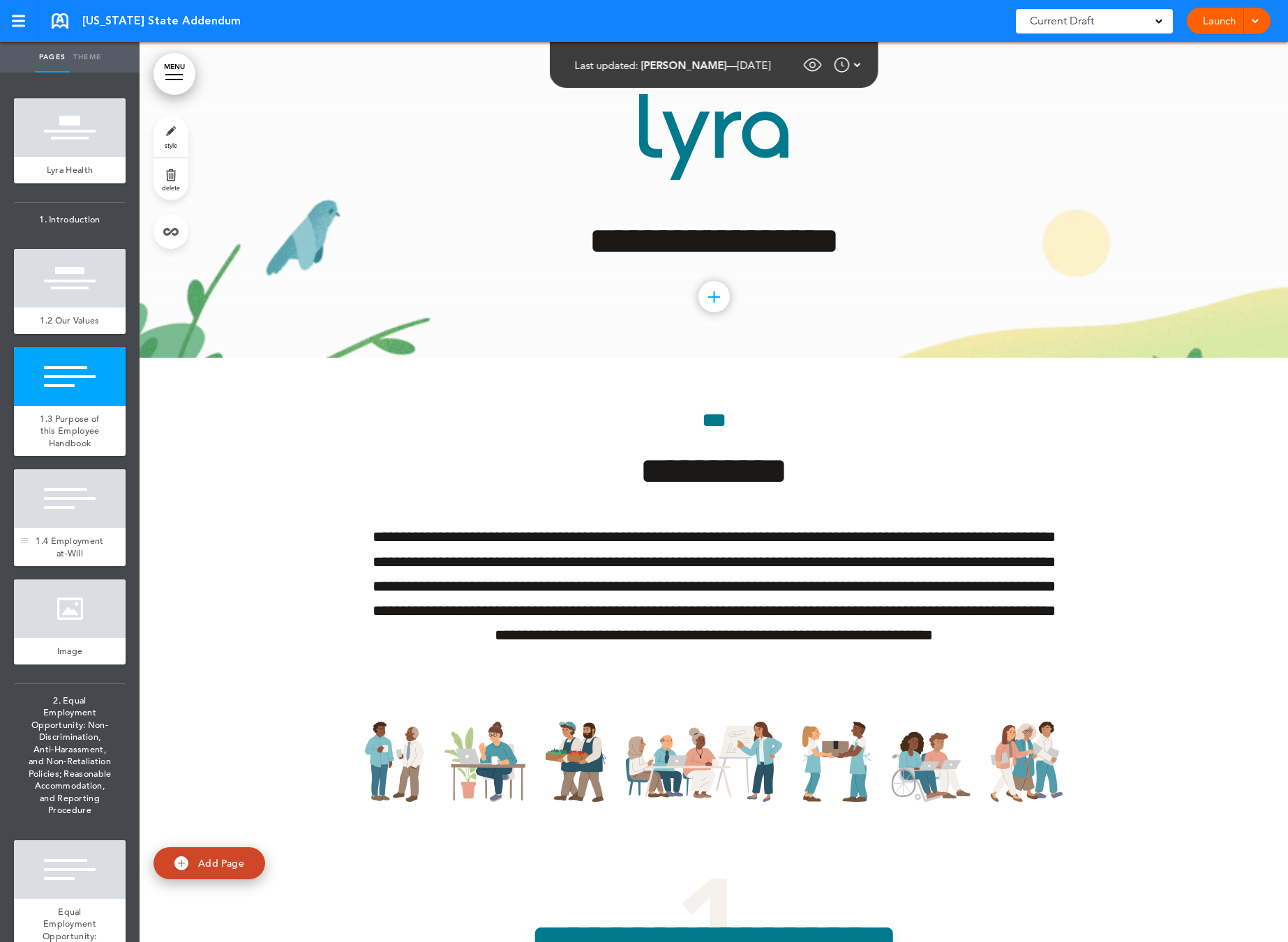
click at [111, 566] on div "1.4 Employment at-Will" at bounding box center [70, 547] width 112 height 38
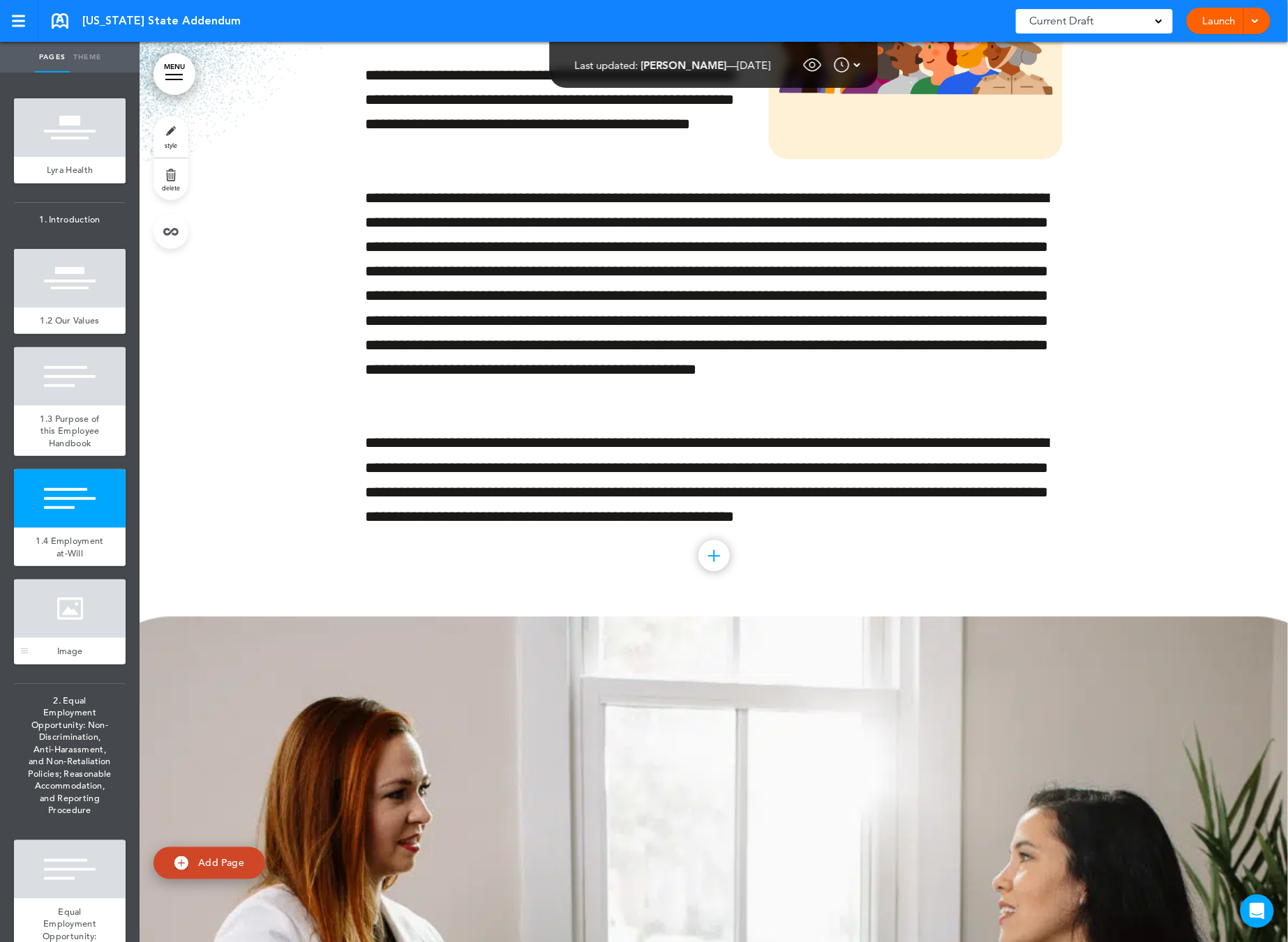
click at [87, 665] on div "Image" at bounding box center [70, 651] width 112 height 26
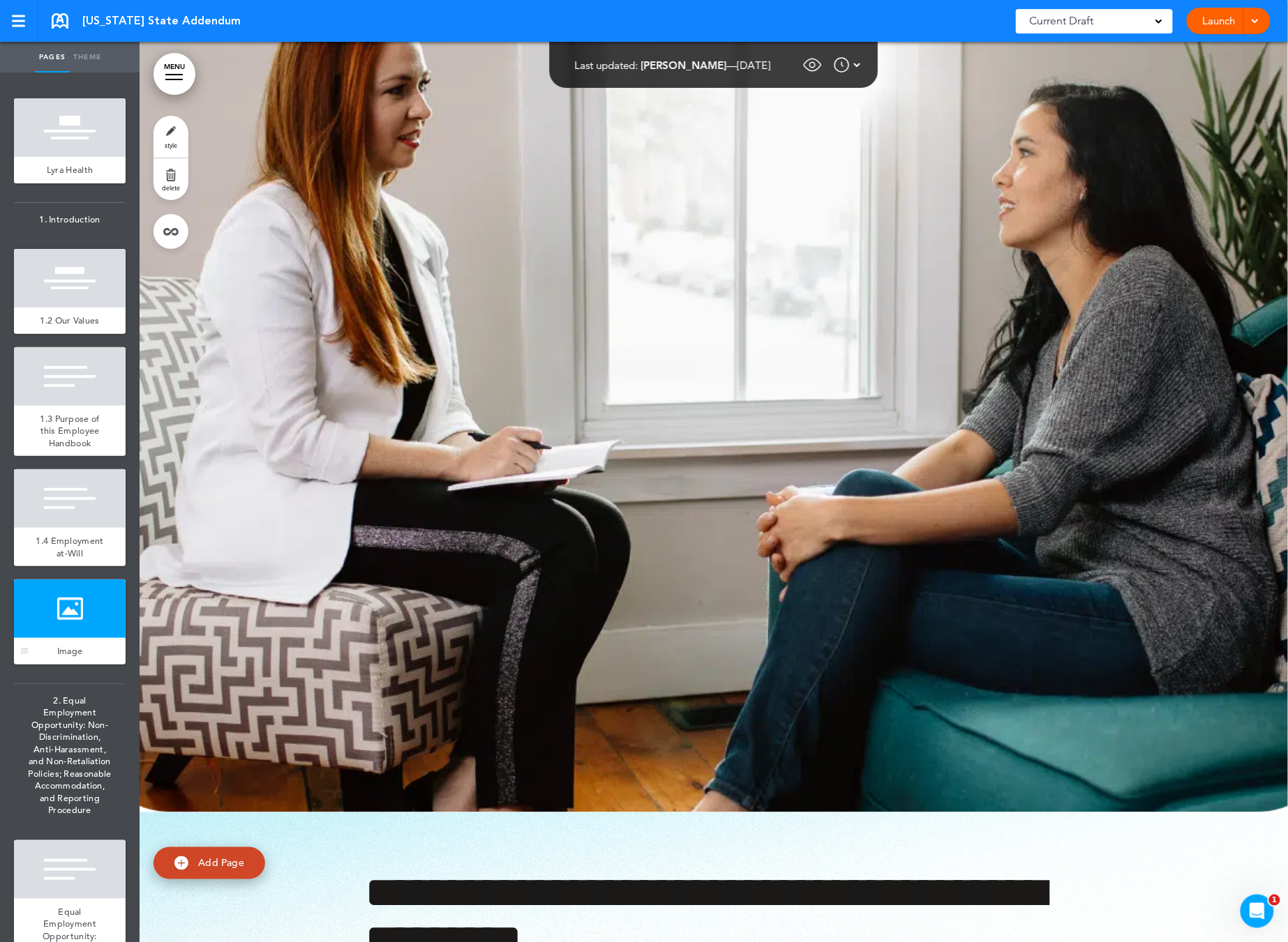
scroll to position [5735, 0]
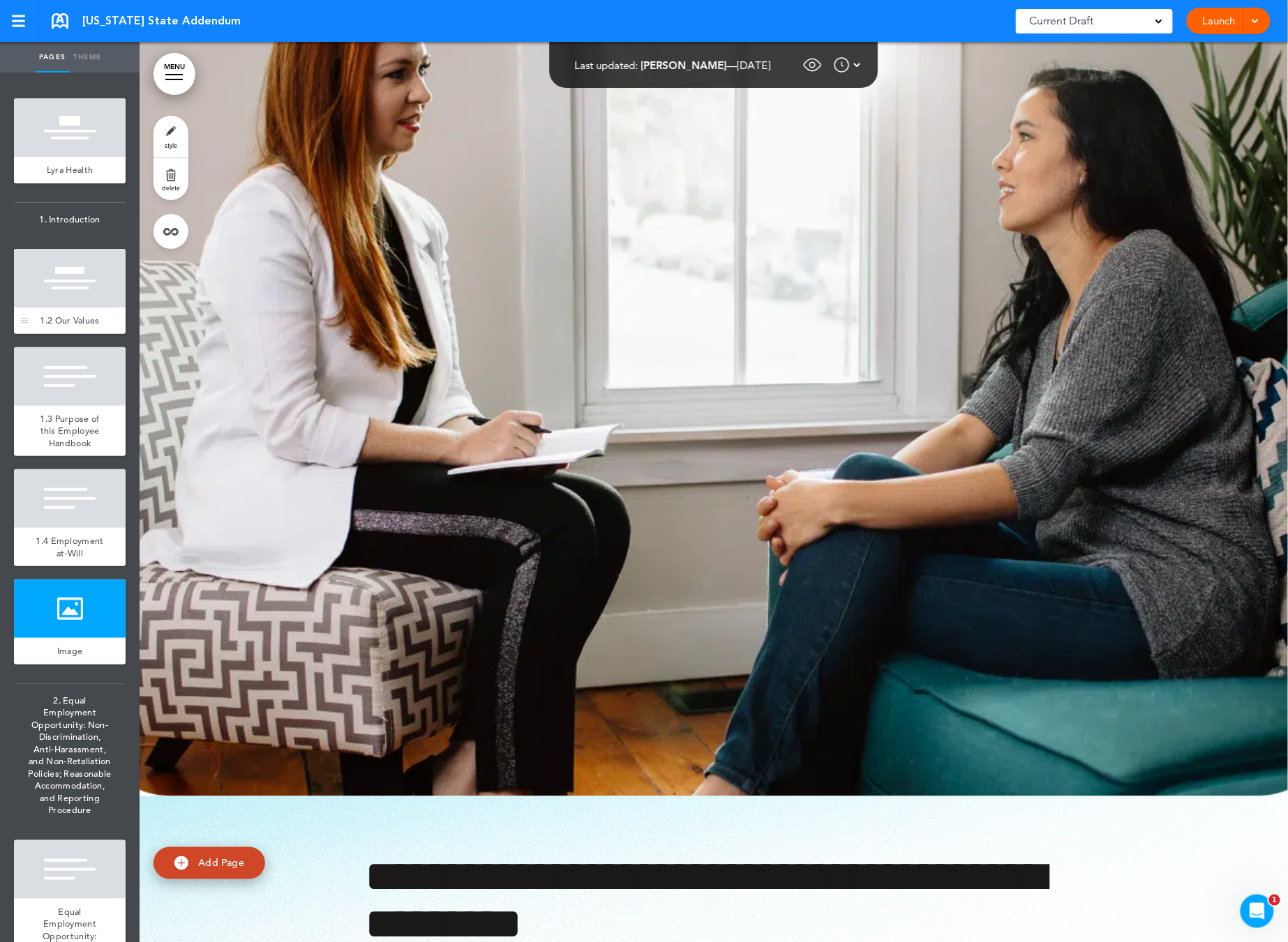
click at [97, 294] on div at bounding box center [70, 278] width 112 height 59
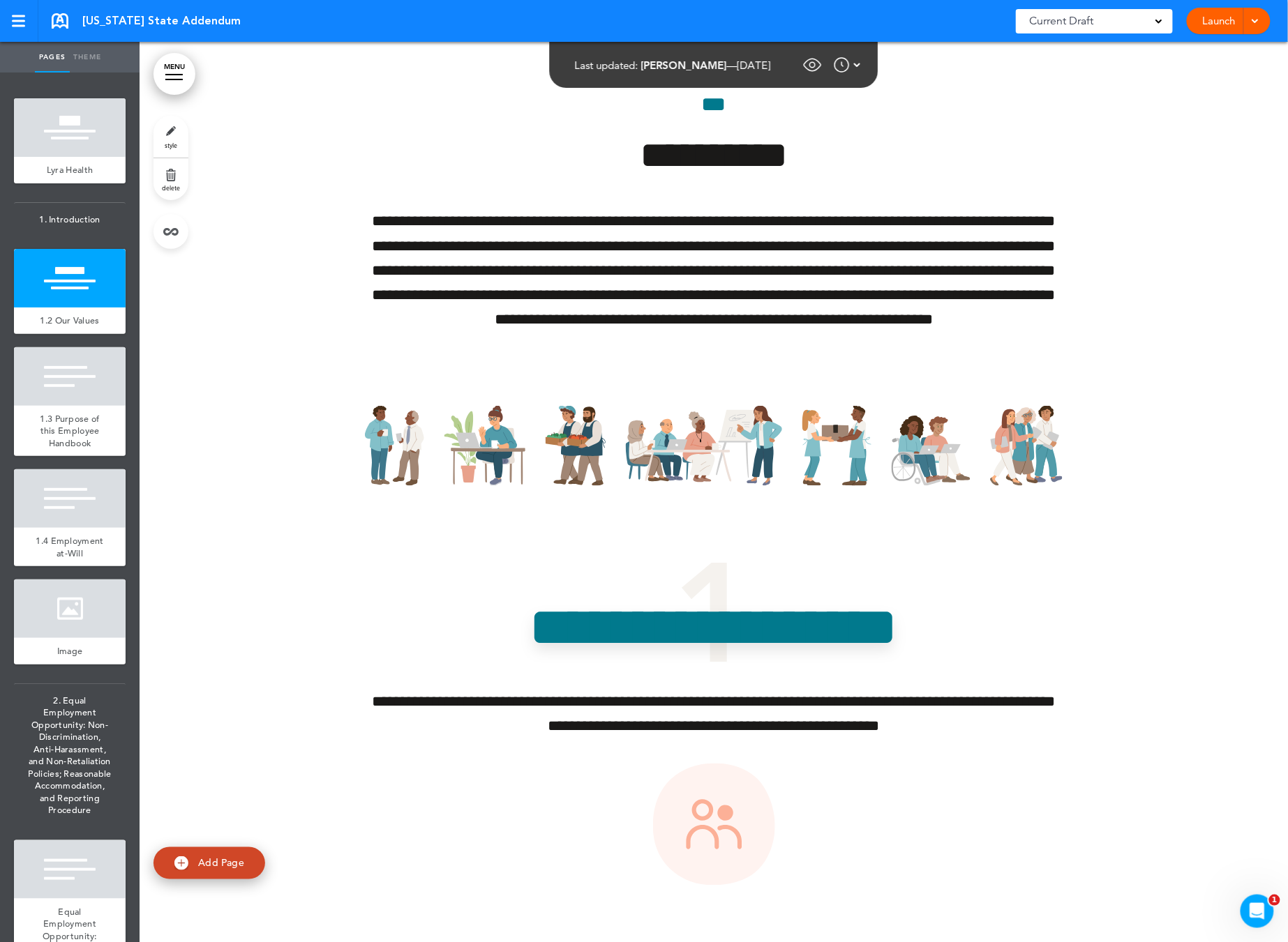
scroll to position [316, 0]
click at [171, 186] on span "delete" at bounding box center [171, 188] width 18 height 8
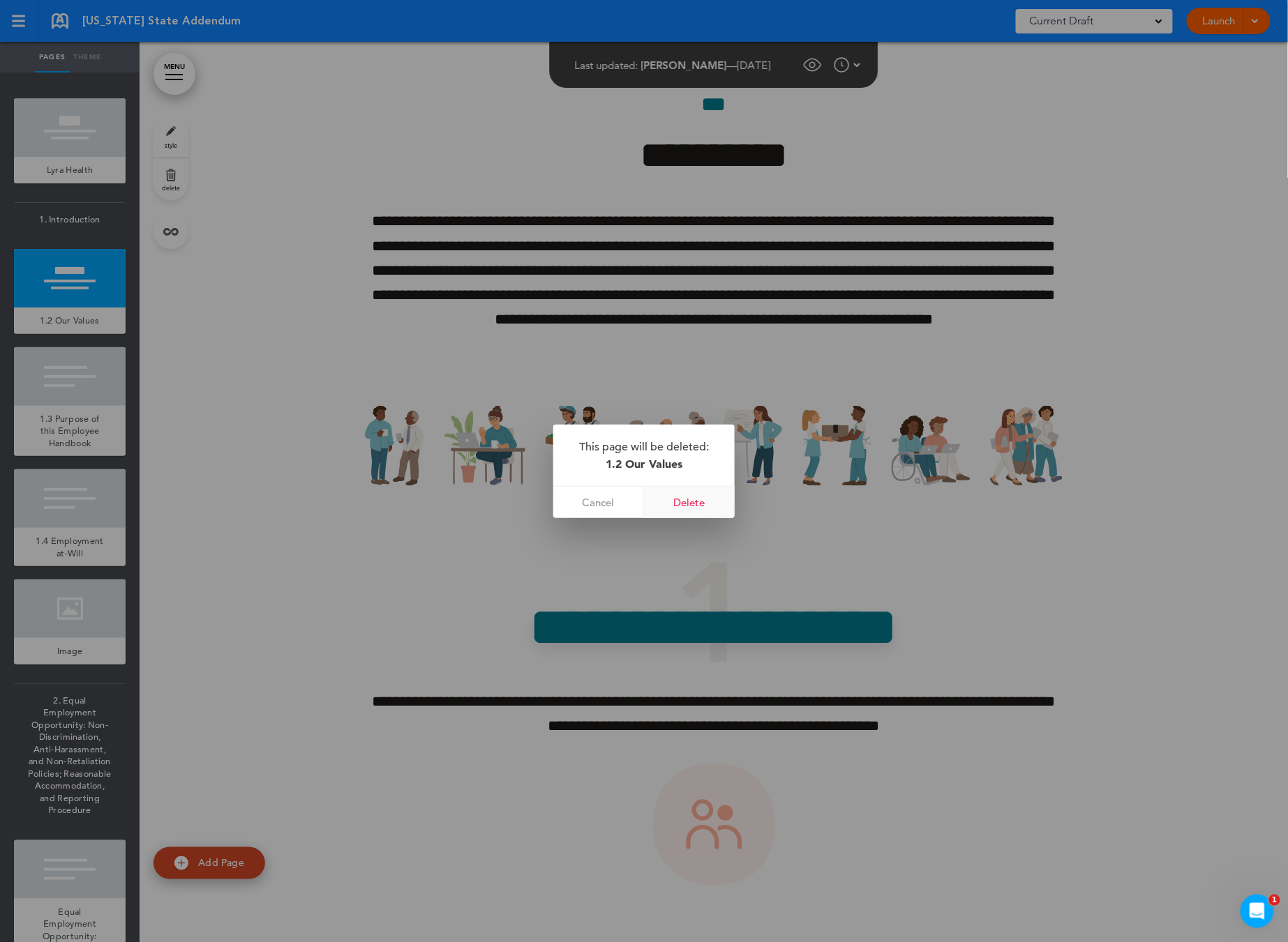
click at [700, 505] on link "Delete" at bounding box center [689, 502] width 91 height 31
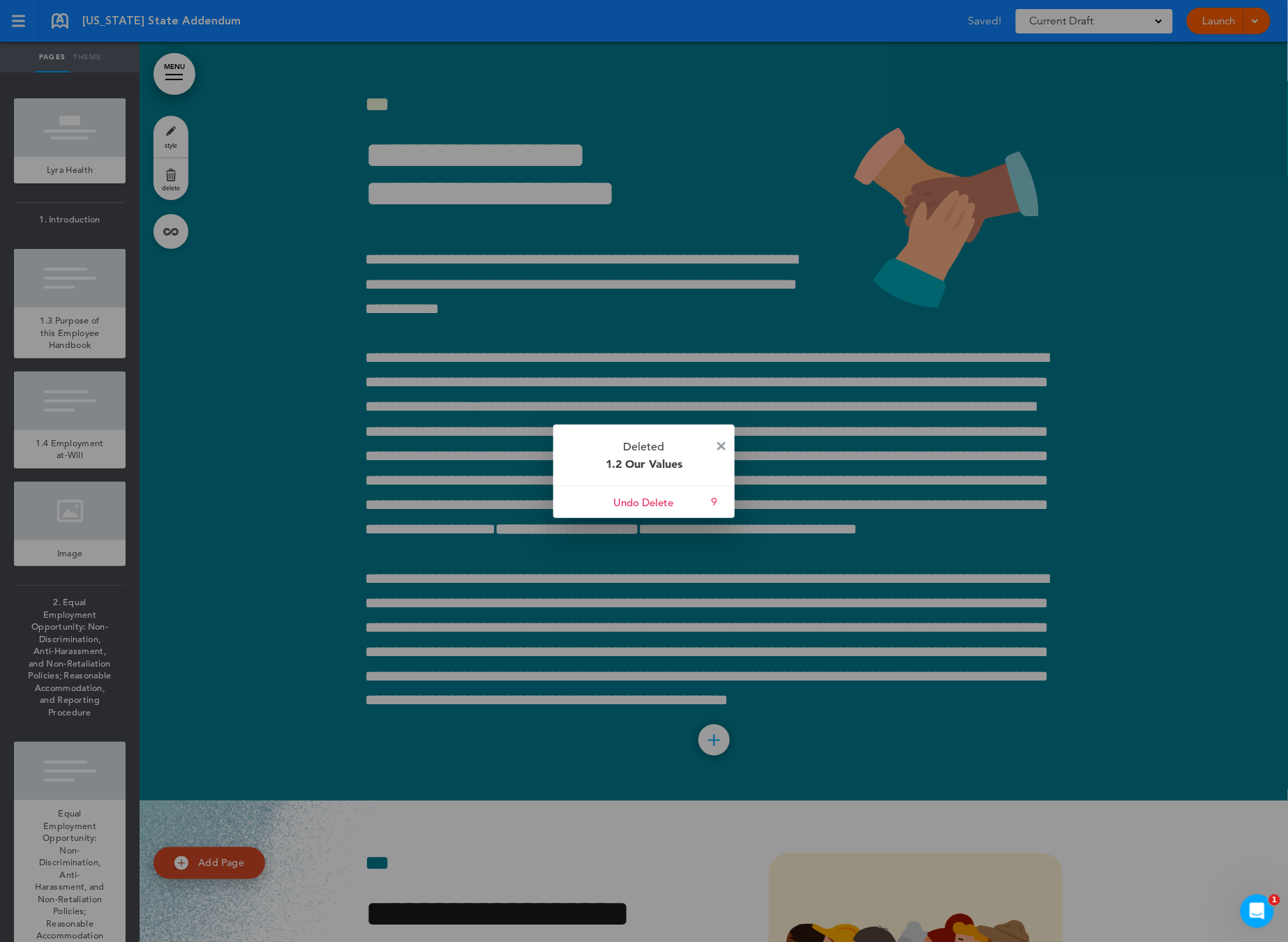
click at [719, 448] on img at bounding box center [722, 447] width 8 height 8
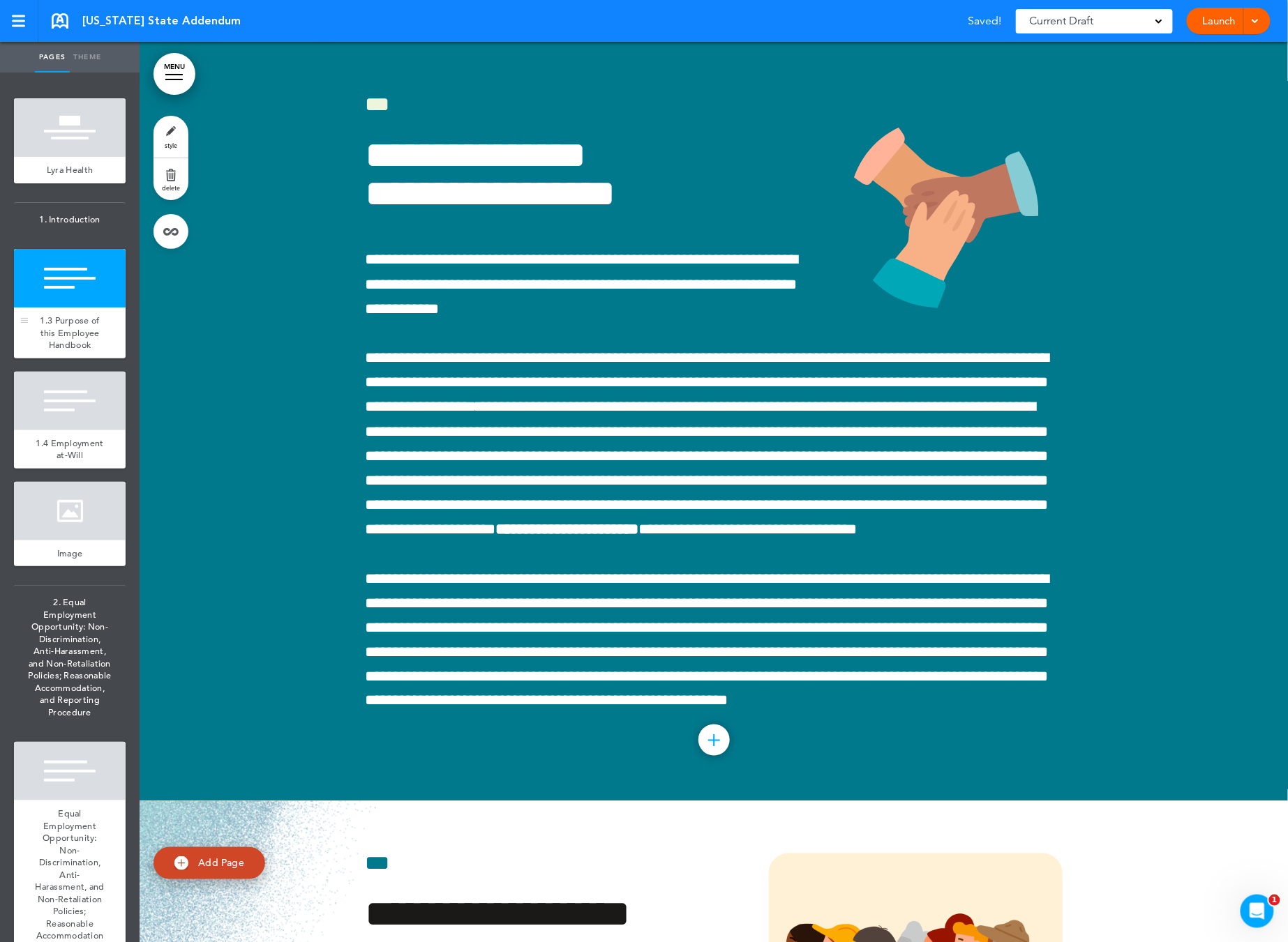
click at [71, 291] on div at bounding box center [70, 278] width 112 height 59
click at [86, 452] on div "1.4 Employment at-Will" at bounding box center [70, 449] width 112 height 38
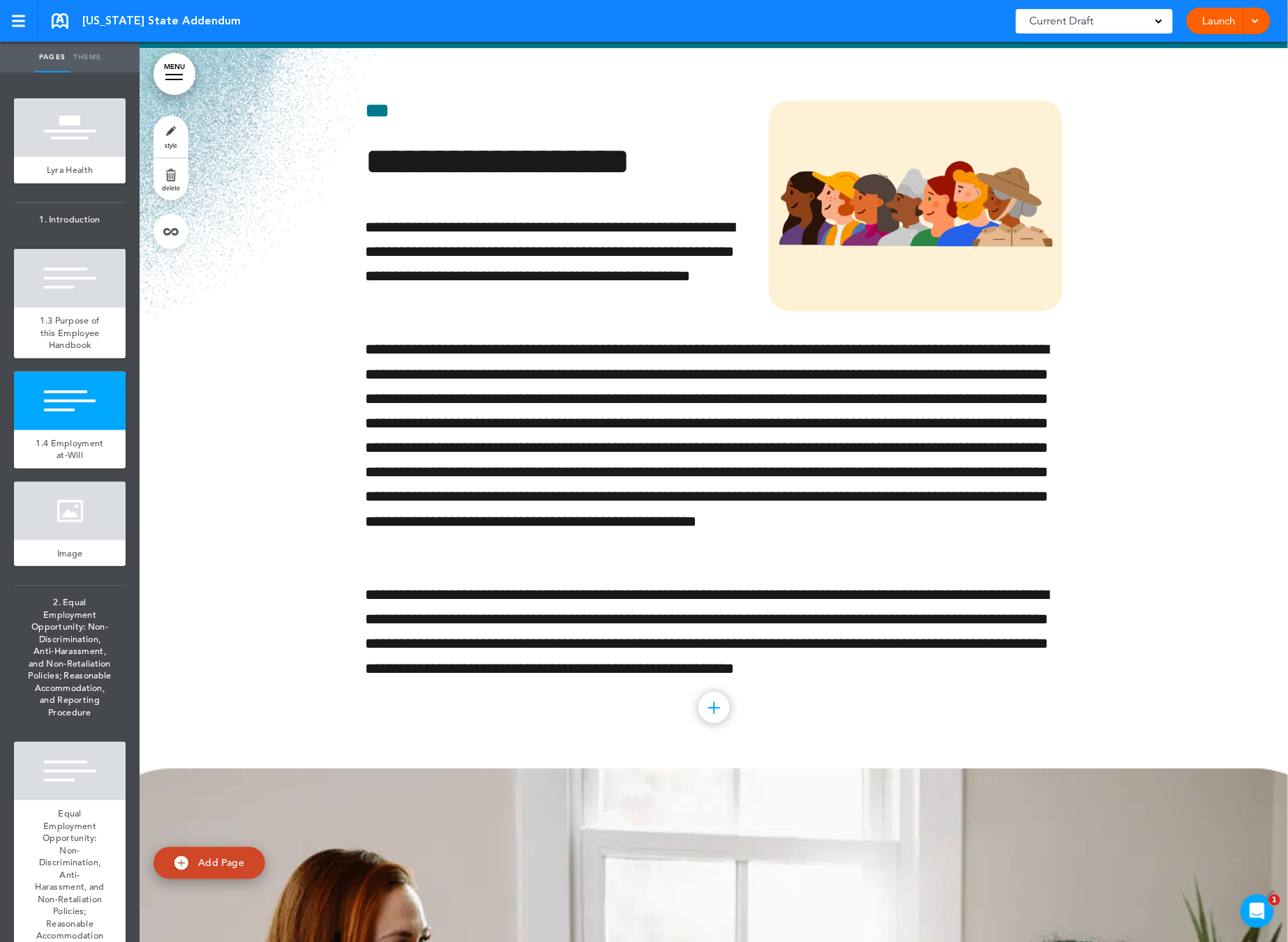
scroll to position [1124, 0]
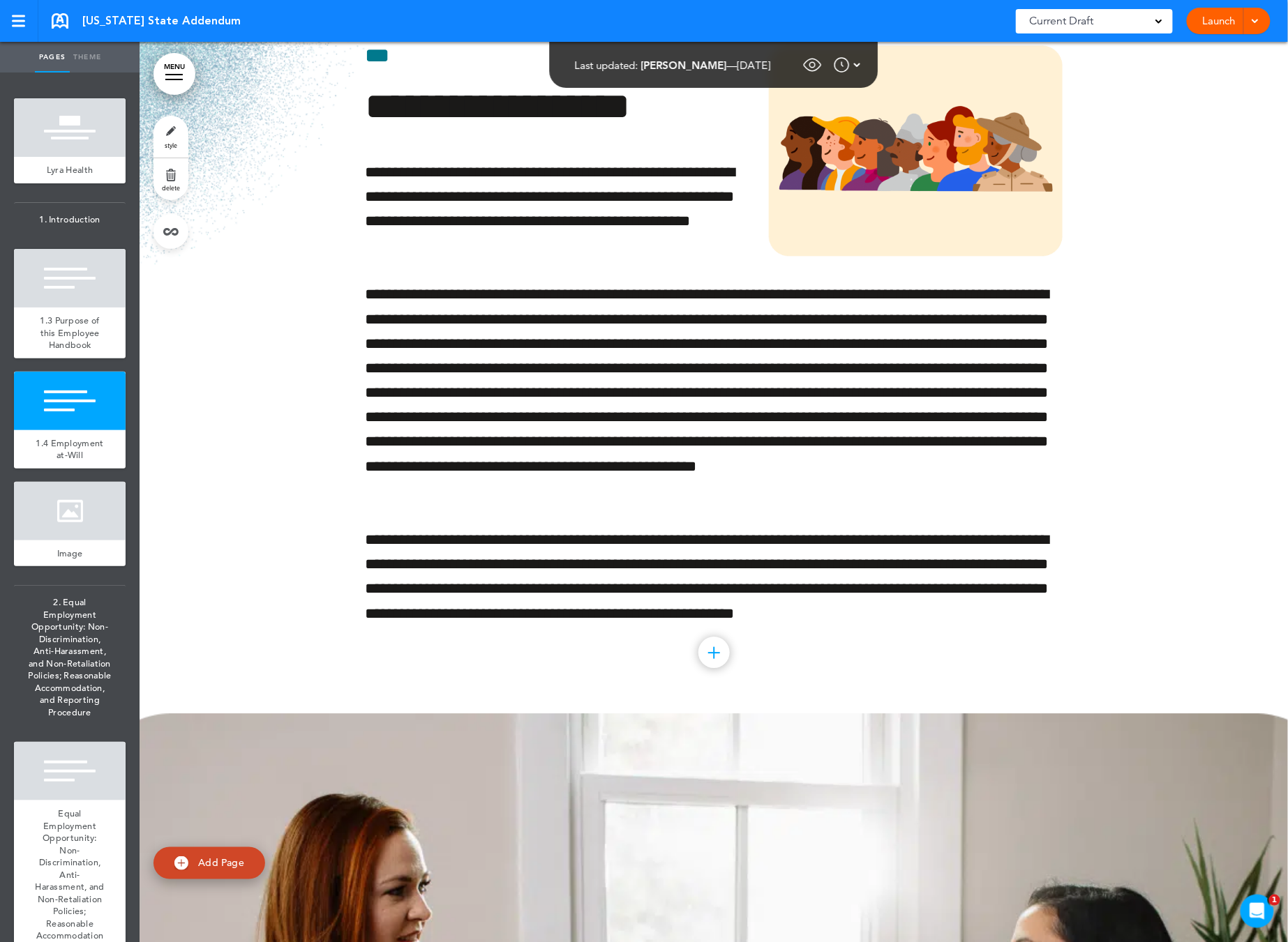
click at [171, 187] on span "delete" at bounding box center [171, 188] width 18 height 8
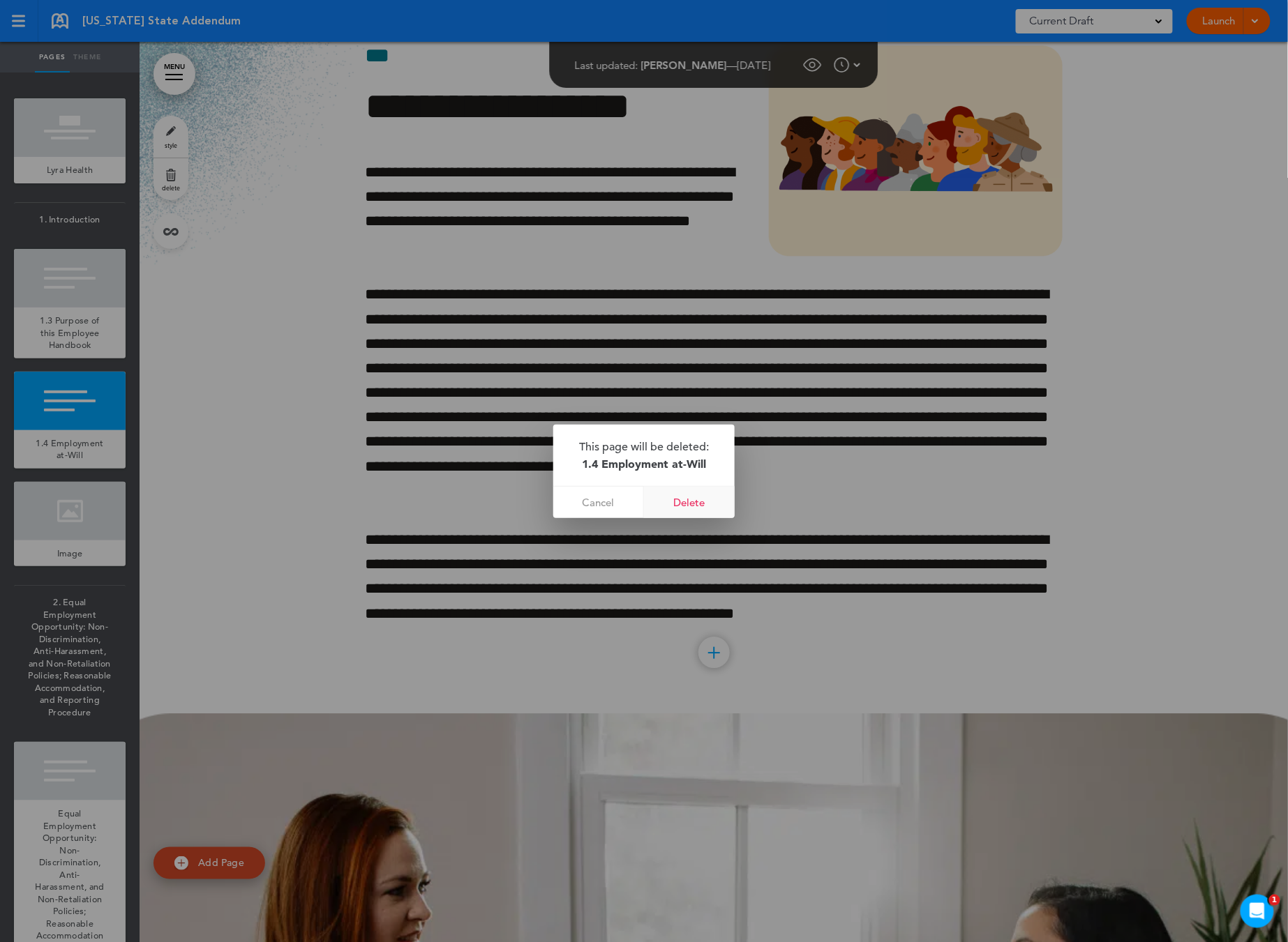
click at [686, 490] on link "Delete" at bounding box center [689, 502] width 91 height 31
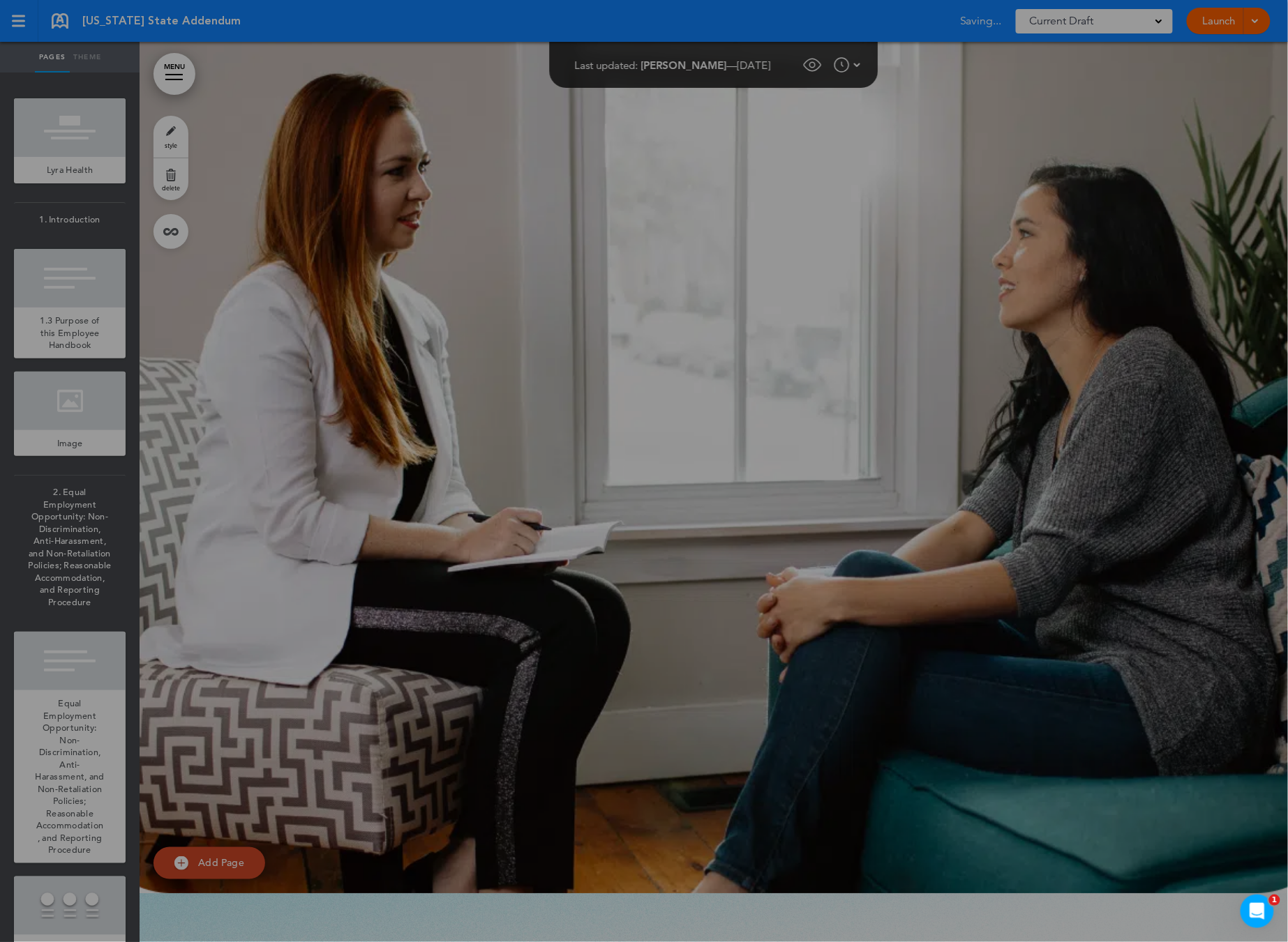
scroll to position [403, 0]
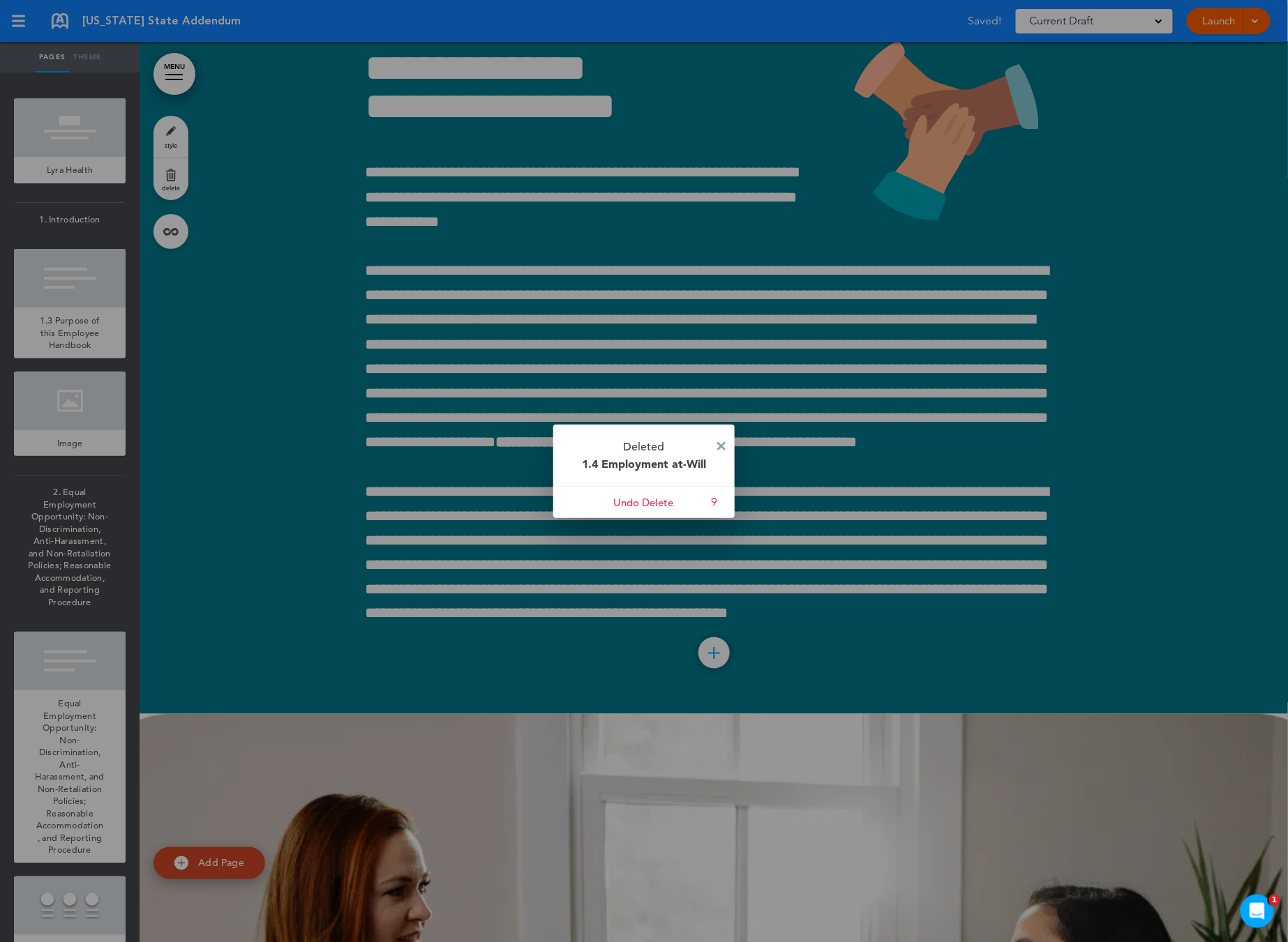
click at [718, 442] on img at bounding box center [722, 447] width 8 height 8
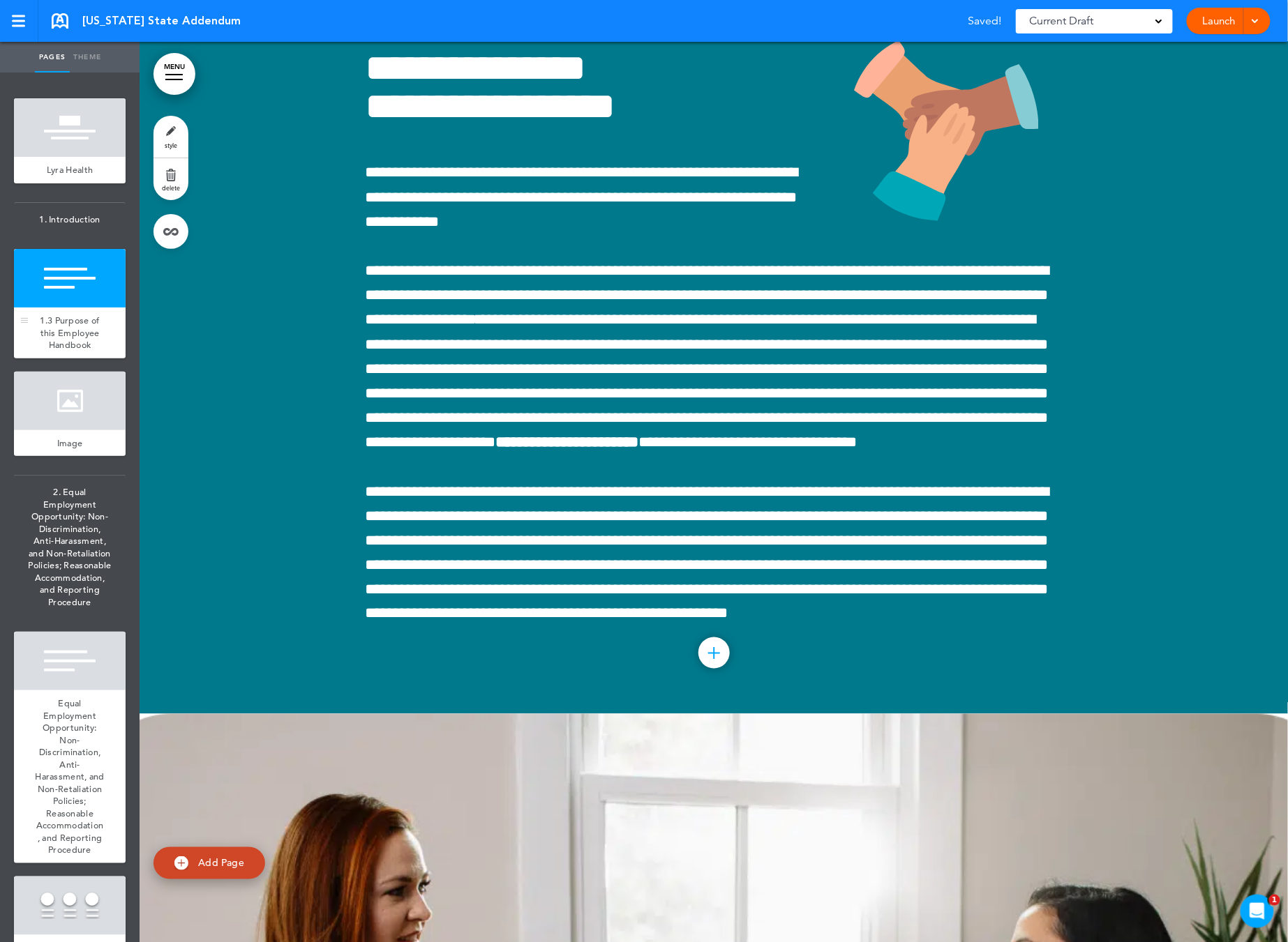
click at [69, 295] on div at bounding box center [70, 278] width 112 height 59
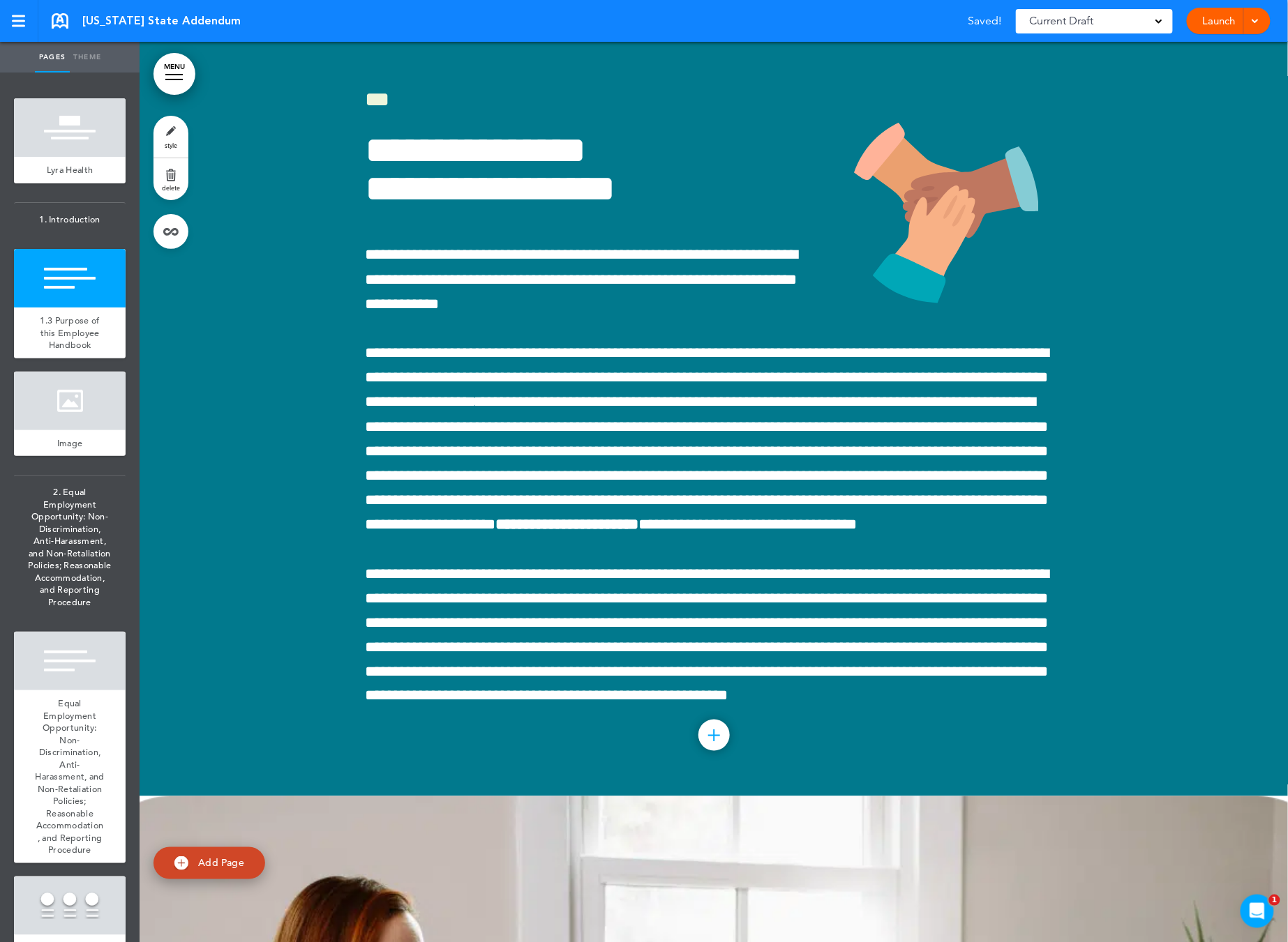
scroll to position [316, 0]
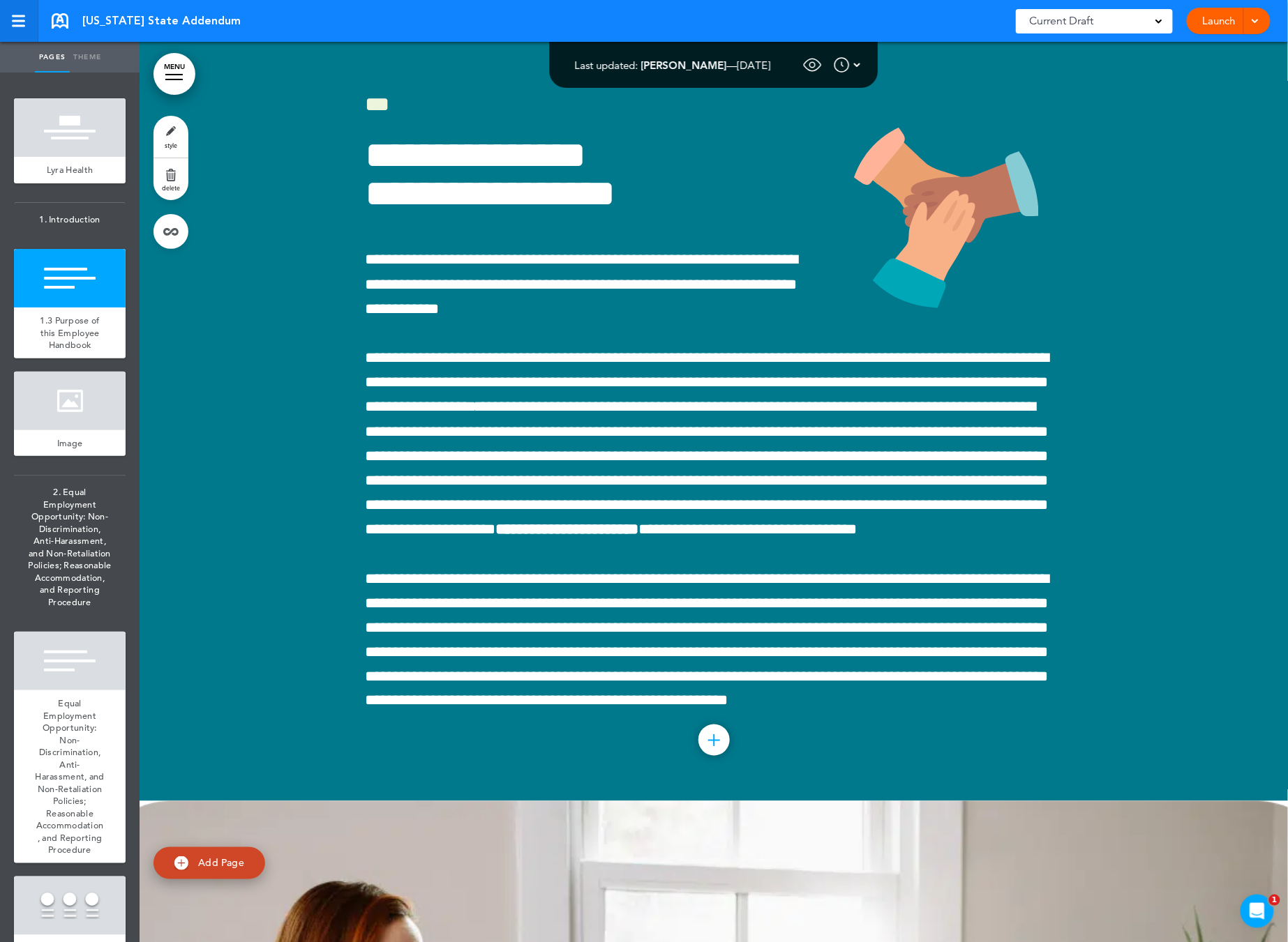
click at [22, 28] on link at bounding box center [19, 21] width 38 height 42
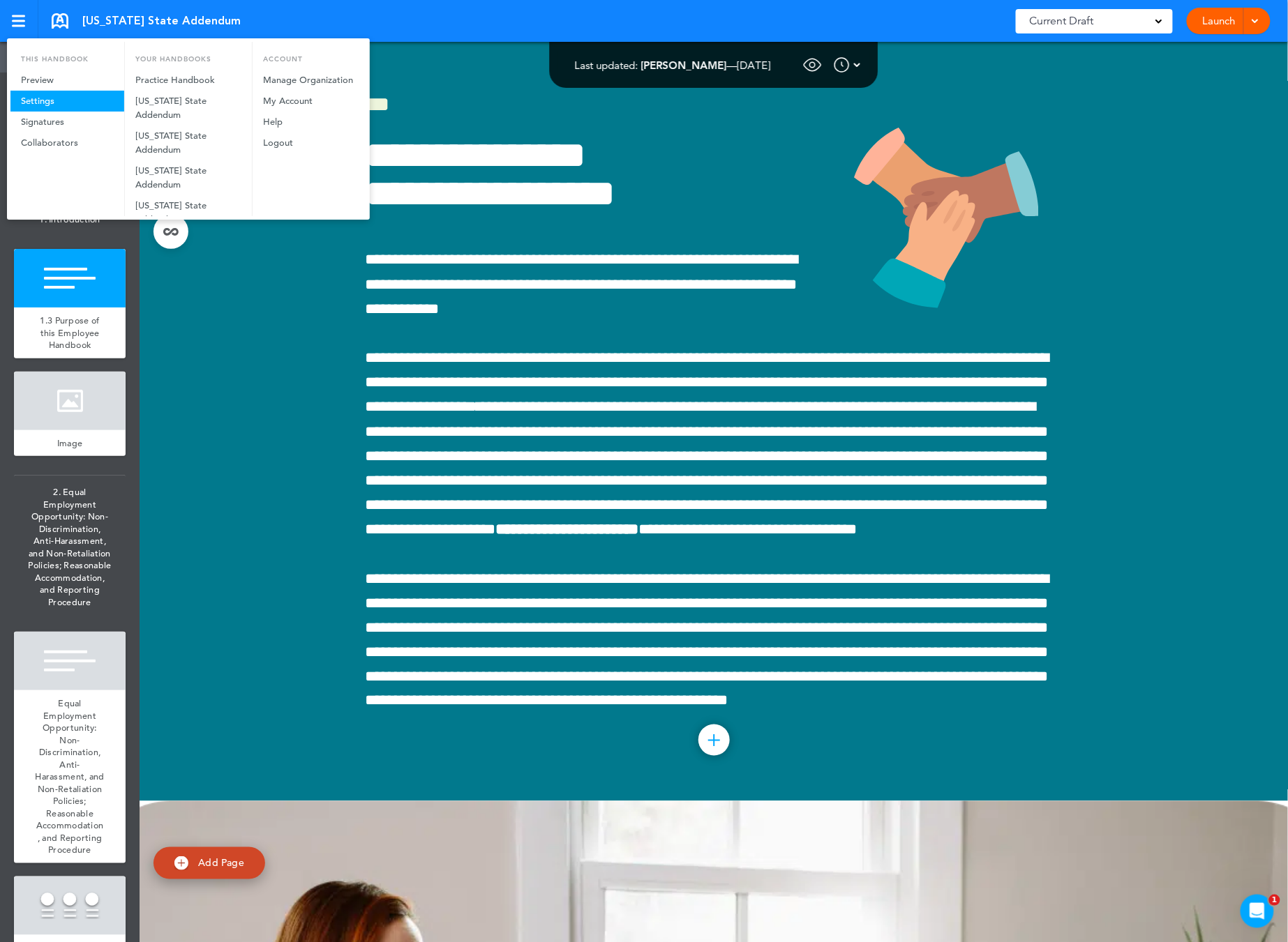
click at [56, 98] on link "Settings" at bounding box center [67, 101] width 114 height 21
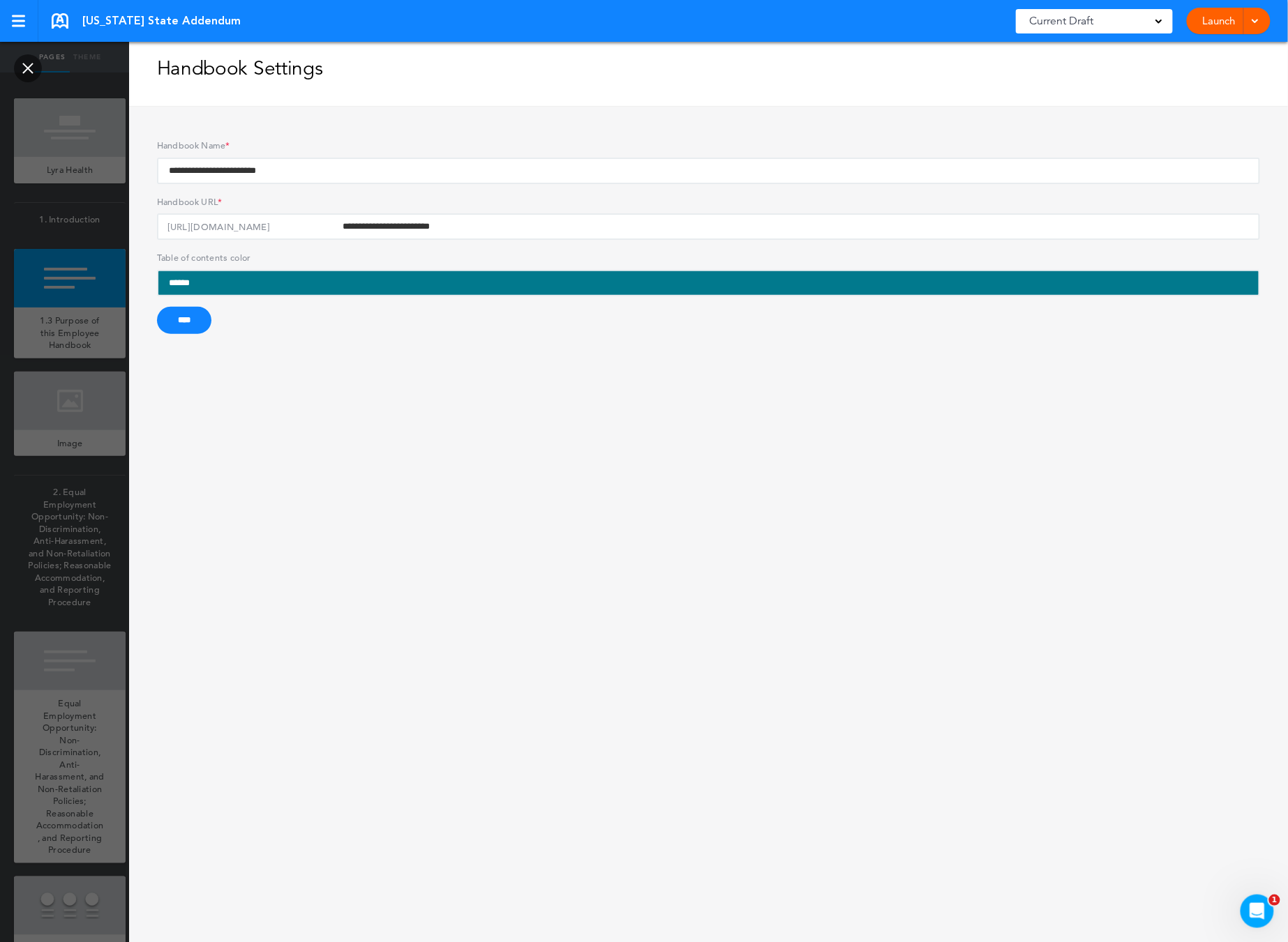
click at [20, 59] on link at bounding box center [28, 68] width 28 height 28
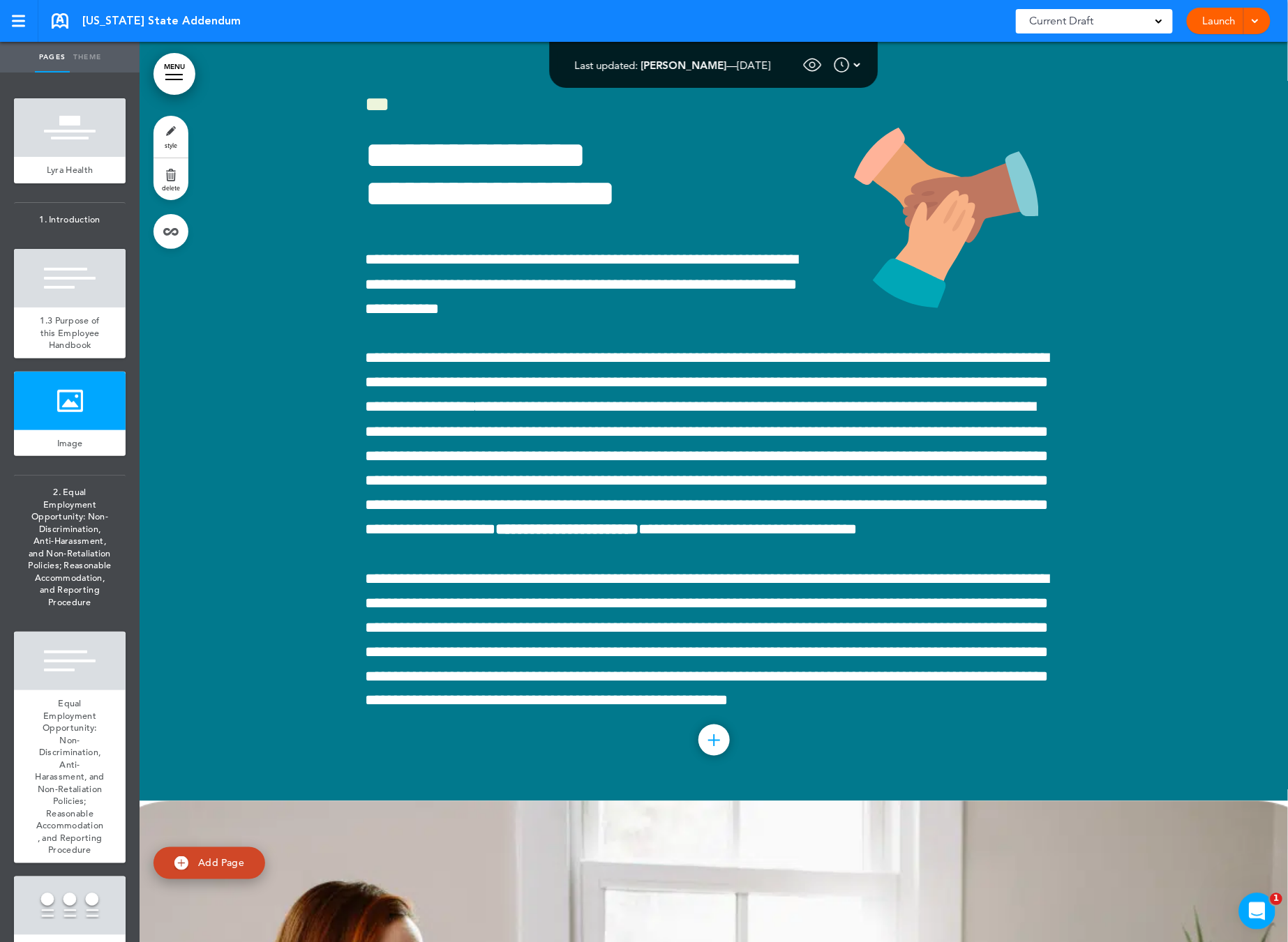
click at [1280, 904] on body "Make this page common so it is available in other handbooks. This handbook Prev…" at bounding box center [644, 471] width 1288 height 942
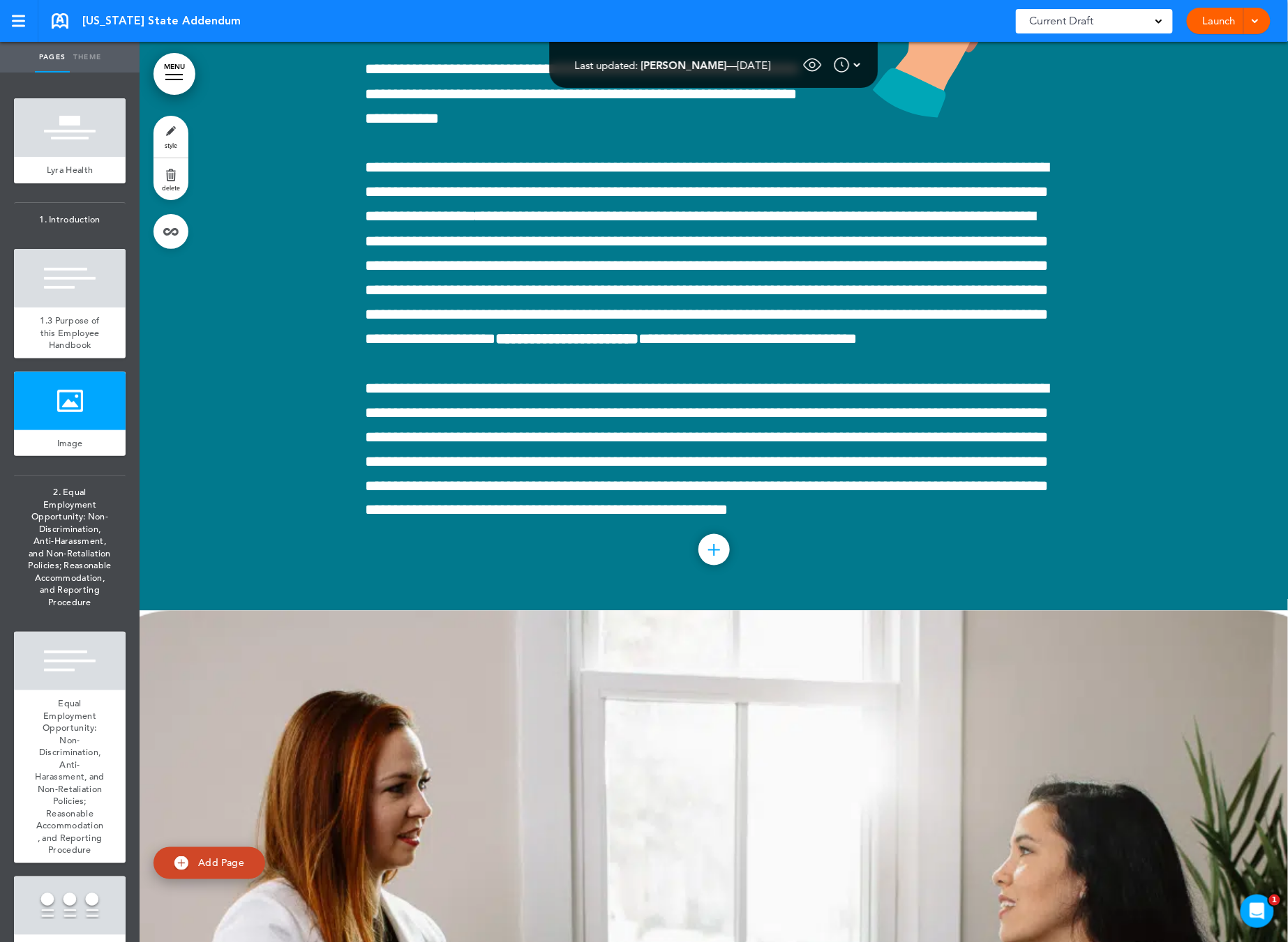
scroll to position [1219, 0]
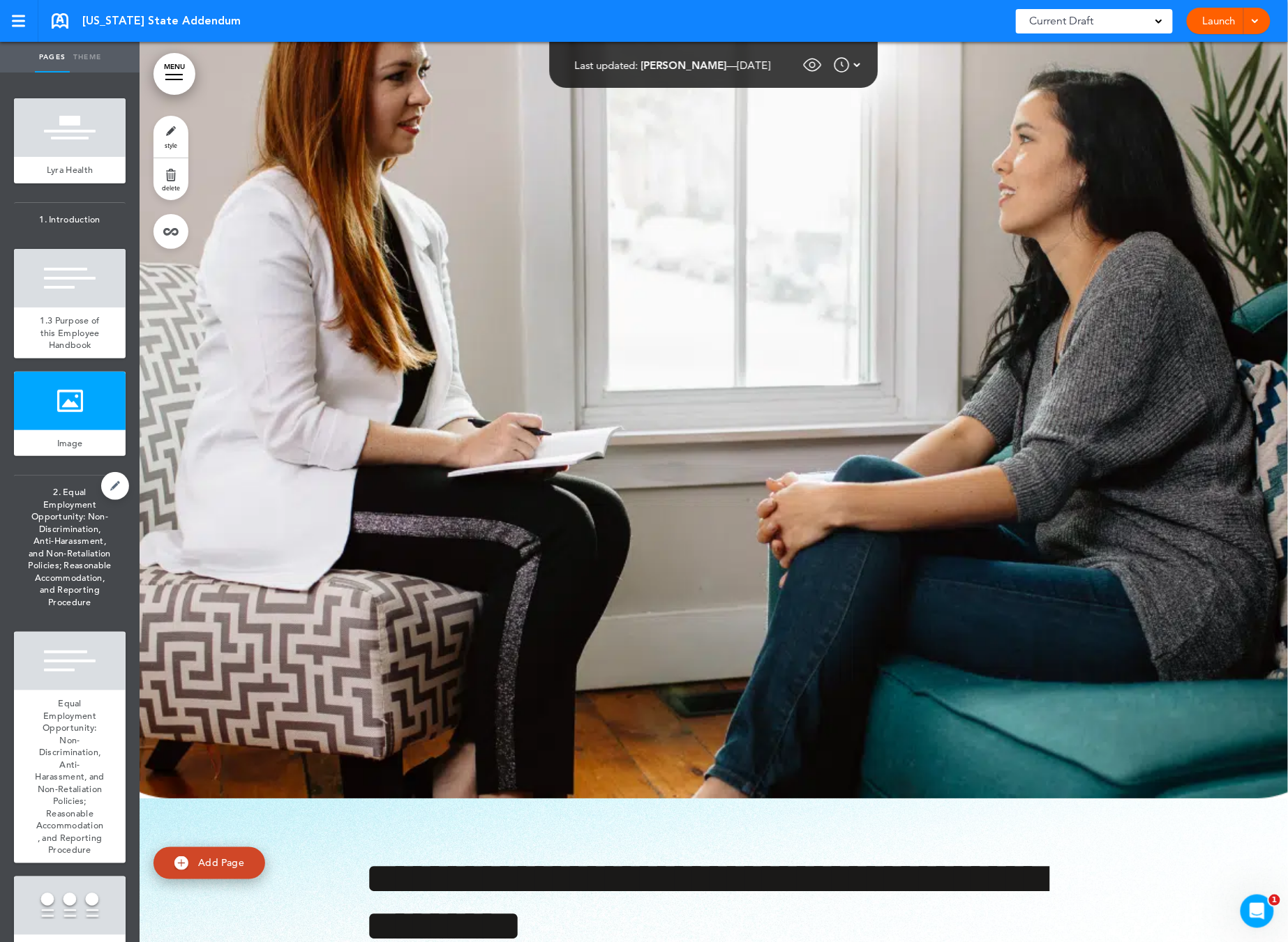
click at [86, 517] on span "2. Equal Employment Opportunity: Non-Discrimination, Anti-Harassment, and Non-R…" at bounding box center [70, 547] width 112 height 143
click at [103, 498] on link at bounding box center [115, 486] width 28 height 28
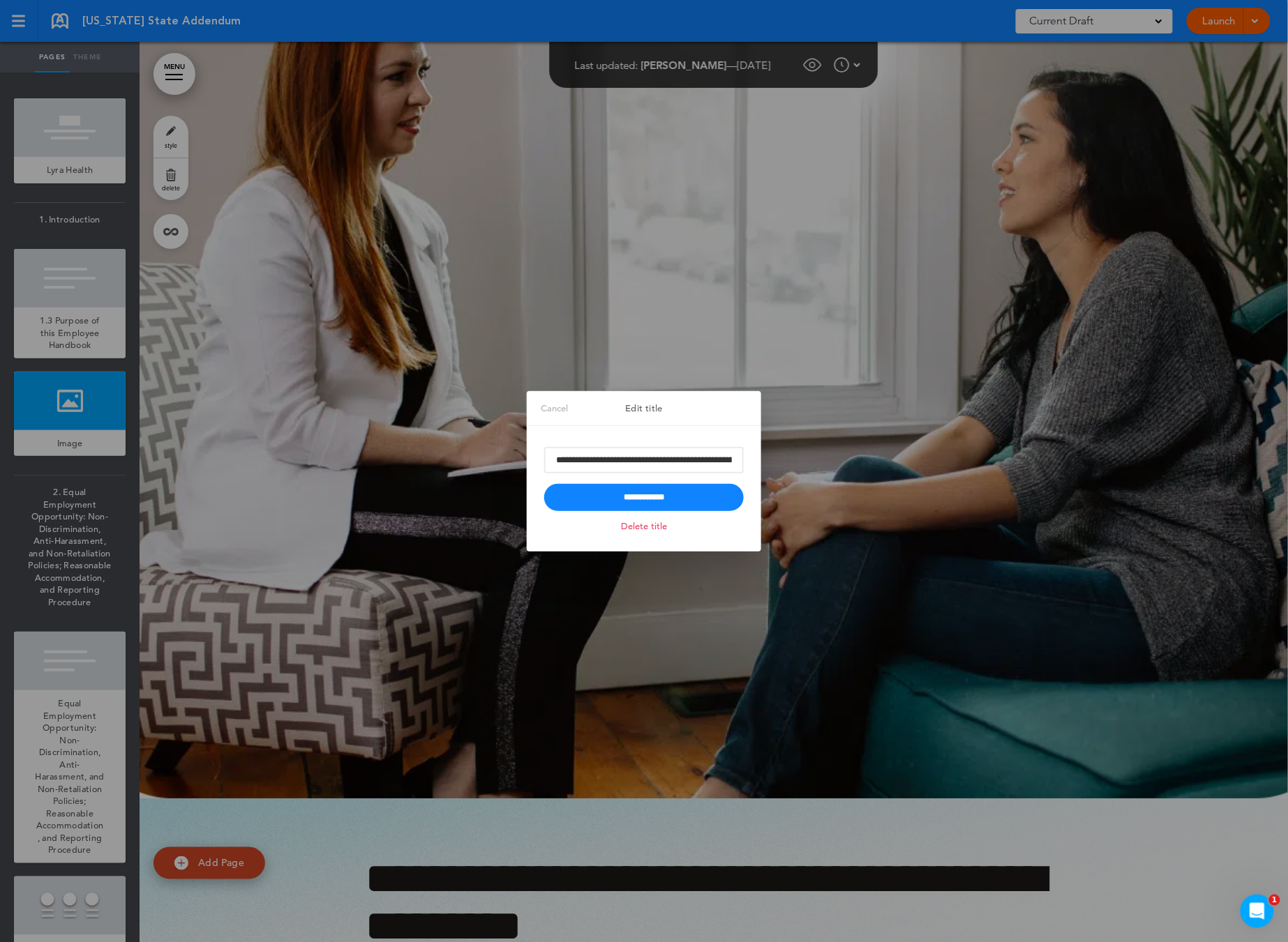
click at [538, 405] on link "Cancel" at bounding box center [554, 408] width 55 height 35
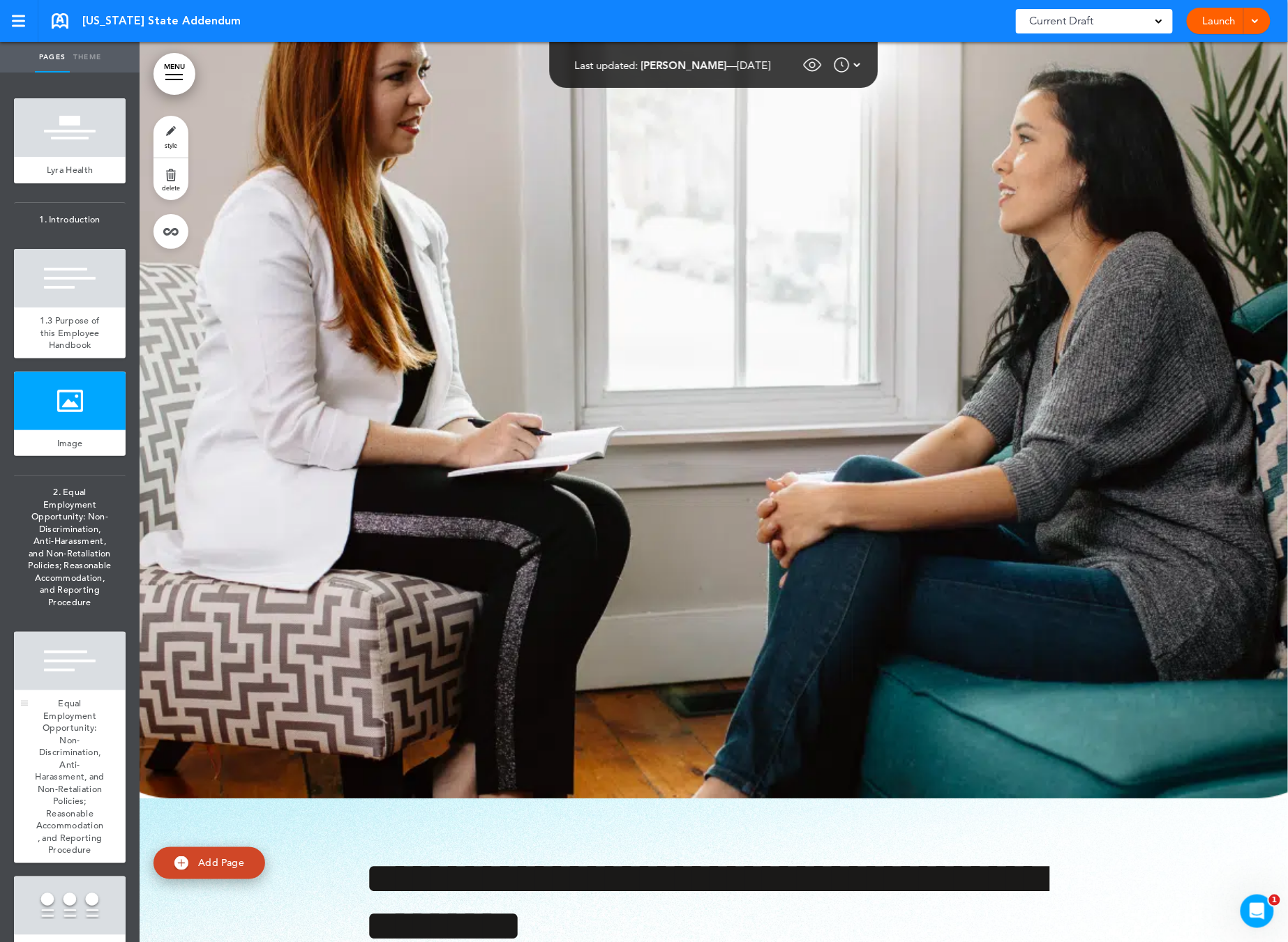
click at [86, 795] on span "Equal Employment Opportunity: Non-Discrimination, Anti-Harassment, and Non-Reta…" at bounding box center [69, 776] width 70 height 159
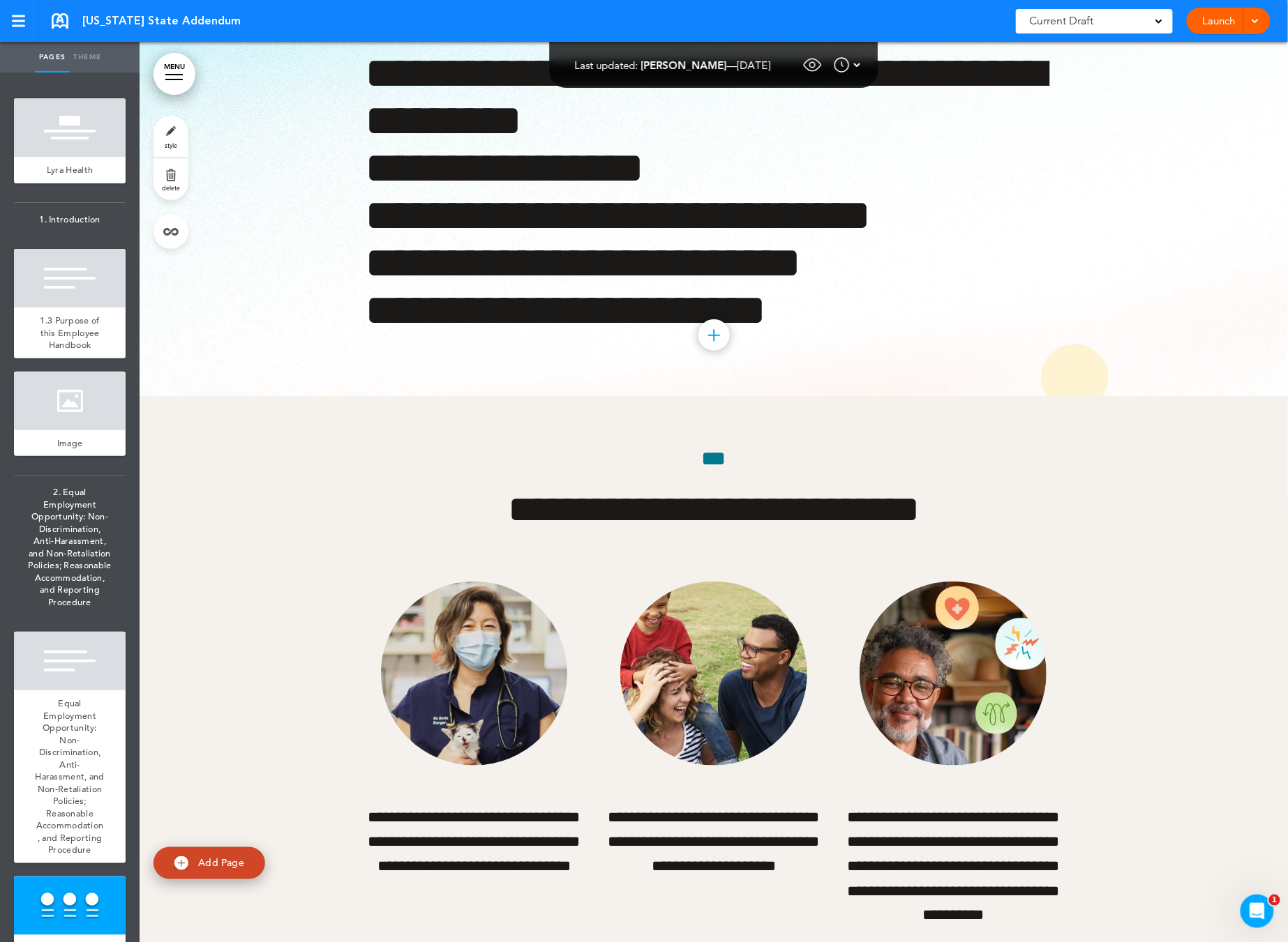
scroll to position [1702, 0]
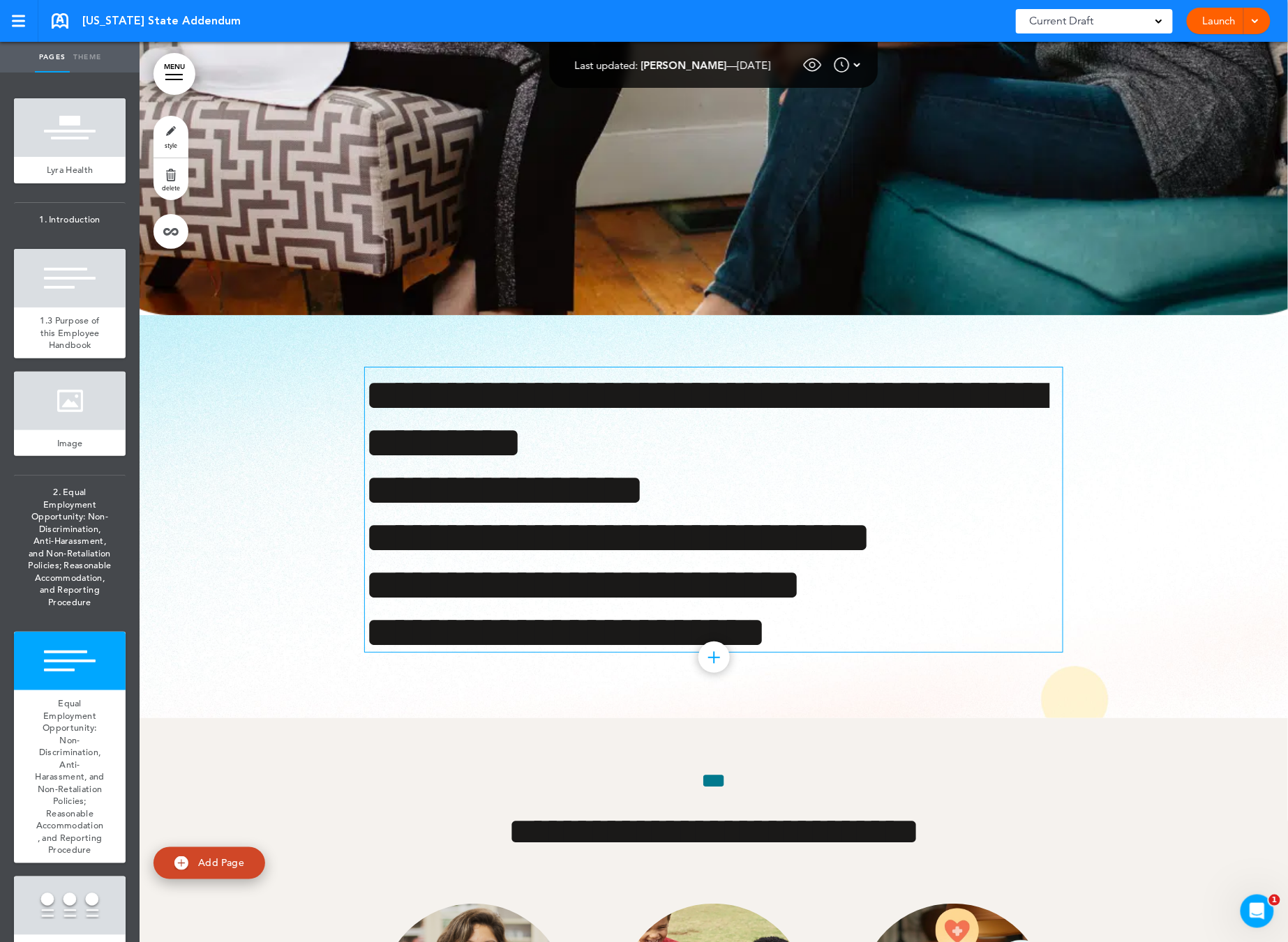
click at [695, 512] on h1 "**********" at bounding box center [713, 510] width 697 height 285
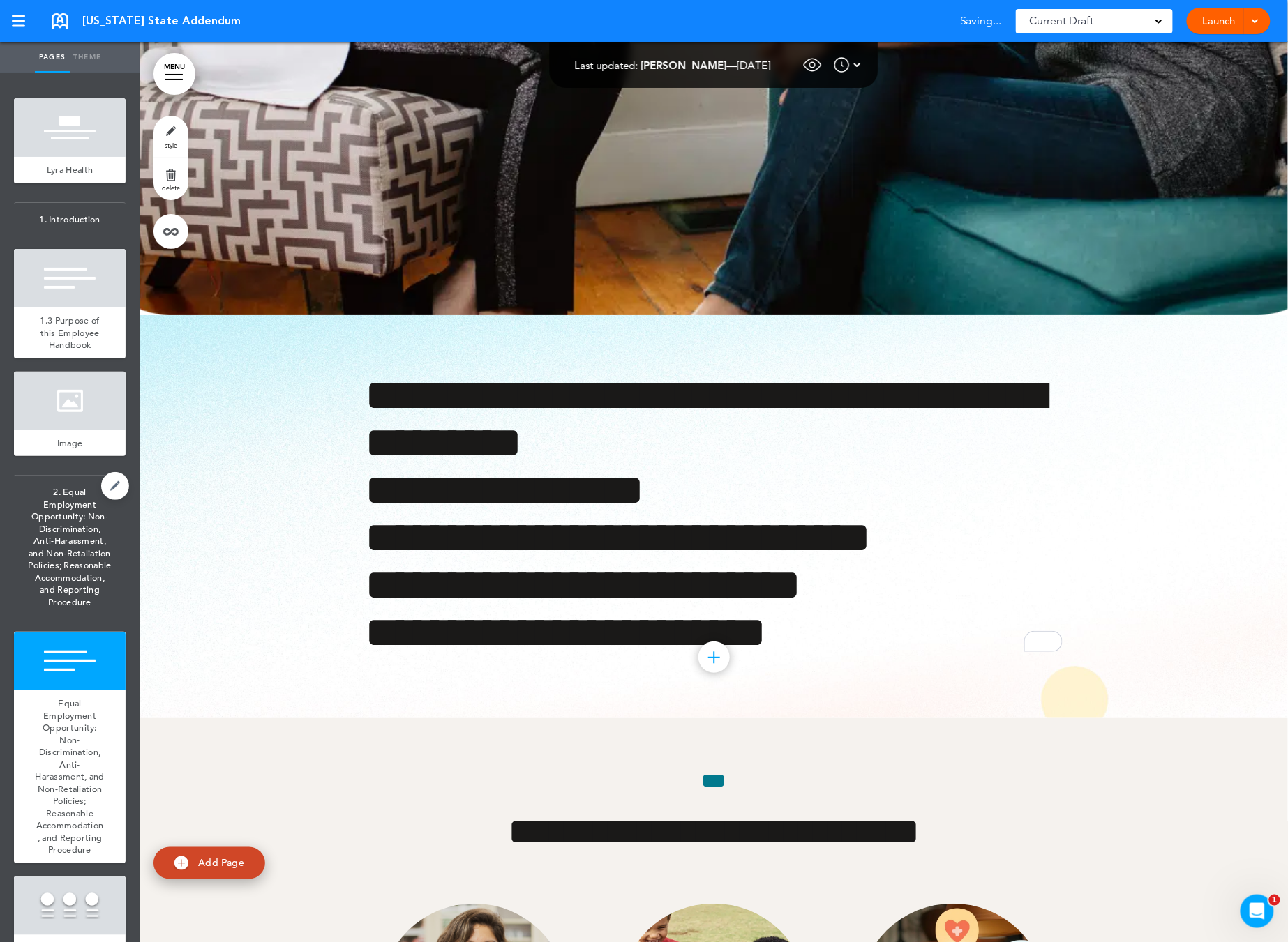
click at [57, 532] on span "2. Equal Employment Opportunity: Non-Discrimination, Anti-Harassment, and Non-R…" at bounding box center [70, 547] width 112 height 143
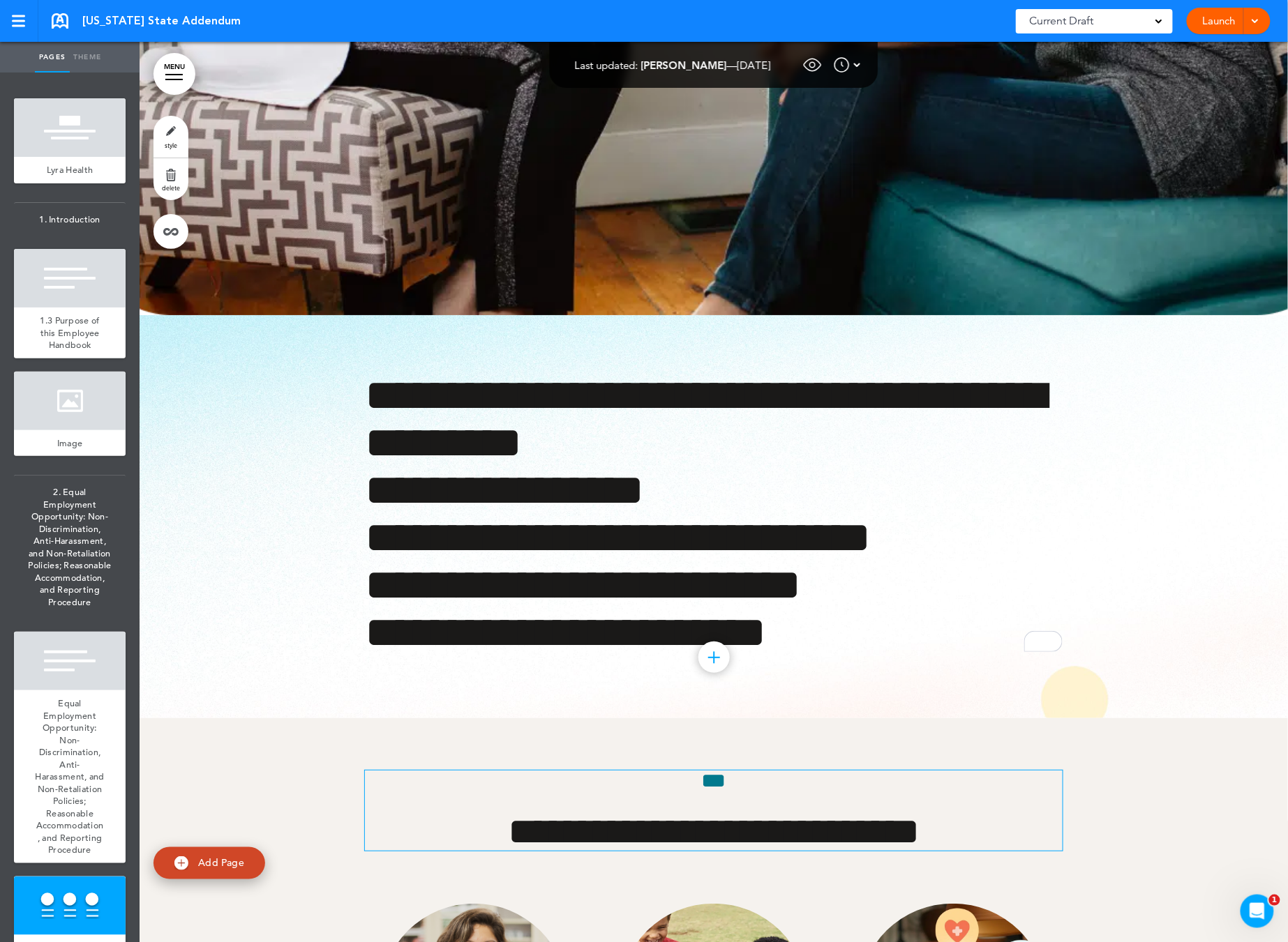
click at [726, 791] on h6 "***" at bounding box center [713, 781] width 697 height 21
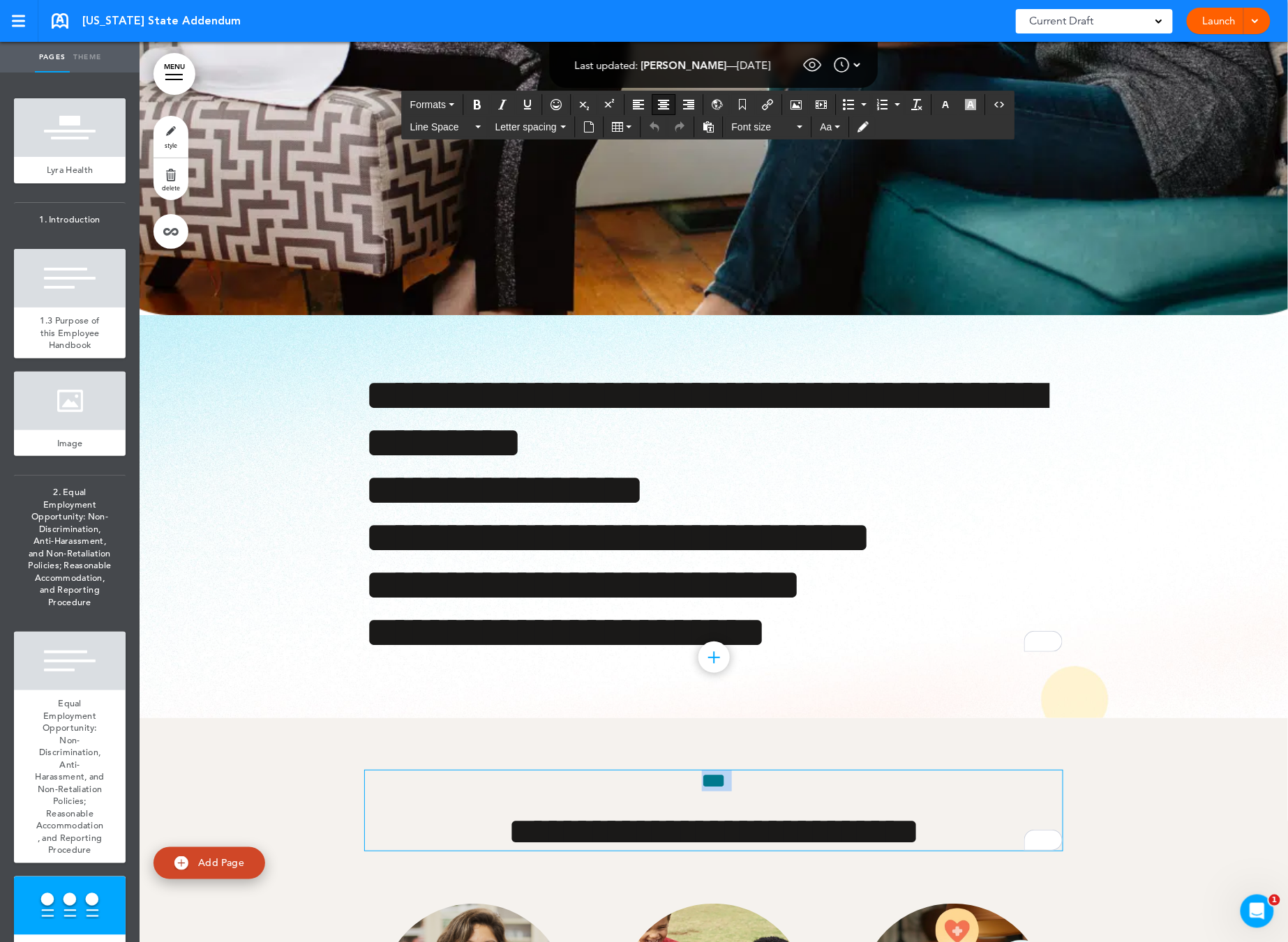
drag, startPoint x: 731, startPoint y: 842, endPoint x: 647, endPoint y: 830, distance: 84.9
click at [647, 830] on div "**********" at bounding box center [713, 810] width 697 height 80
click at [724, 791] on h6 "***" at bounding box center [713, 781] width 697 height 21
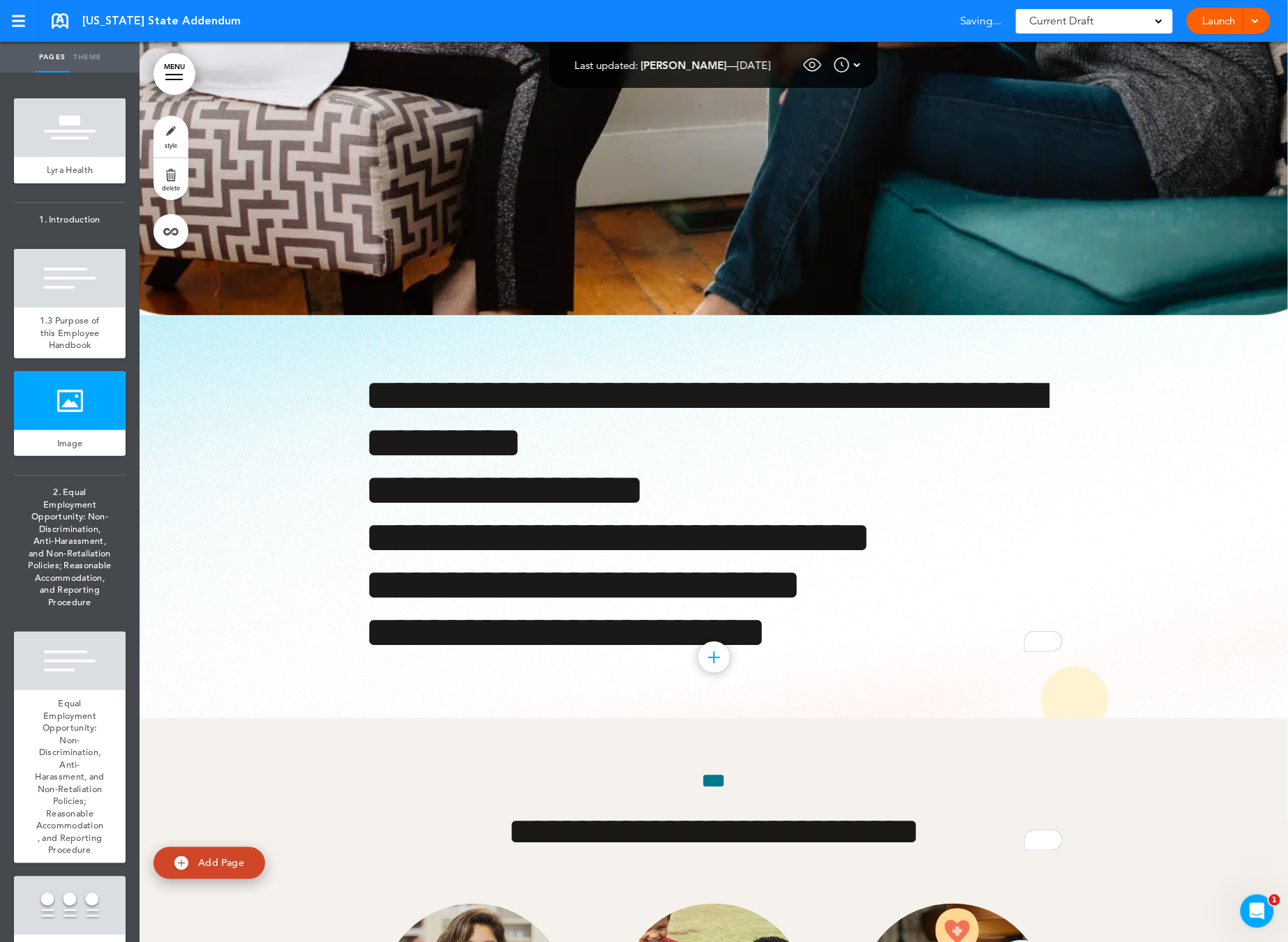
click at [175, 71] on link "MENU" at bounding box center [174, 74] width 42 height 42
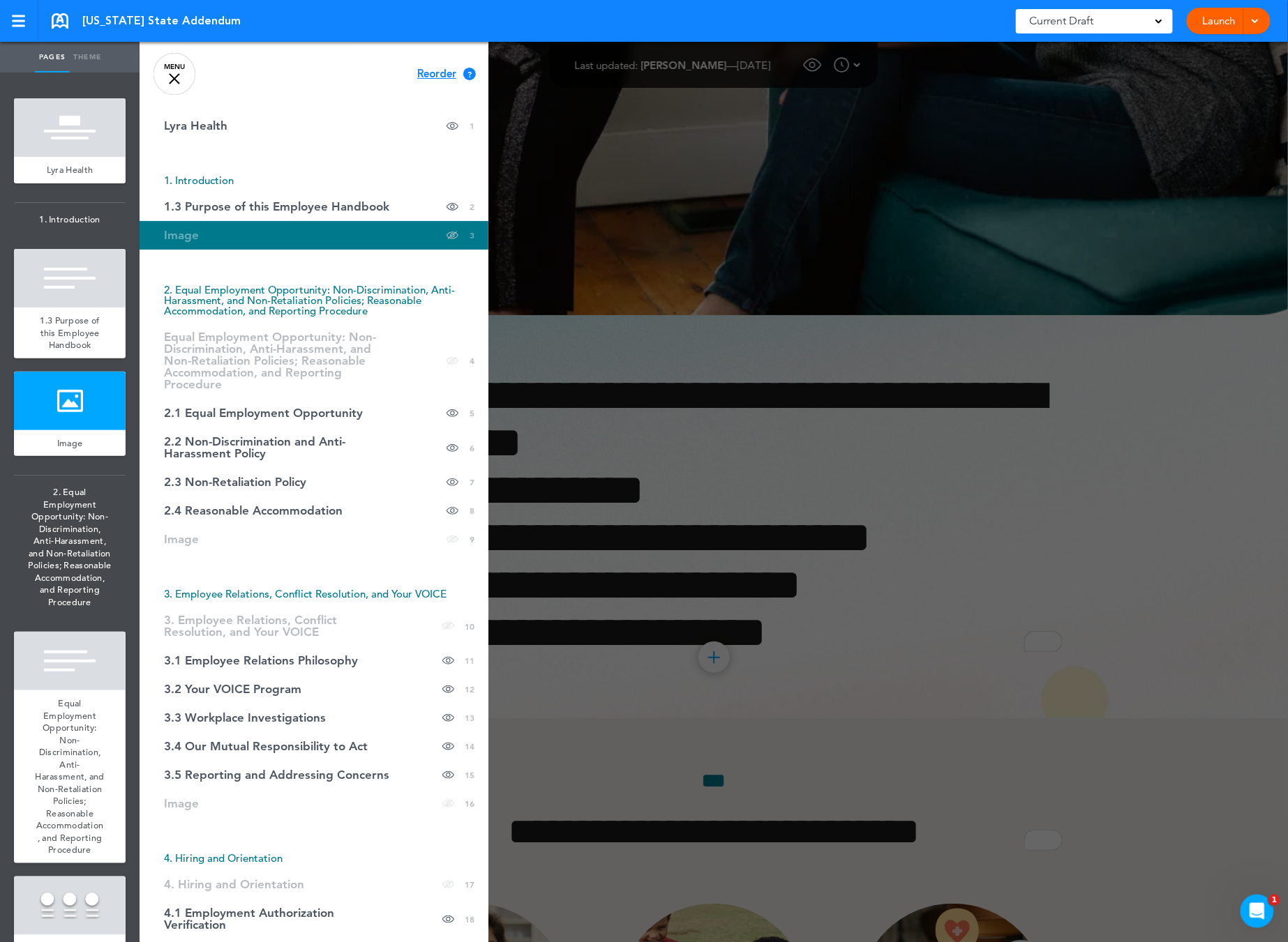
click at [168, 79] on link "MENU" at bounding box center [174, 74] width 42 height 42
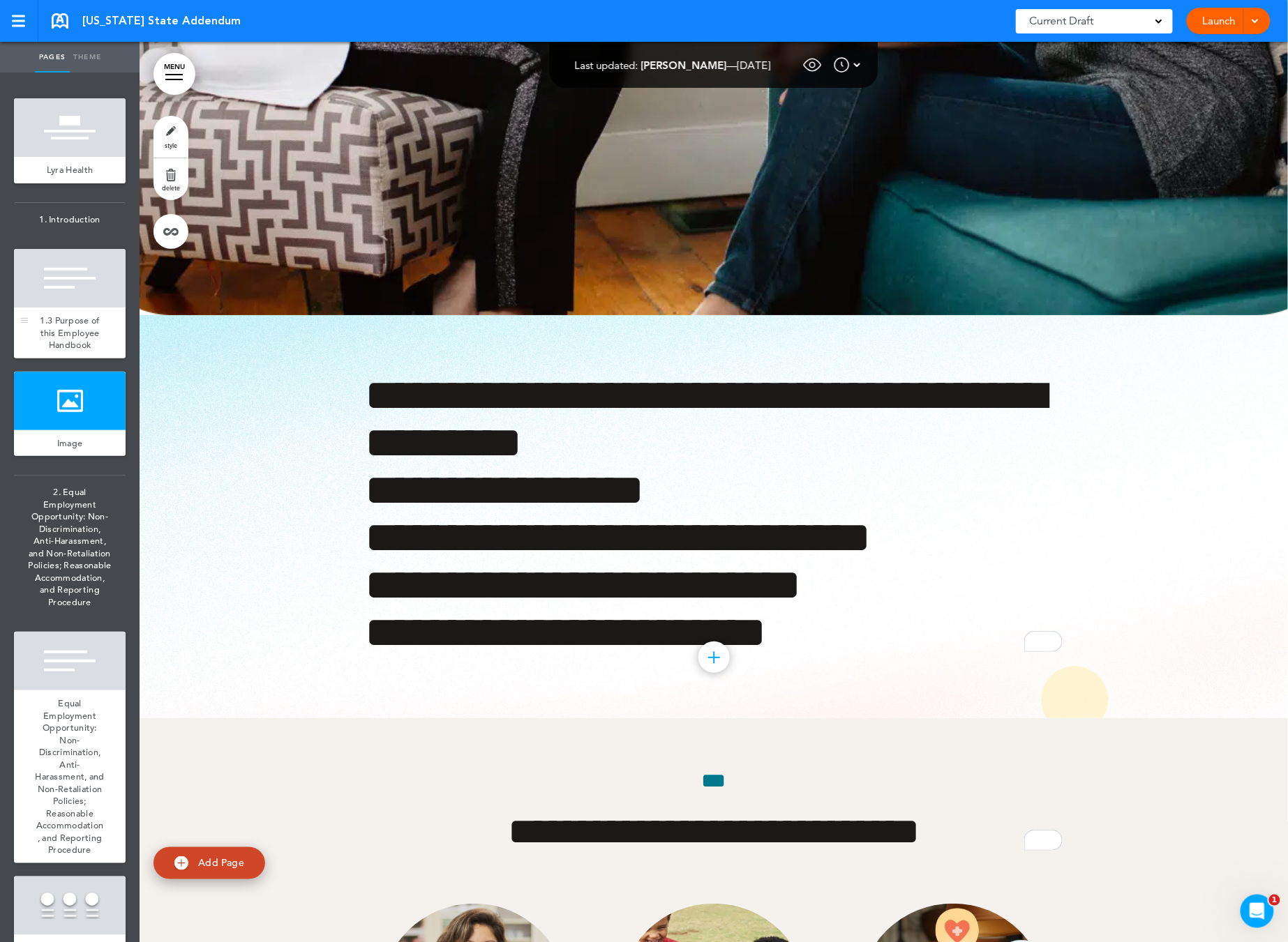
click at [46, 324] on span "1.3 Purpose of this Employee Handbook" at bounding box center [69, 332] width 59 height 36
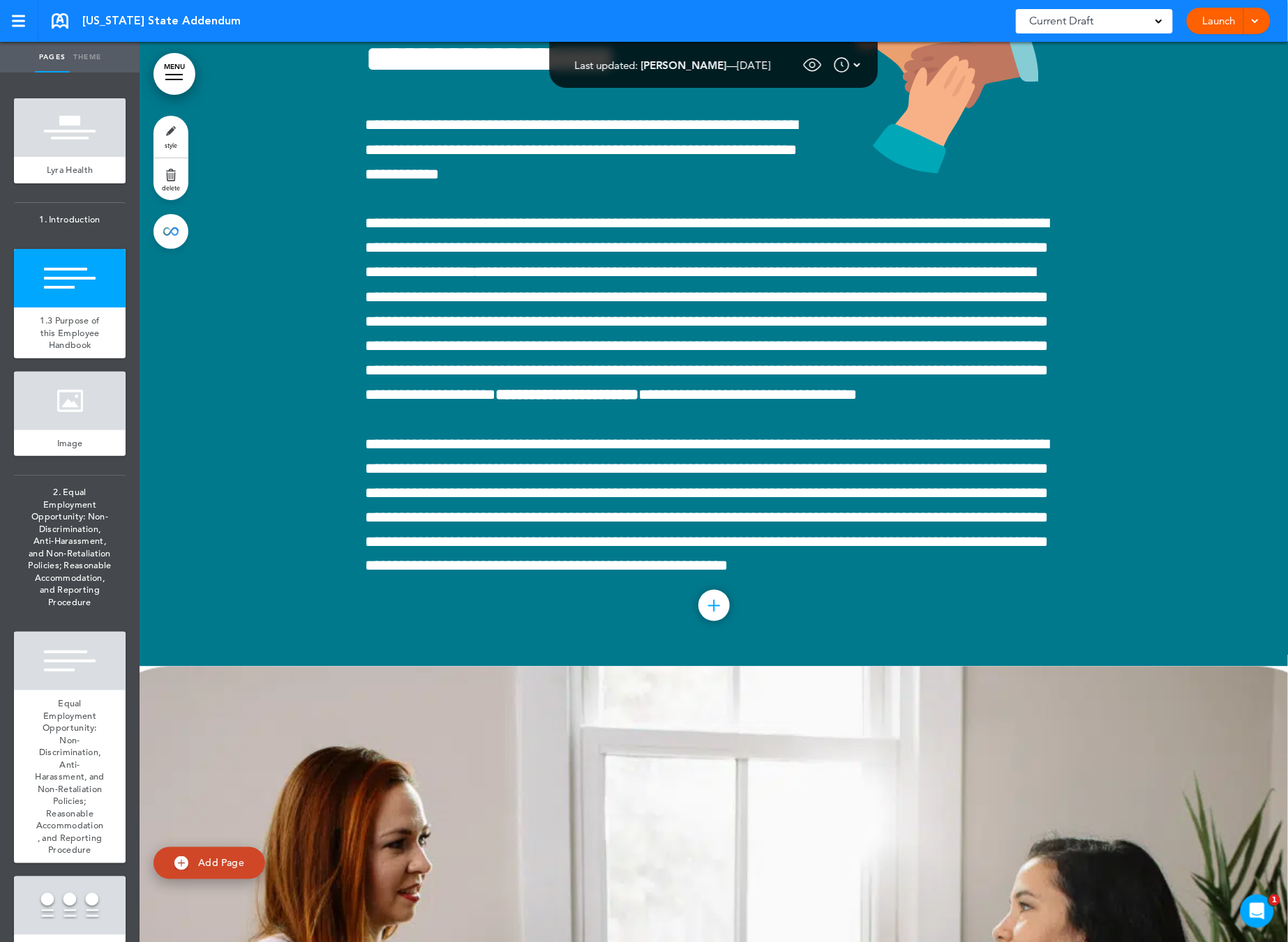
scroll to position [316, 0]
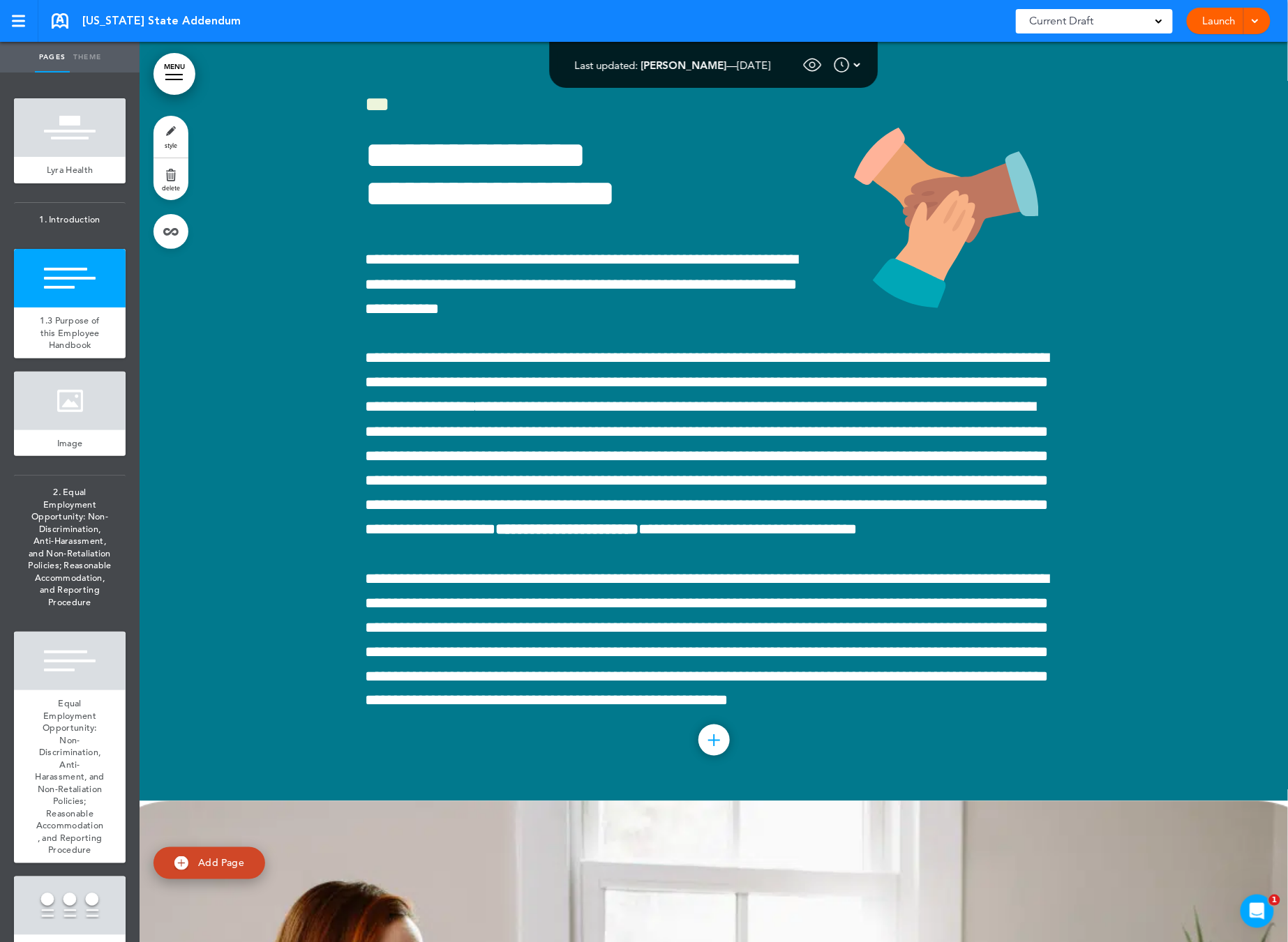
click at [164, 177] on link "delete" at bounding box center [171, 179] width 35 height 42
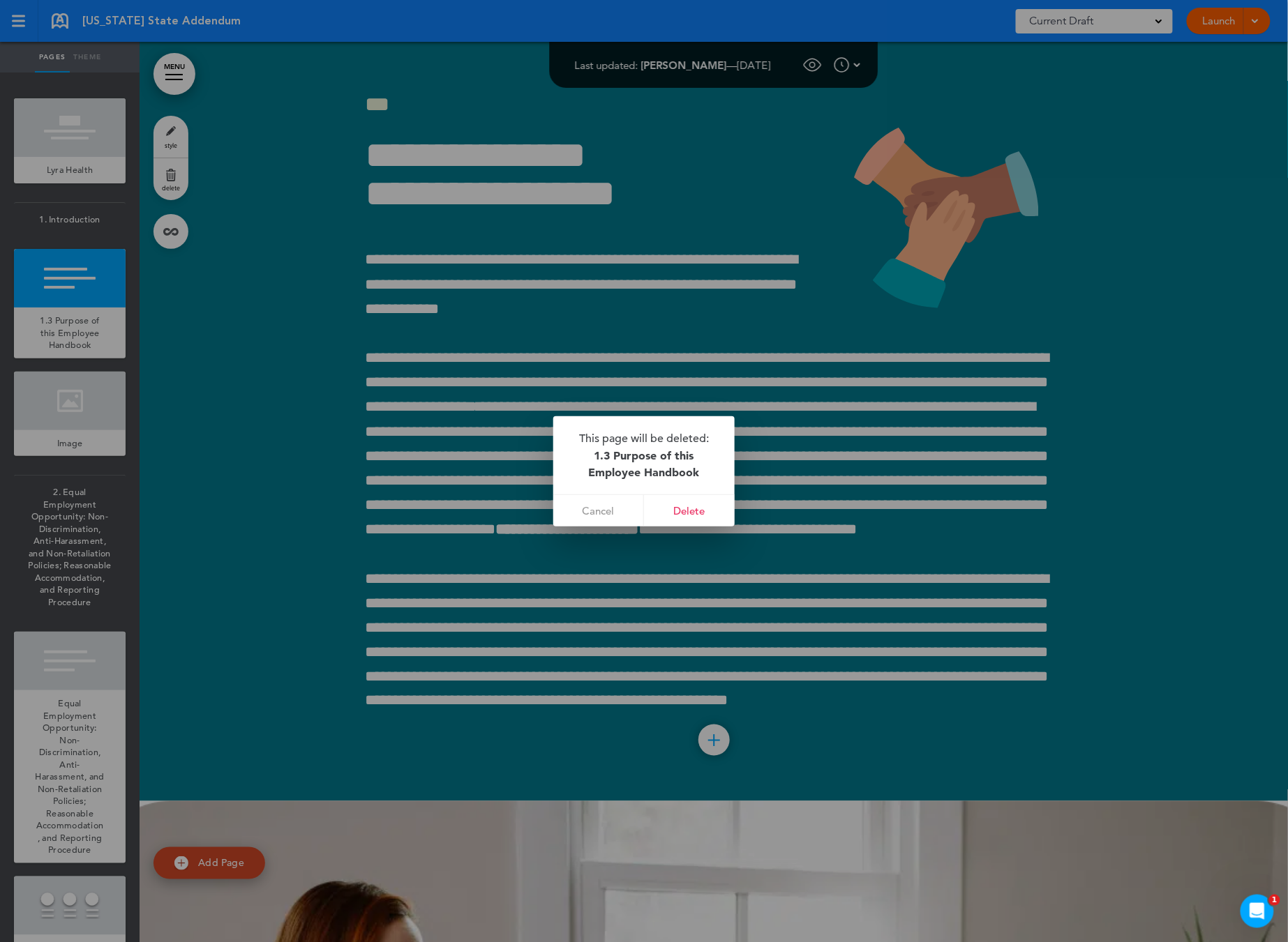
drag, startPoint x: 680, startPoint y: 509, endPoint x: 375, endPoint y: 418, distance: 318.3
click at [680, 509] on link "Delete" at bounding box center [689, 511] width 91 height 31
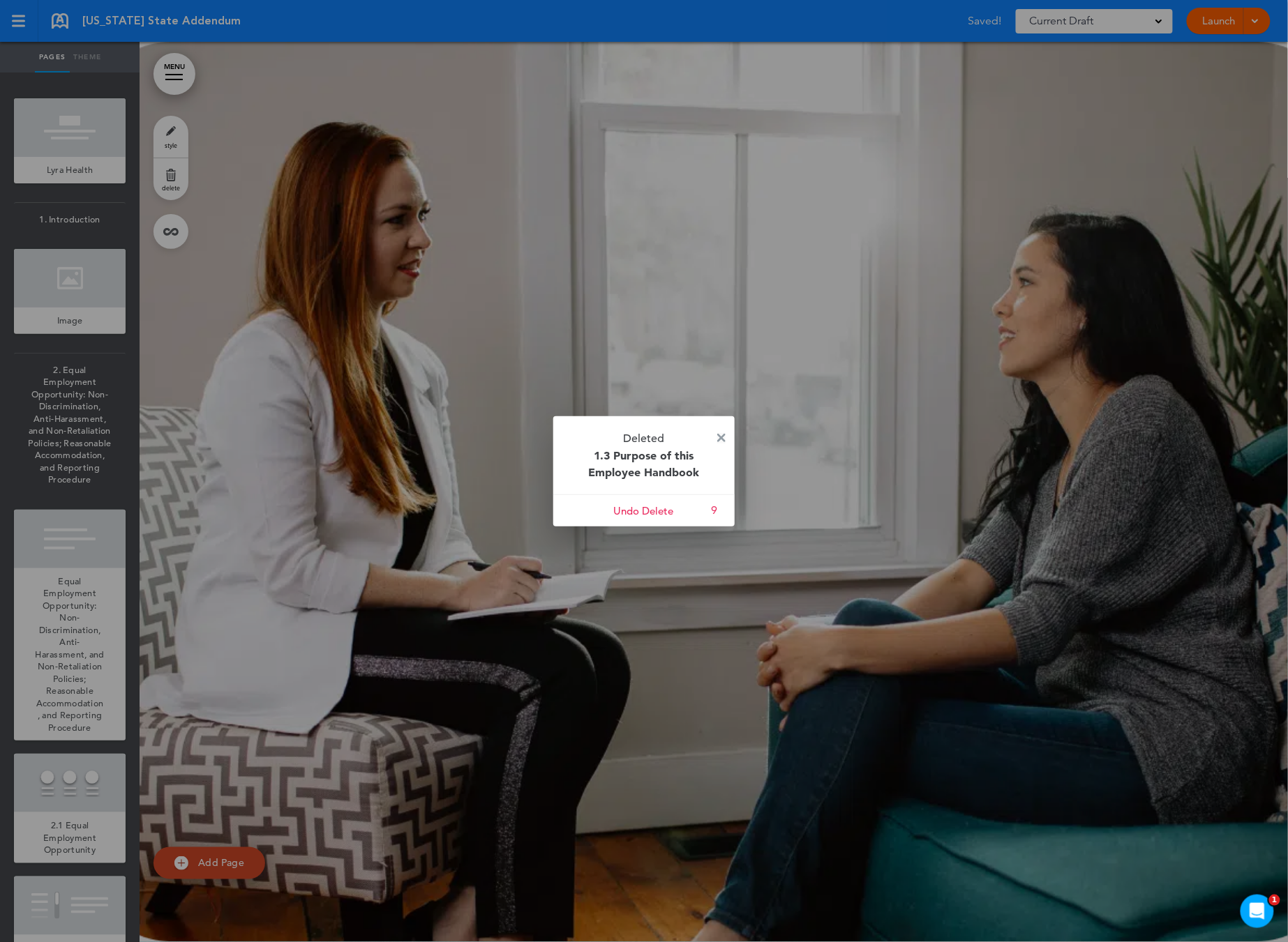
click at [722, 436] on img at bounding box center [722, 438] width 8 height 8
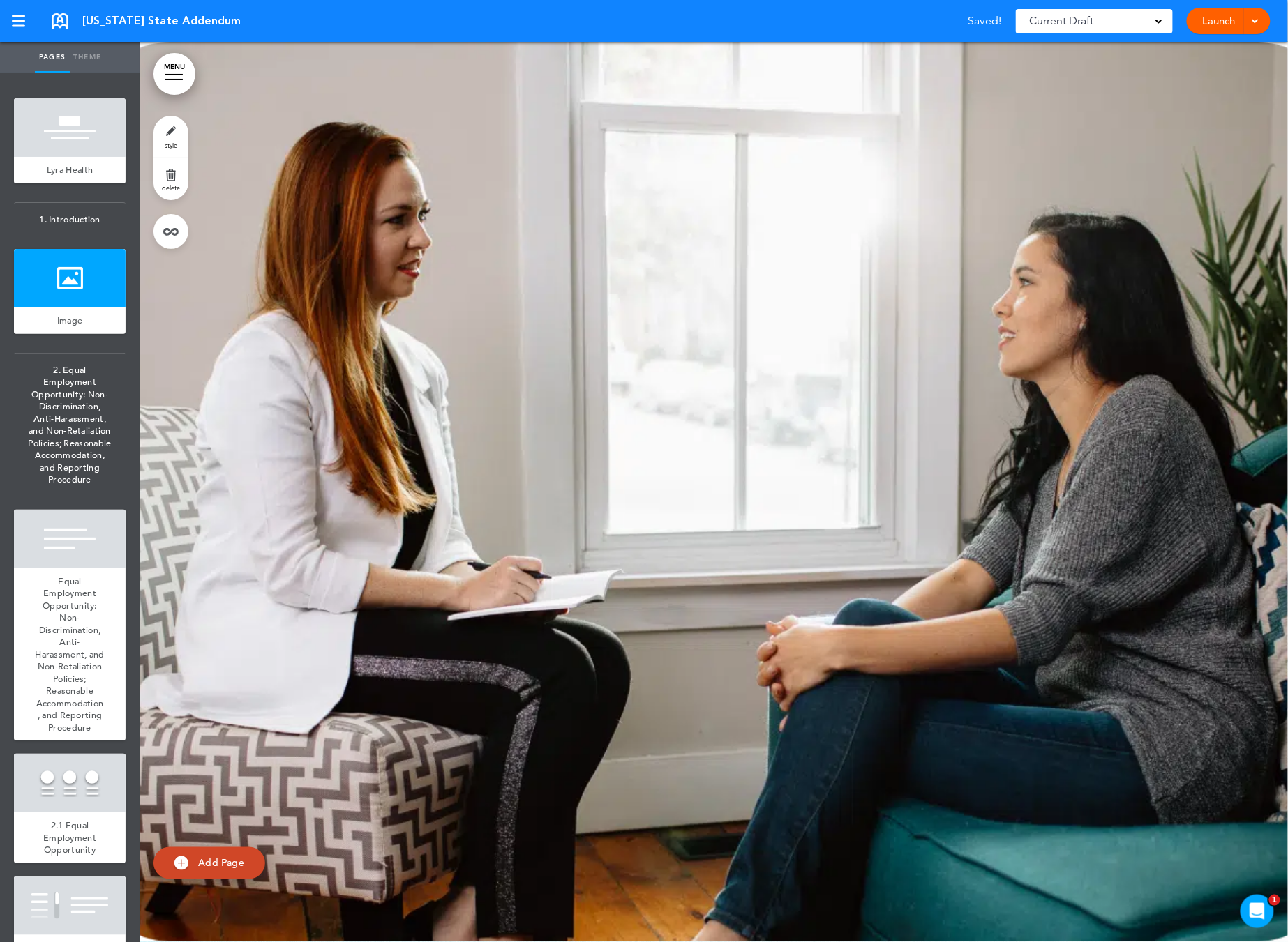
click at [175, 168] on link "delete" at bounding box center [171, 179] width 35 height 42
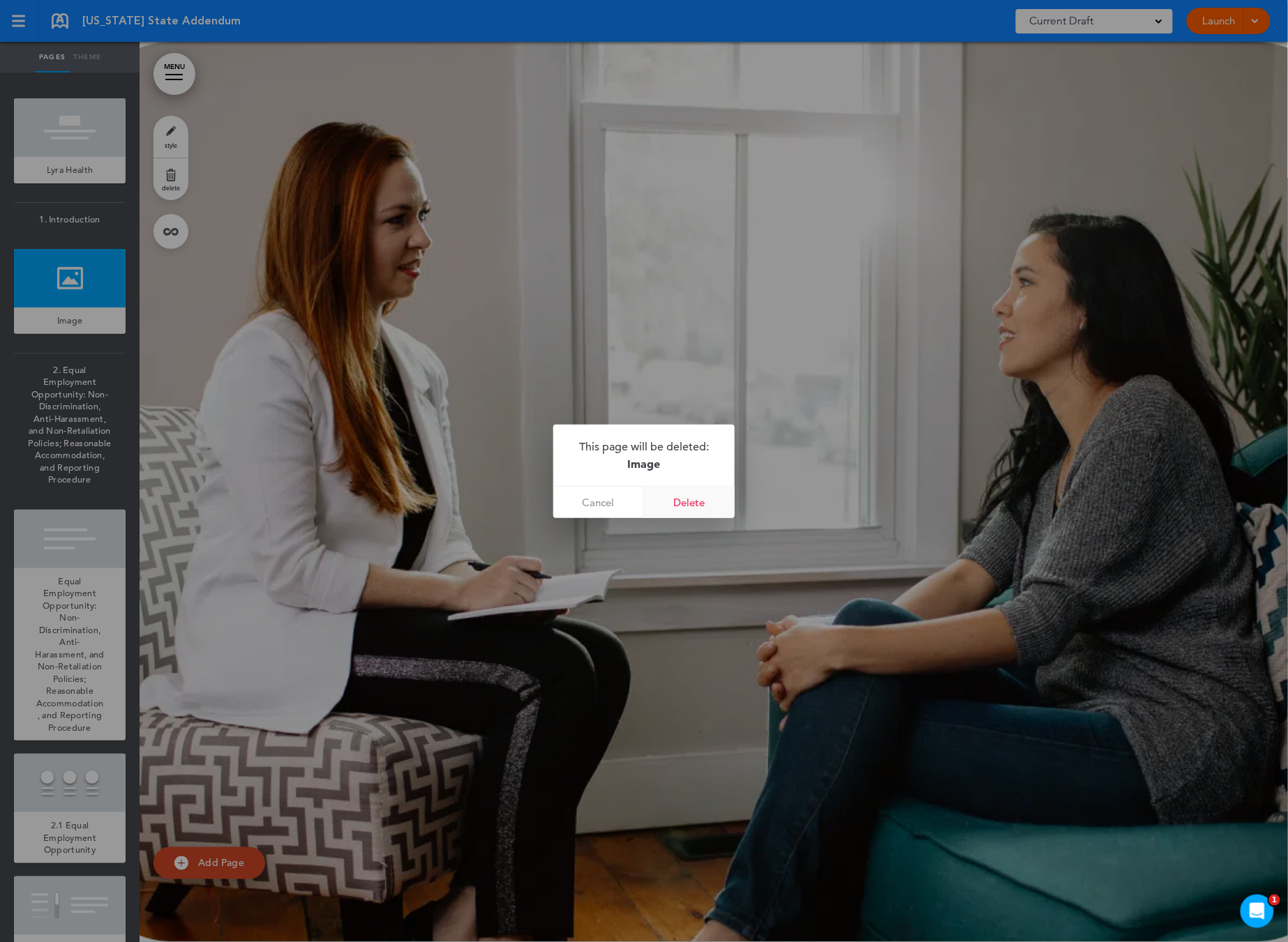
click at [695, 502] on link "Delete" at bounding box center [689, 502] width 91 height 31
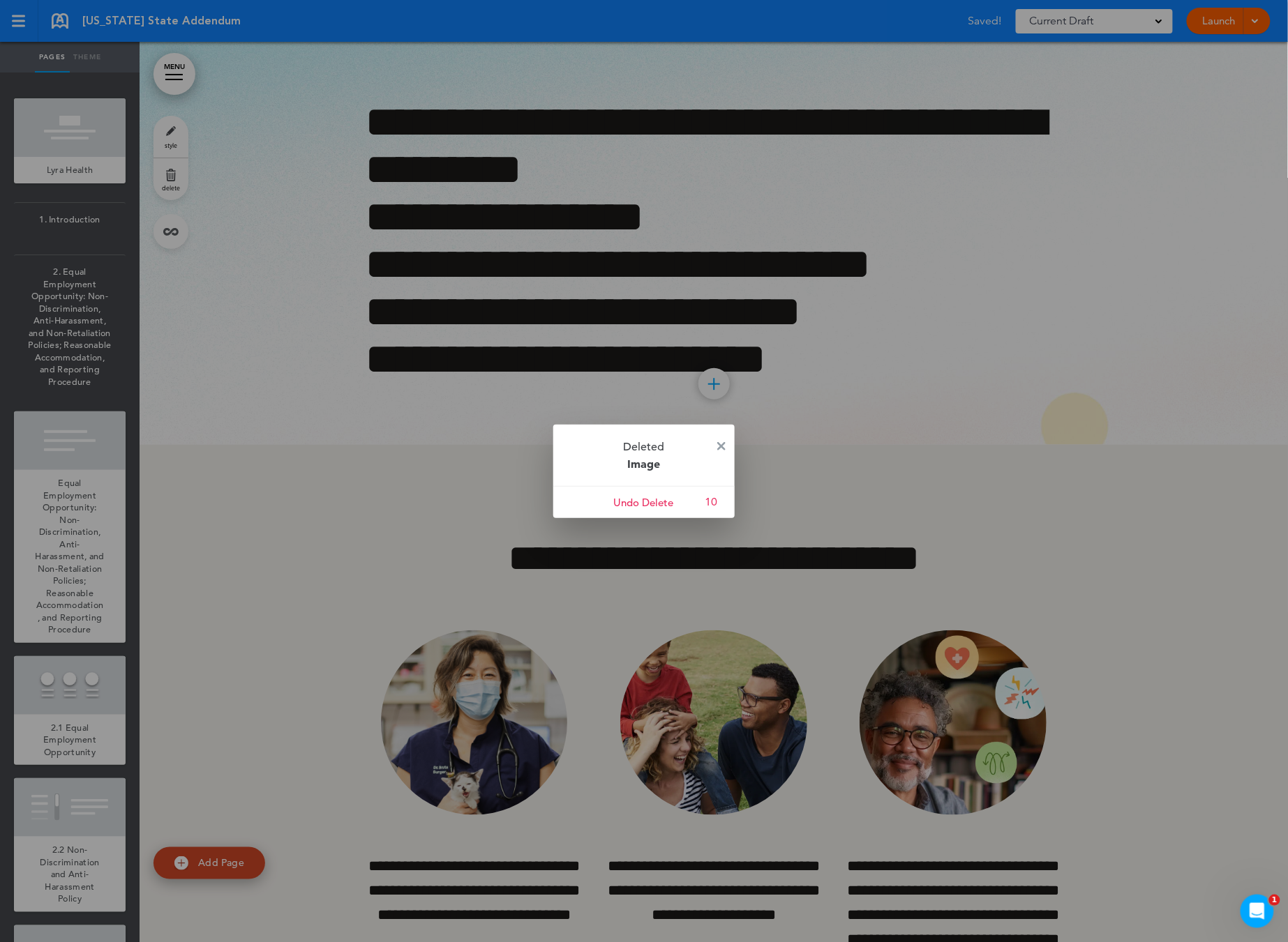
click at [64, 545] on div at bounding box center [644, 471] width 1288 height 942
click at [716, 447] on p "Deleted Image" at bounding box center [644, 455] width 181 height 62
click at [721, 444] on img at bounding box center [722, 447] width 8 height 8
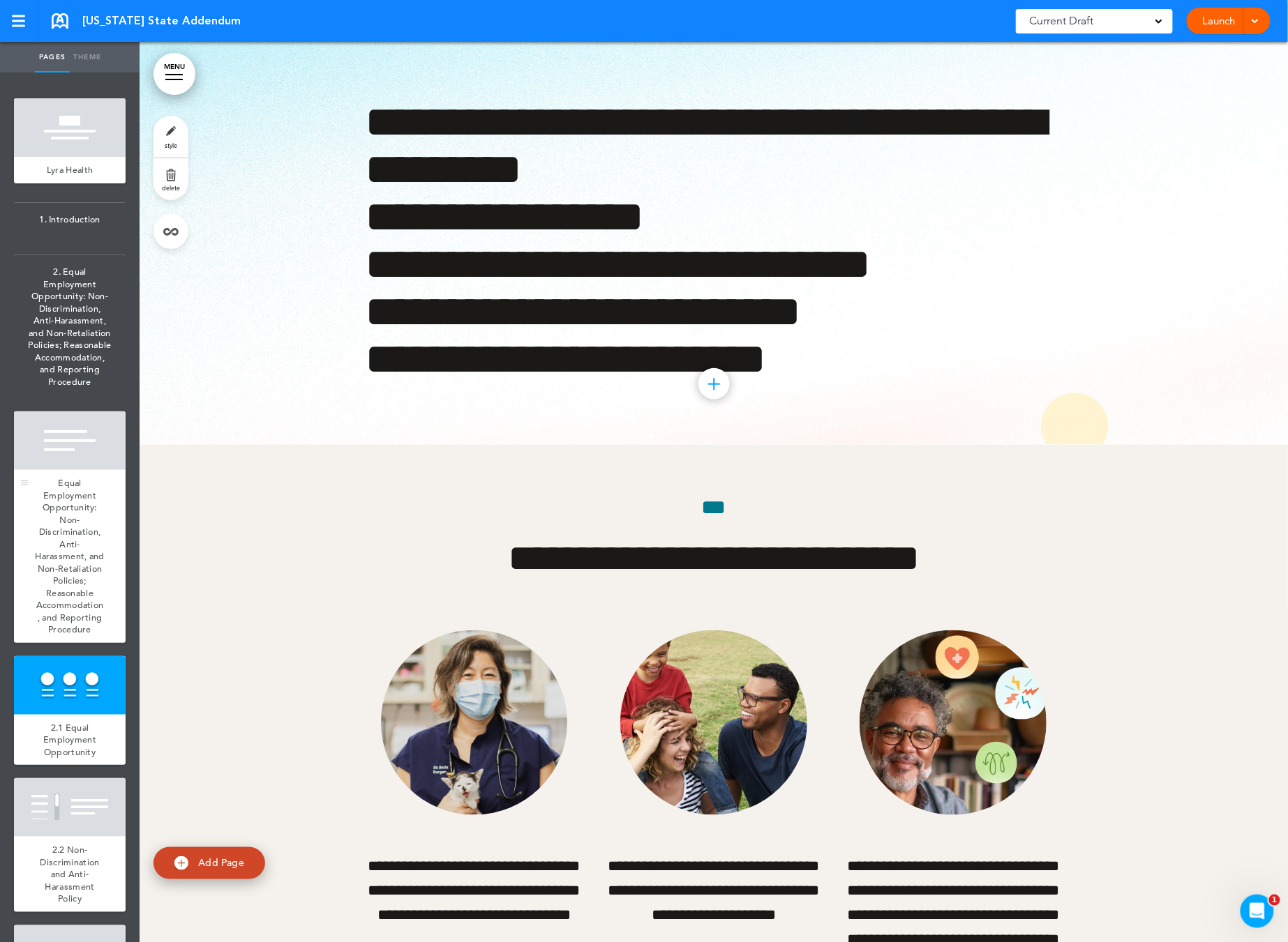
click at [79, 540] on span "Equal Employment Opportunity: Non-Discrimination, Anti-Harassment, and Non-Reta…" at bounding box center [69, 556] width 70 height 159
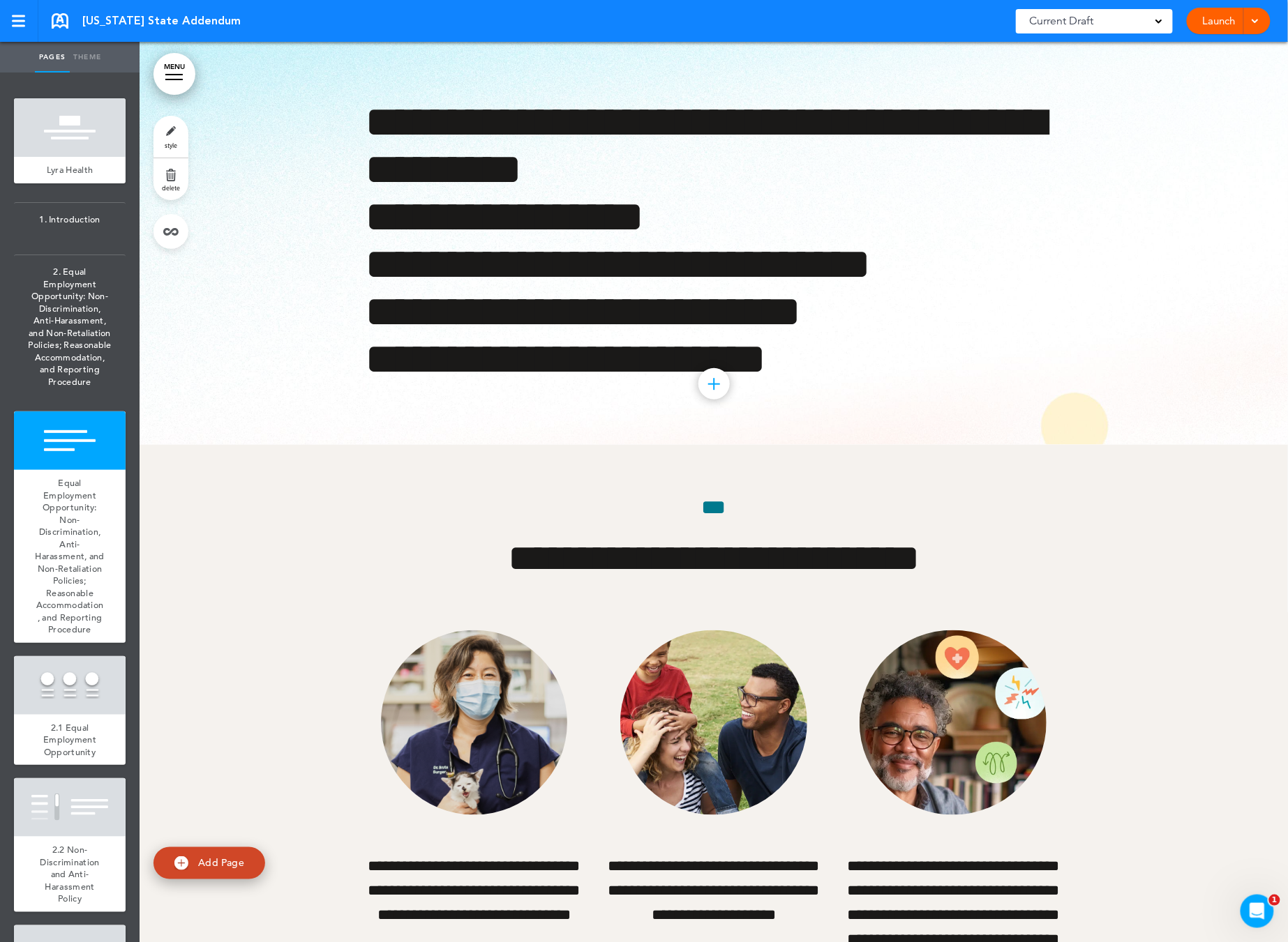
click at [169, 189] on span "delete" at bounding box center [171, 188] width 18 height 8
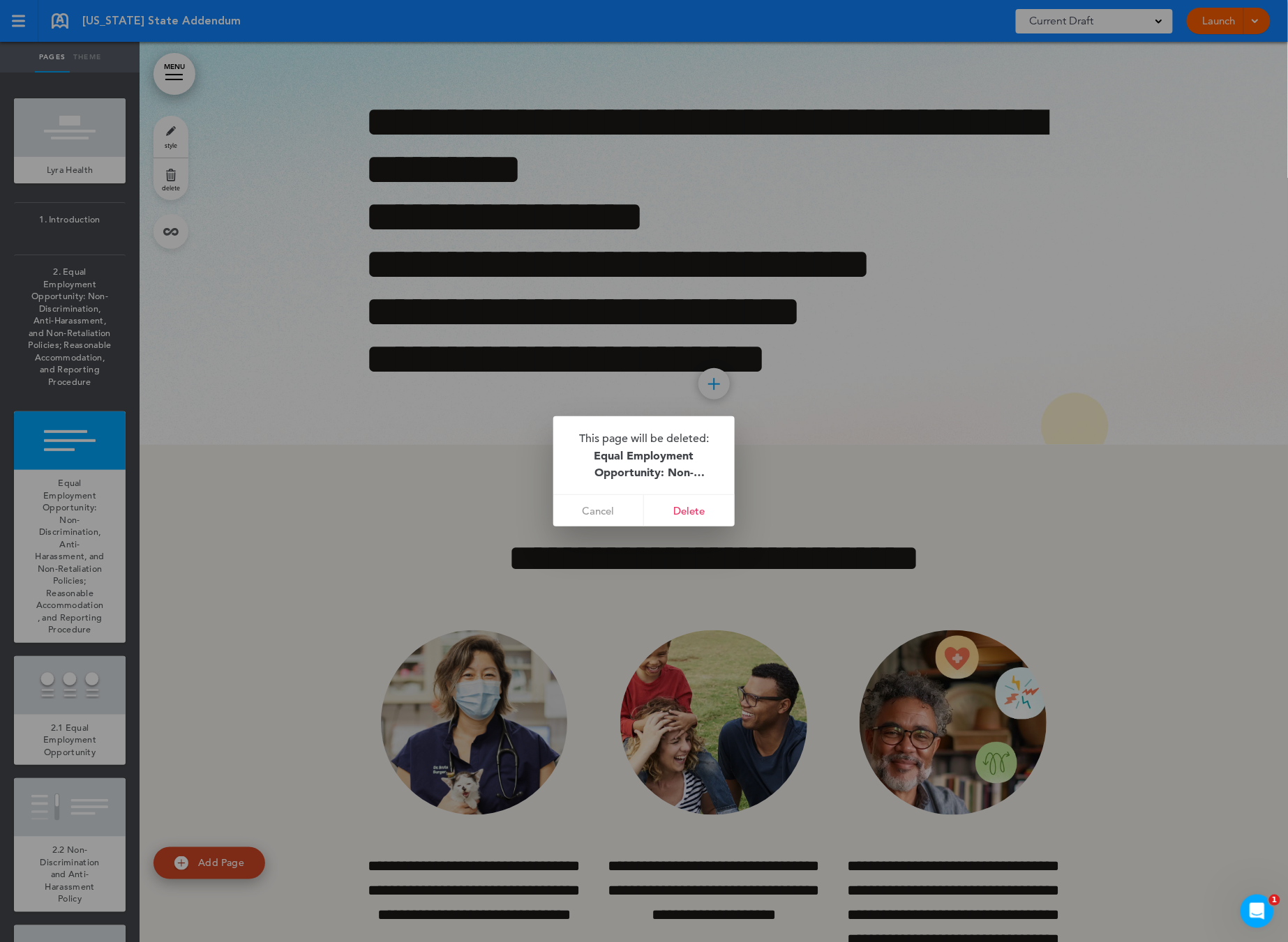
click at [687, 505] on link "Delete" at bounding box center [689, 511] width 91 height 31
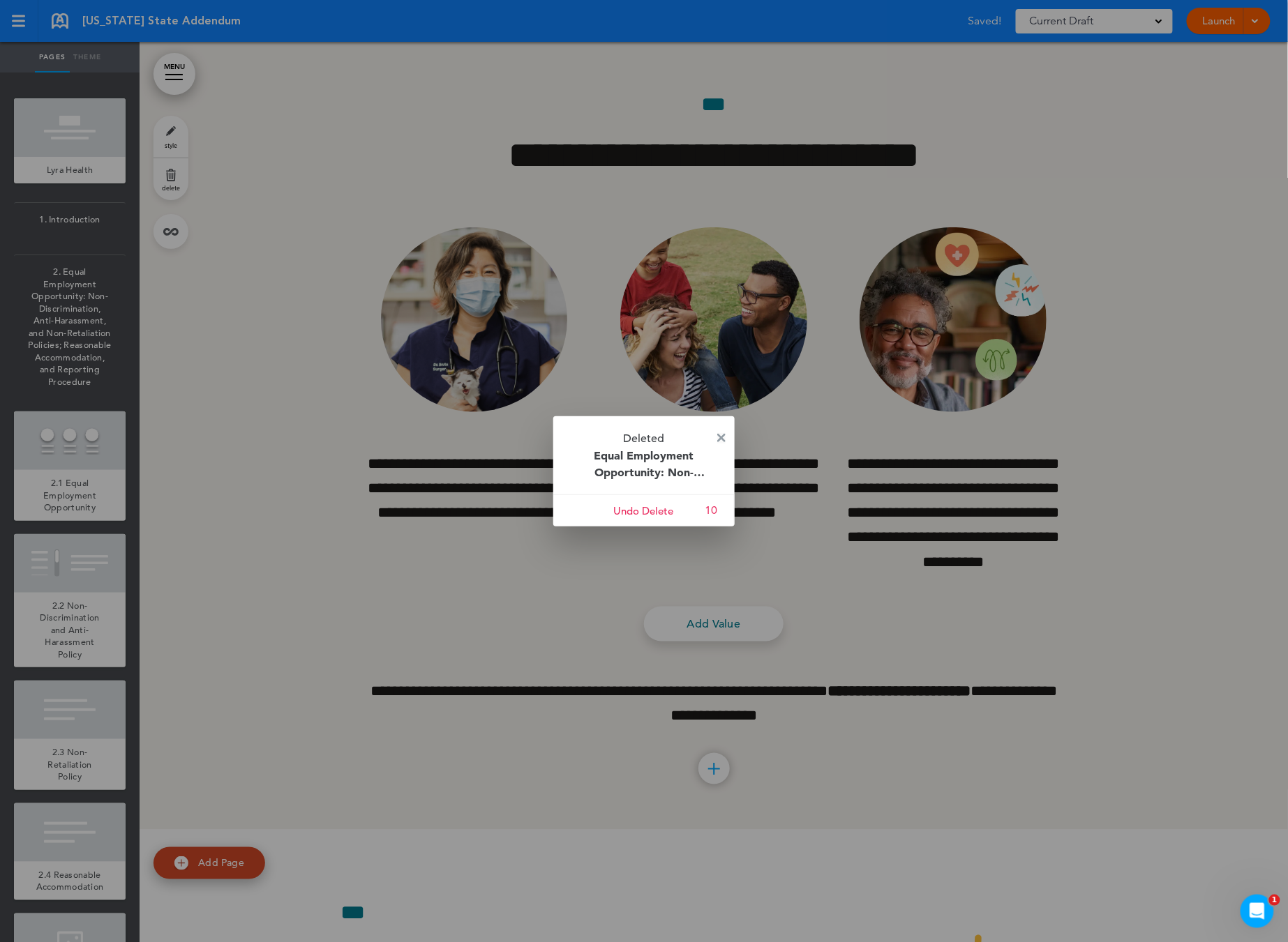
click at [723, 435] on img at bounding box center [722, 438] width 8 height 8
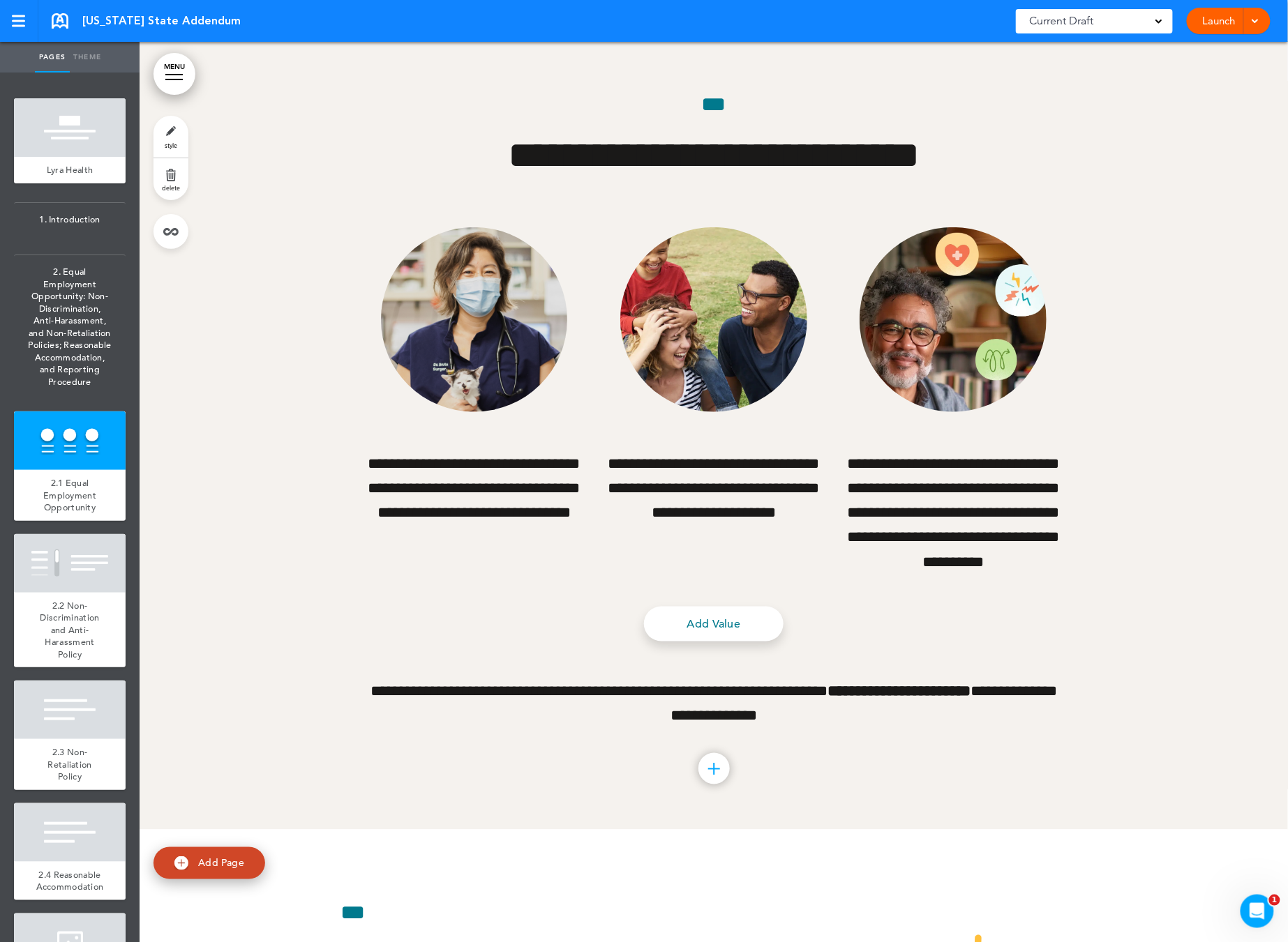
click at [181, 166] on link "delete" at bounding box center [171, 179] width 35 height 42
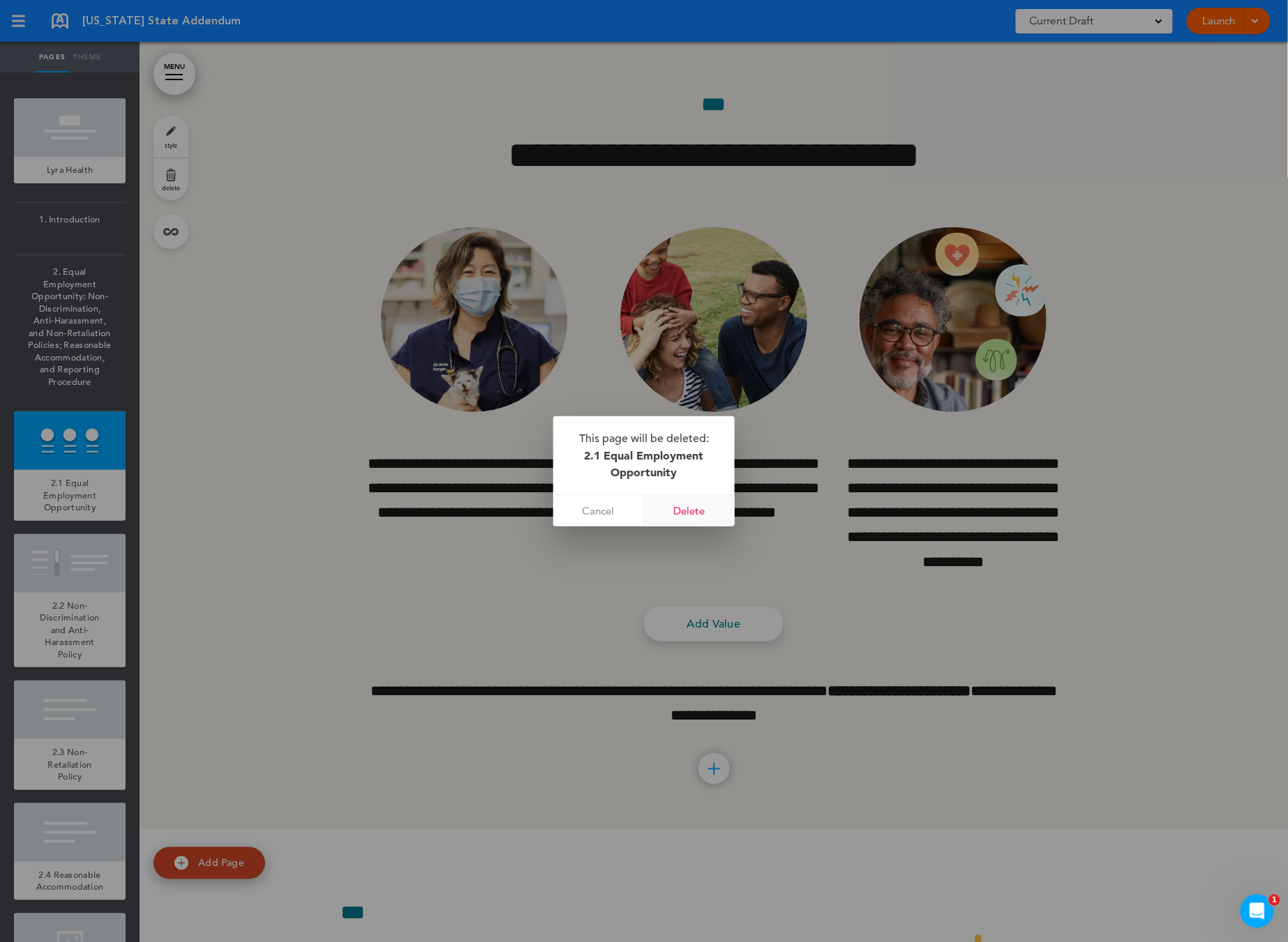
click at [714, 508] on link "Delete" at bounding box center [689, 511] width 91 height 31
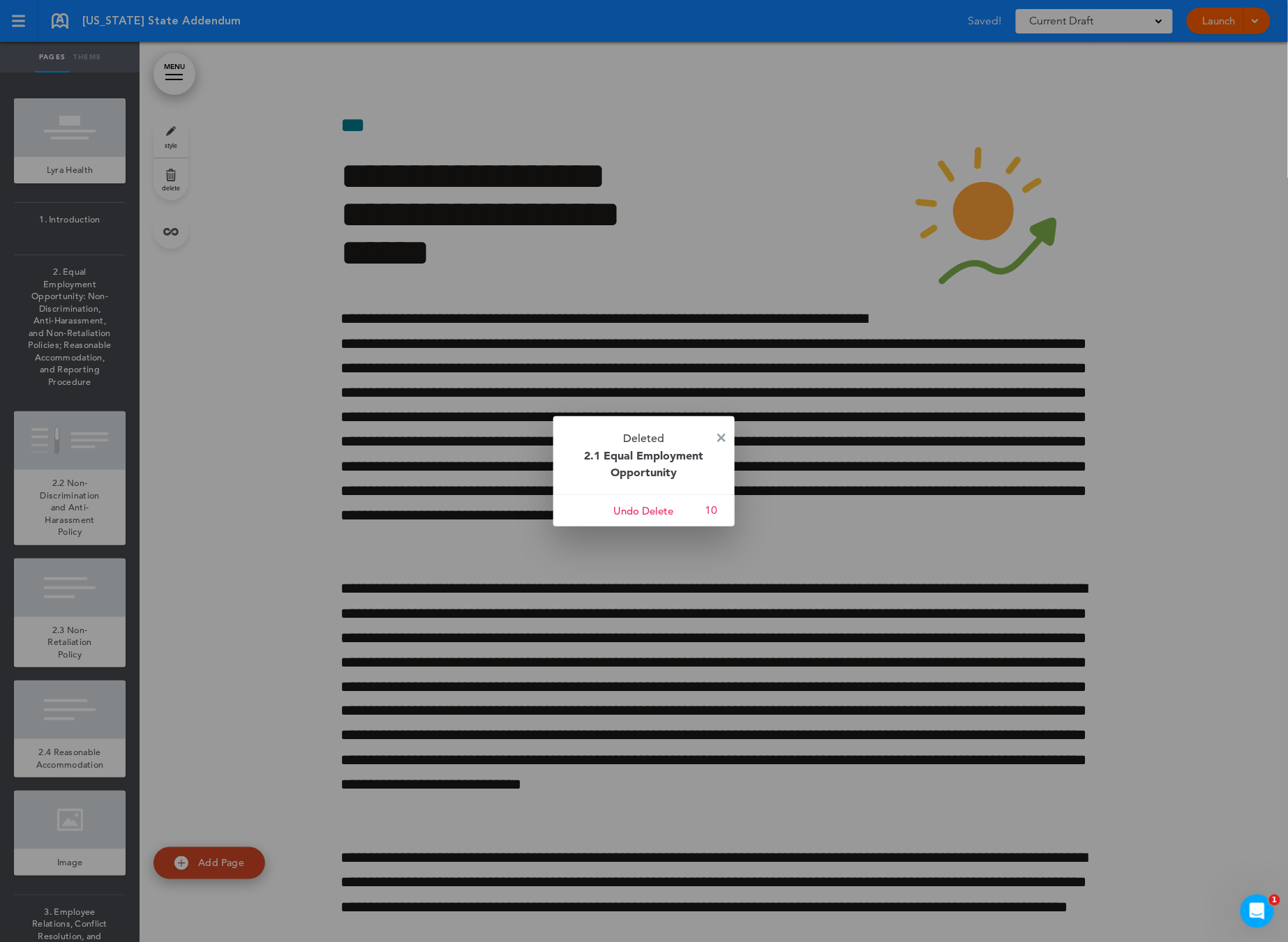
click at [69, 329] on div at bounding box center [644, 471] width 1288 height 942
click at [726, 435] on p "Deleted 2.1 Equal Employment Opportunity" at bounding box center [644, 455] width 181 height 78
click at [725, 436] on img at bounding box center [722, 438] width 8 height 8
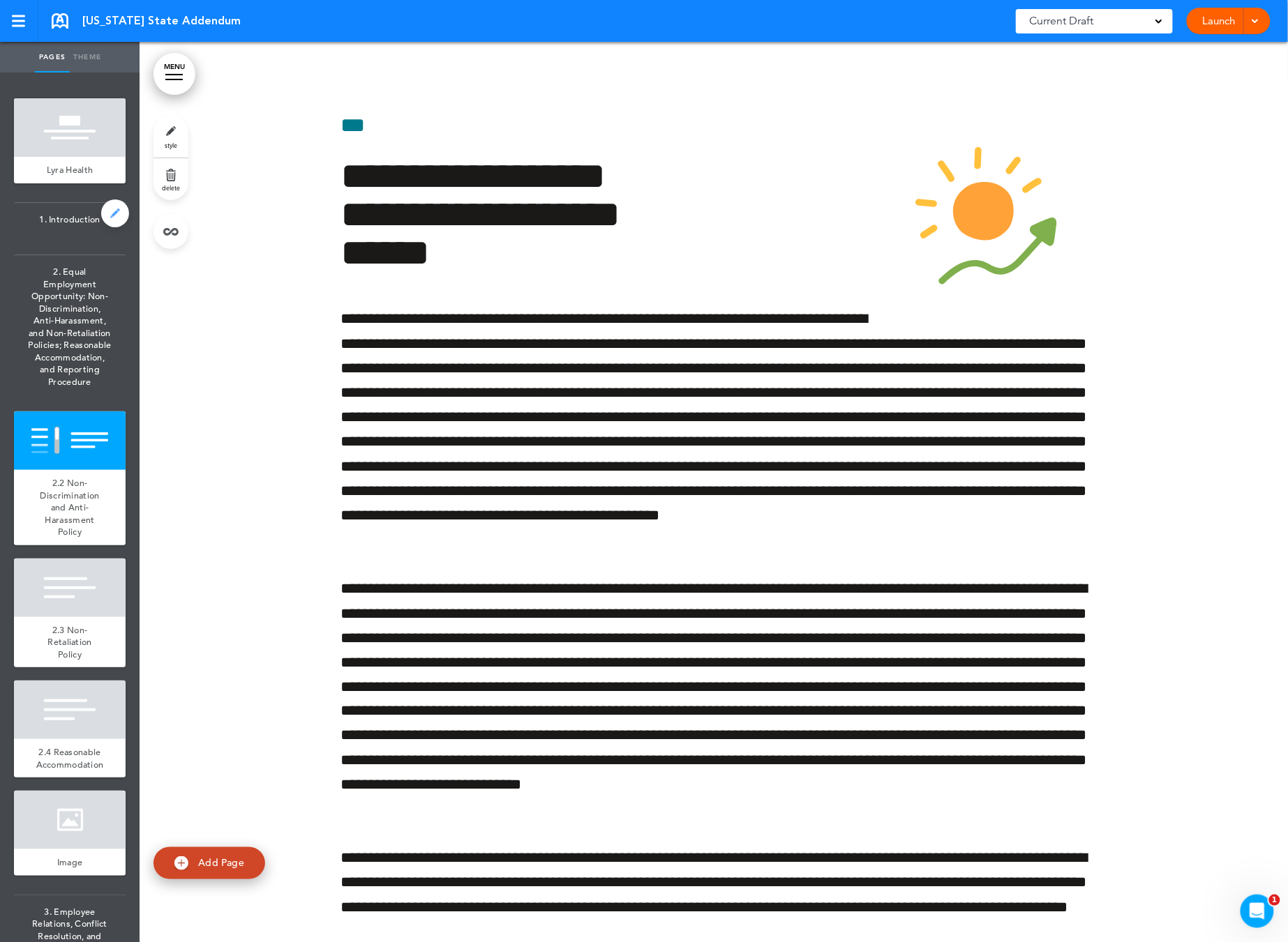
click at [101, 221] on link at bounding box center [115, 213] width 28 height 28
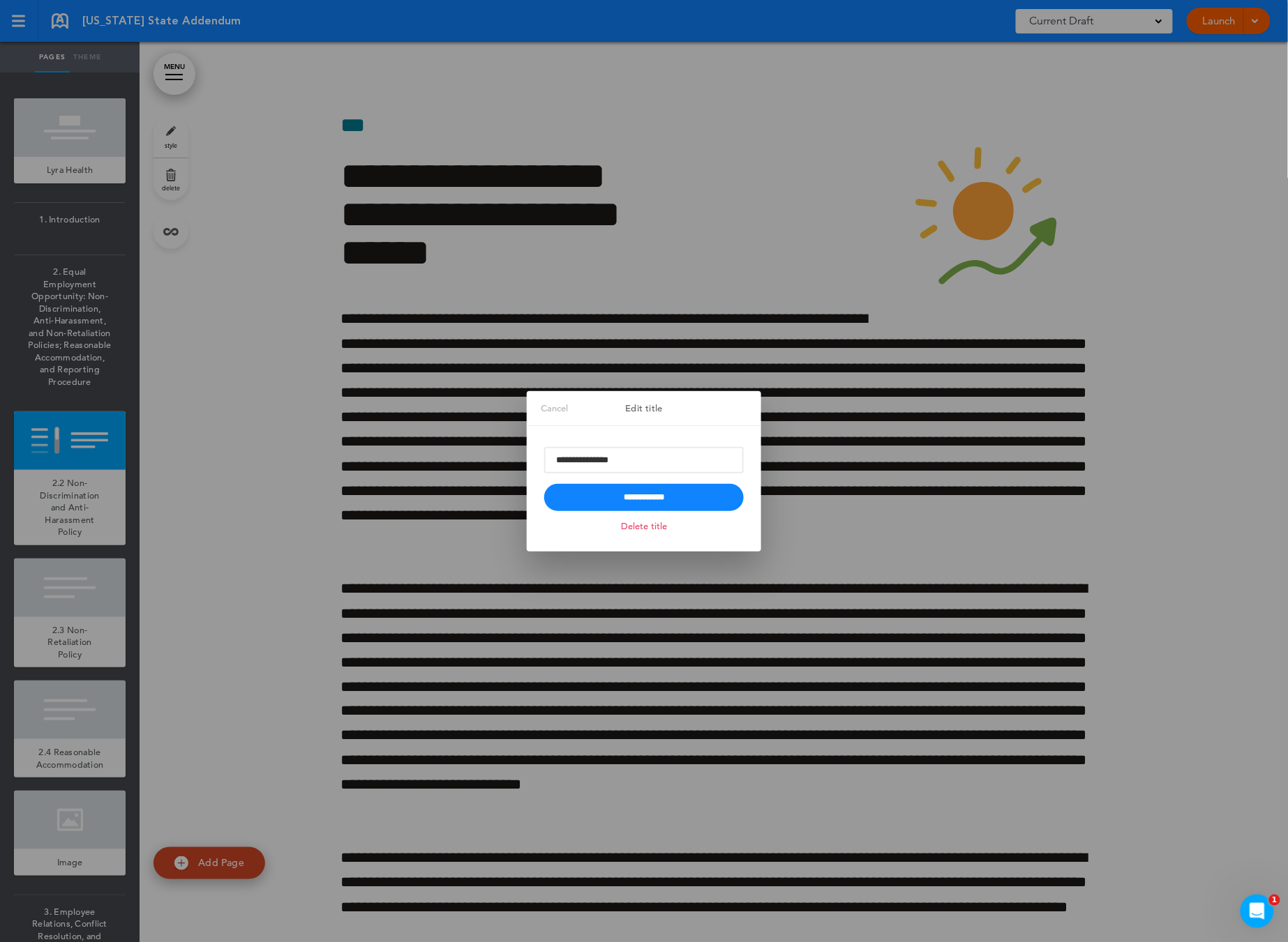
click at [650, 525] on link "Delete title" at bounding box center [644, 526] width 53 height 16
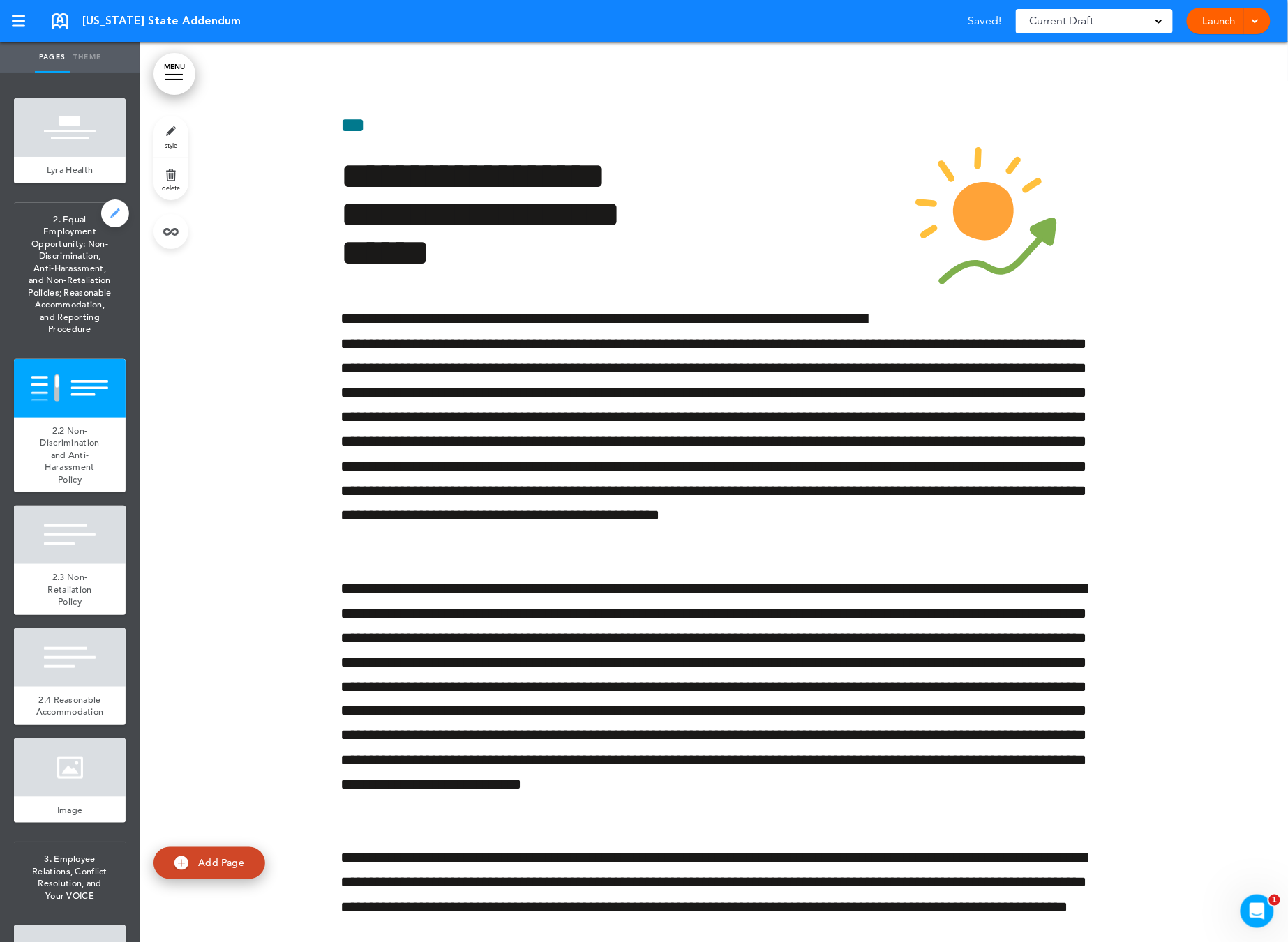
click at [101, 209] on link at bounding box center [115, 213] width 28 height 28
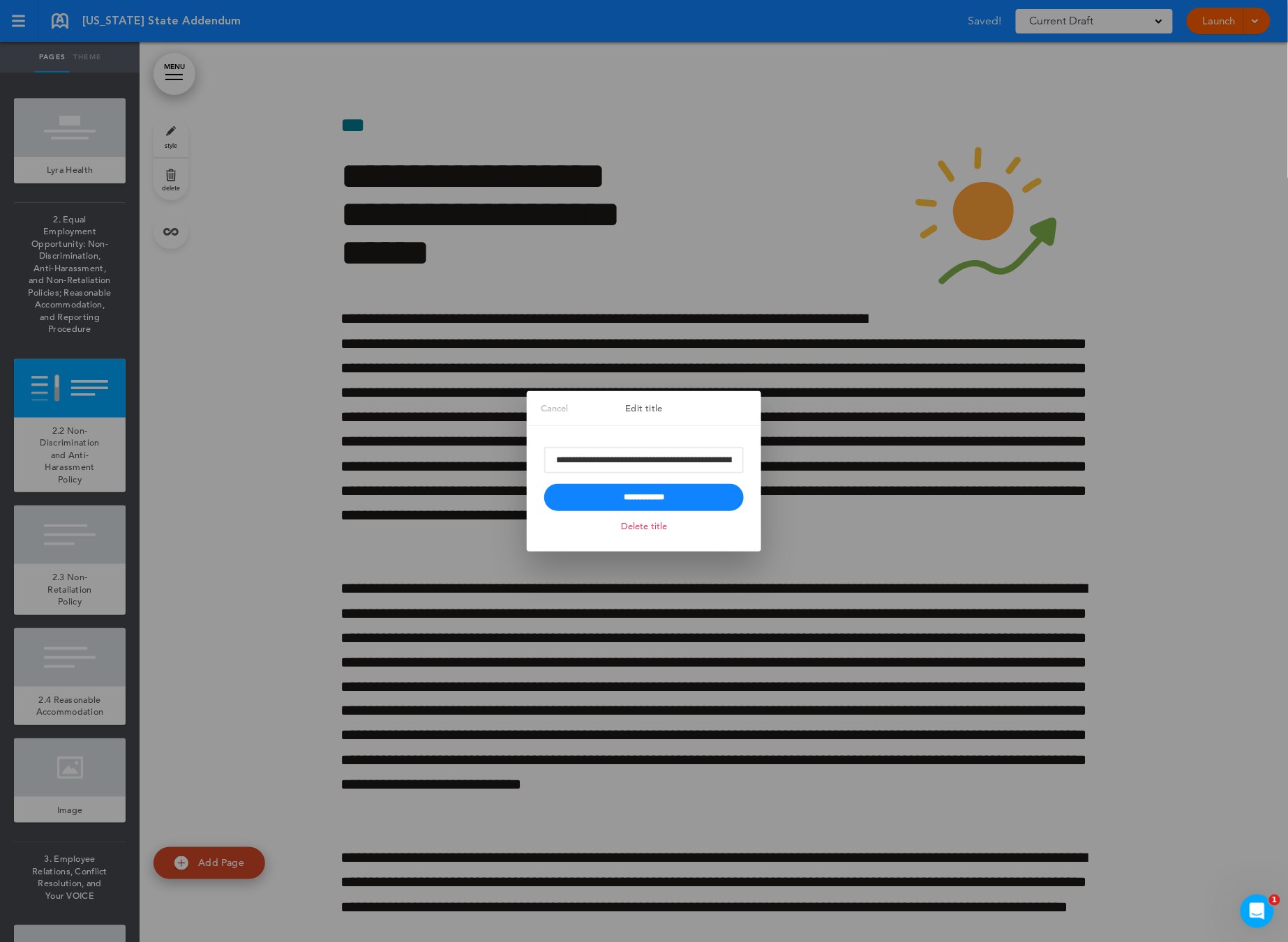
click at [647, 530] on link "Delete title" at bounding box center [644, 526] width 53 height 16
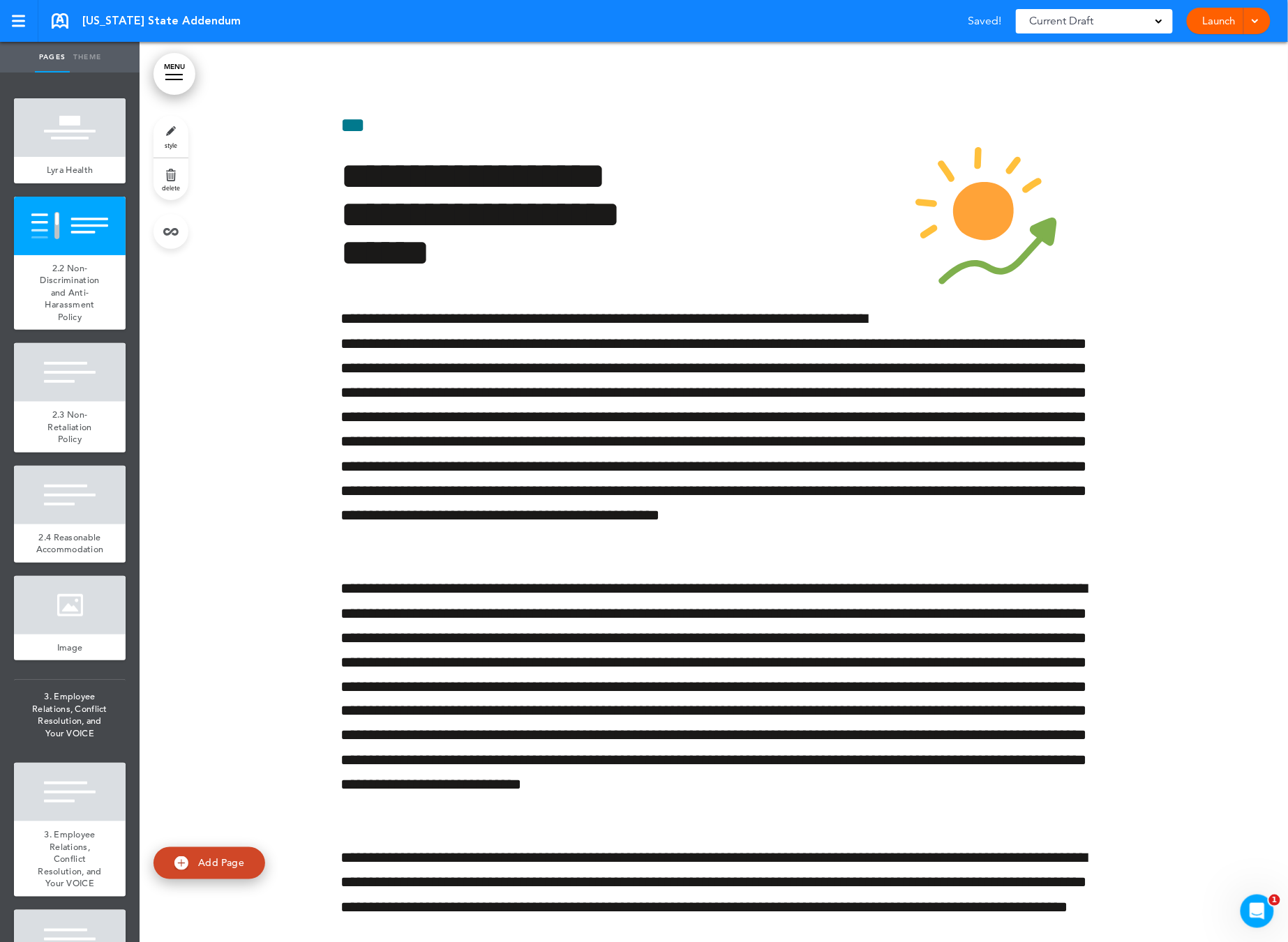
click at [176, 179] on link "delete" at bounding box center [171, 179] width 35 height 42
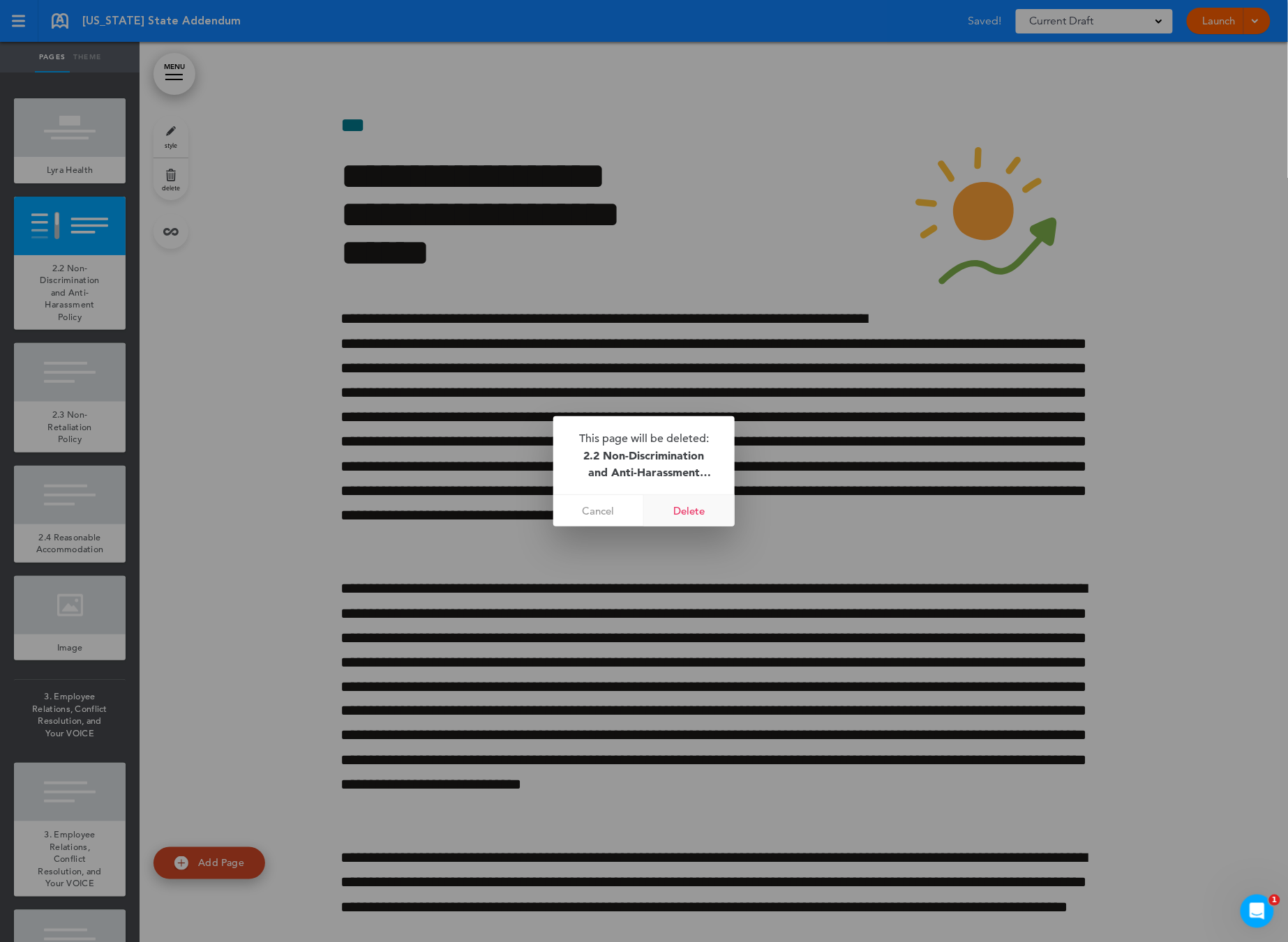
click at [710, 511] on link "Delete" at bounding box center [689, 511] width 91 height 31
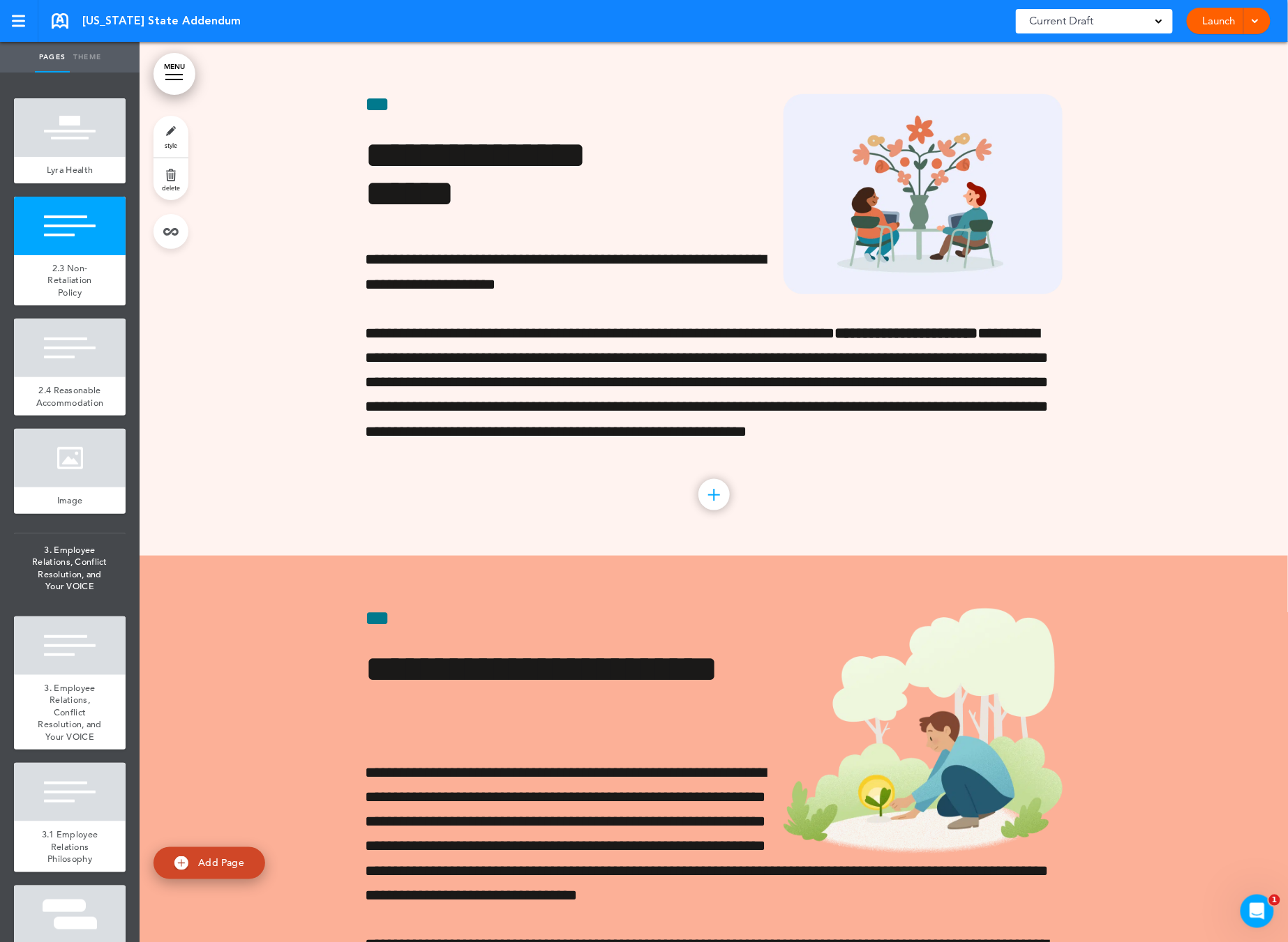
click at [167, 193] on link "delete" at bounding box center [171, 179] width 35 height 42
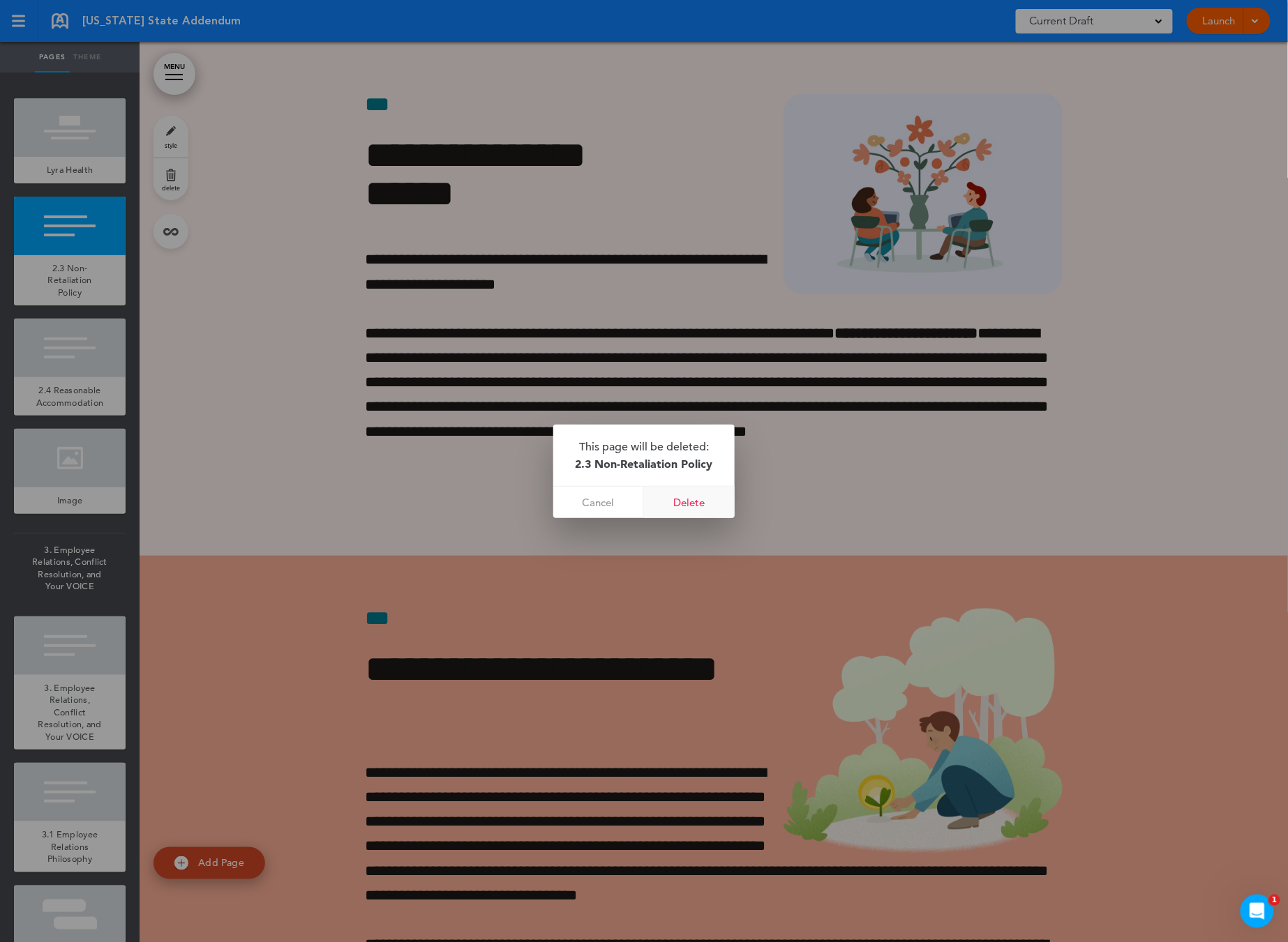
click at [701, 502] on link "Delete" at bounding box center [689, 502] width 91 height 31
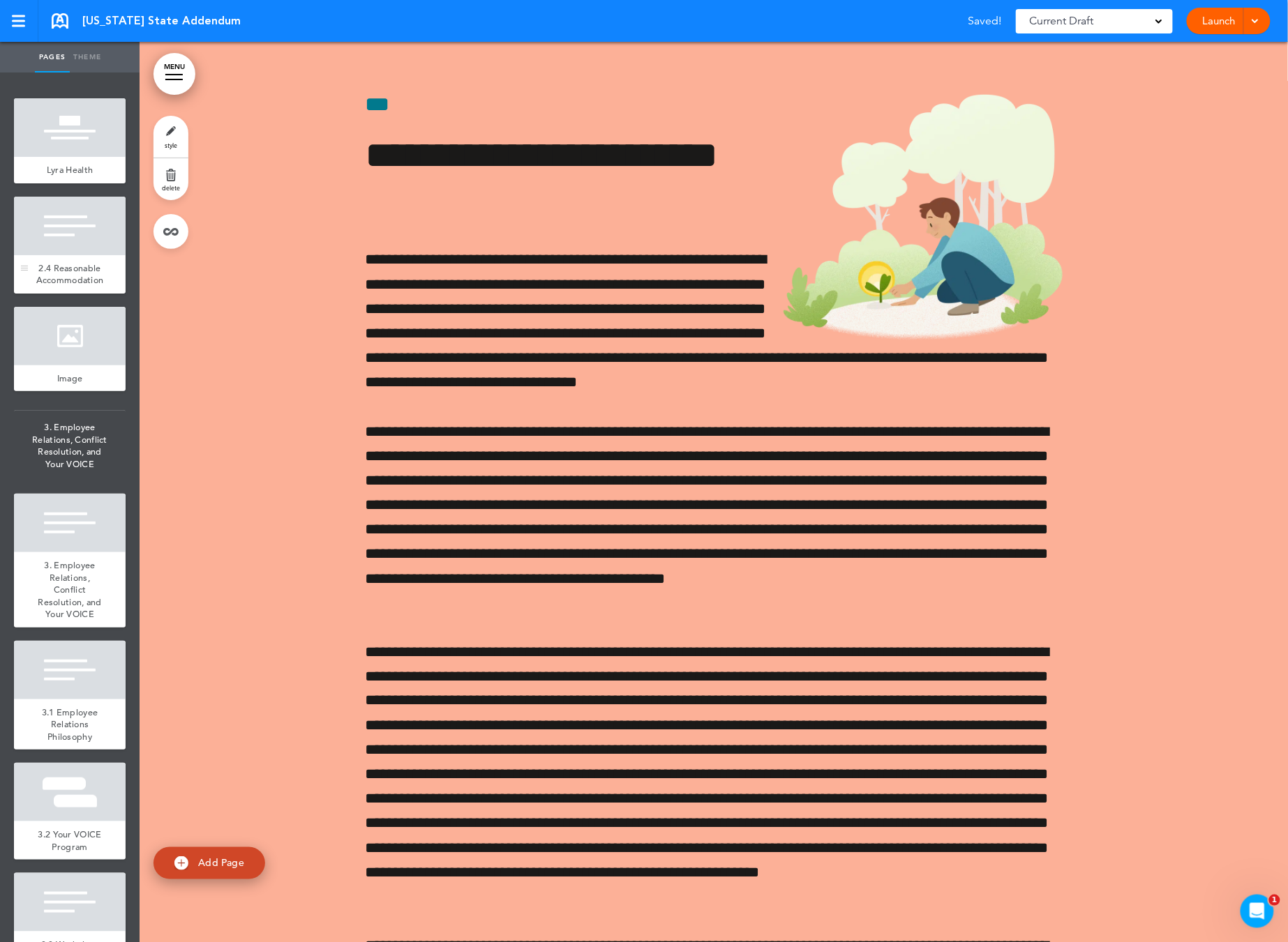
click at [58, 272] on span "2.4 Reasonable Accommodation" at bounding box center [70, 274] width 68 height 24
click at [166, 173] on link "delete" at bounding box center [171, 179] width 35 height 42
click at [166, 180] on link "delete" at bounding box center [171, 179] width 35 height 42
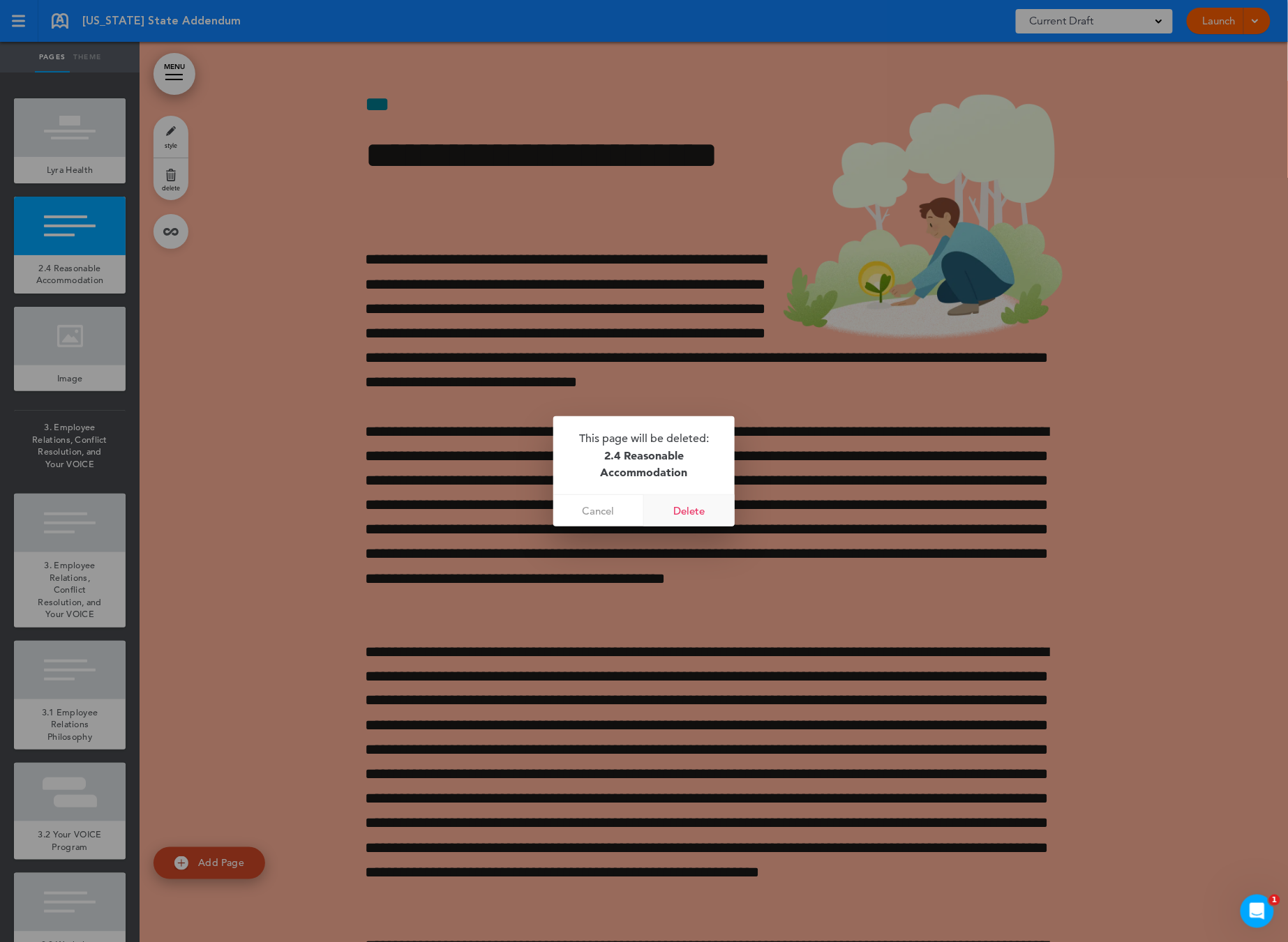
click at [683, 516] on link "Delete" at bounding box center [689, 511] width 91 height 31
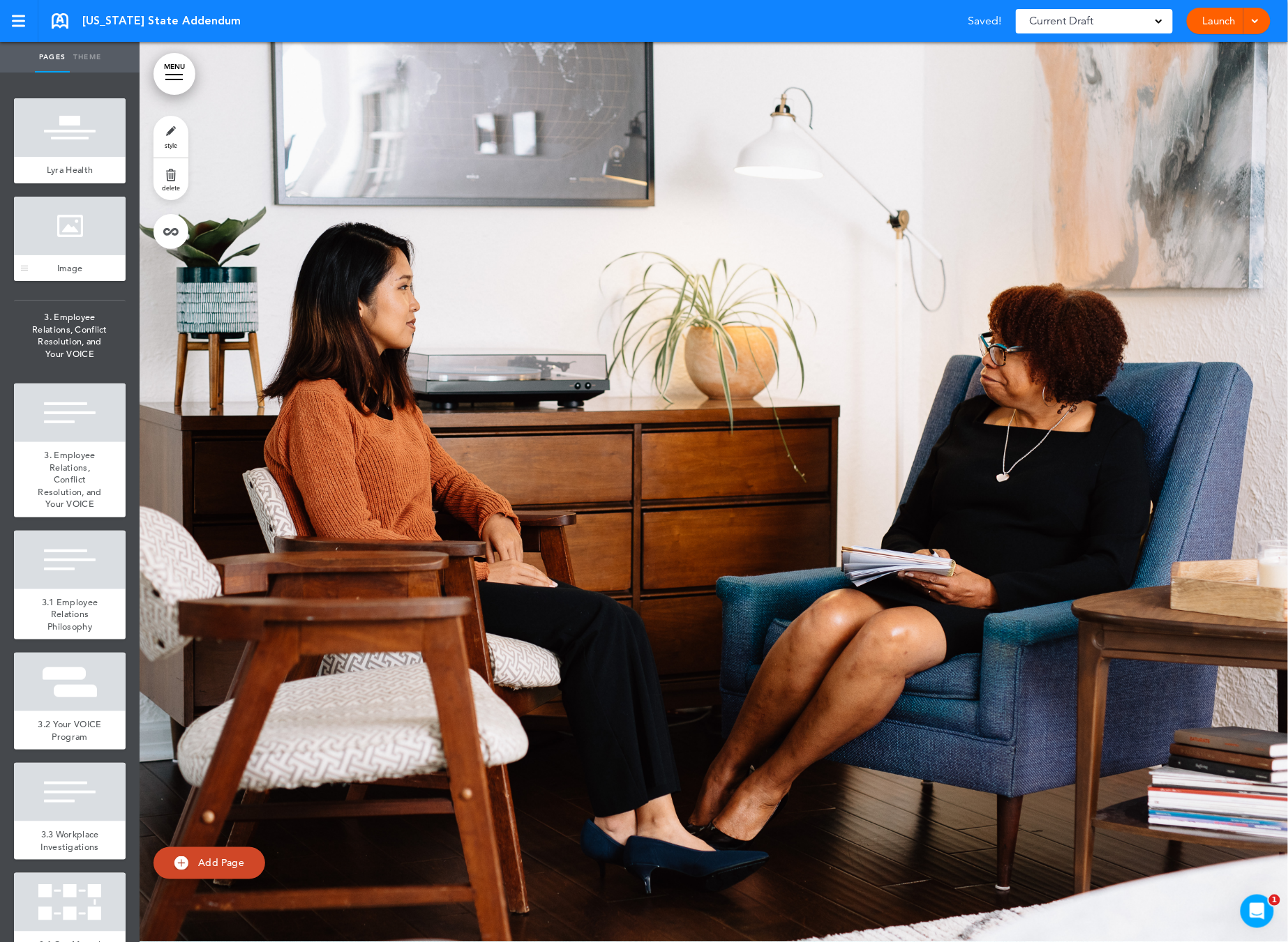
click at [87, 247] on div at bounding box center [70, 226] width 112 height 59
click at [164, 197] on link "delete" at bounding box center [171, 179] width 35 height 42
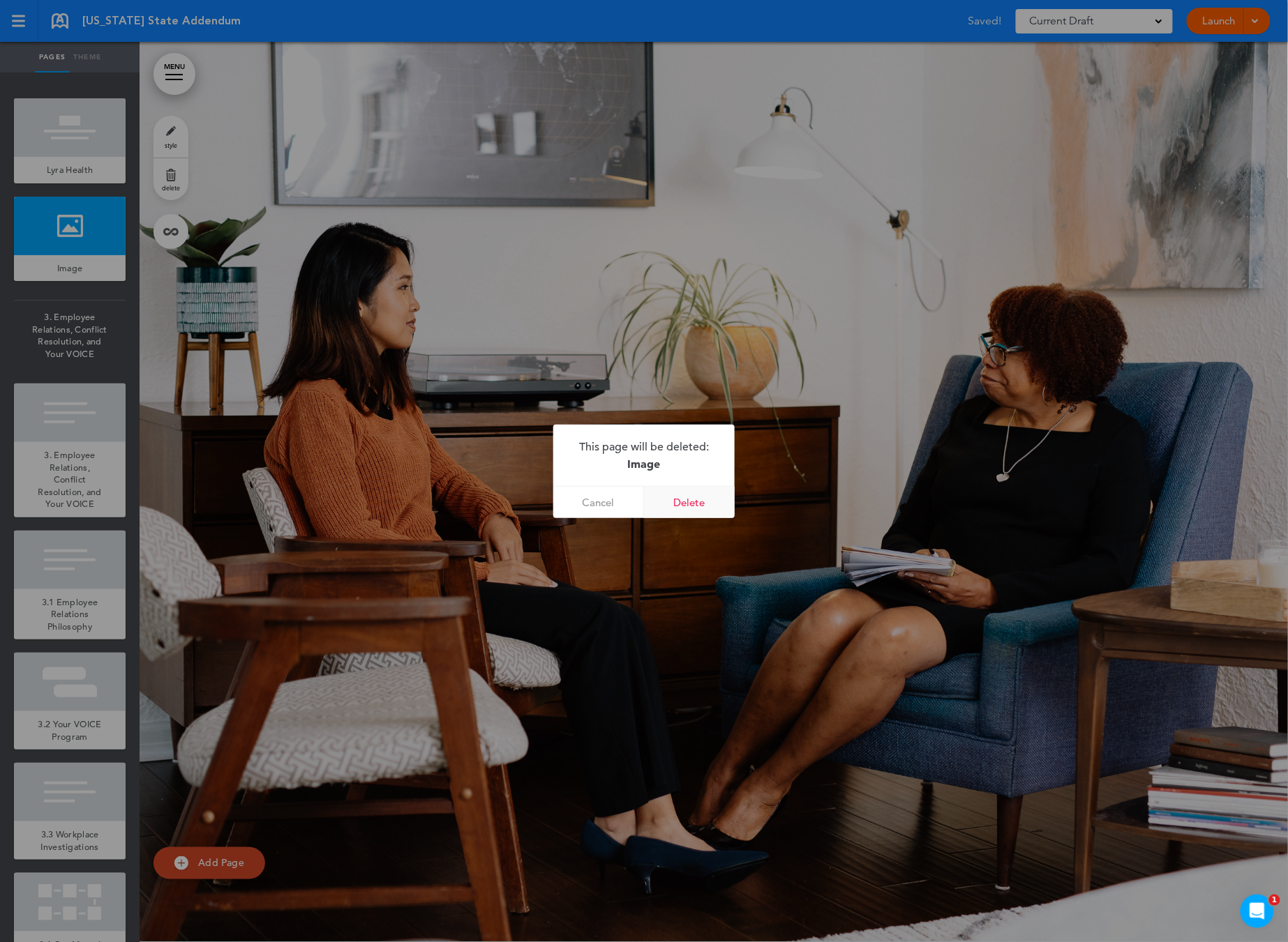
click at [676, 511] on link "Delete" at bounding box center [689, 502] width 91 height 31
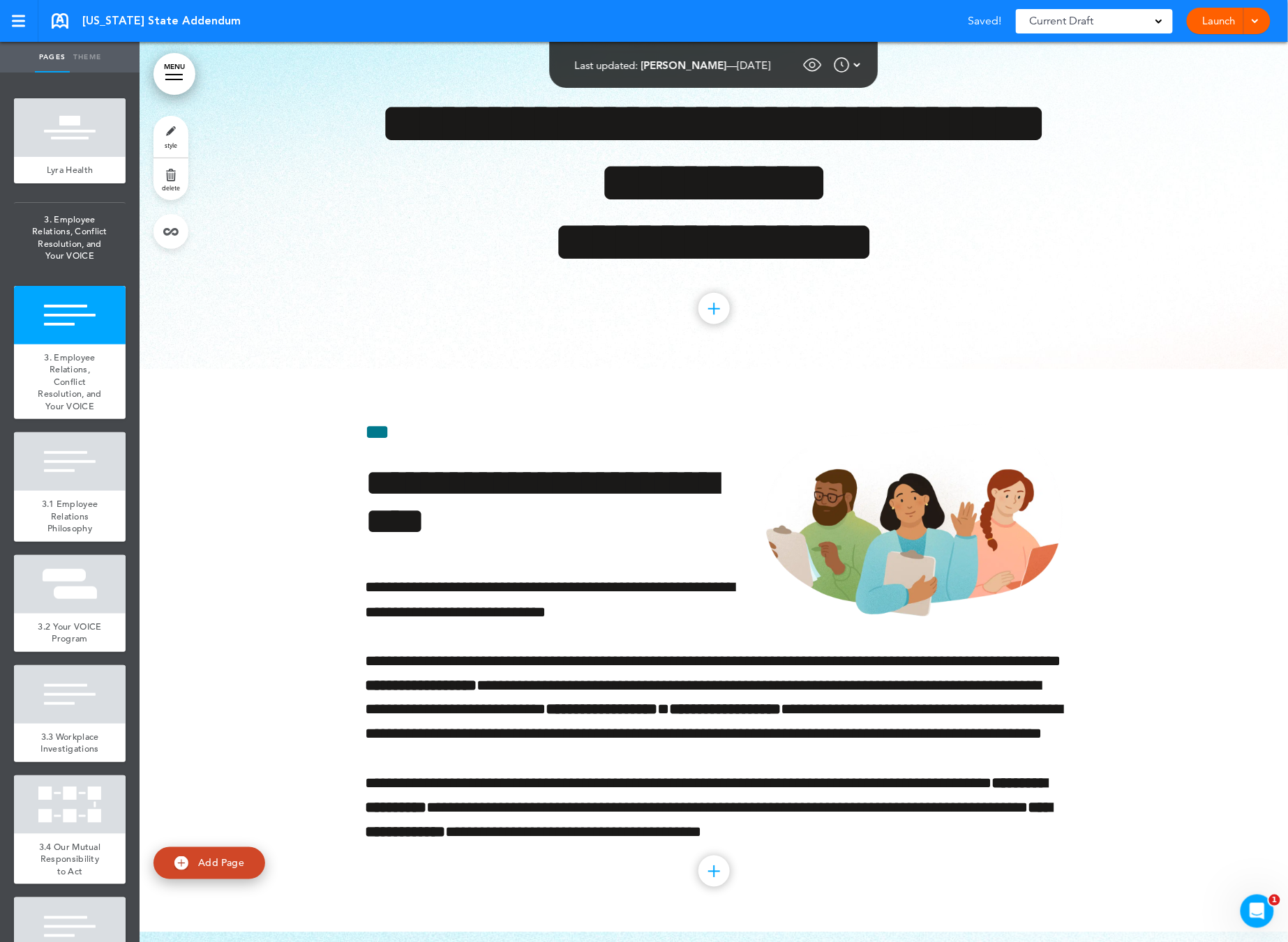
click at [175, 182] on link "delete" at bounding box center [171, 179] width 35 height 42
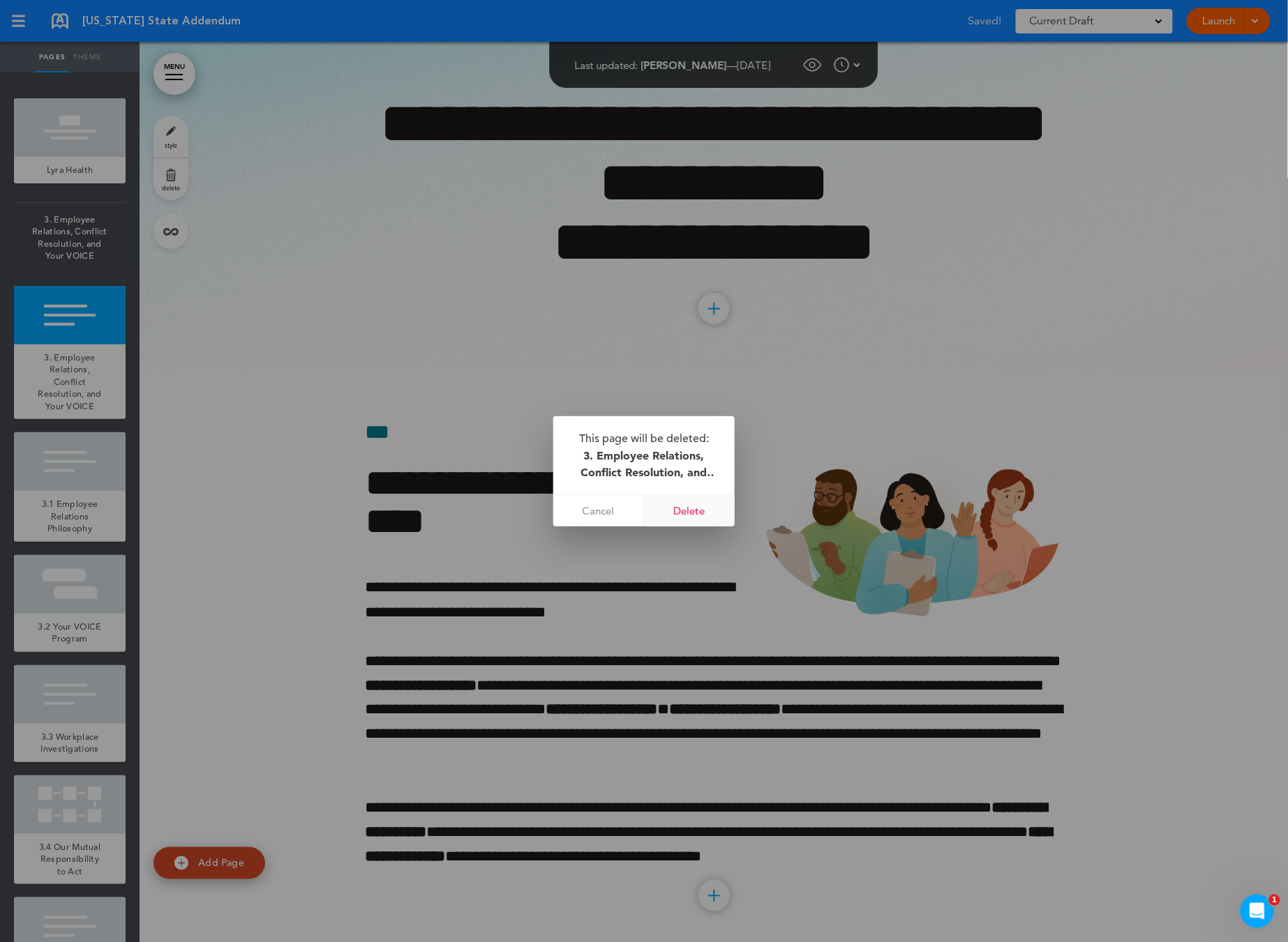
click at [695, 517] on link "Delete" at bounding box center [689, 511] width 91 height 31
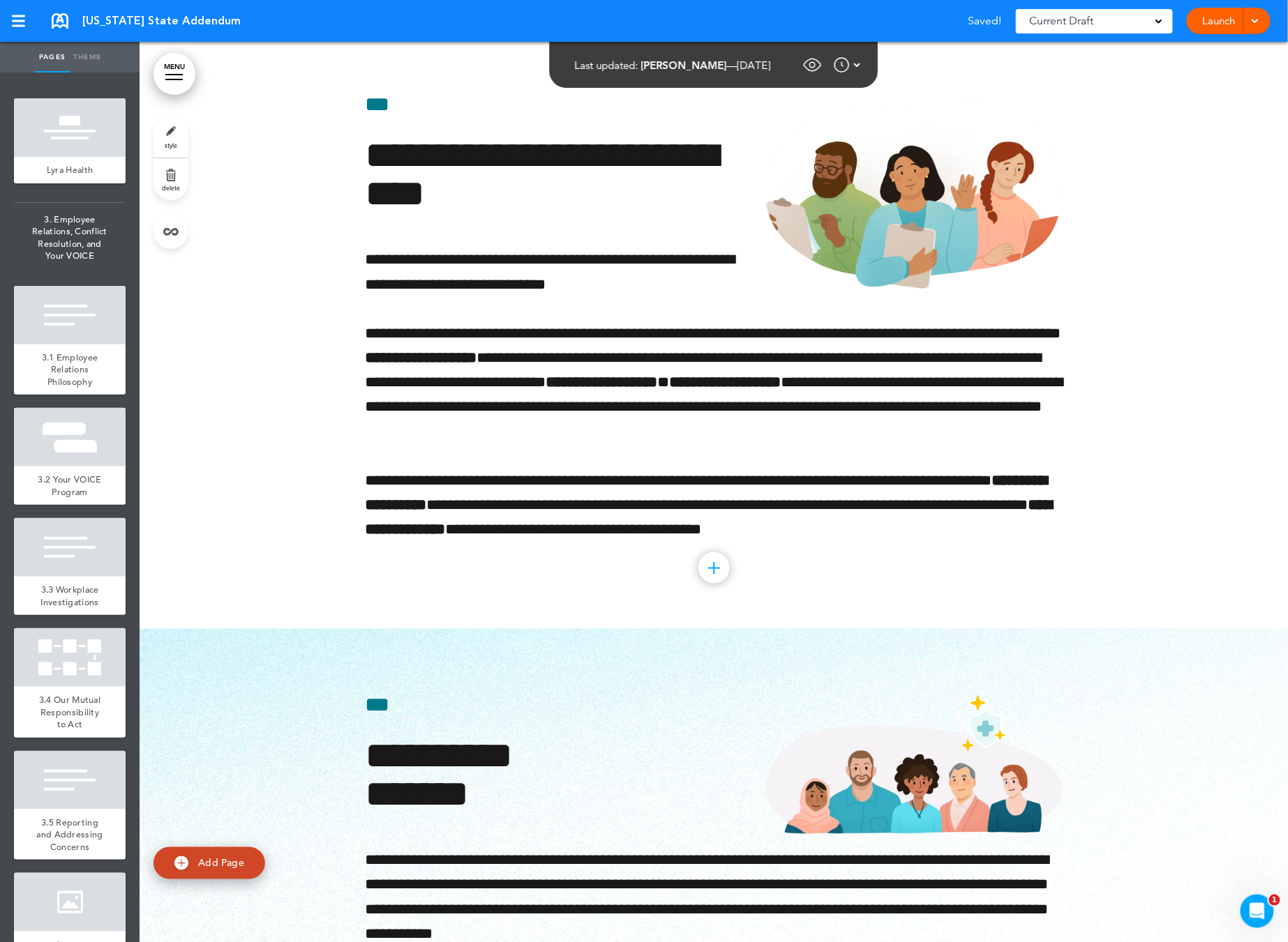
click at [165, 185] on span "delete" at bounding box center [171, 188] width 18 height 8
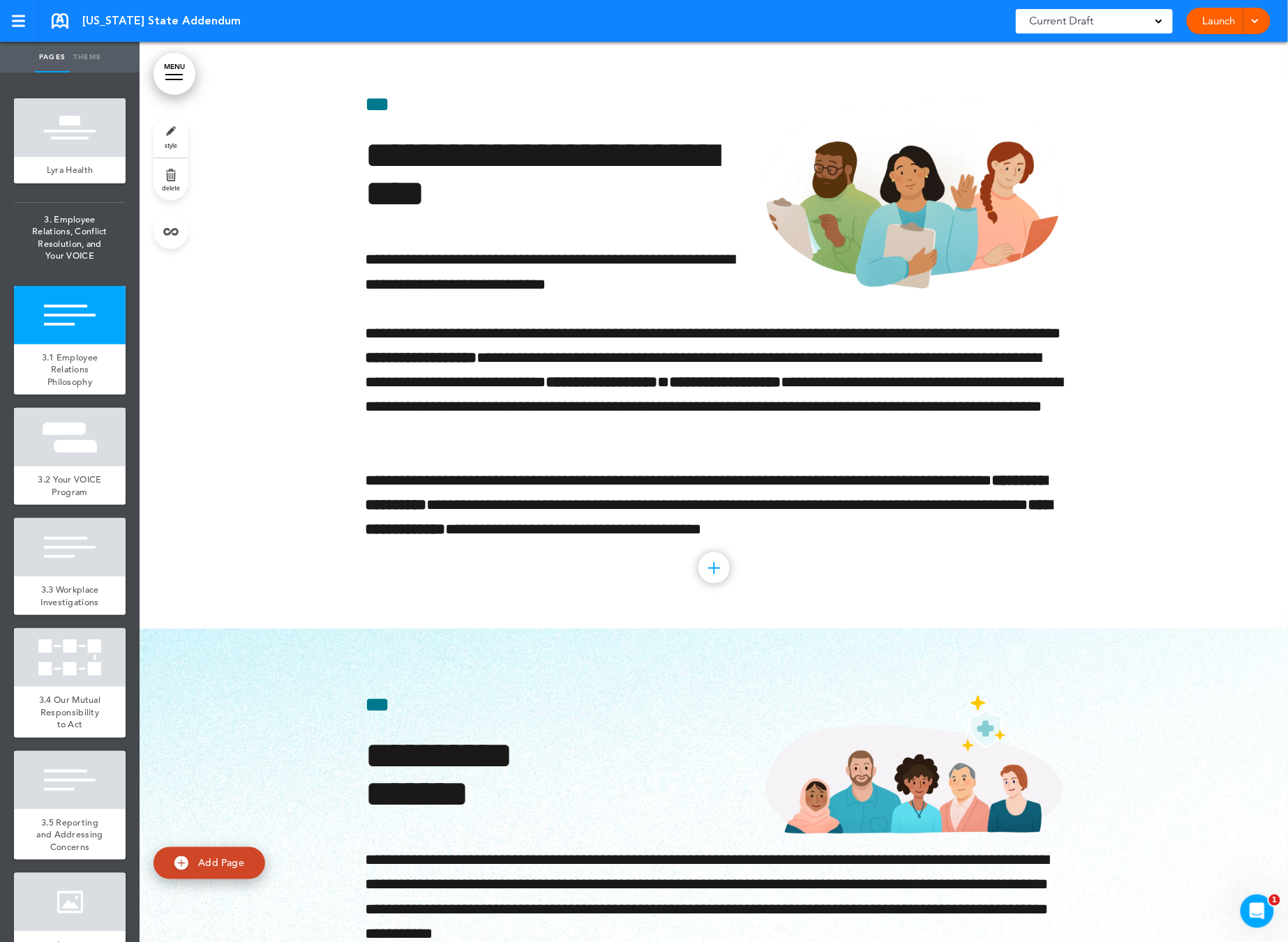
click at [176, 180] on link "delete" at bounding box center [171, 179] width 35 height 42
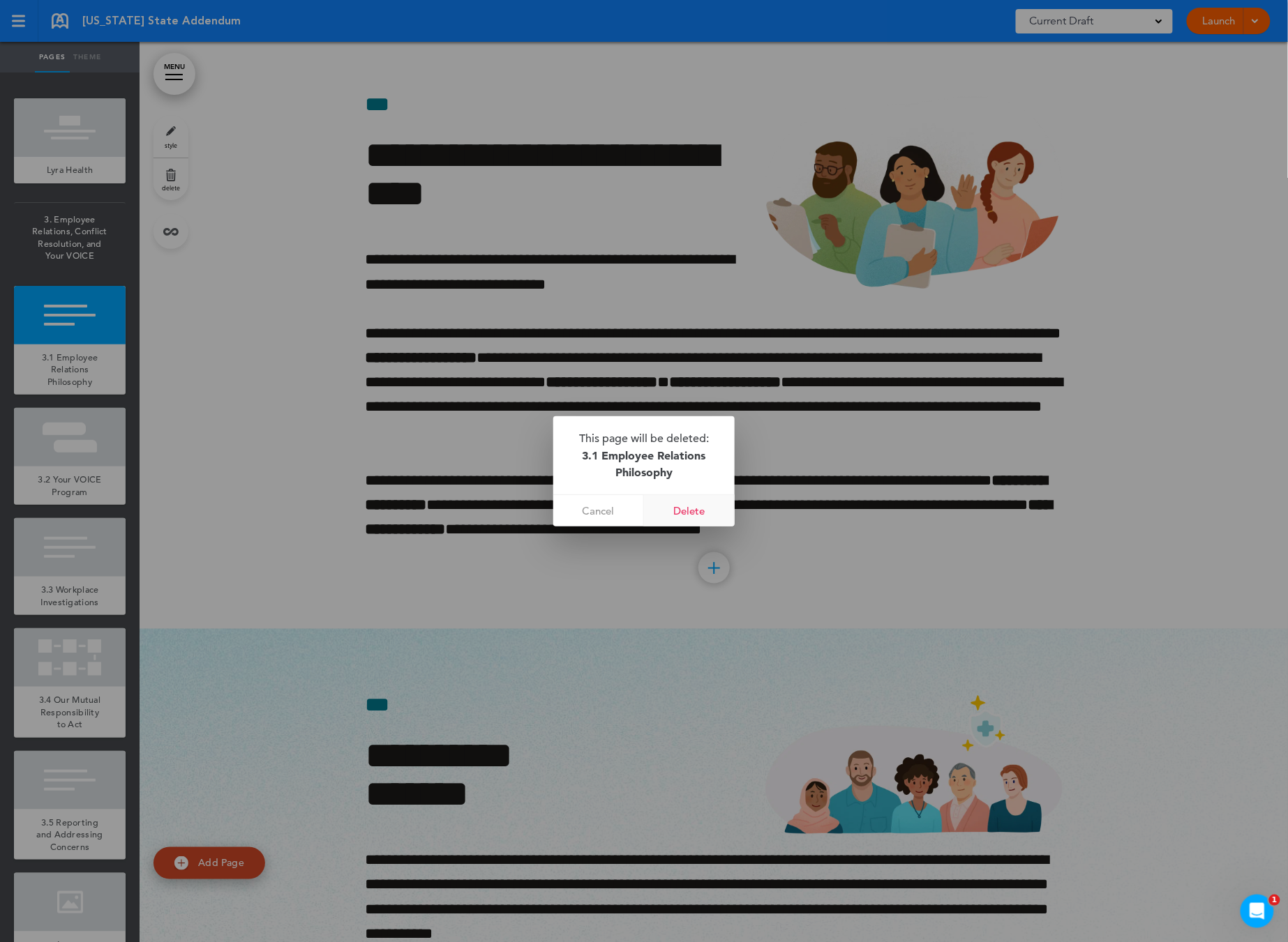
click at [678, 510] on link "Delete" at bounding box center [689, 511] width 91 height 31
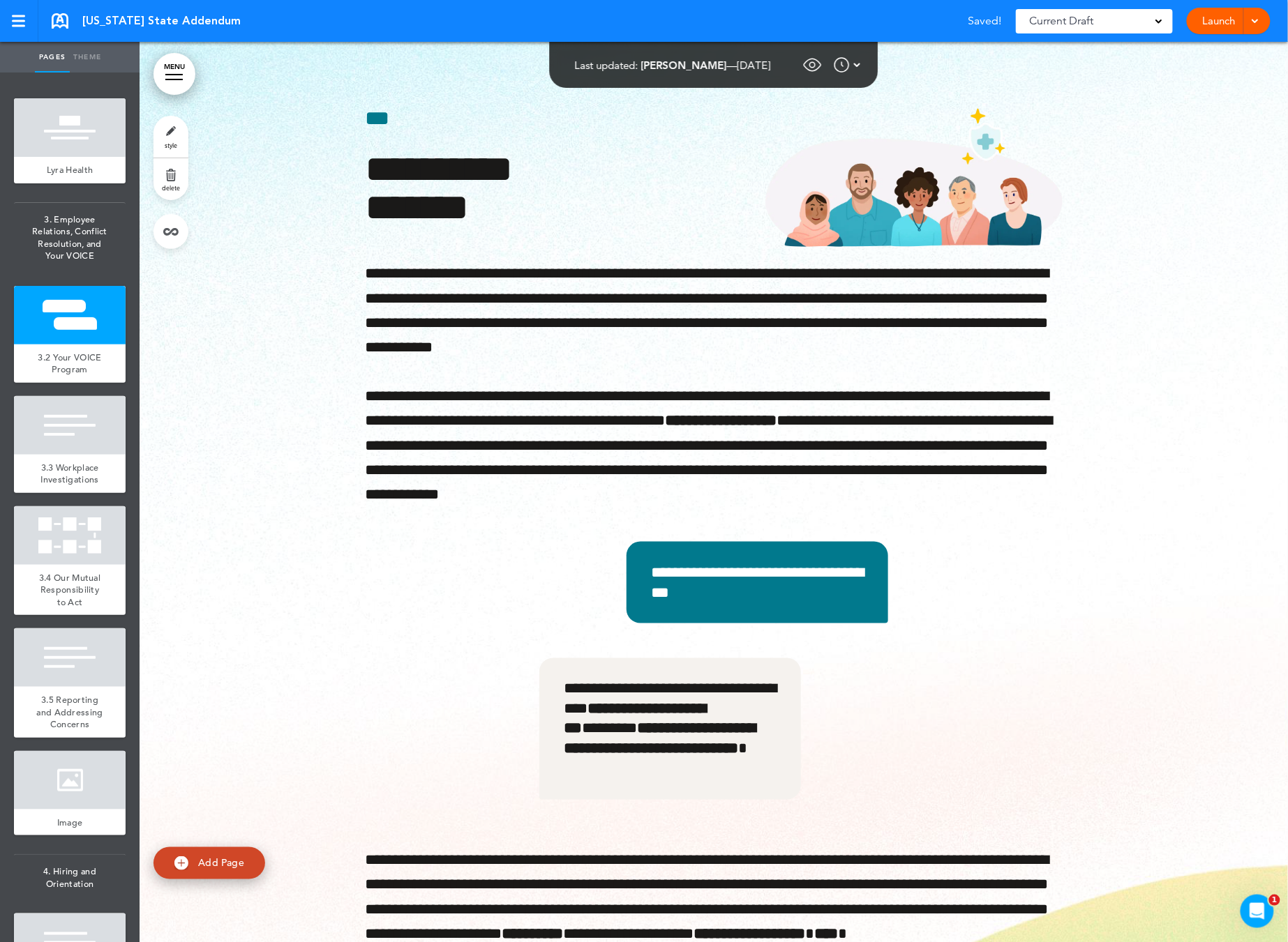
click at [171, 190] on span "delete" at bounding box center [171, 188] width 18 height 8
click at [668, 507] on div "**********" at bounding box center [713, 557] width 697 height 1003
click at [92, 259] on span "3. Employee Relations, Conflict Resolution, and Your VOICE" at bounding box center [70, 238] width 112 height 70
click at [118, 217] on ul "add page Lyra Health add page 3. Employee Relations, Conflict Resolution, and Y…" at bounding box center [69, 507] width 139 height 870
click at [113, 216] on link at bounding box center [115, 213] width 28 height 28
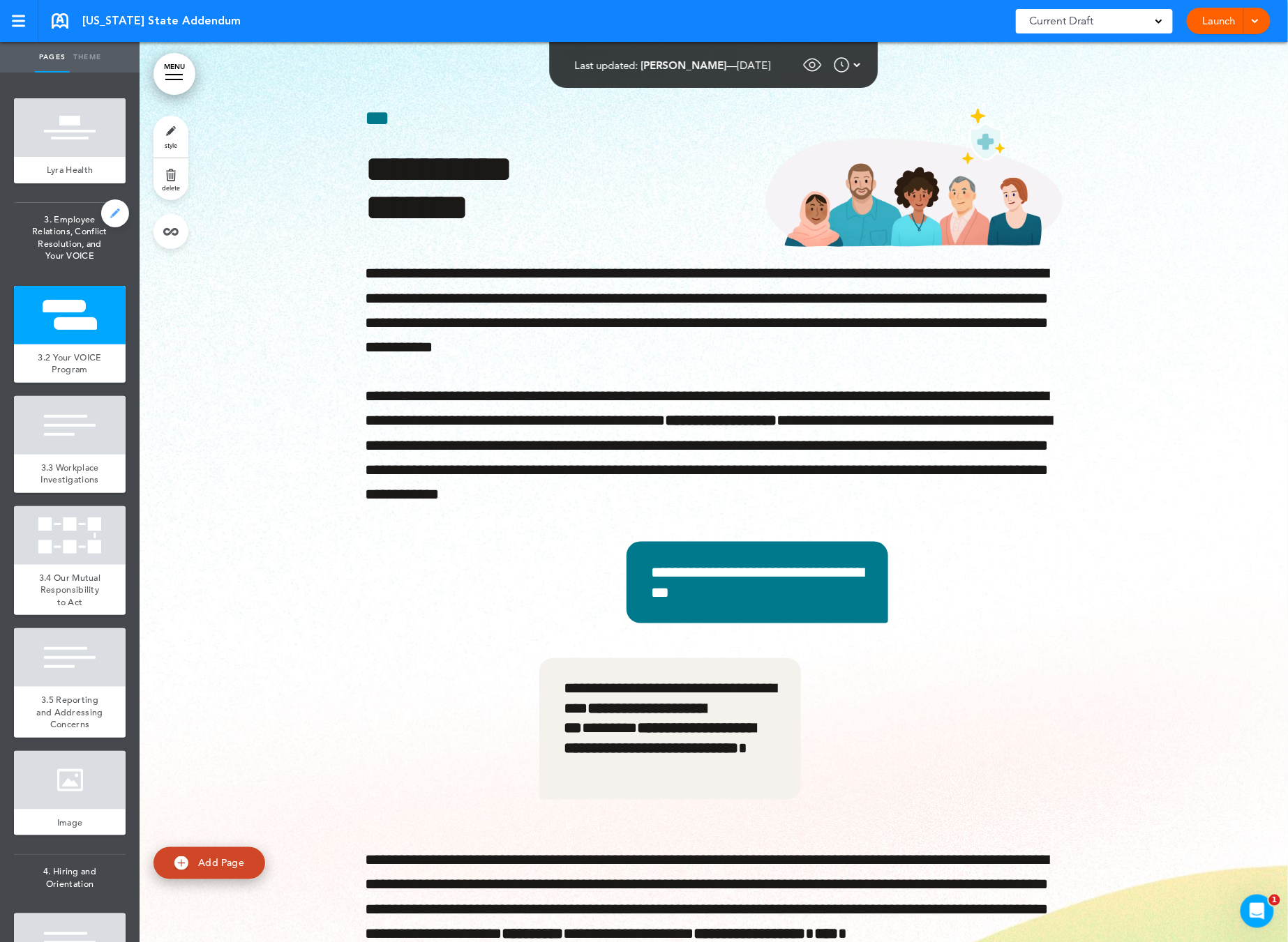
type input "**********"
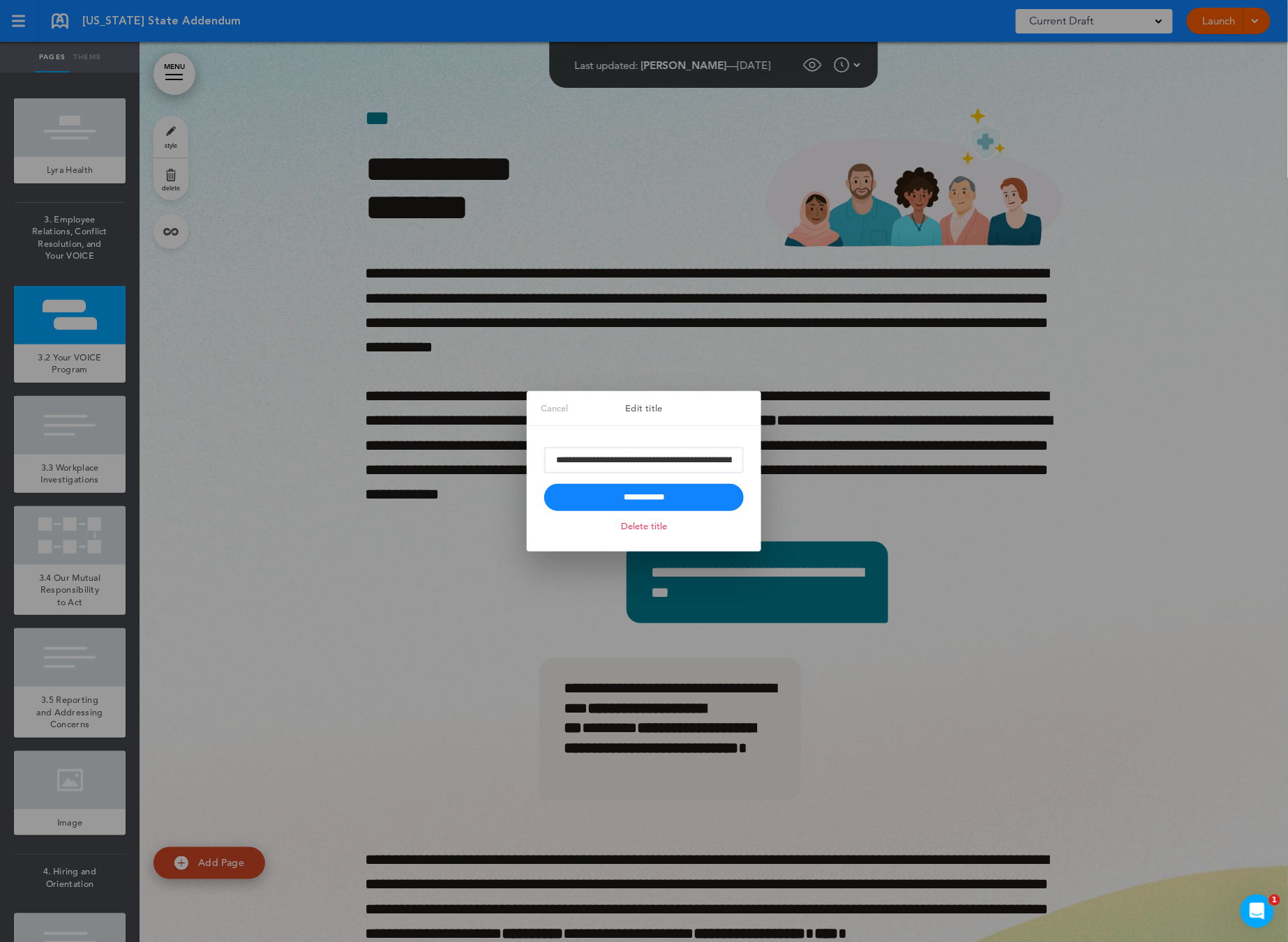
click at [650, 524] on link "Delete title" at bounding box center [644, 526] width 53 height 16
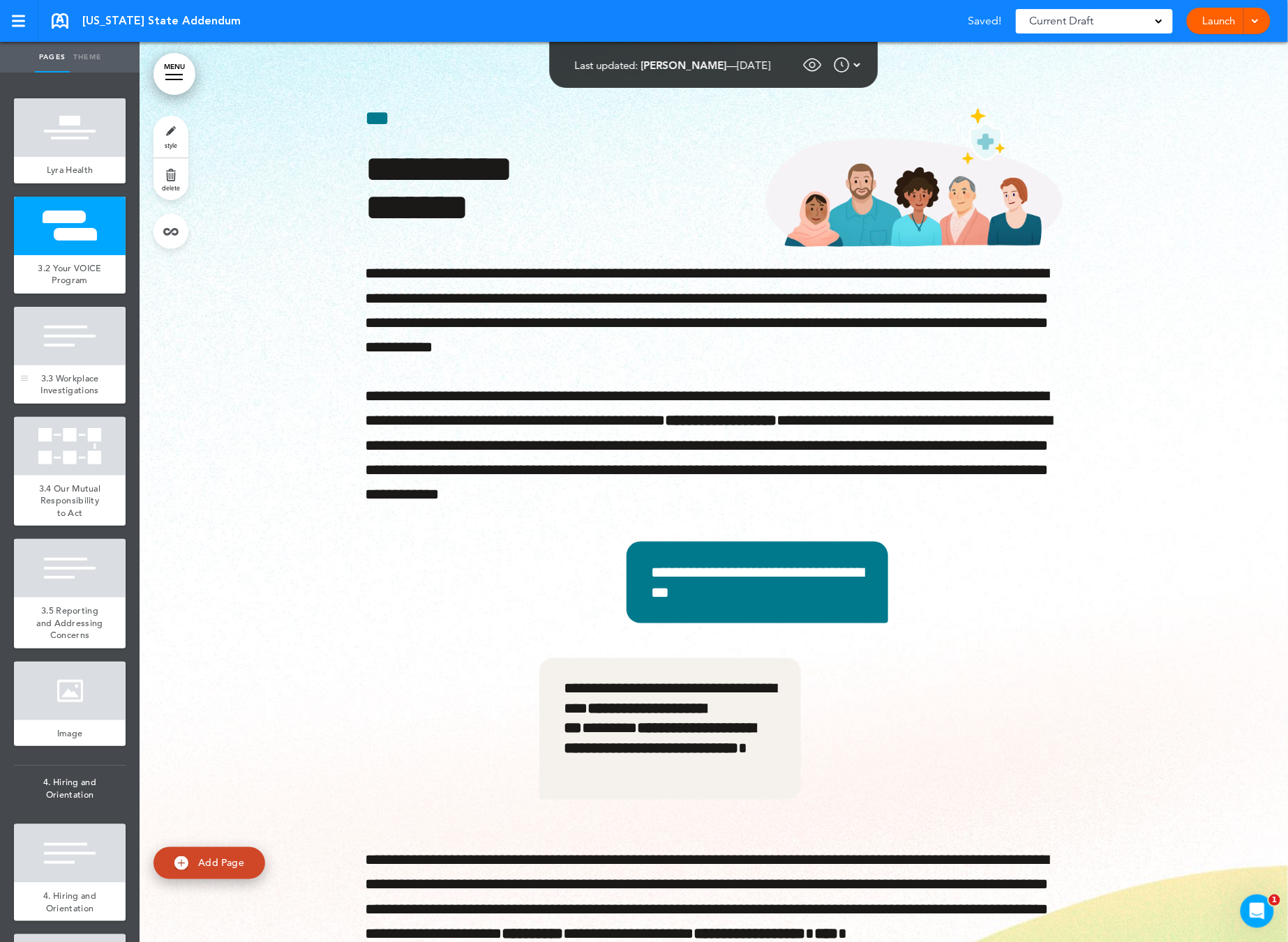
click at [37, 352] on div at bounding box center [70, 336] width 112 height 59
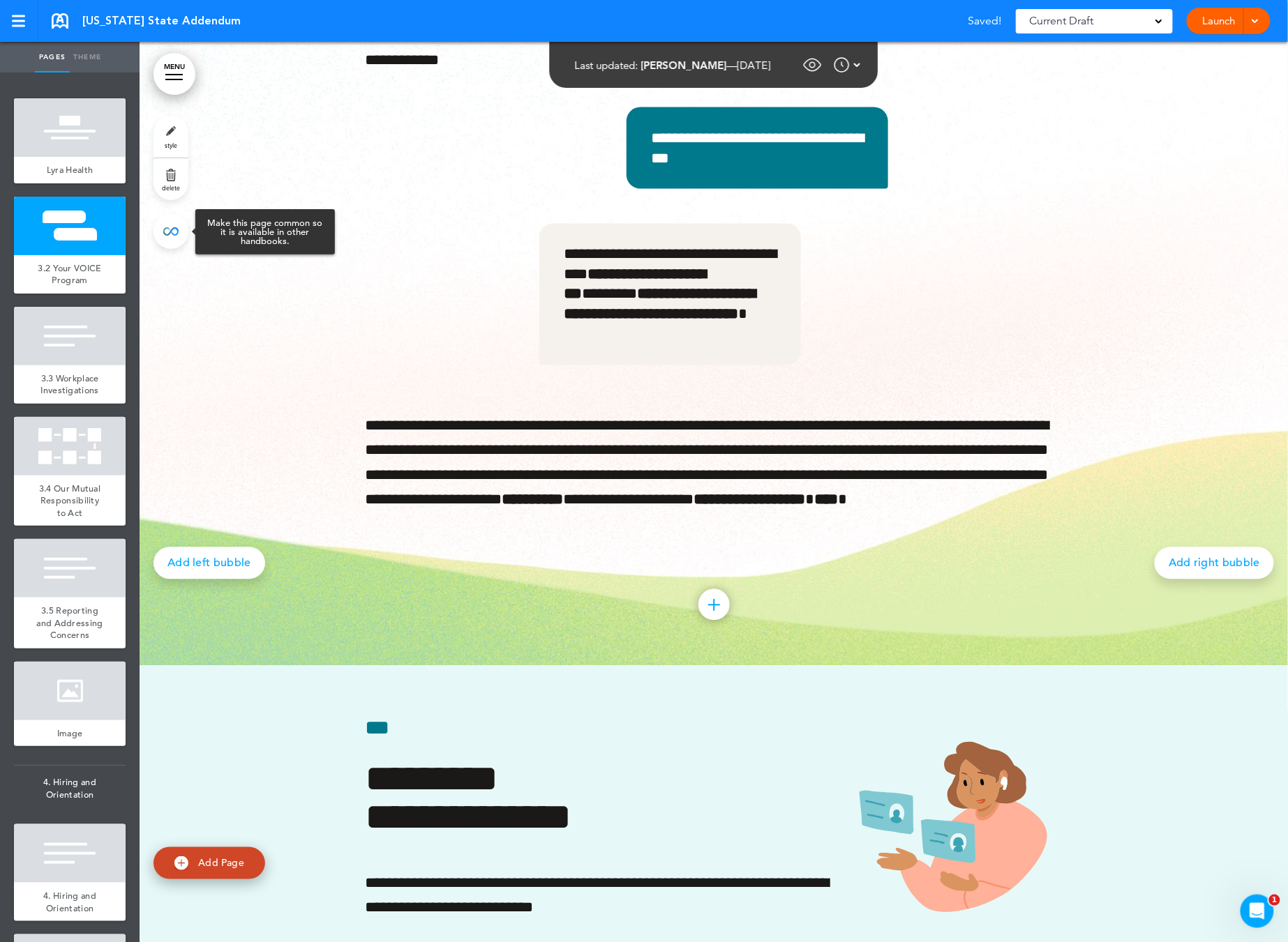
scroll to position [1374, 0]
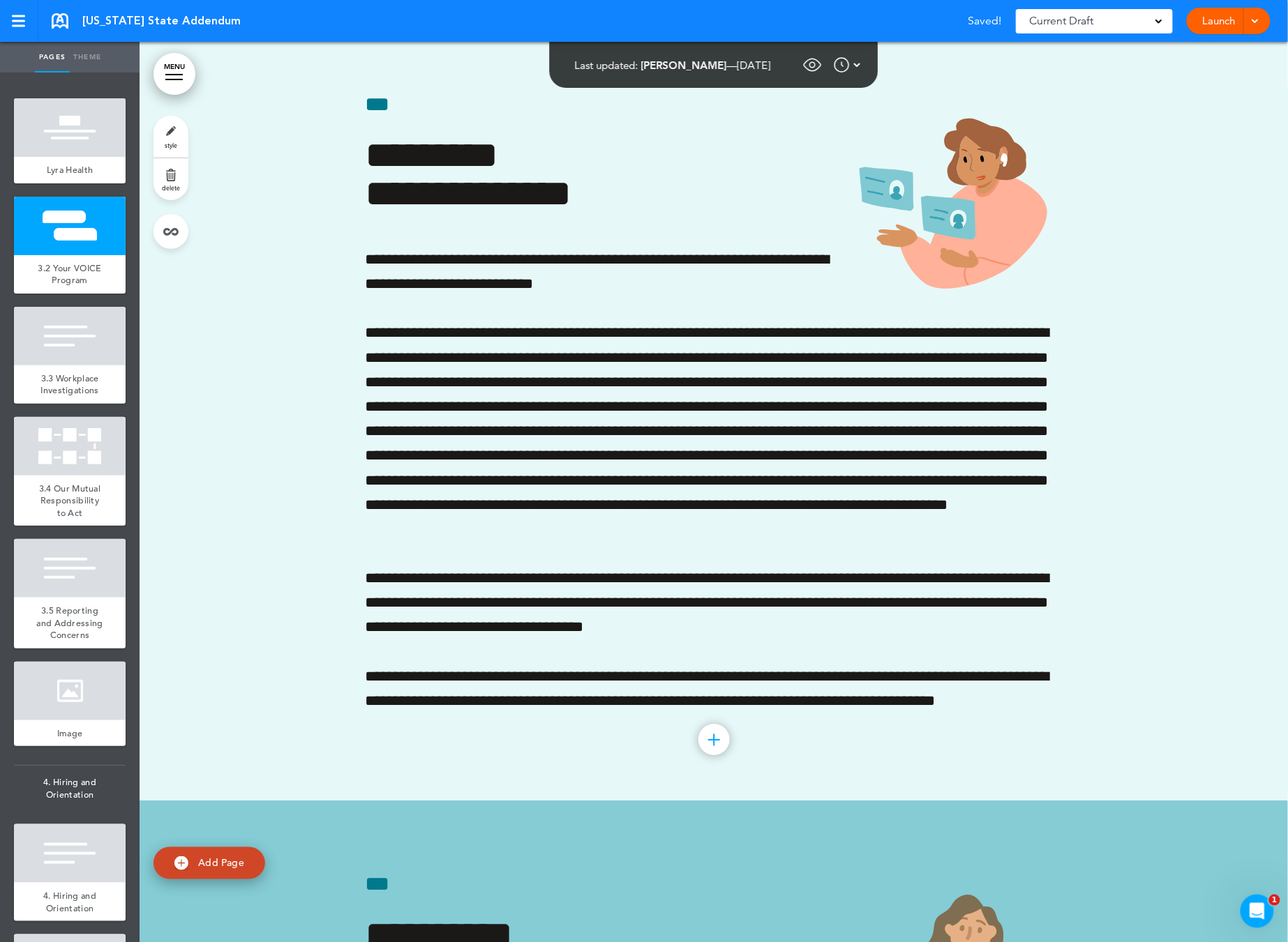
click at [165, 171] on link "delete" at bounding box center [171, 179] width 35 height 42
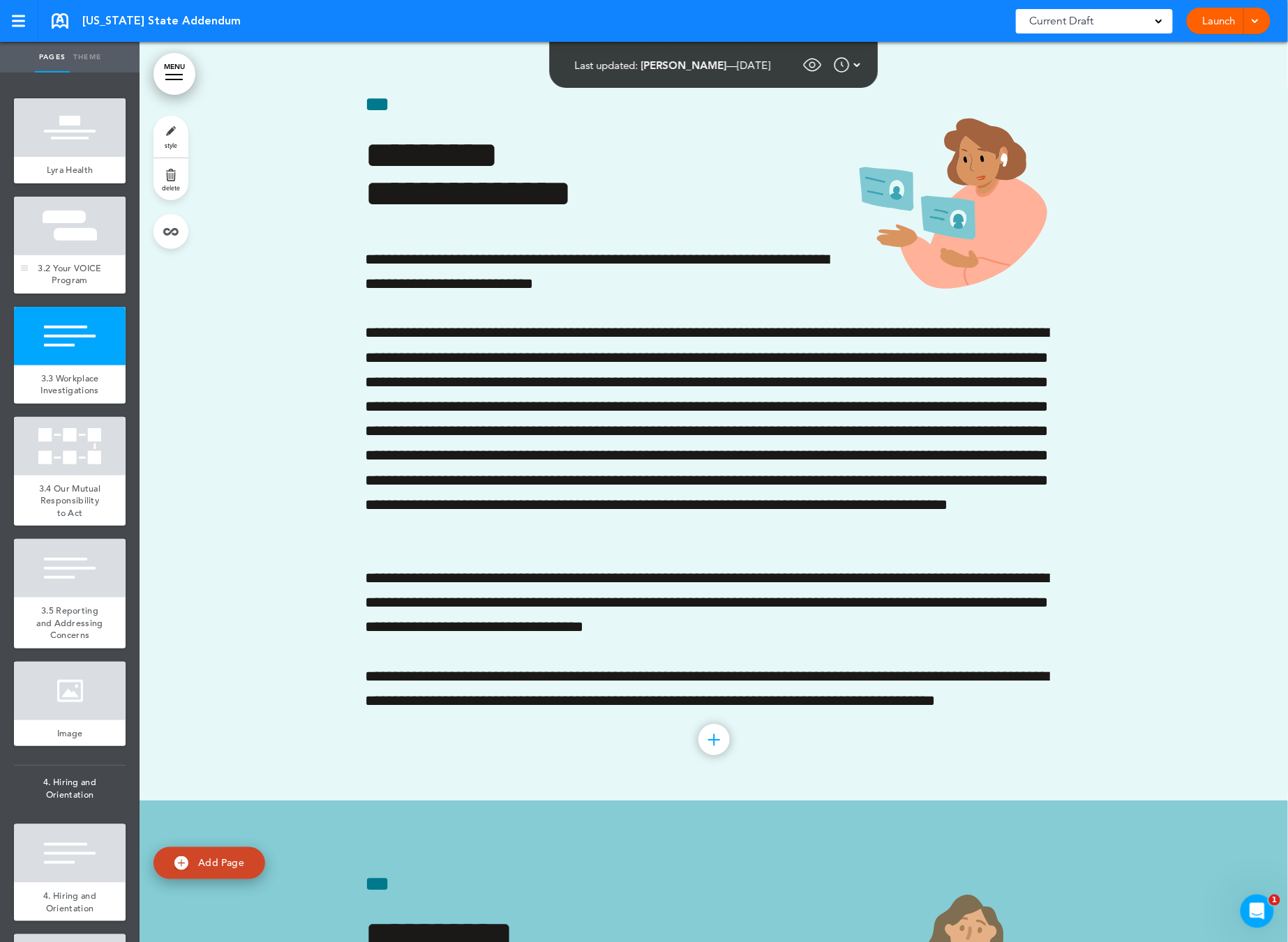
click at [62, 248] on div at bounding box center [70, 226] width 112 height 59
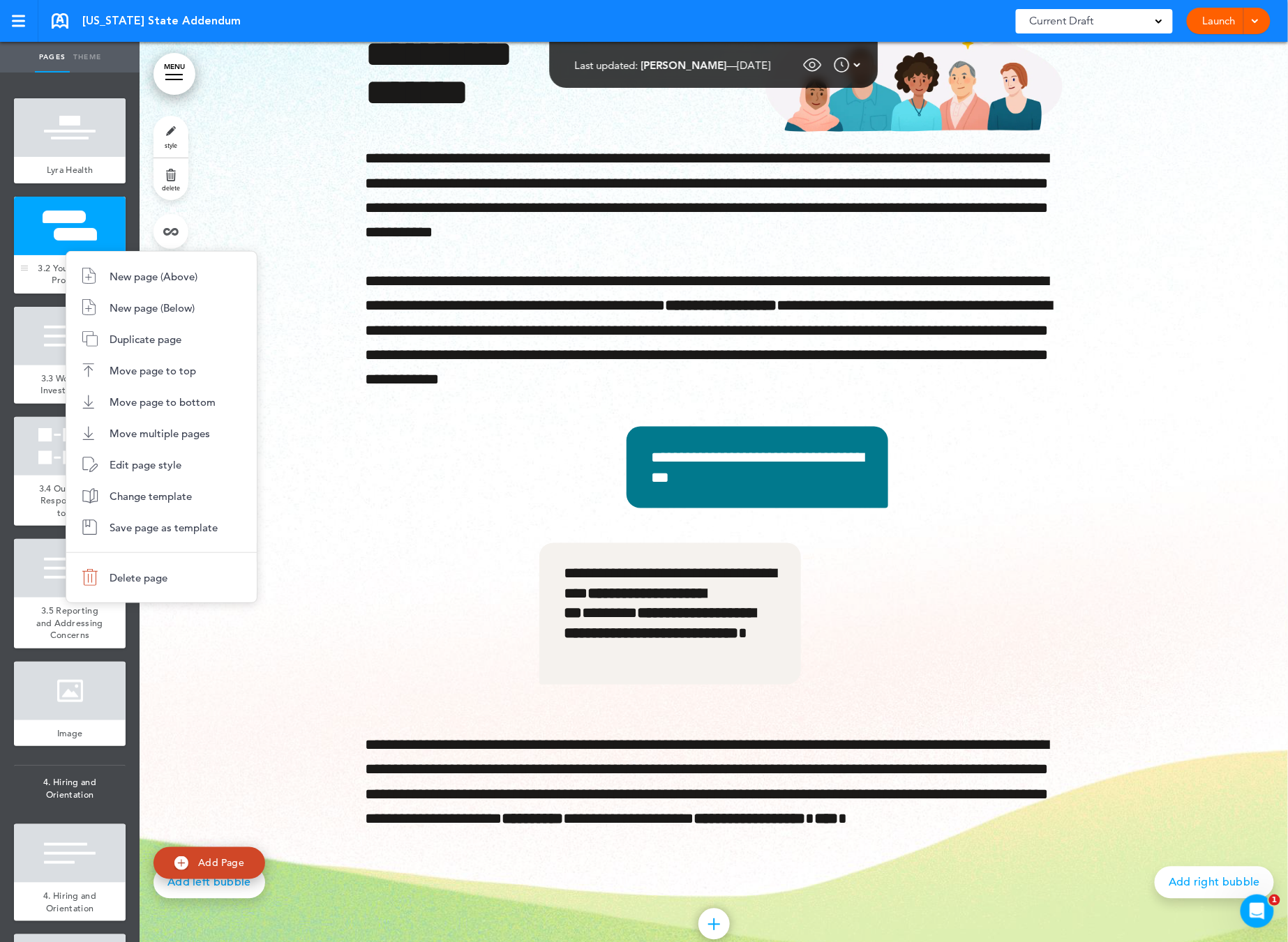
scroll to position [316, 0]
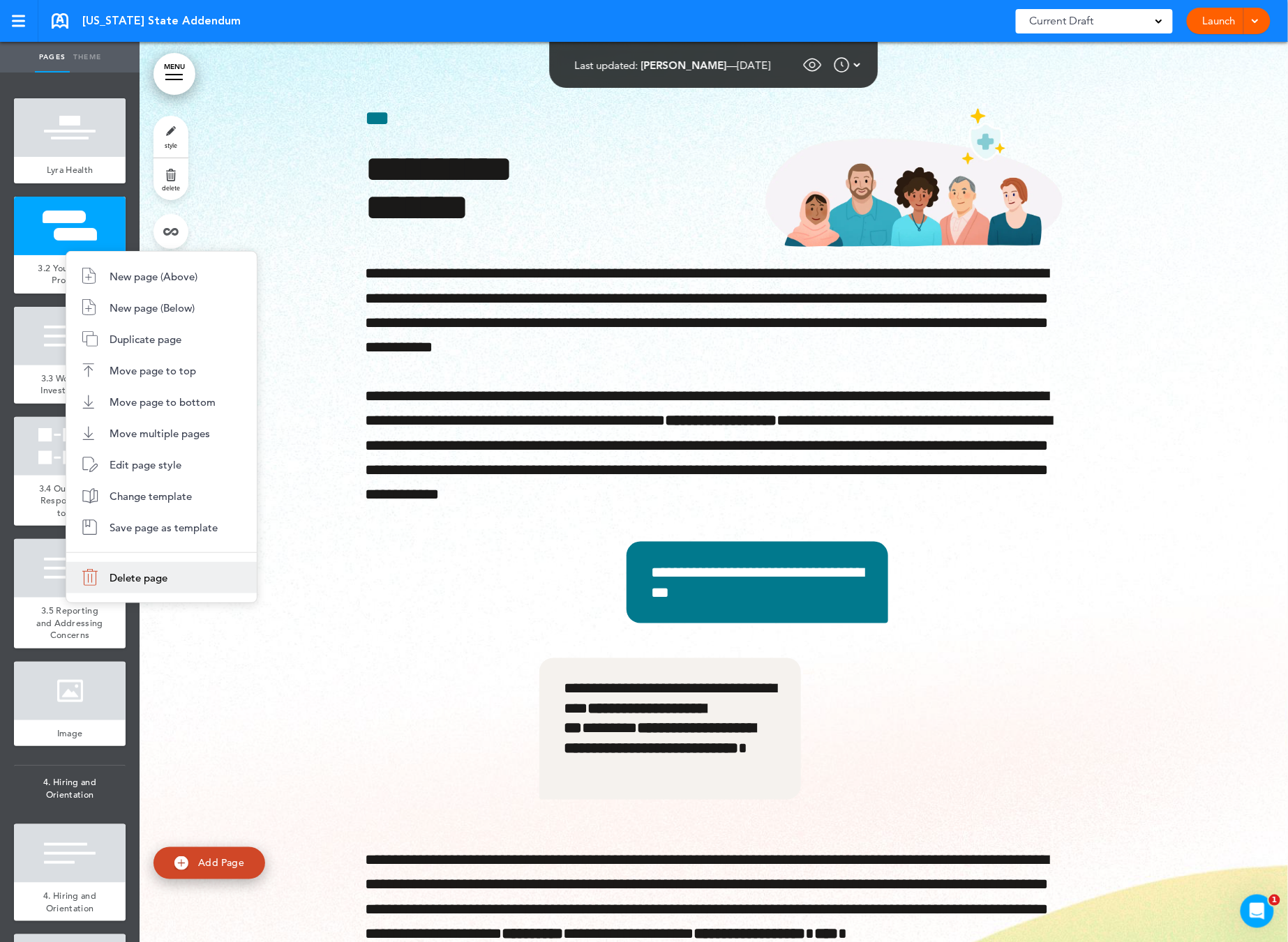
click at [164, 587] on li "Delete page" at bounding box center [161, 578] width 190 height 31
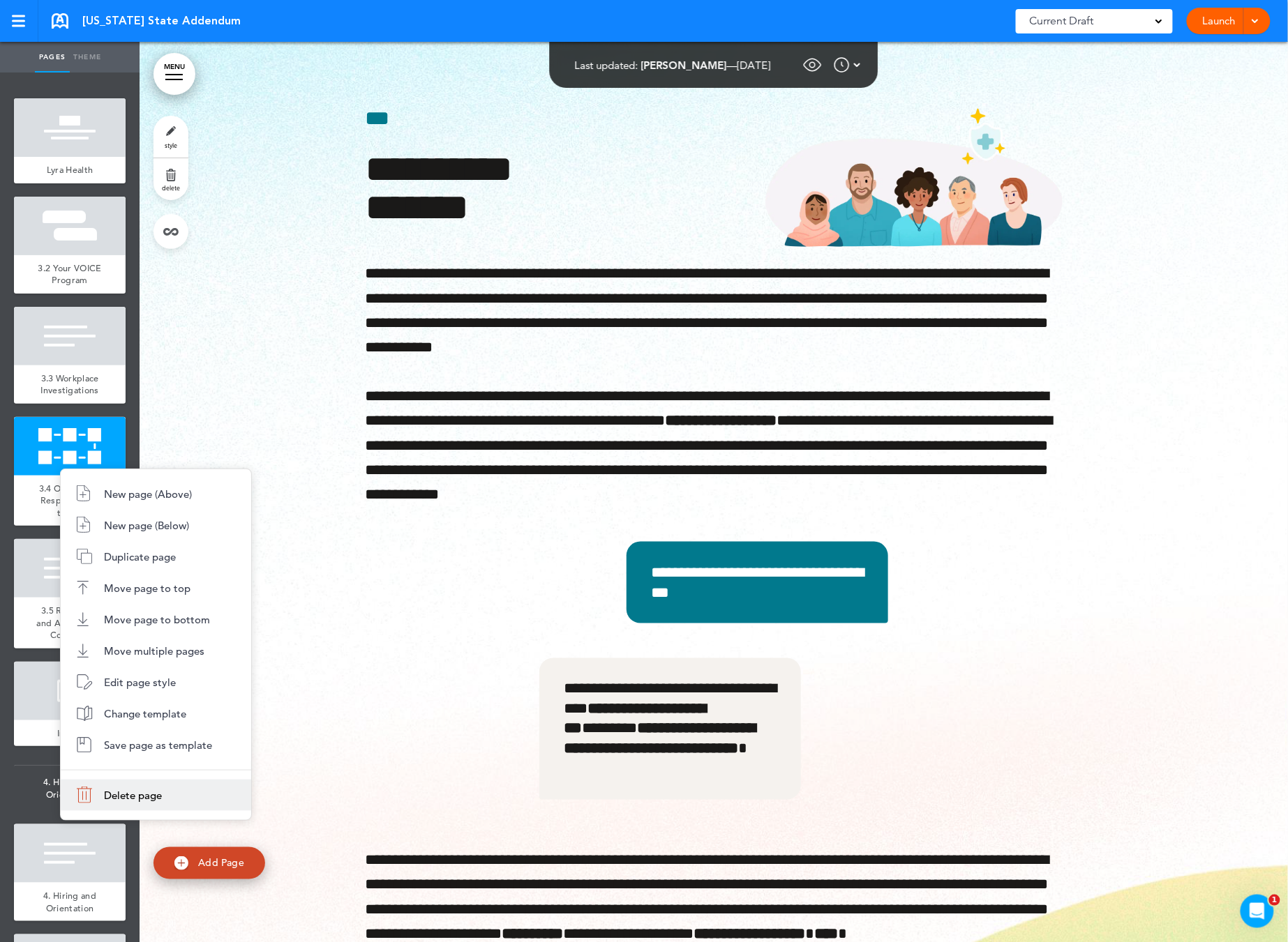
click at [166, 793] on li "Delete page" at bounding box center [156, 795] width 190 height 31
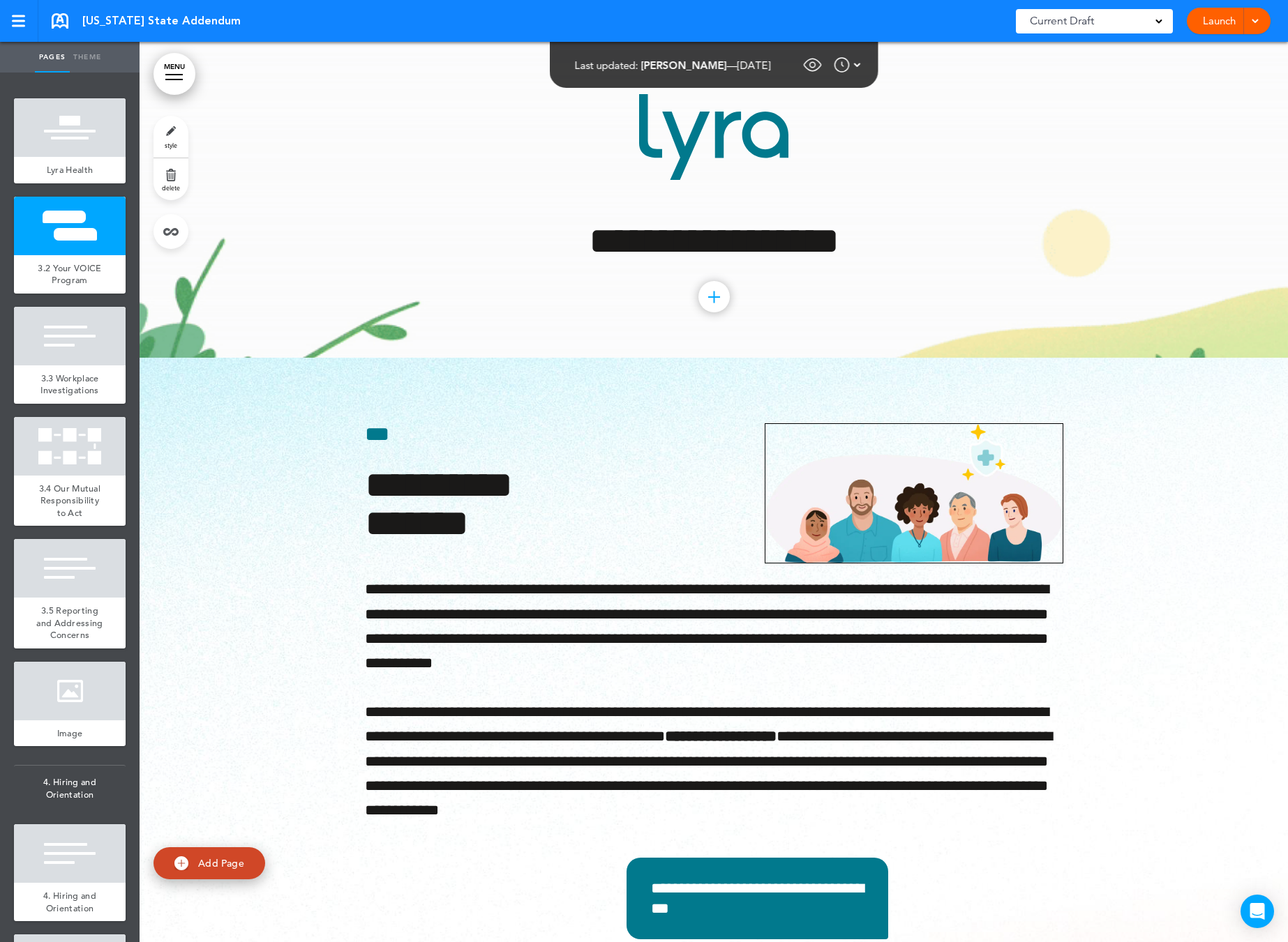
click at [861, 69] on div at bounding box center [847, 65] width 27 height 17
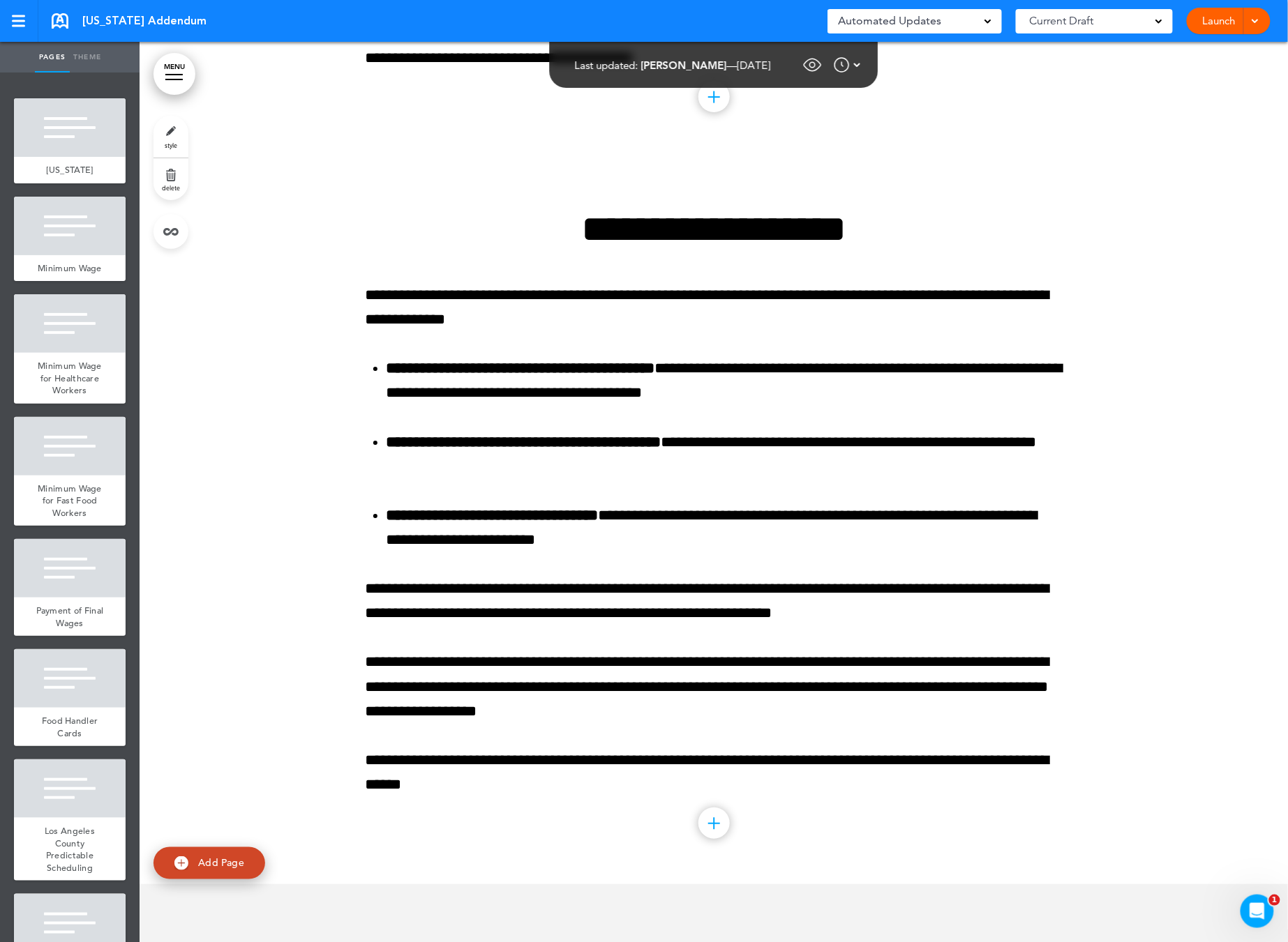
scroll to position [3107, 0]
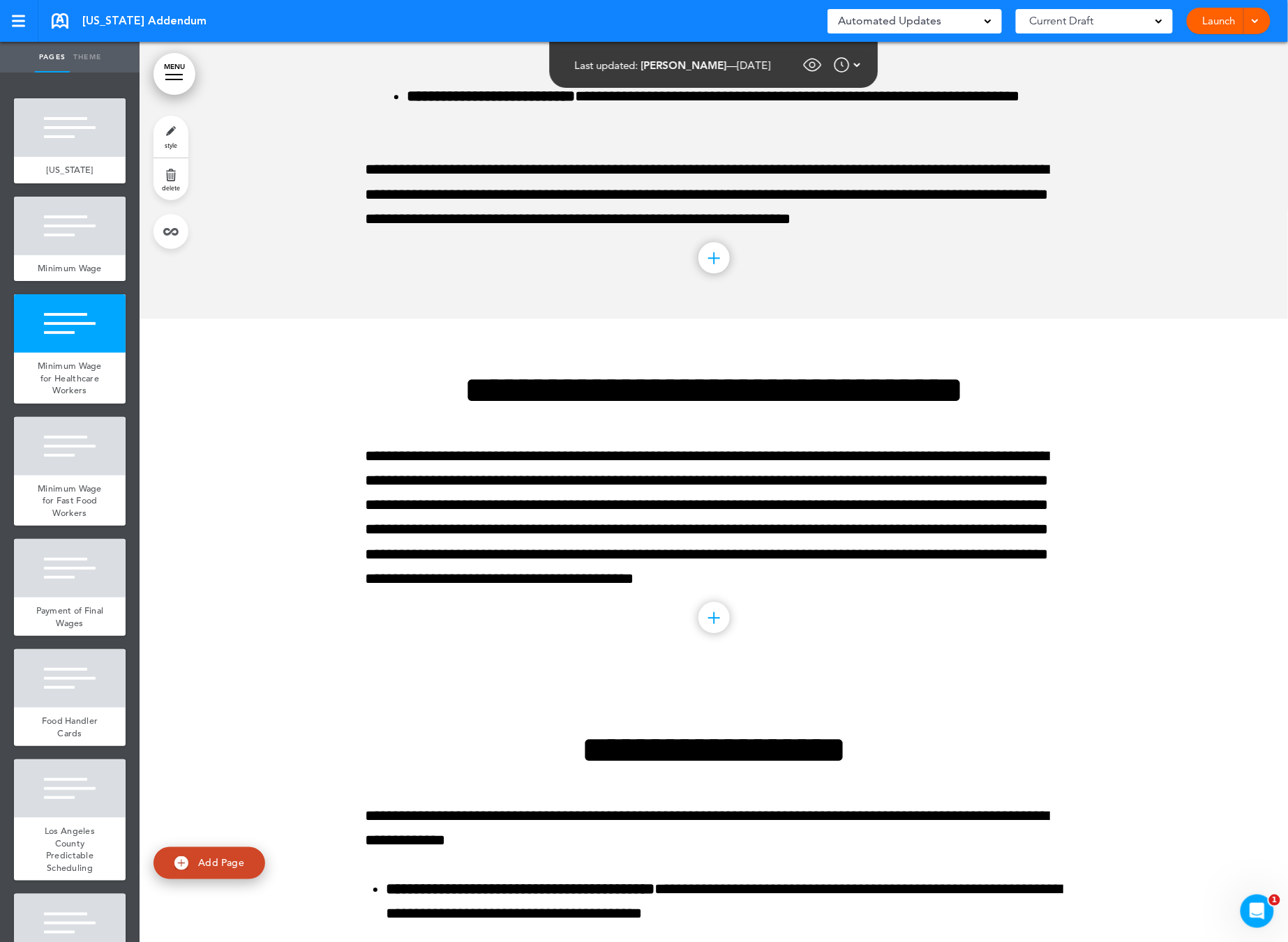
click at [937, 16] on span "Automated Updates" at bounding box center [889, 21] width 103 height 20
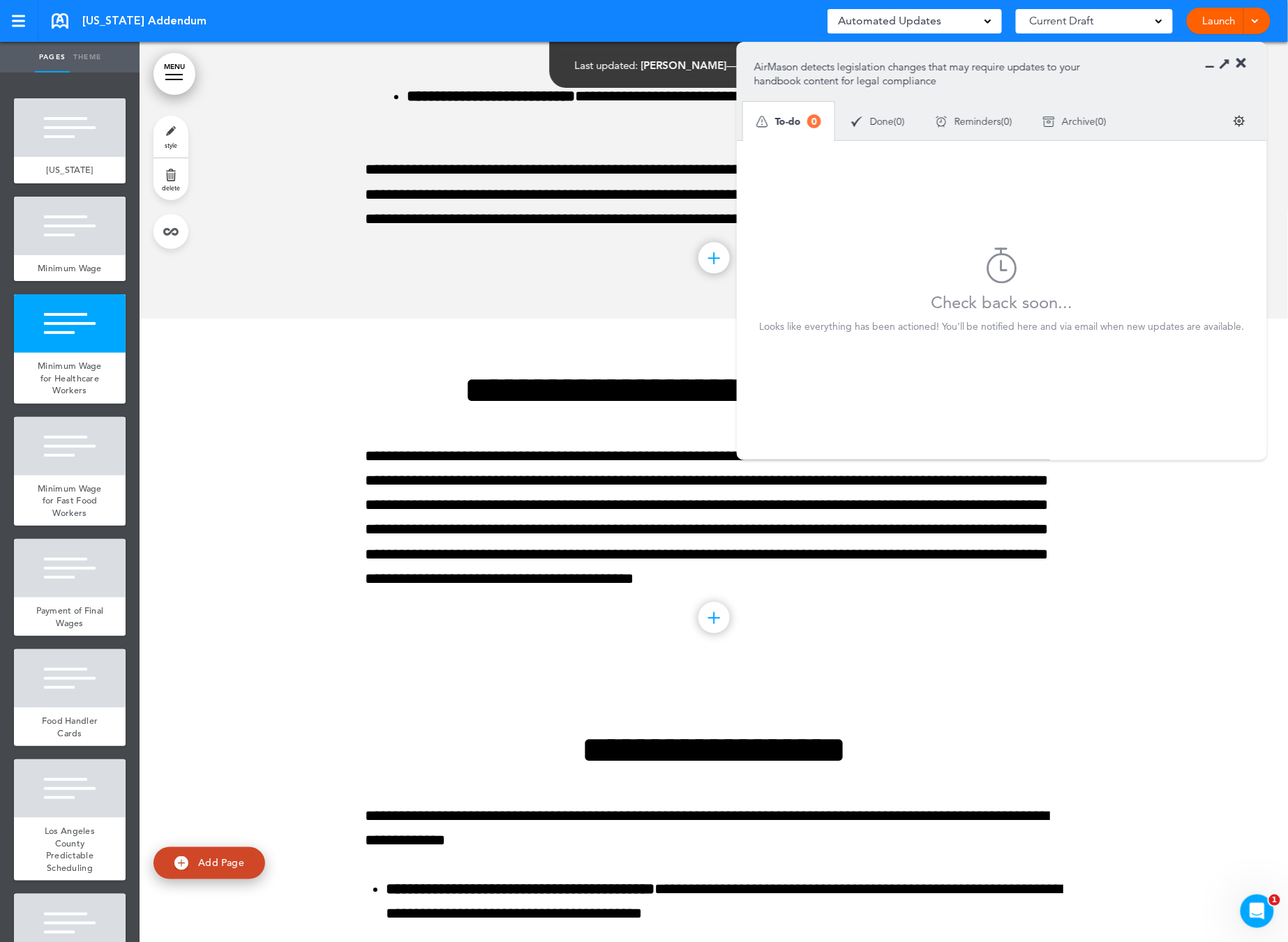
click at [996, 21] on div "Automated Updates 0" at bounding box center [915, 21] width 174 height 24
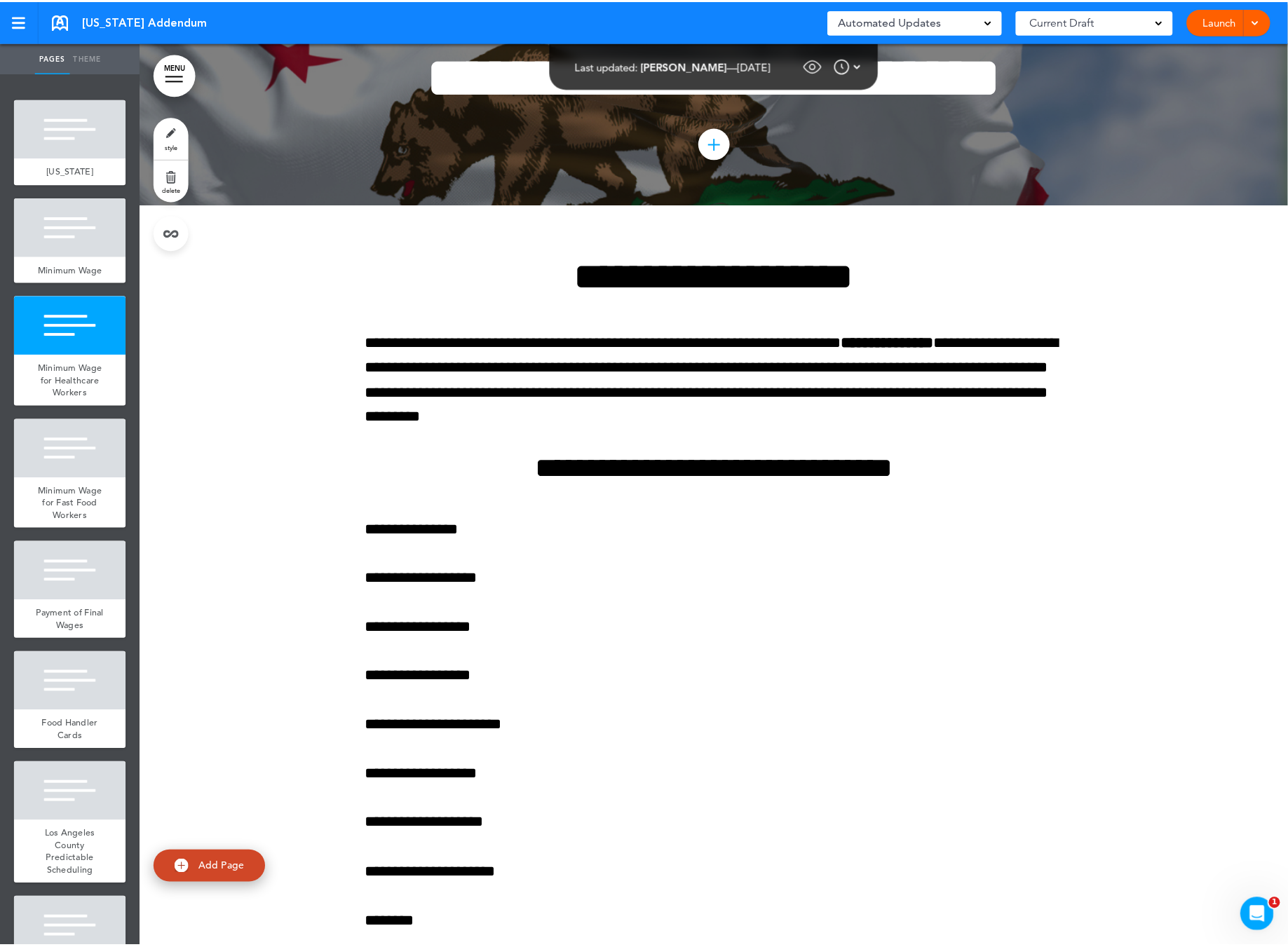
scroll to position [0, 0]
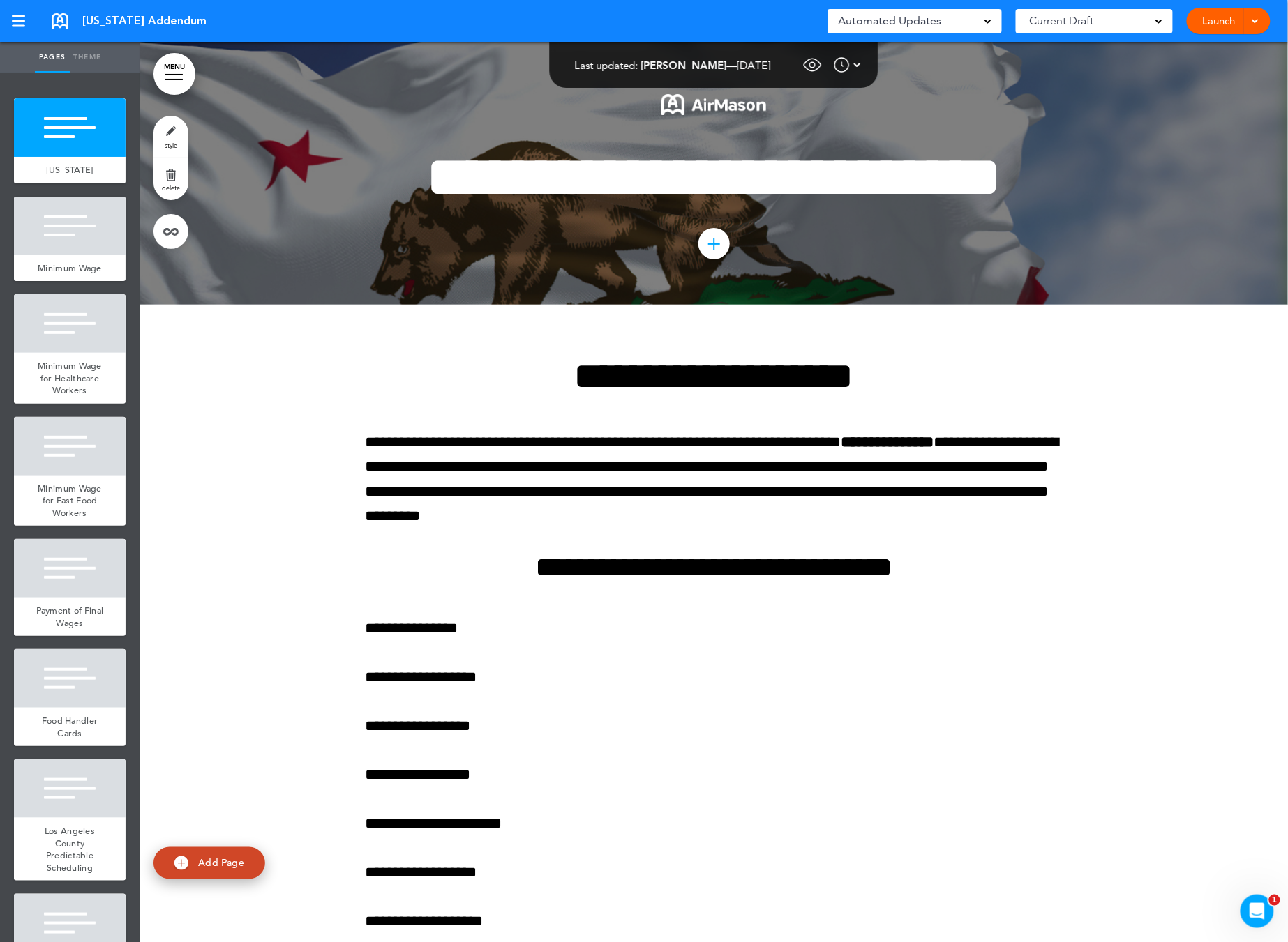
click at [861, 66] on img at bounding box center [857, 65] width 7 height 17
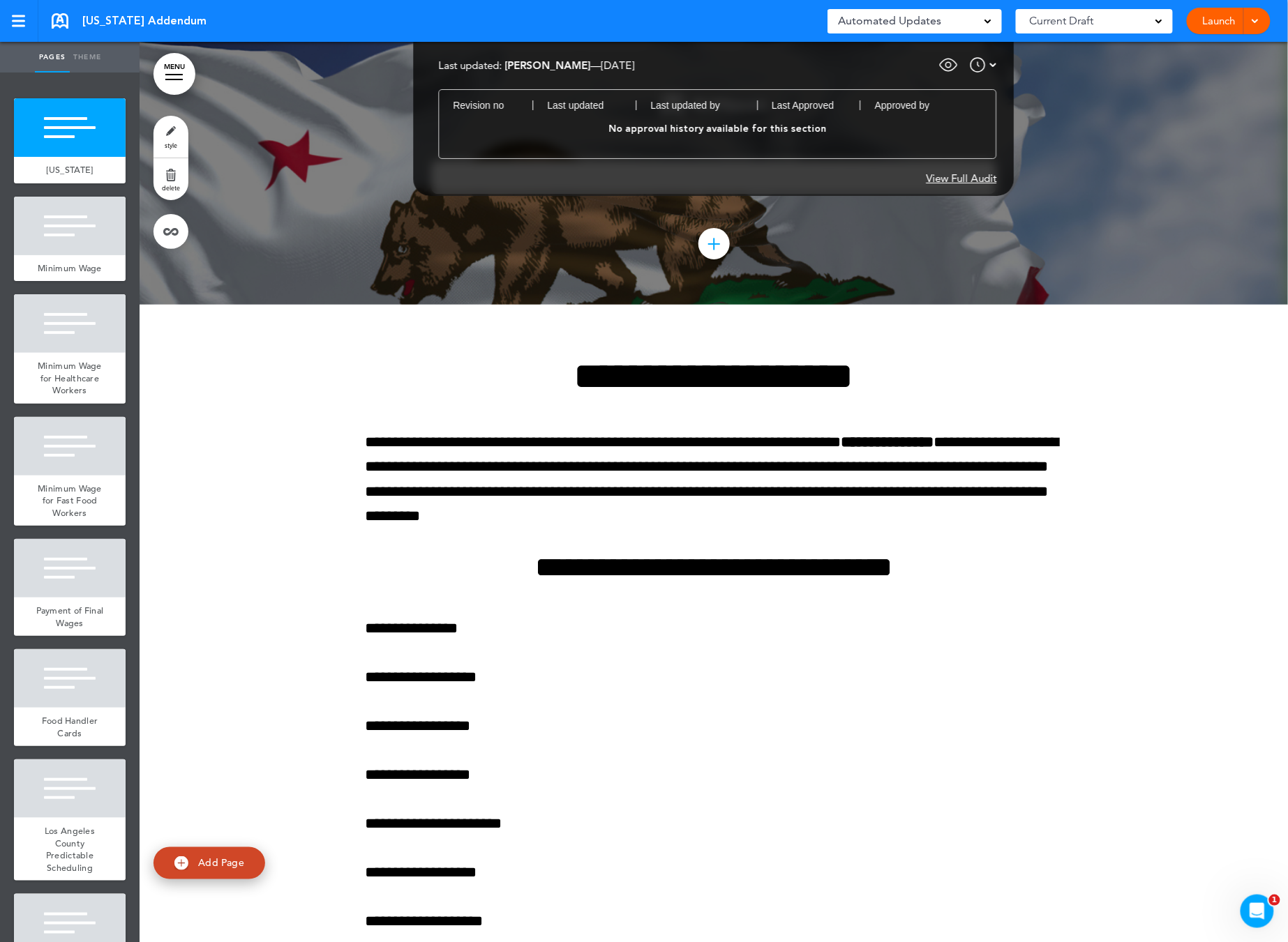
click at [945, 65] on img at bounding box center [949, 65] width 21 height 21
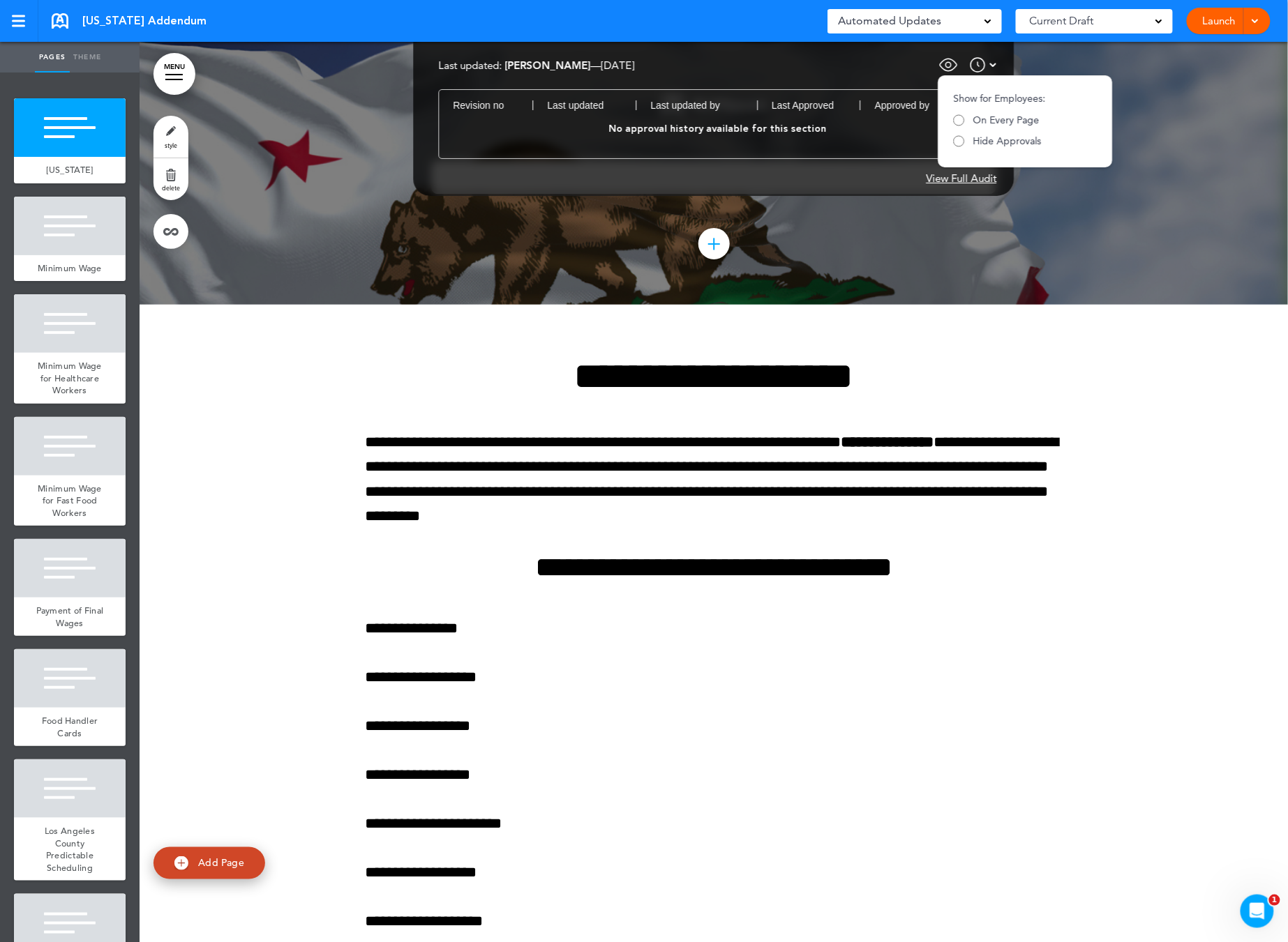
click at [993, 69] on img at bounding box center [993, 65] width 7 height 17
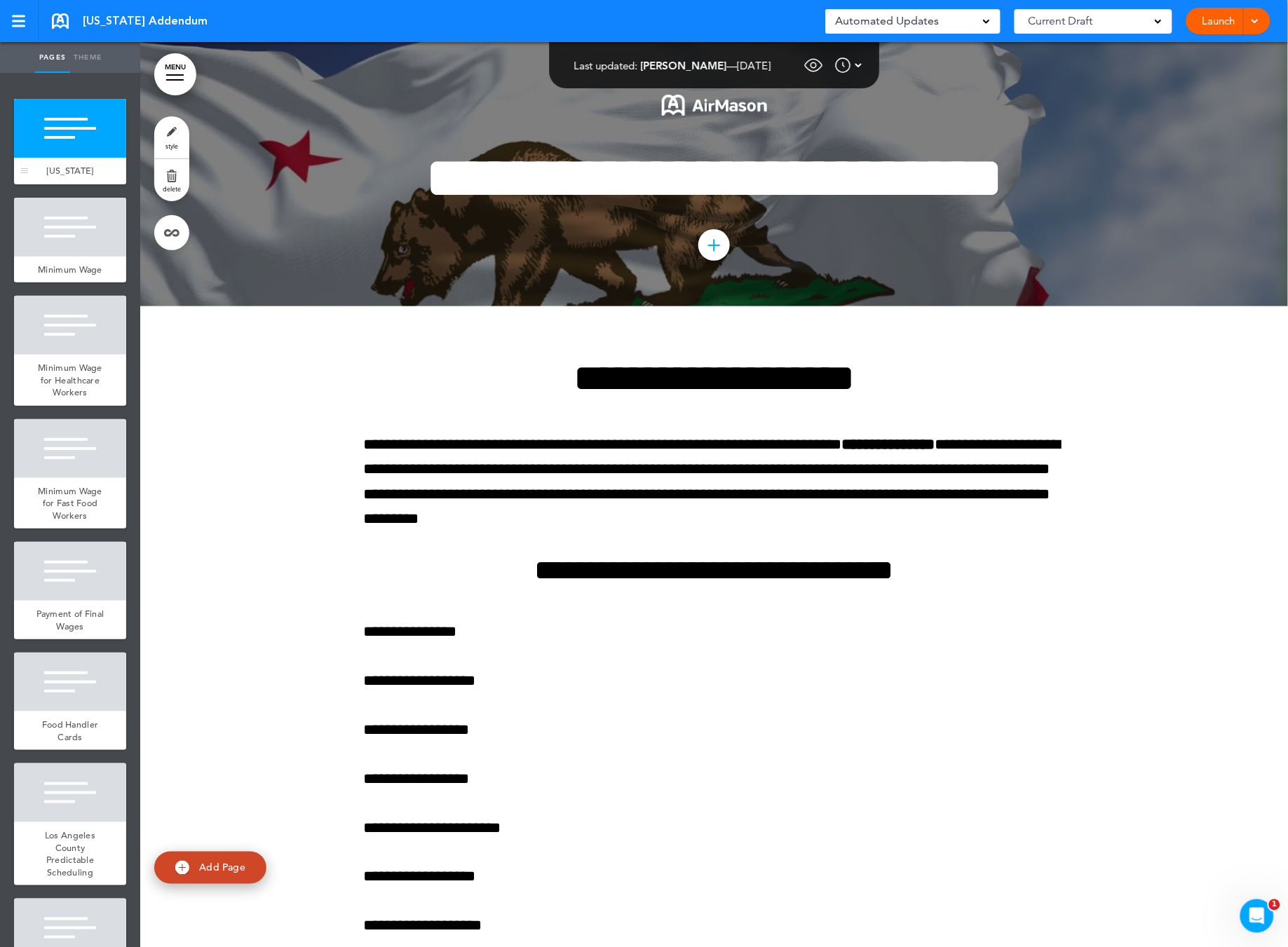
click at [103, 151] on div at bounding box center [70, 128] width 112 height 59
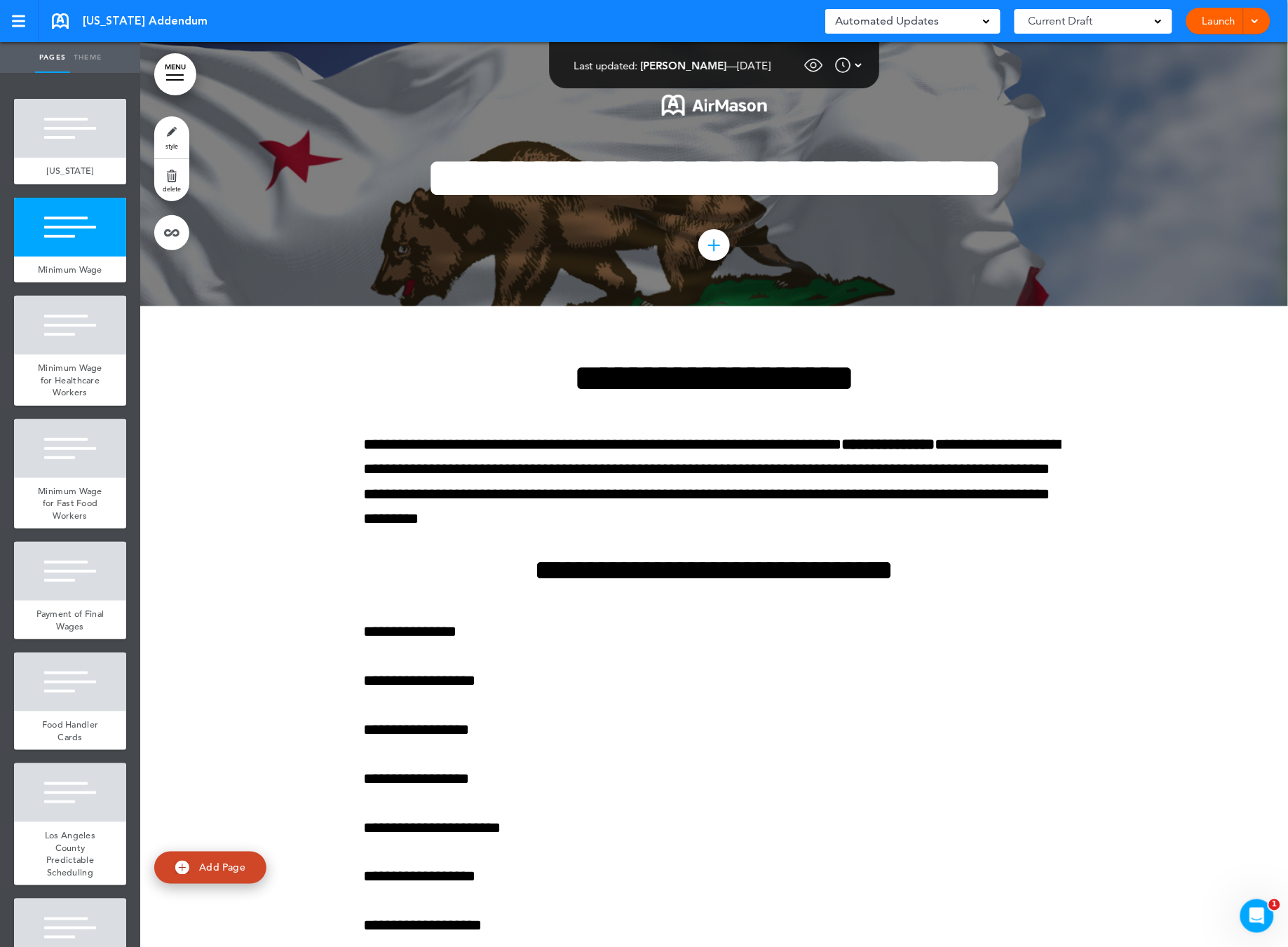
click at [240, 876] on link "Add Page" at bounding box center [211, 868] width 112 height 33
type input "********"
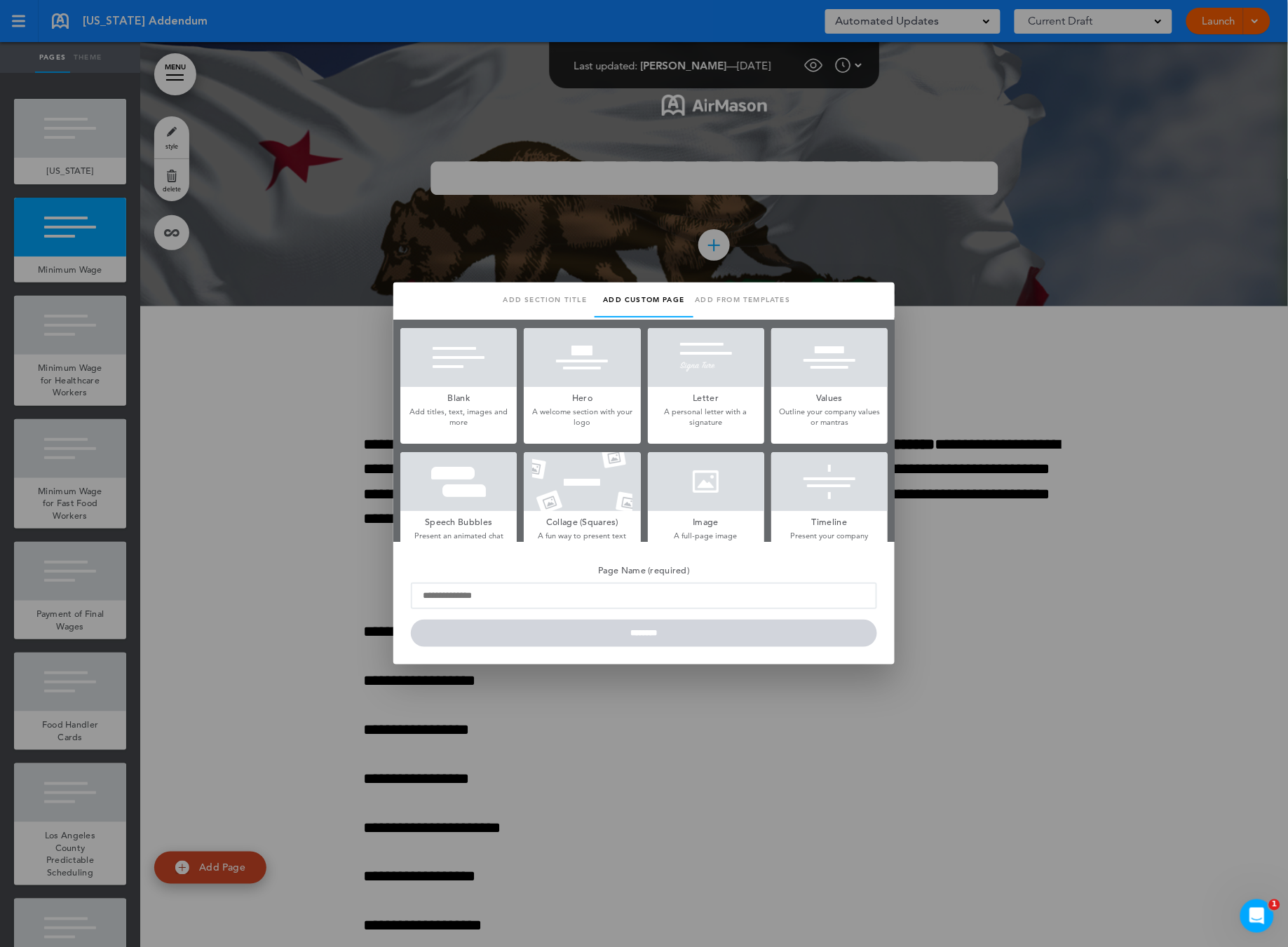
click at [751, 295] on link "Add from templates" at bounding box center [743, 300] width 99 height 35
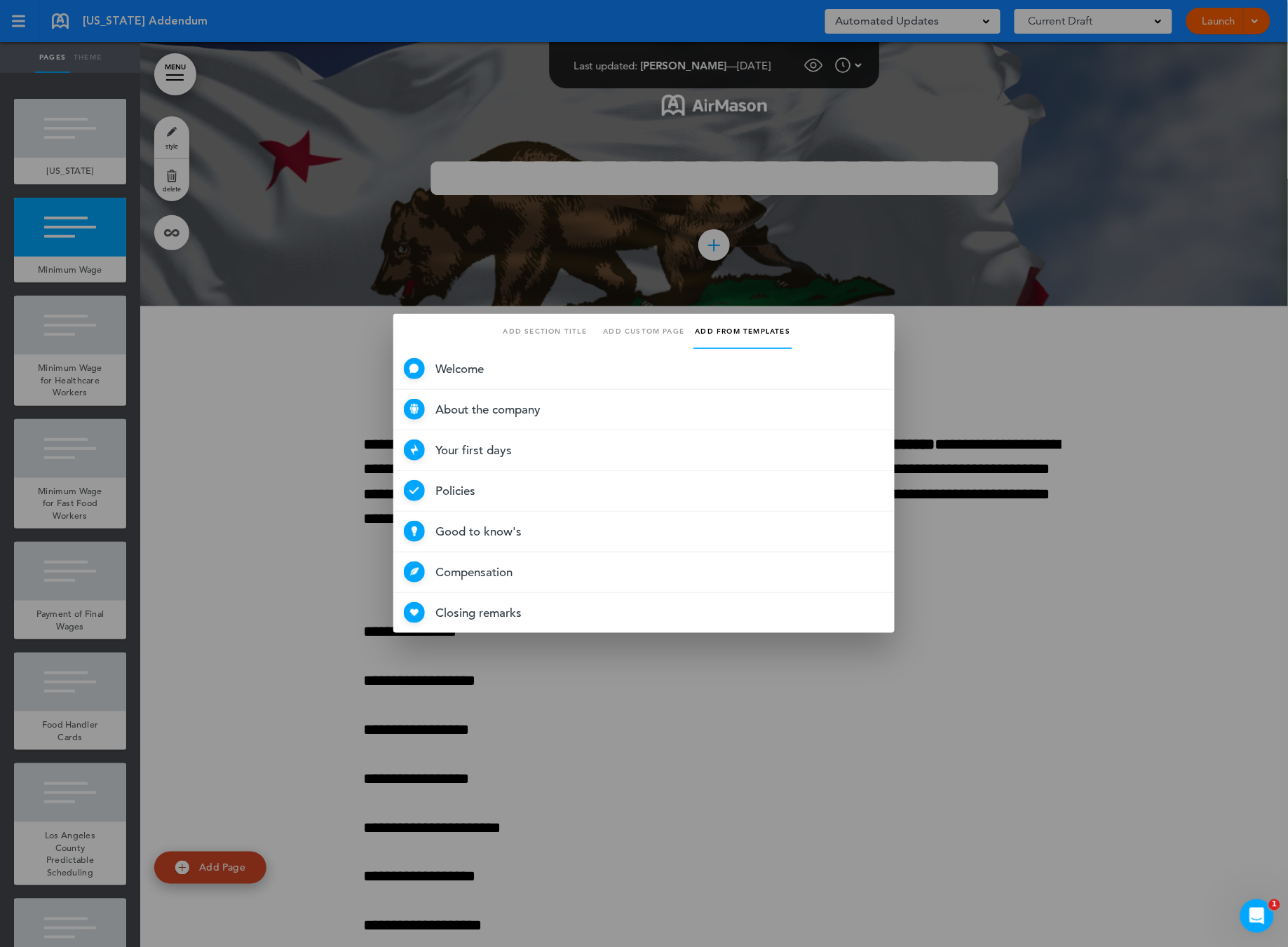
click at [718, 293] on div at bounding box center [644, 473] width 1288 height 947
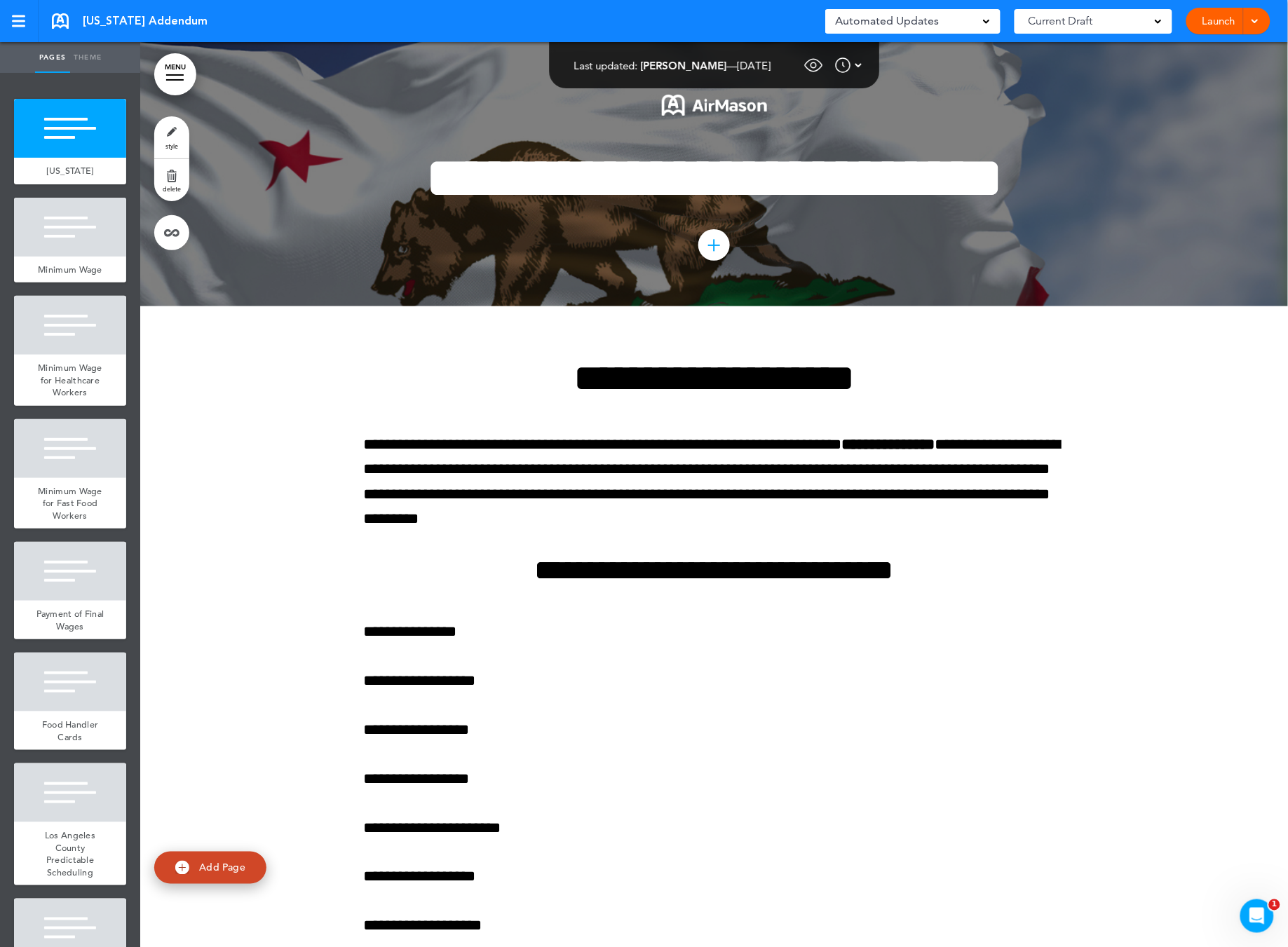
click at [217, 868] on span "Add Page" at bounding box center [222, 868] width 46 height 13
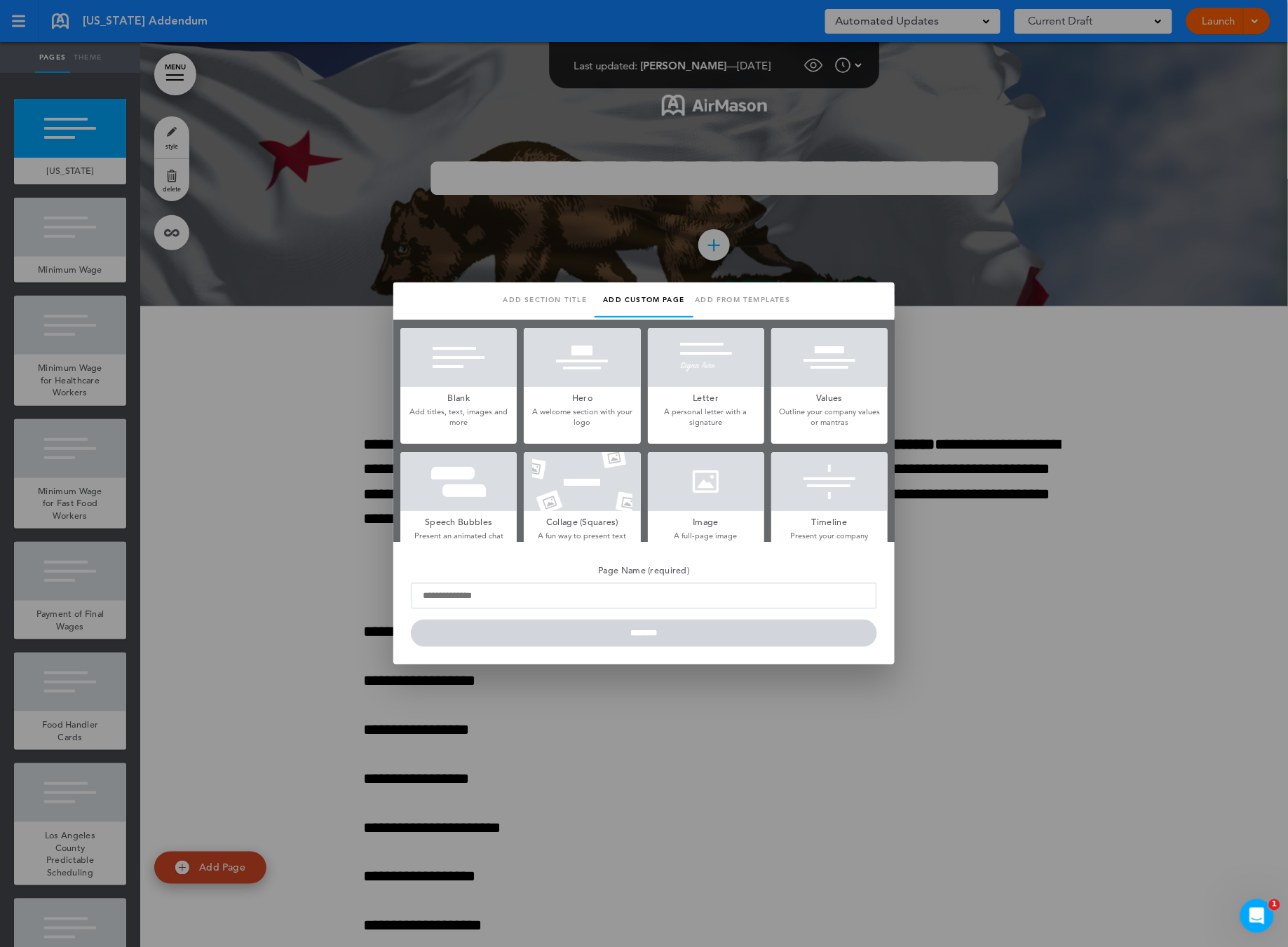
click at [744, 300] on link "Add from templates" at bounding box center [743, 300] width 99 height 35
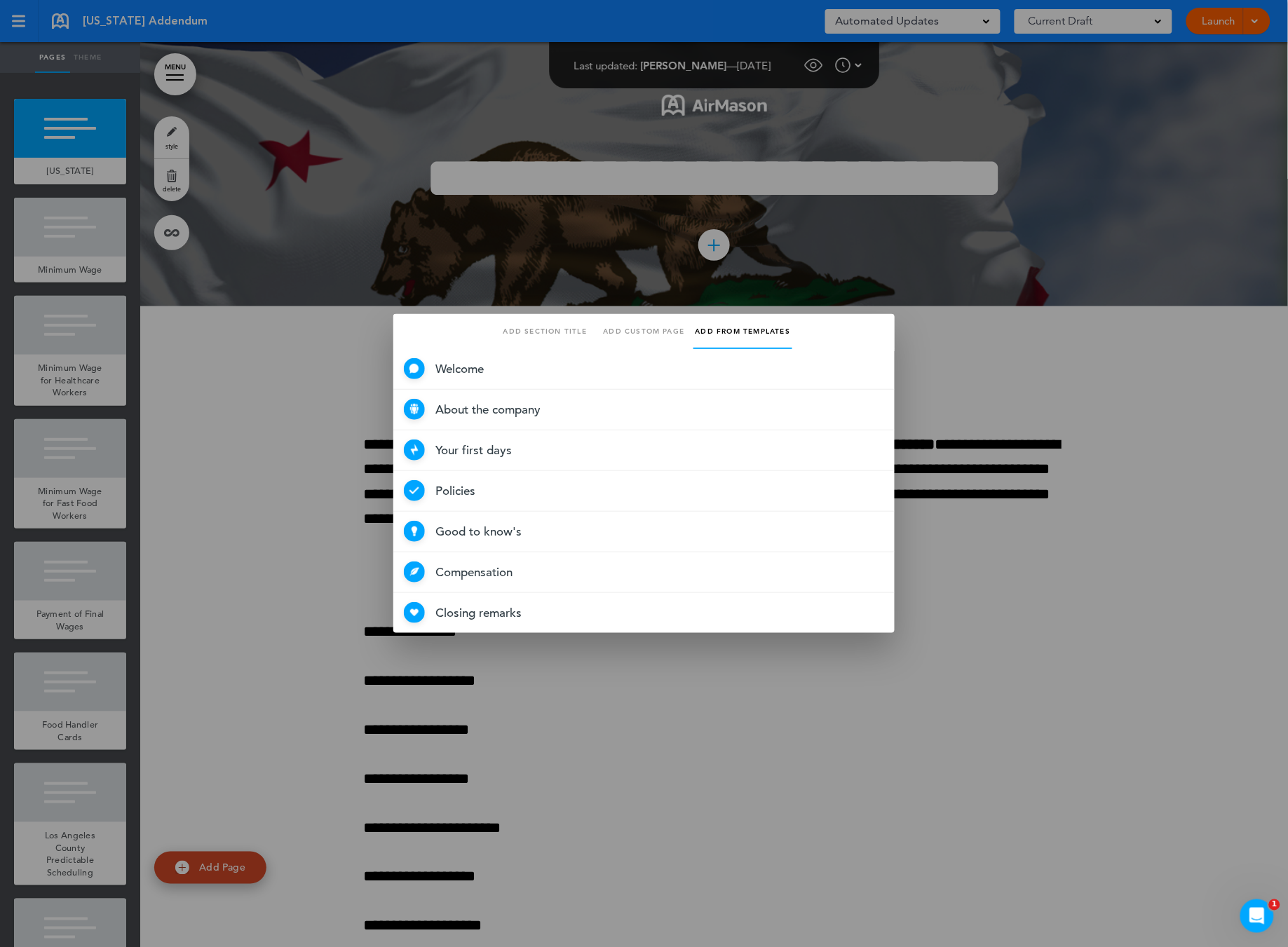
click at [543, 328] on link "Add section title" at bounding box center [545, 331] width 99 height 35
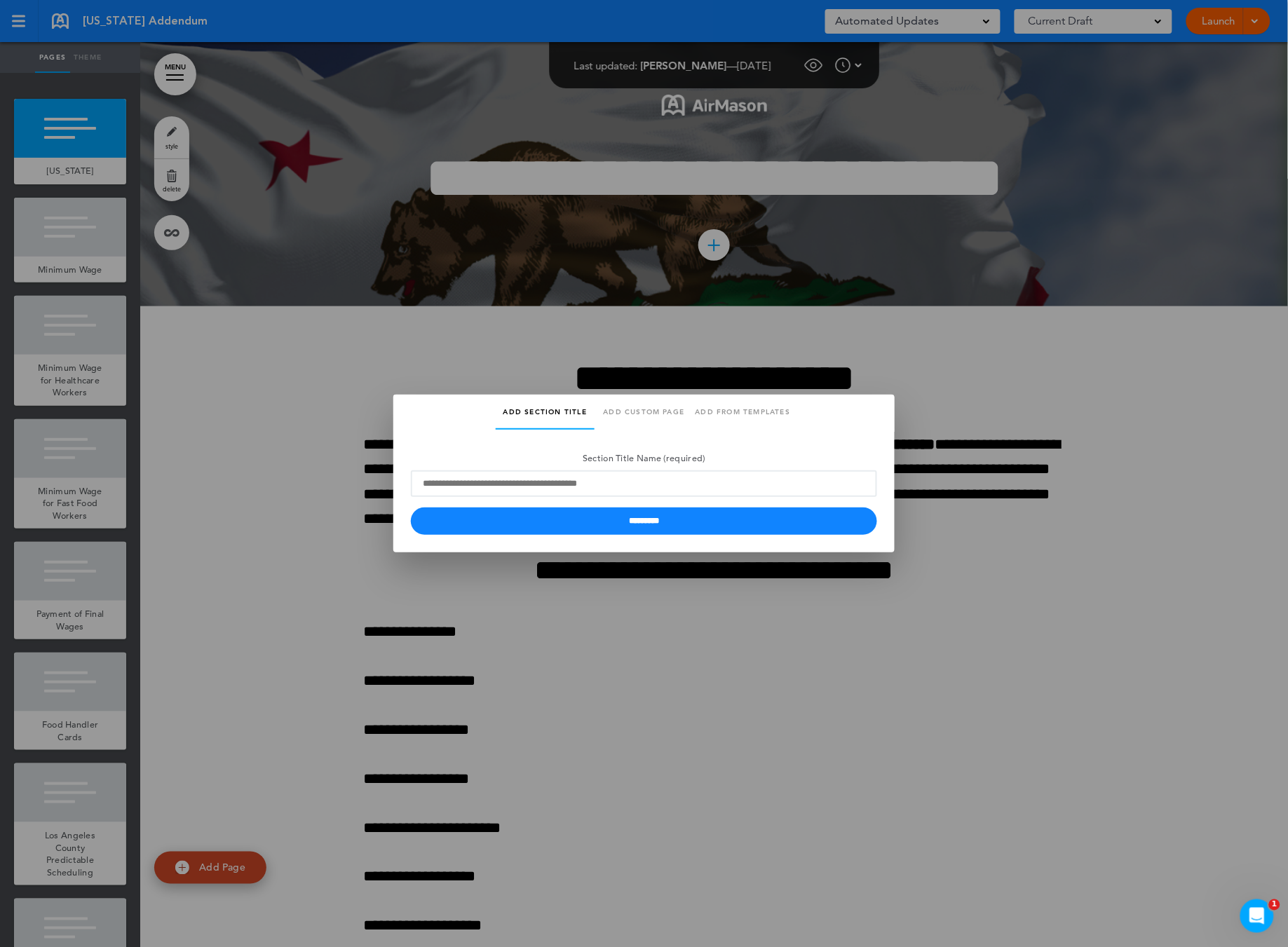
click at [628, 411] on link "Add custom page" at bounding box center [644, 412] width 99 height 35
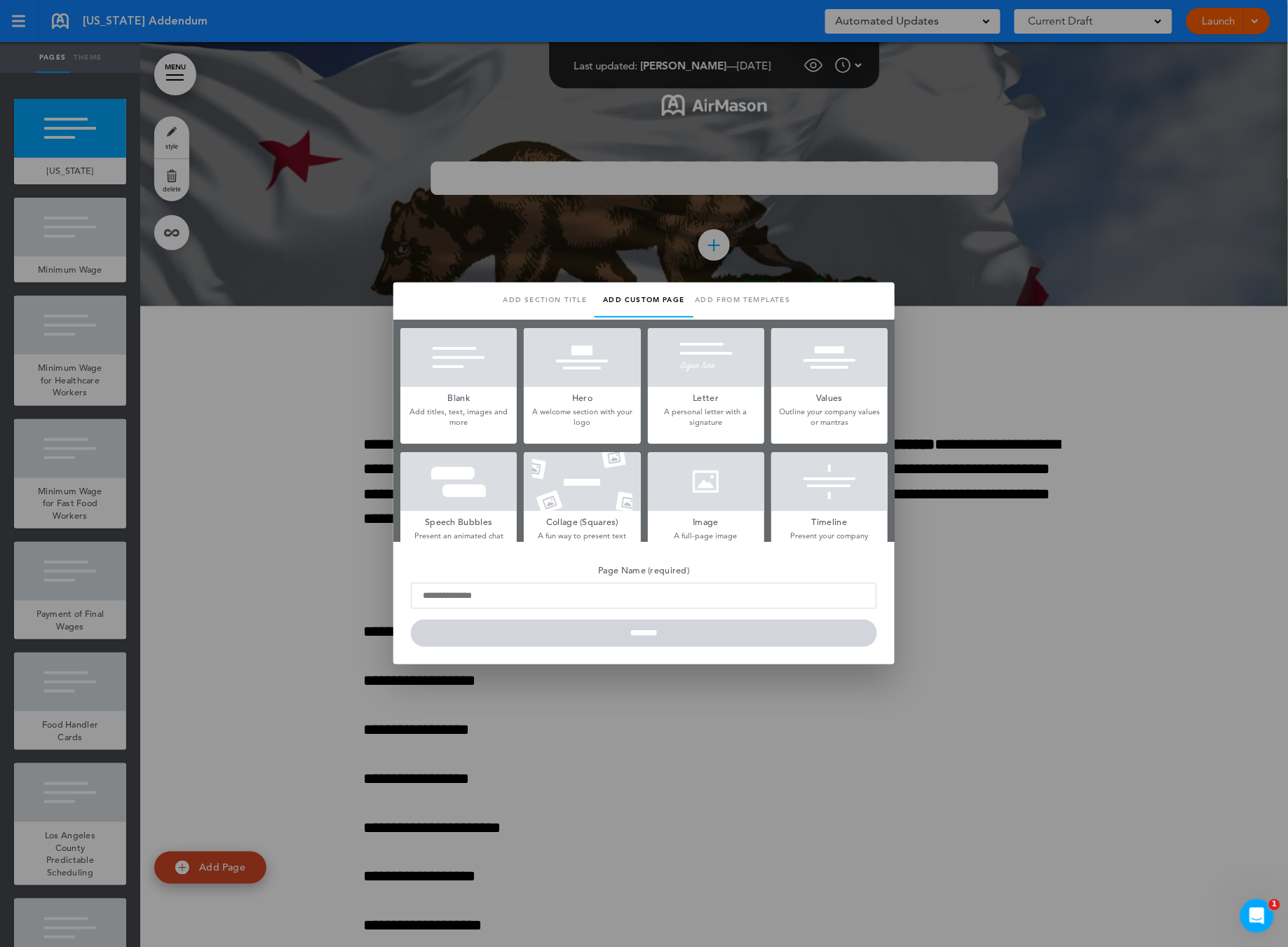
click at [182, 608] on div at bounding box center [644, 473] width 1288 height 947
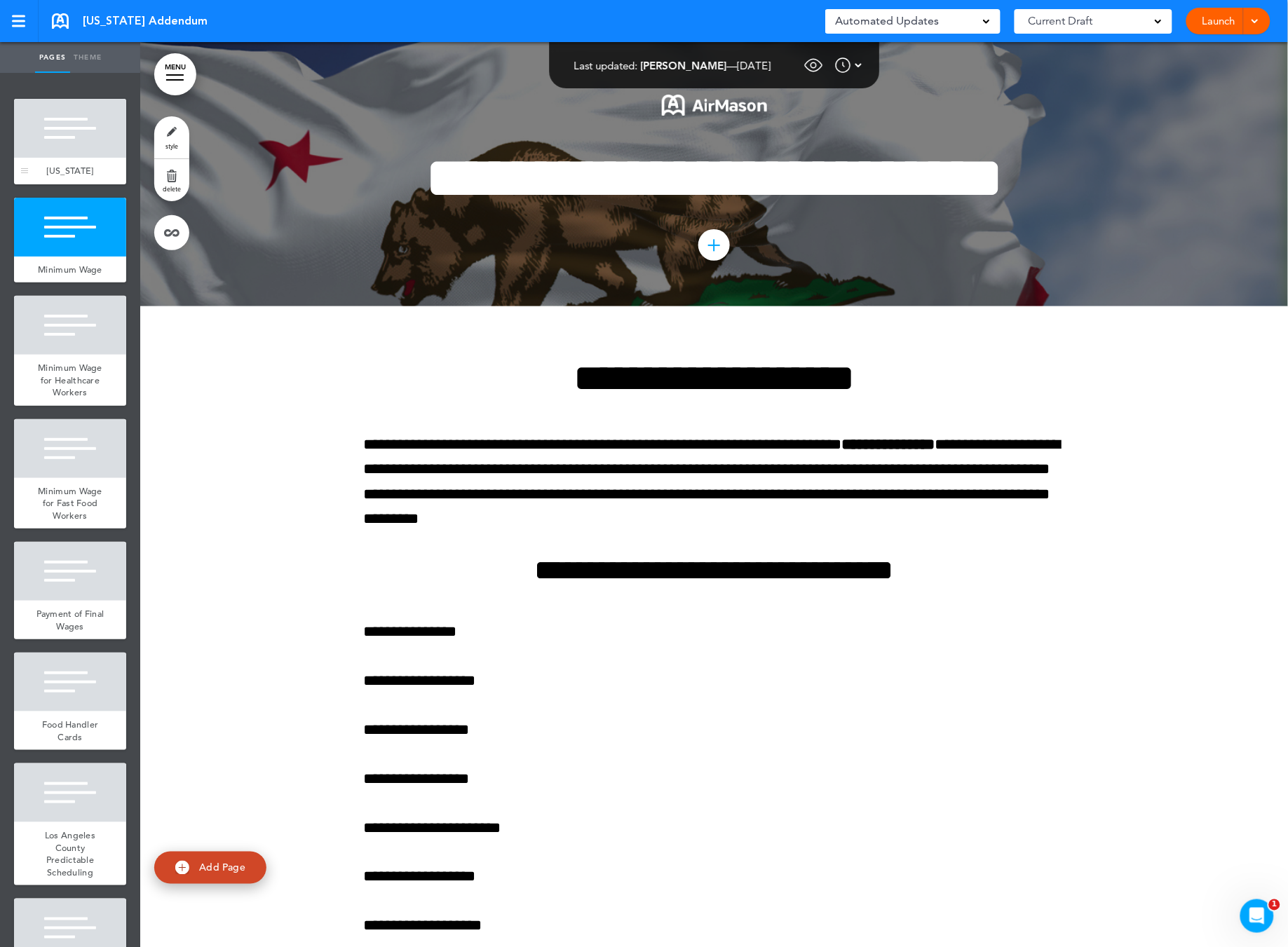
click at [97, 142] on div at bounding box center [70, 128] width 112 height 59
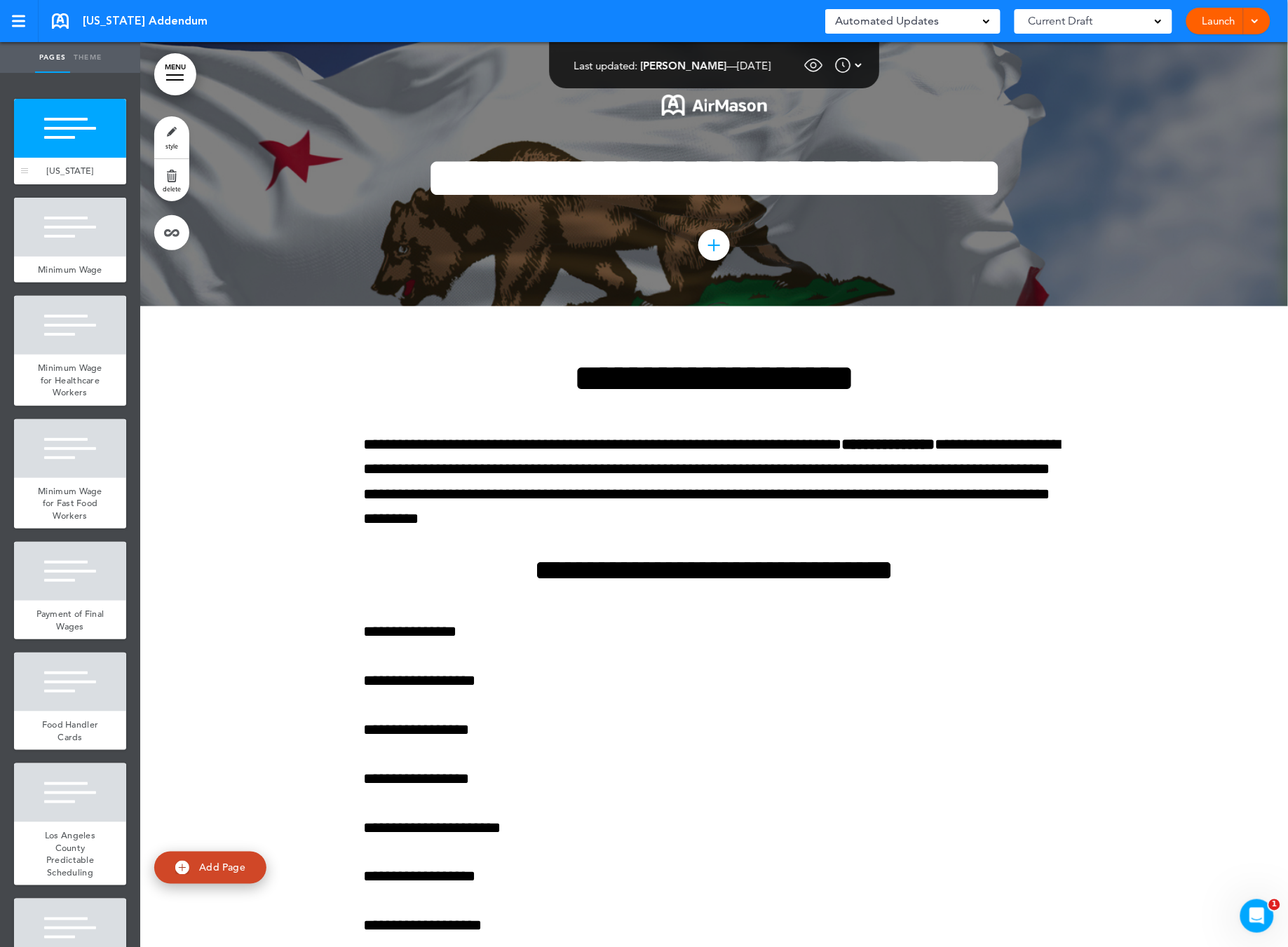
click at [100, 132] on div at bounding box center [70, 128] width 112 height 59
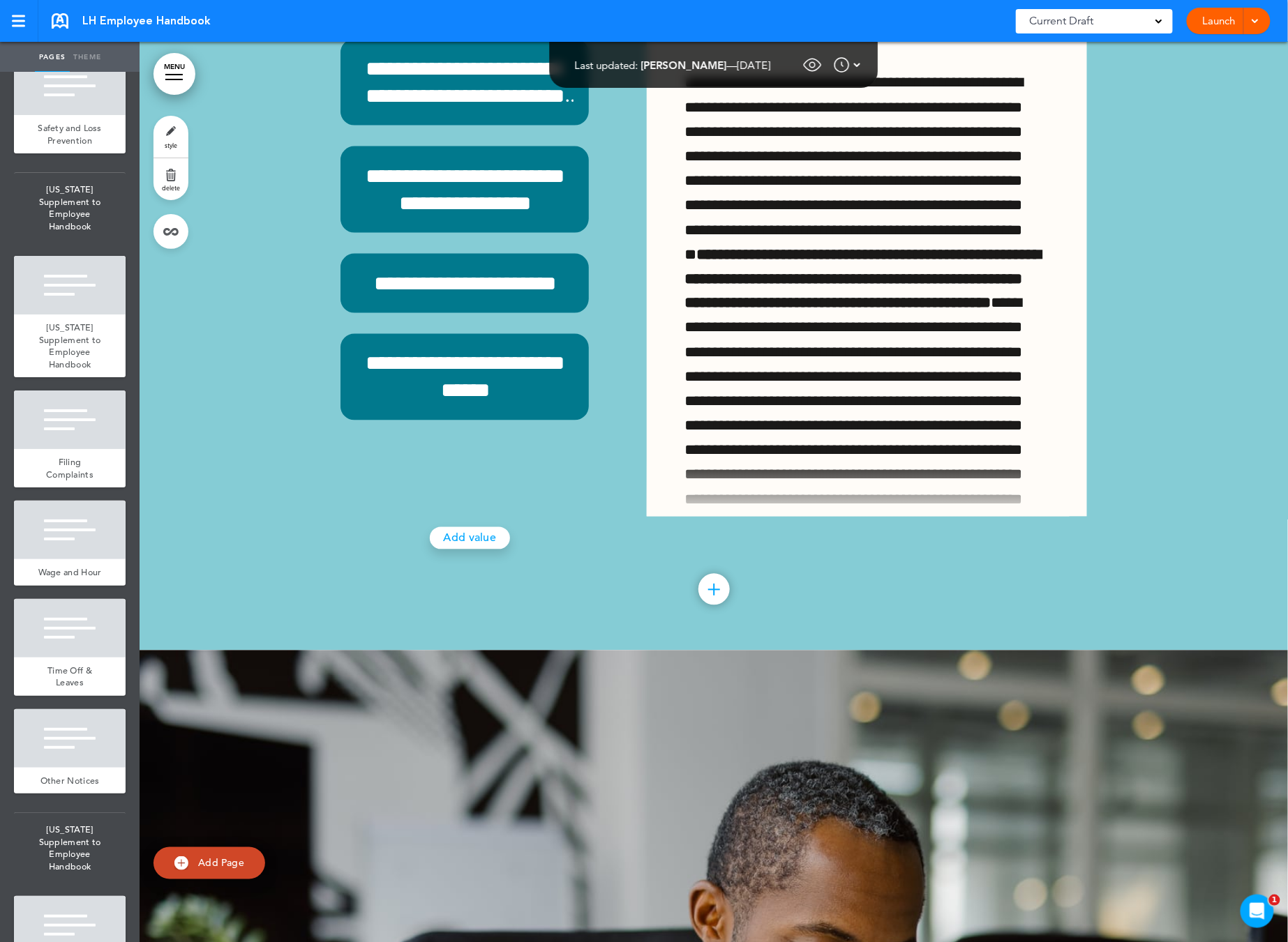
scroll to position [13311, 0]
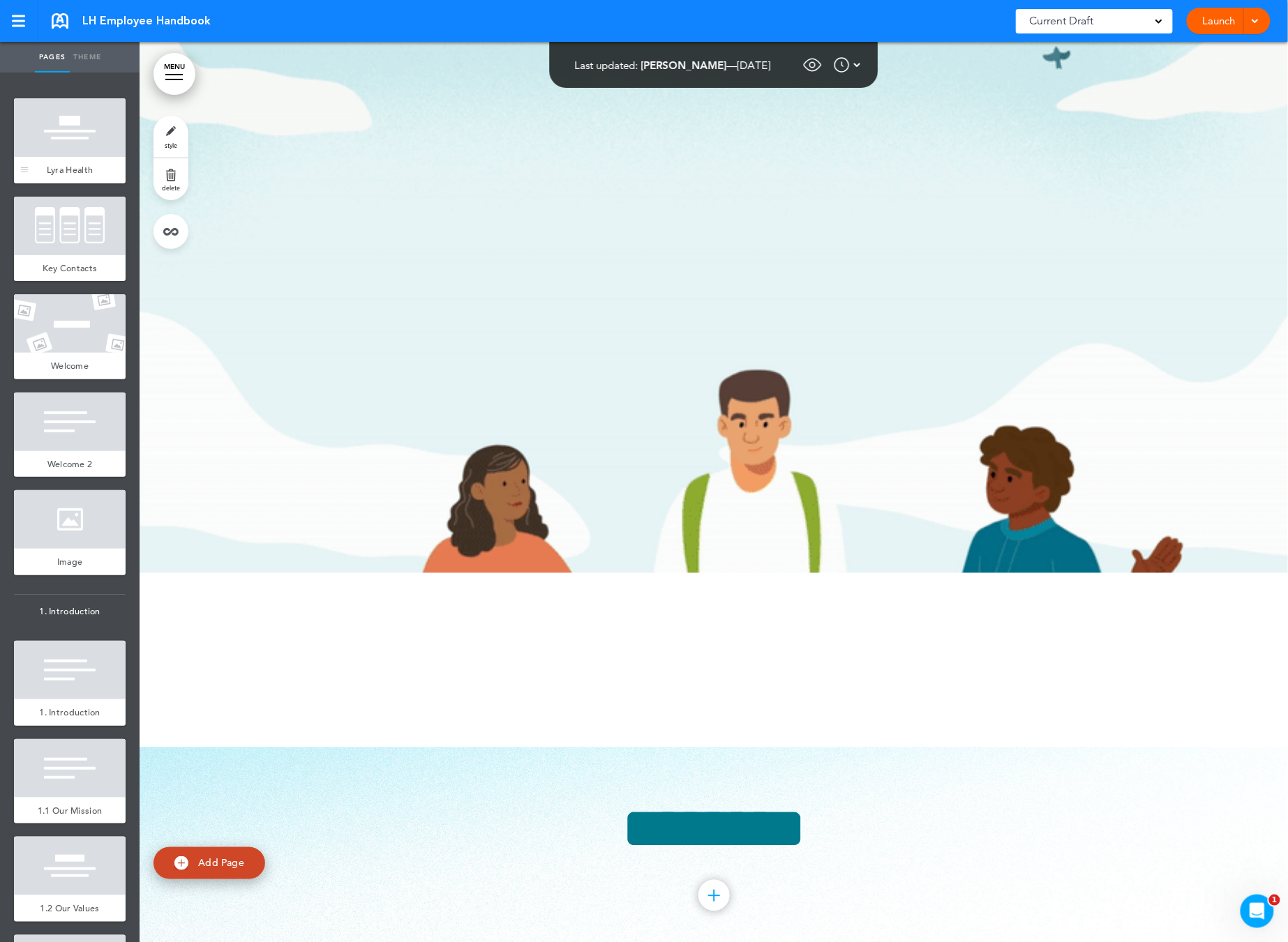
click at [75, 150] on div at bounding box center [70, 127] width 112 height 59
